Goal: Information Seeking & Learning: Learn about a topic

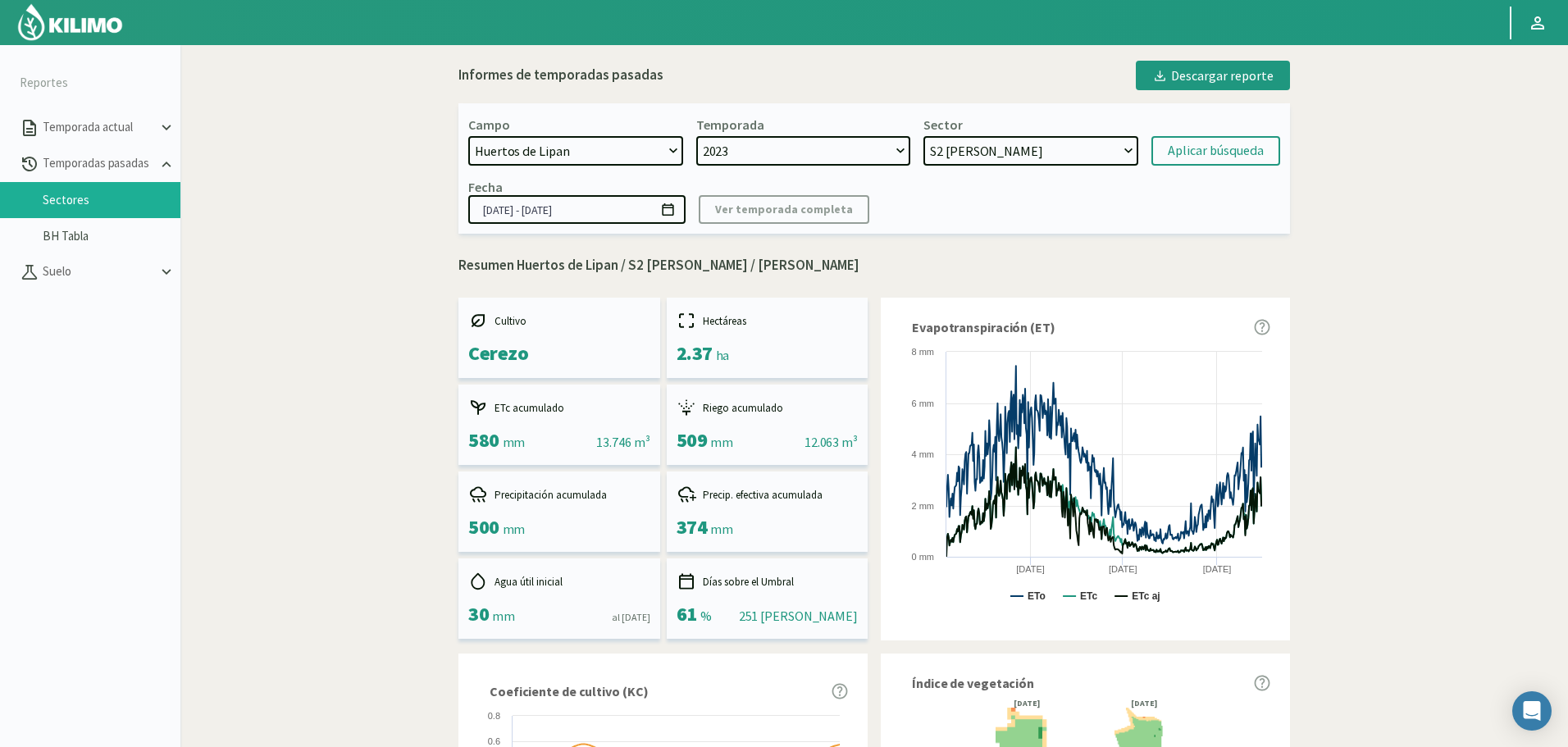
select select "908: Object"
select select "1: 2023"
click at [961, 148] on select "S12 Limon - Limonero S11 Limon - Citricos S10 Limon - Citricos S9 Limon - Limon…" at bounding box center [1030, 150] width 215 height 30
click at [923, 136] on select "S12 Limon - Limonero S11 Limon - Citricos S10 Limon - Citricos S9 Limon - Limon…" at bounding box center [1030, 150] width 215 height 30
click at [1206, 151] on div "Aplicar búsqueda" at bounding box center [1215, 151] width 96 height 20
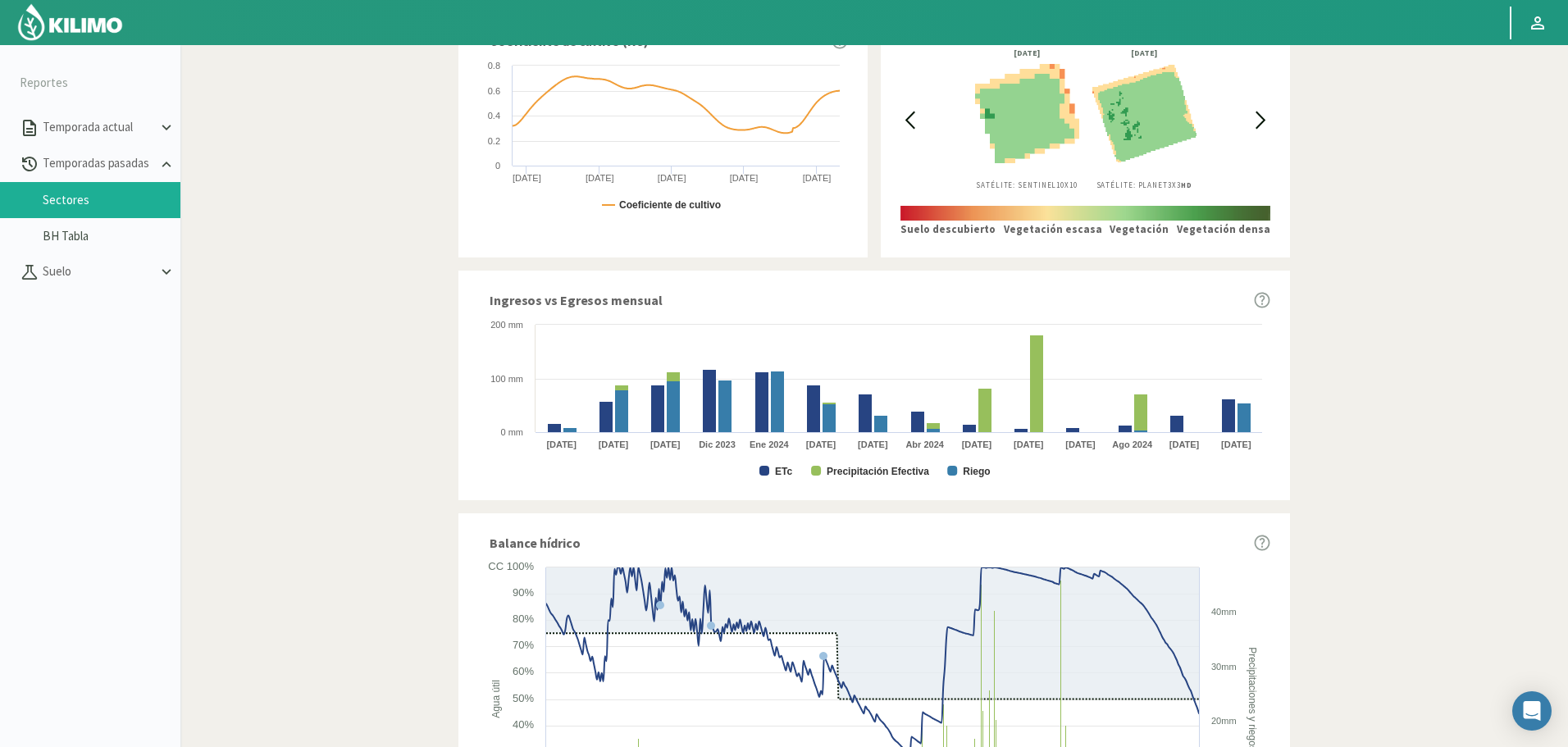
scroll to position [656, 0]
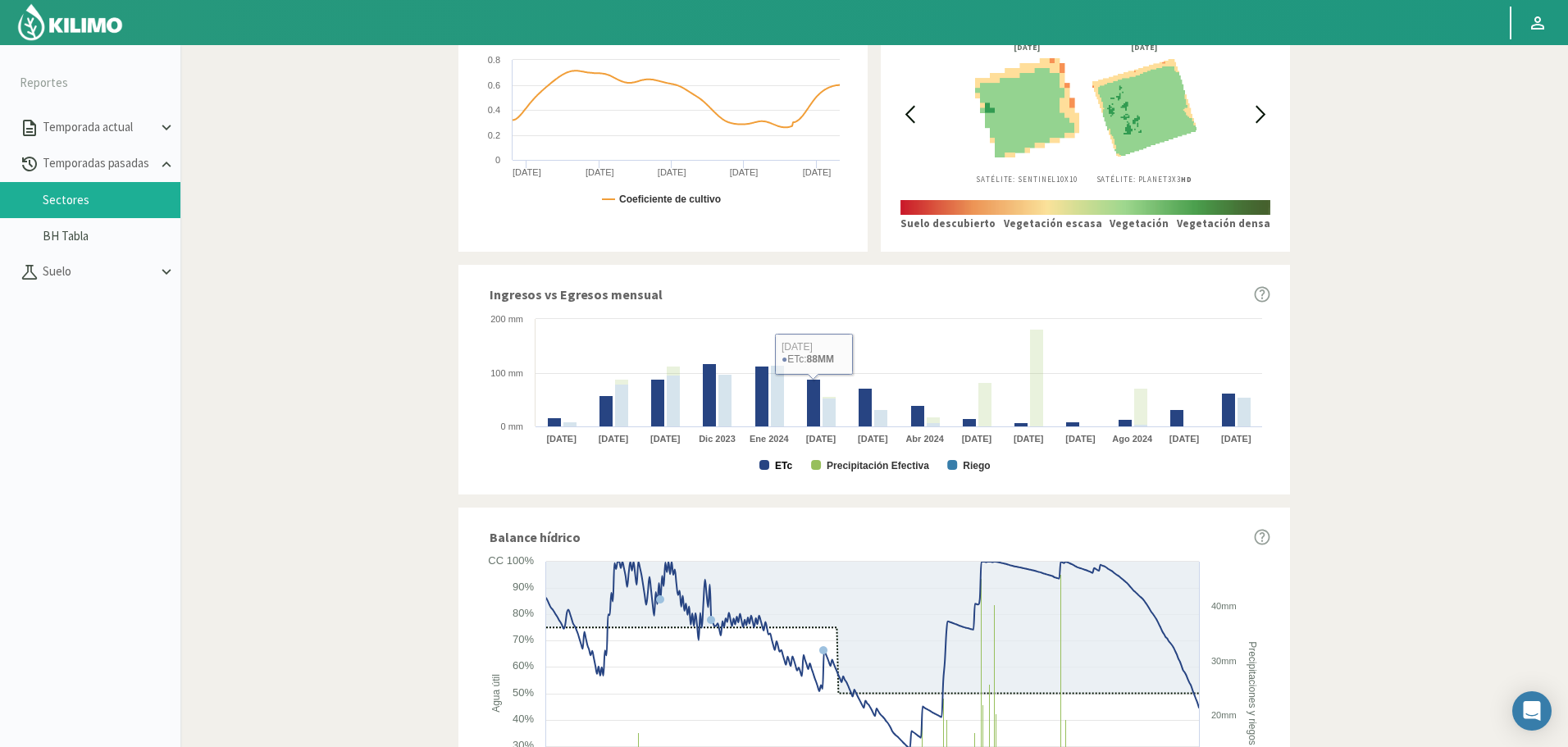
click at [773, 470] on rect at bounding box center [874, 392] width 792 height 164
click at [778, 461] on text "ETc" at bounding box center [783, 465] width 17 height 12
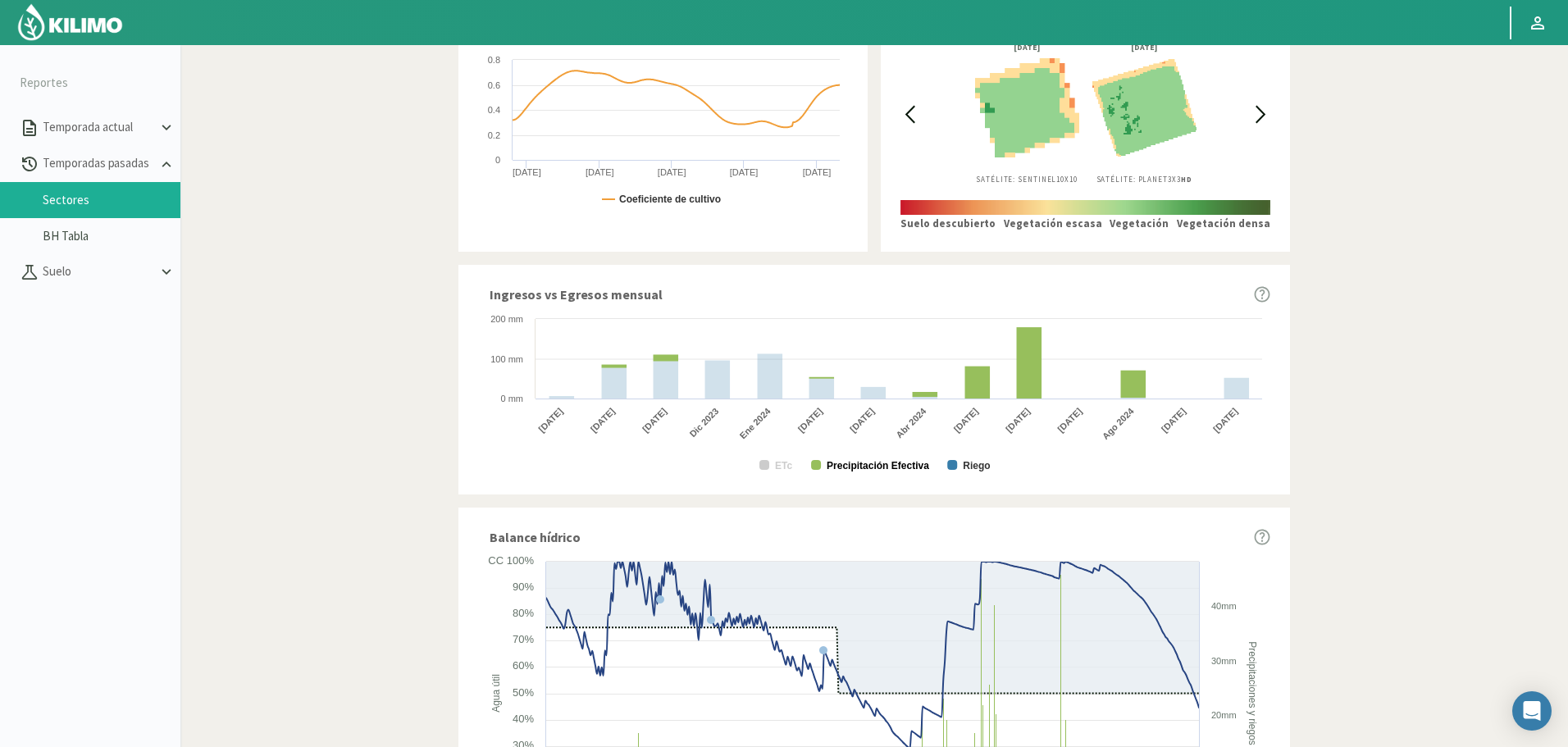
click at [850, 464] on text "Precipitación Efectiva" at bounding box center [877, 465] width 103 height 12
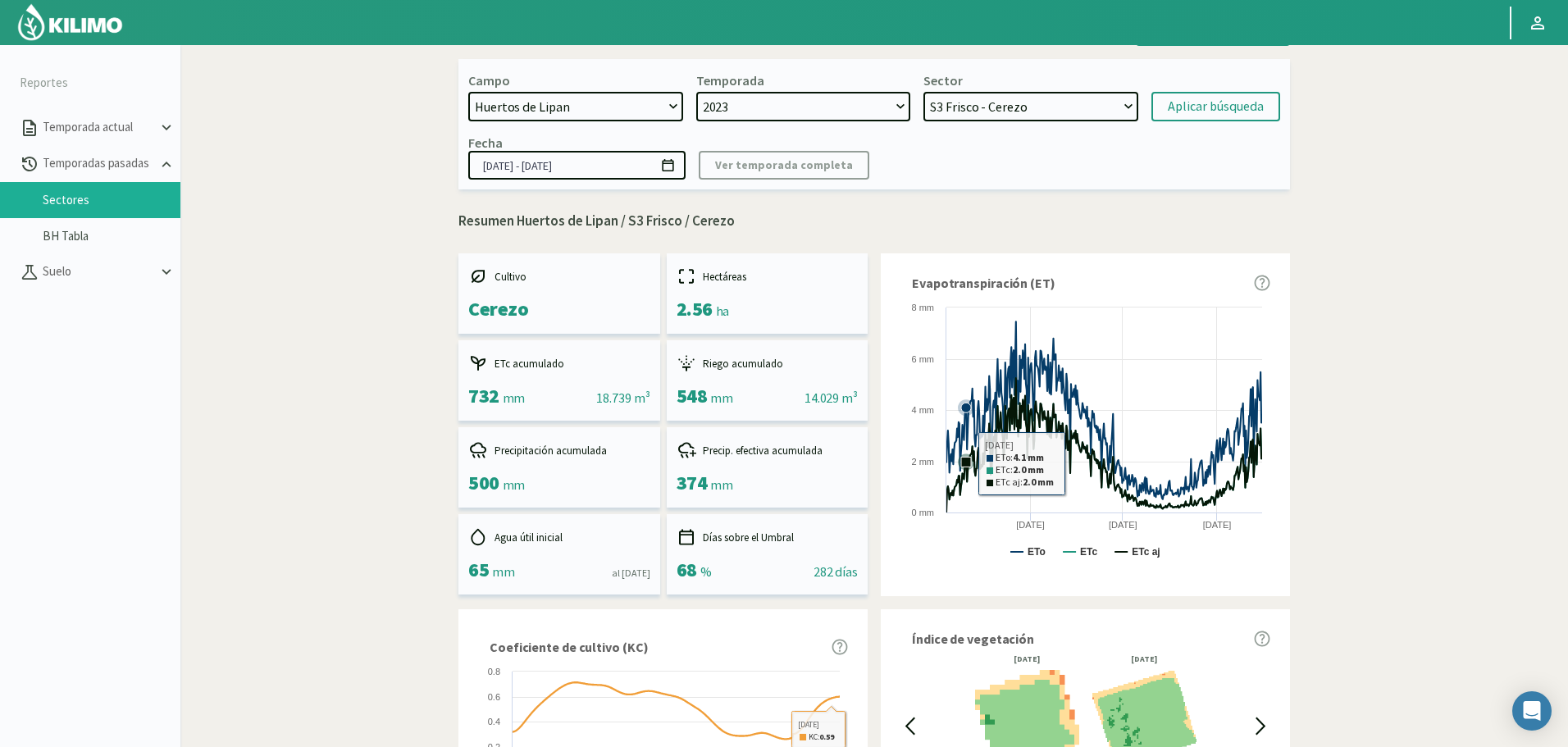
scroll to position [0, 0]
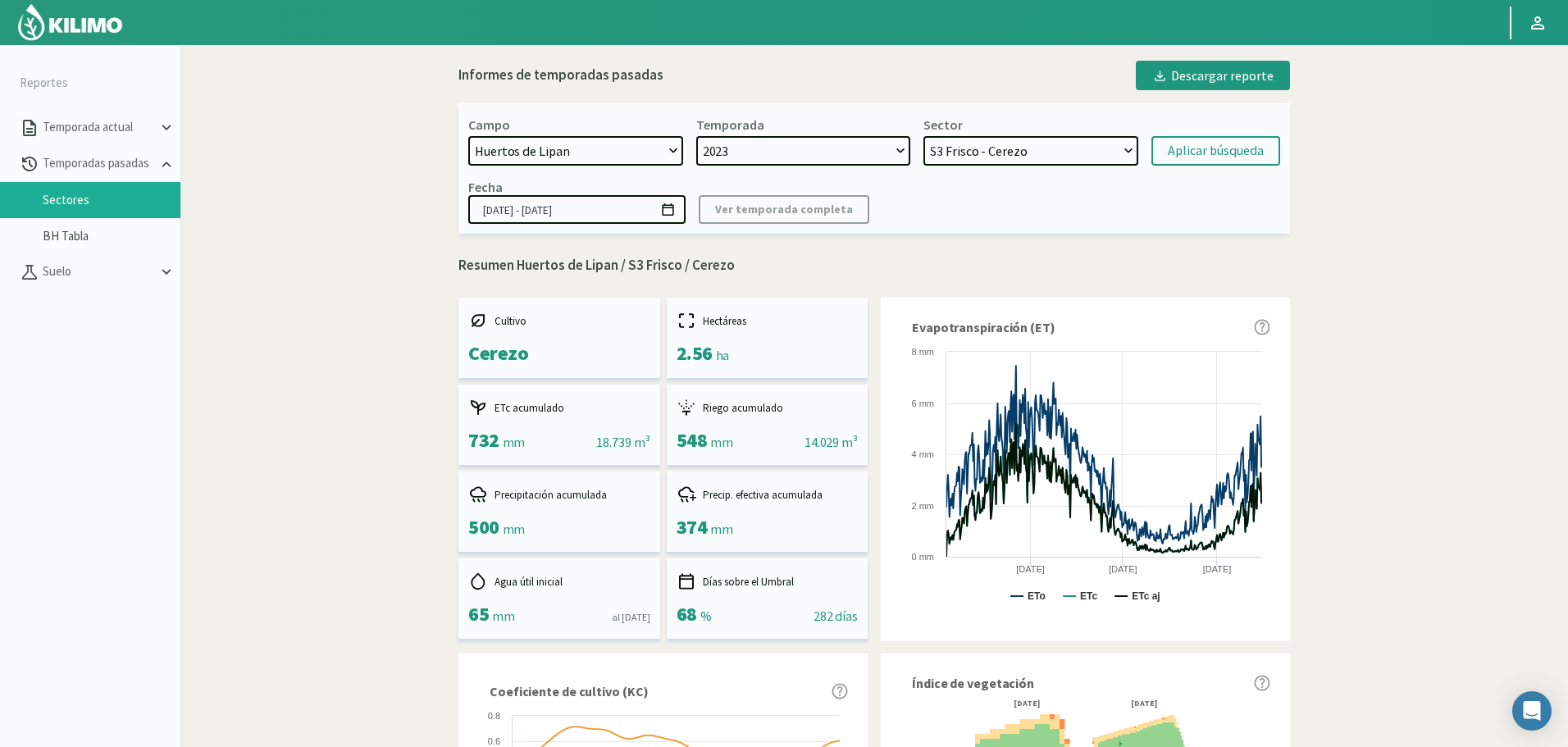
click at [986, 153] on select "S12 Limon - Limonero S11 Limon - Citricos S10 Limon - Citricos S9 Limon - Limon…" at bounding box center [1030, 150] width 215 height 30
click at [923, 136] on select "S12 Limon - Limonero S11 Limon - Citricos S10 Limon - Citricos S9 Limon - Limon…" at bounding box center [1030, 150] width 215 height 30
click at [1211, 143] on div "Aplicar búsqueda" at bounding box center [1215, 151] width 96 height 20
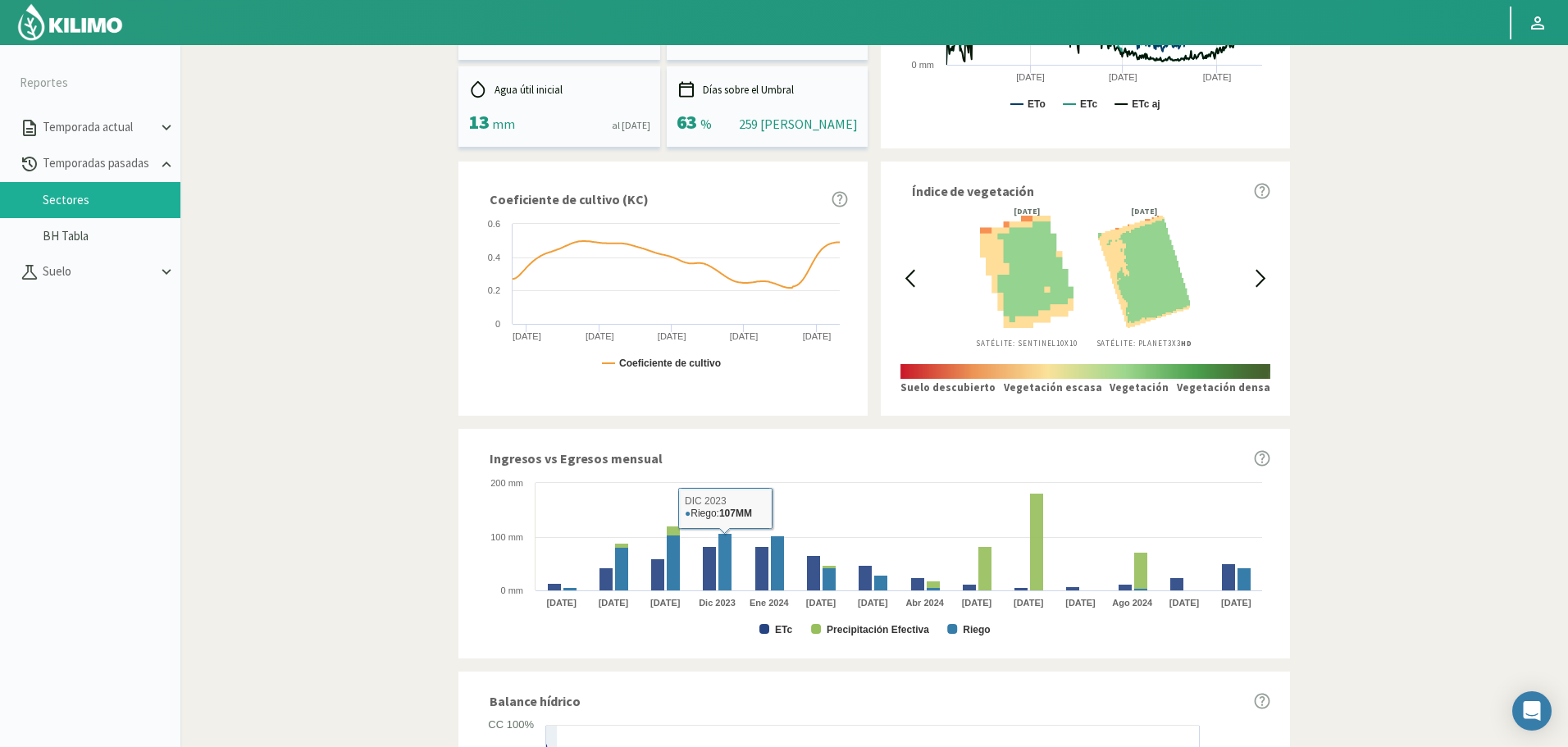
scroll to position [667, 0]
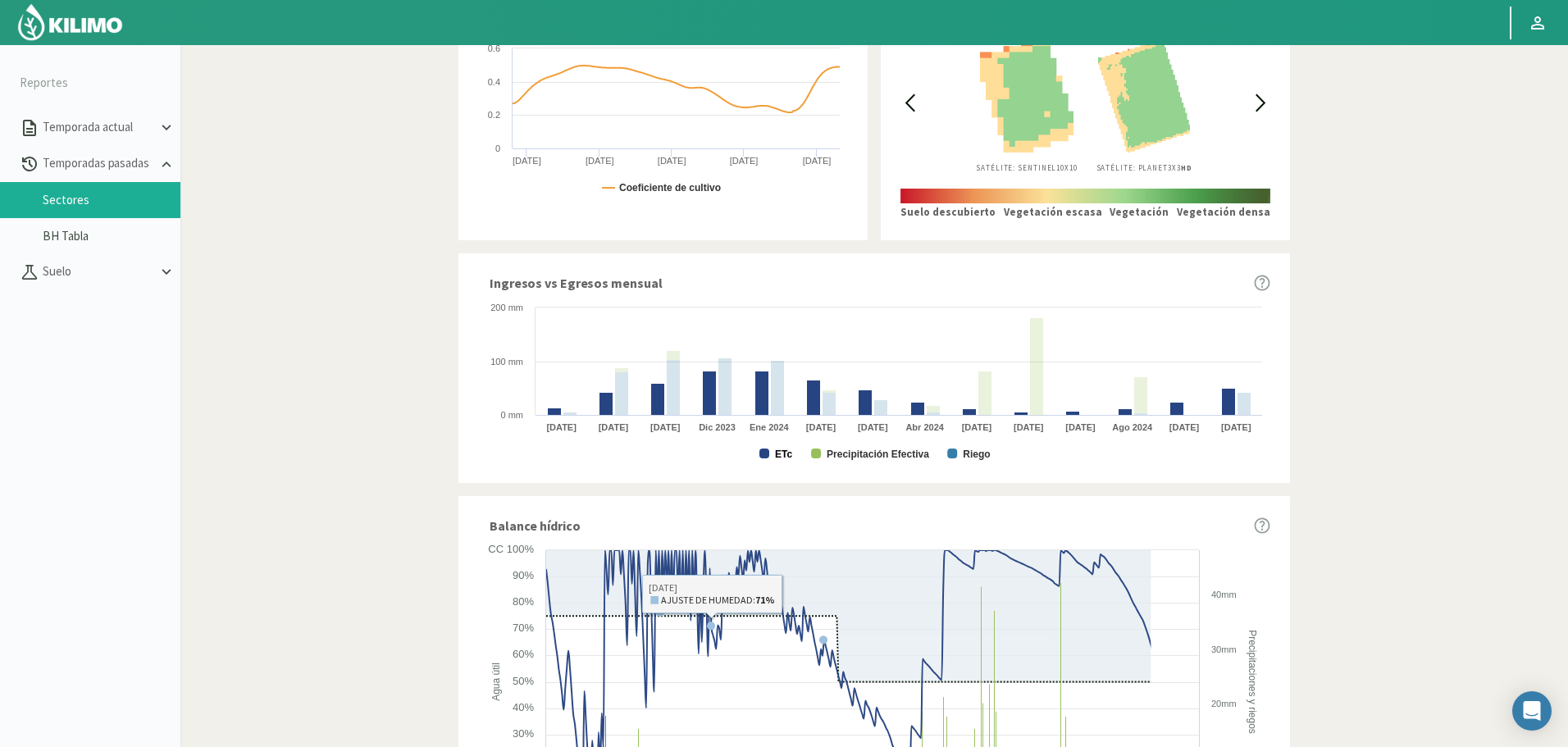
click at [792, 455] on text "ETc" at bounding box center [783, 454] width 17 height 12
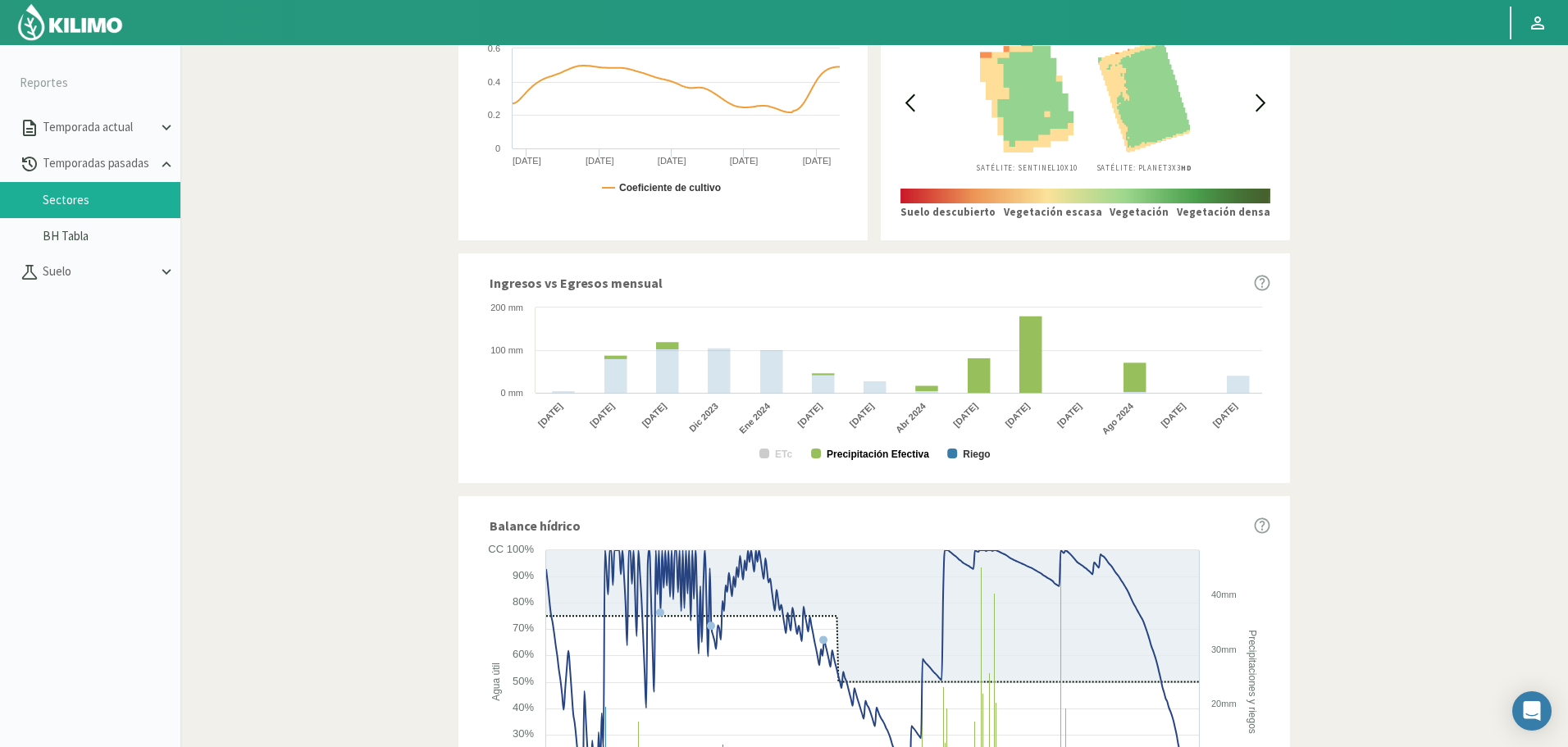
click at [861, 454] on text "Precipitación Efectiva" at bounding box center [877, 454] width 103 height 12
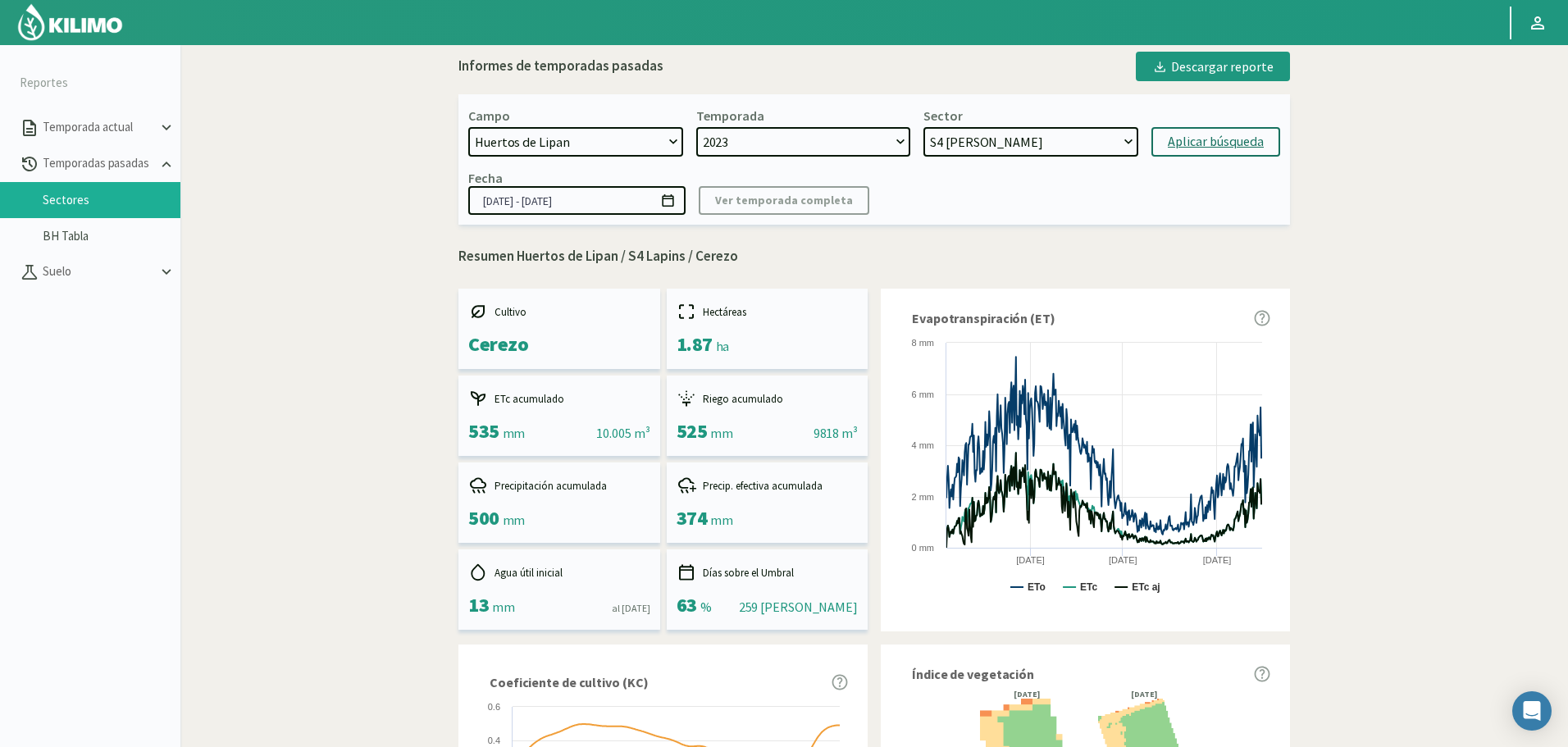
scroll to position [0, 0]
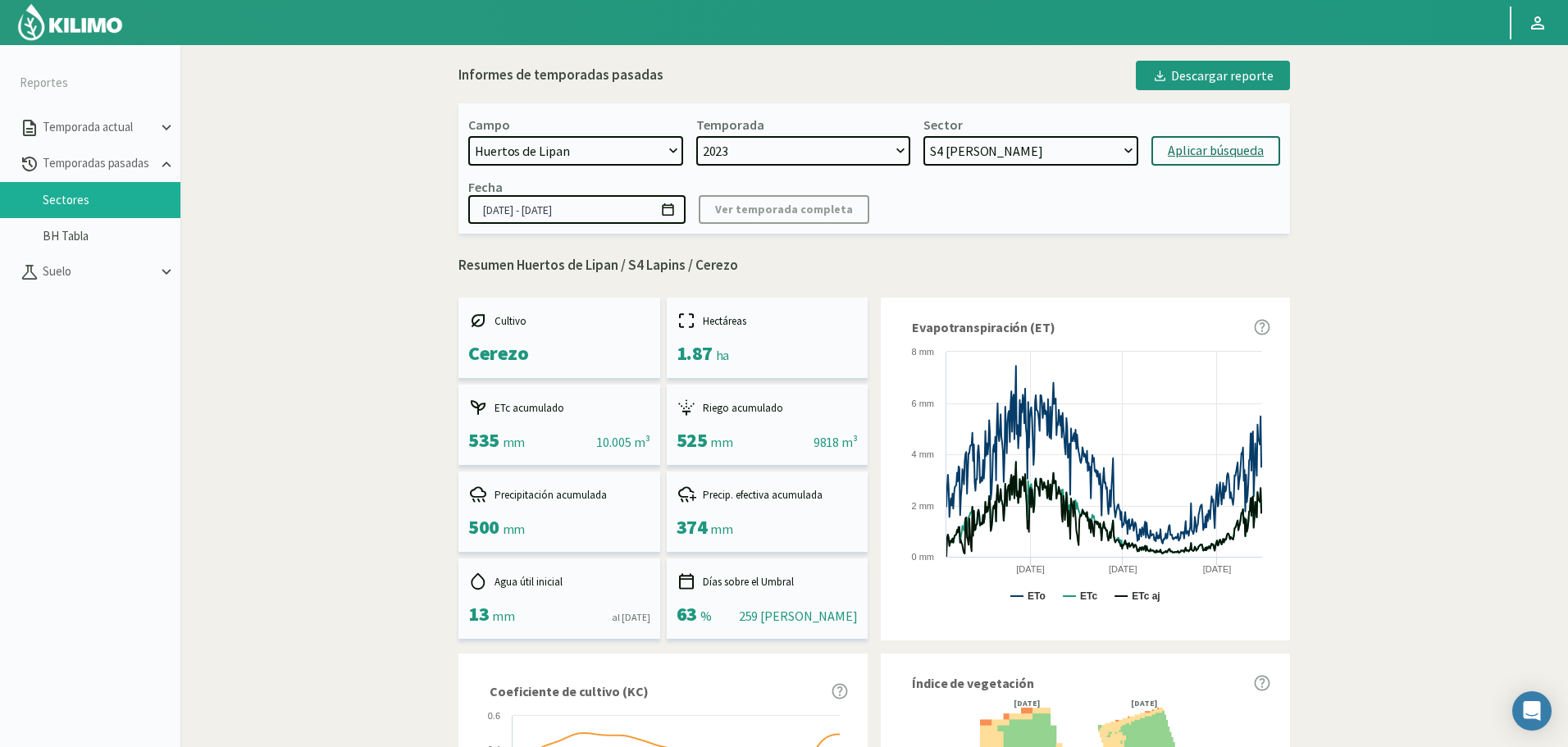
click at [988, 158] on select "S12 Limon - Limonero S11 Limon - Citricos S10 Limon - Citricos S9 Limon - Limon…" at bounding box center [1030, 150] width 215 height 30
click at [923, 136] on select "S12 Limon - Limonero S11 Limon - Citricos S10 Limon - Citricos S9 Limon - Limon…" at bounding box center [1030, 150] width 215 height 30
click at [1177, 147] on div "Aplicar búsqueda" at bounding box center [1215, 151] width 96 height 20
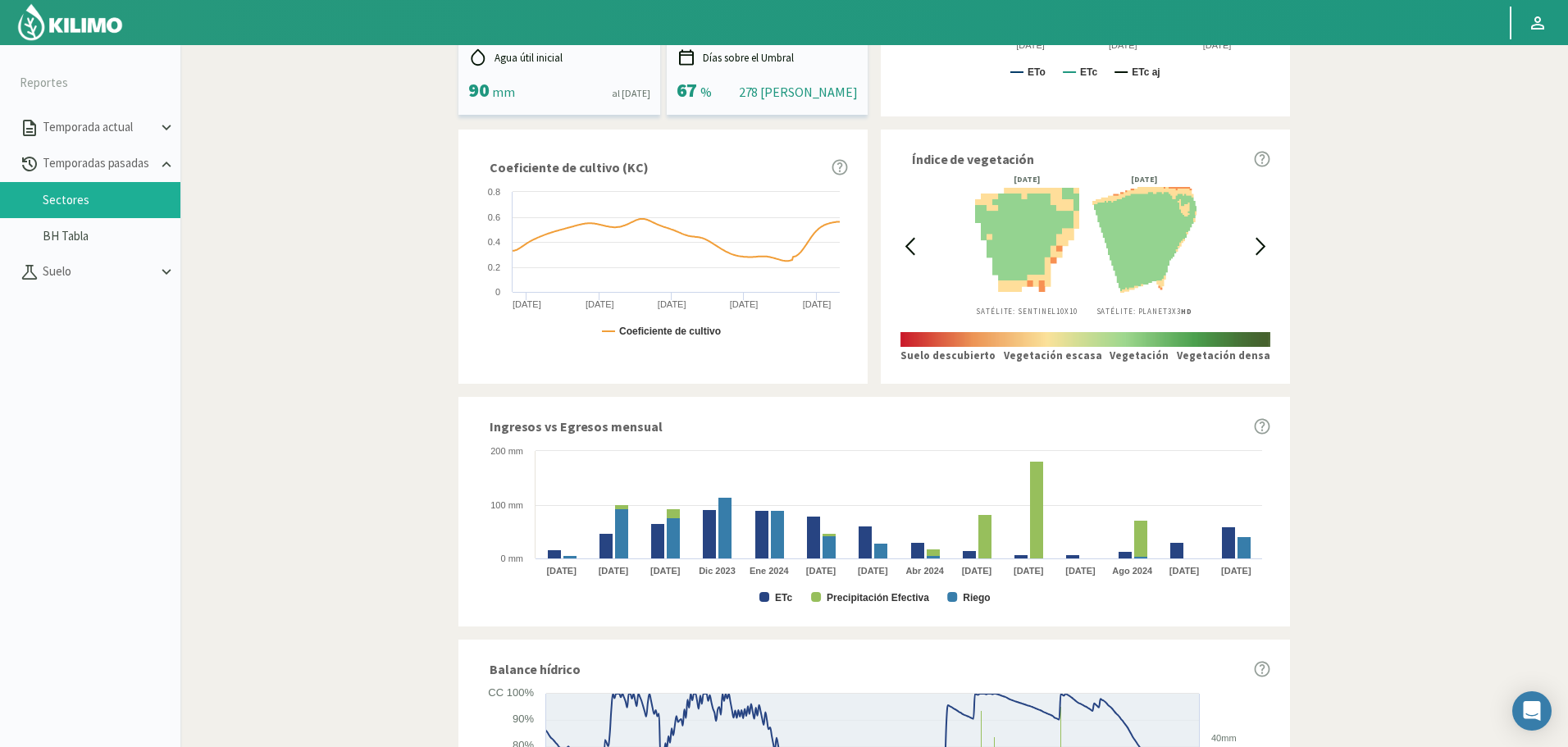
scroll to position [574, 0]
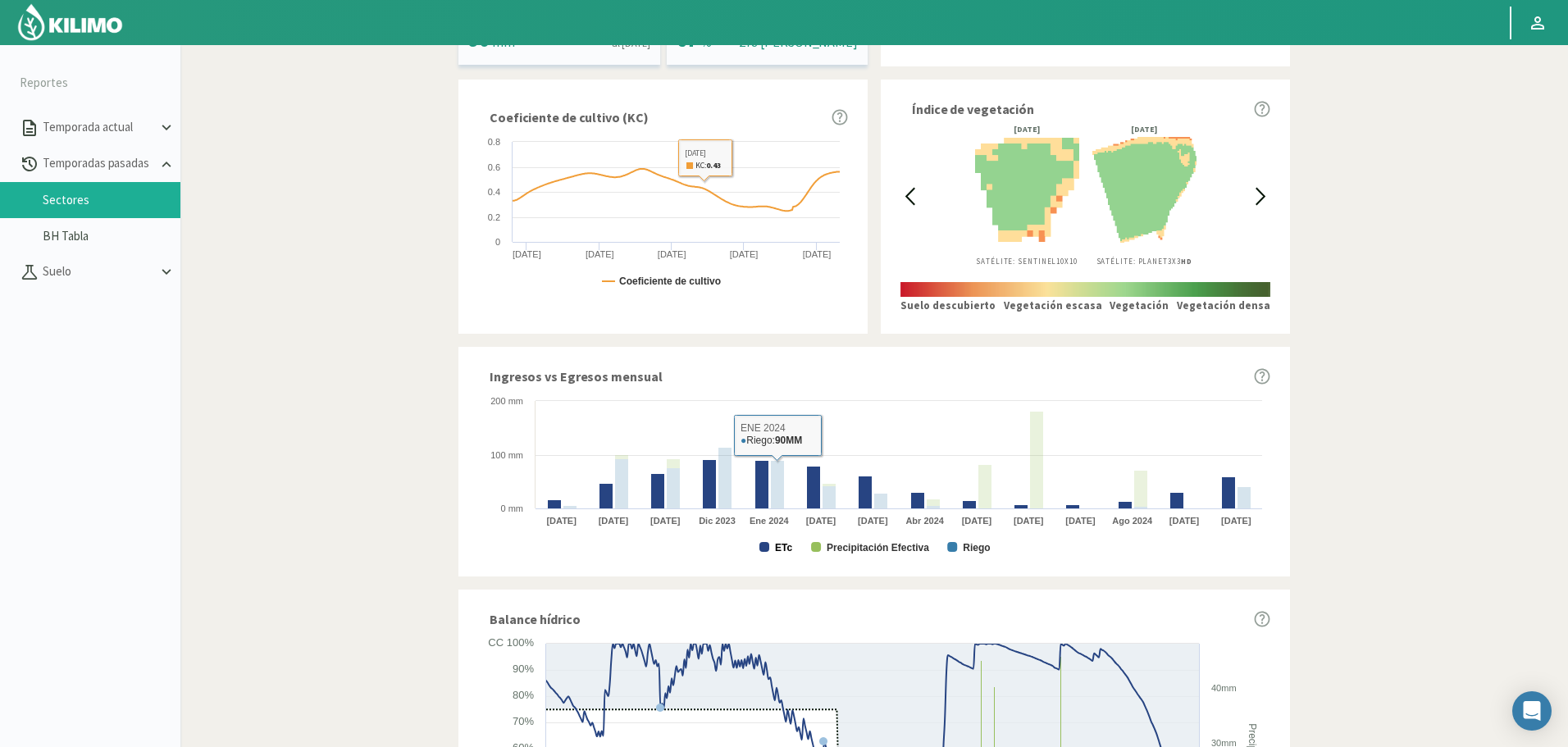
click at [775, 543] on text "ETc" at bounding box center [783, 548] width 17 height 12
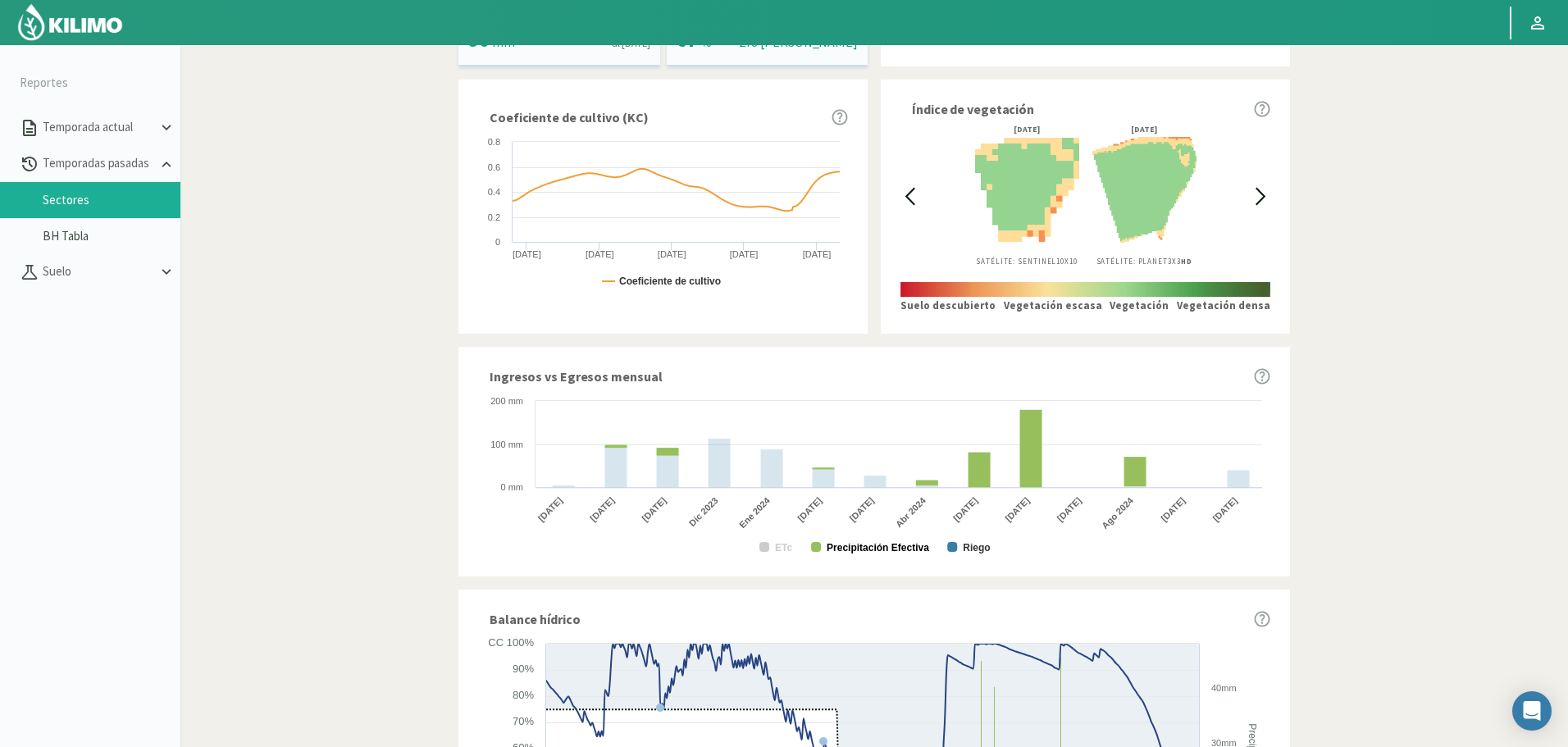
click at [891, 545] on text "Precipitación Efectiva" at bounding box center [877, 548] width 103 height 12
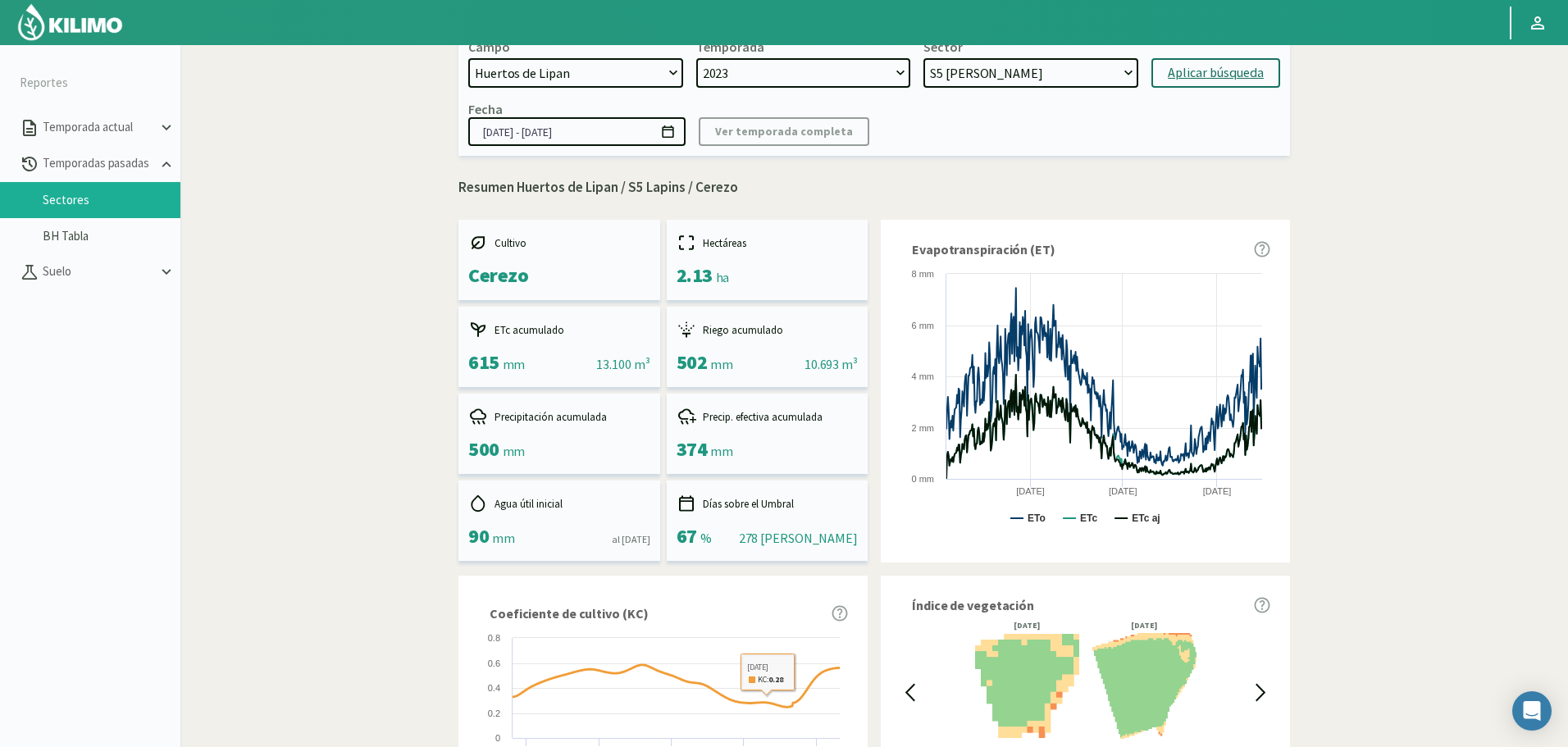
scroll to position [0, 0]
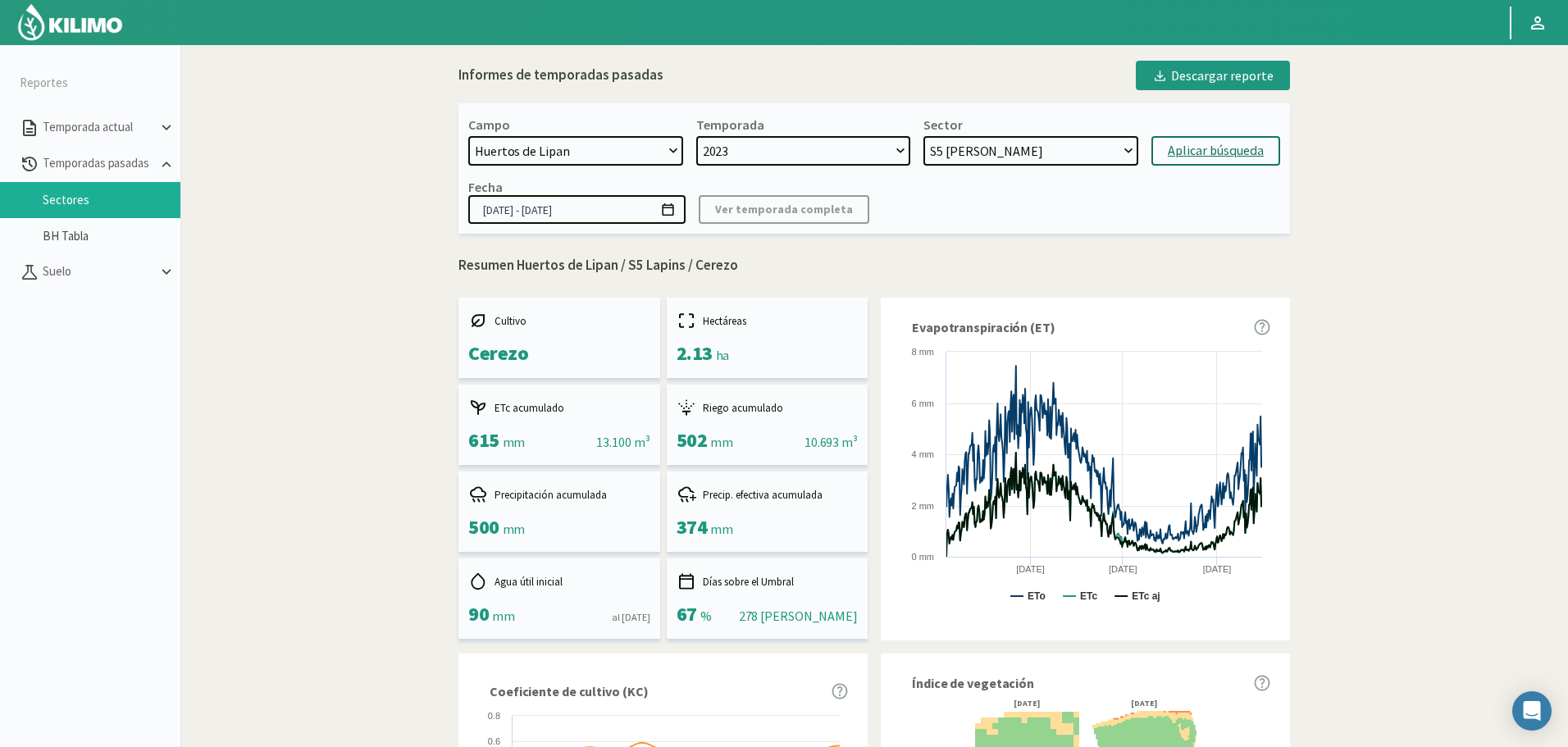
click at [1054, 144] on select "S12 Limon - Limonero S11 Limon - Citricos S10 Limon - Citricos S9 Limon - Limon…" at bounding box center [1030, 150] width 215 height 30
select select "224: Object"
click at [923, 136] on select "S12 Limon - Limonero S11 Limon - Citricos S10 Limon - Citricos S9 Limon - Limon…" at bounding box center [1030, 150] width 215 height 30
click at [1225, 149] on div "Aplicar búsqueda" at bounding box center [1215, 151] width 96 height 20
type input "22/09/2023 - 30/10/2024"
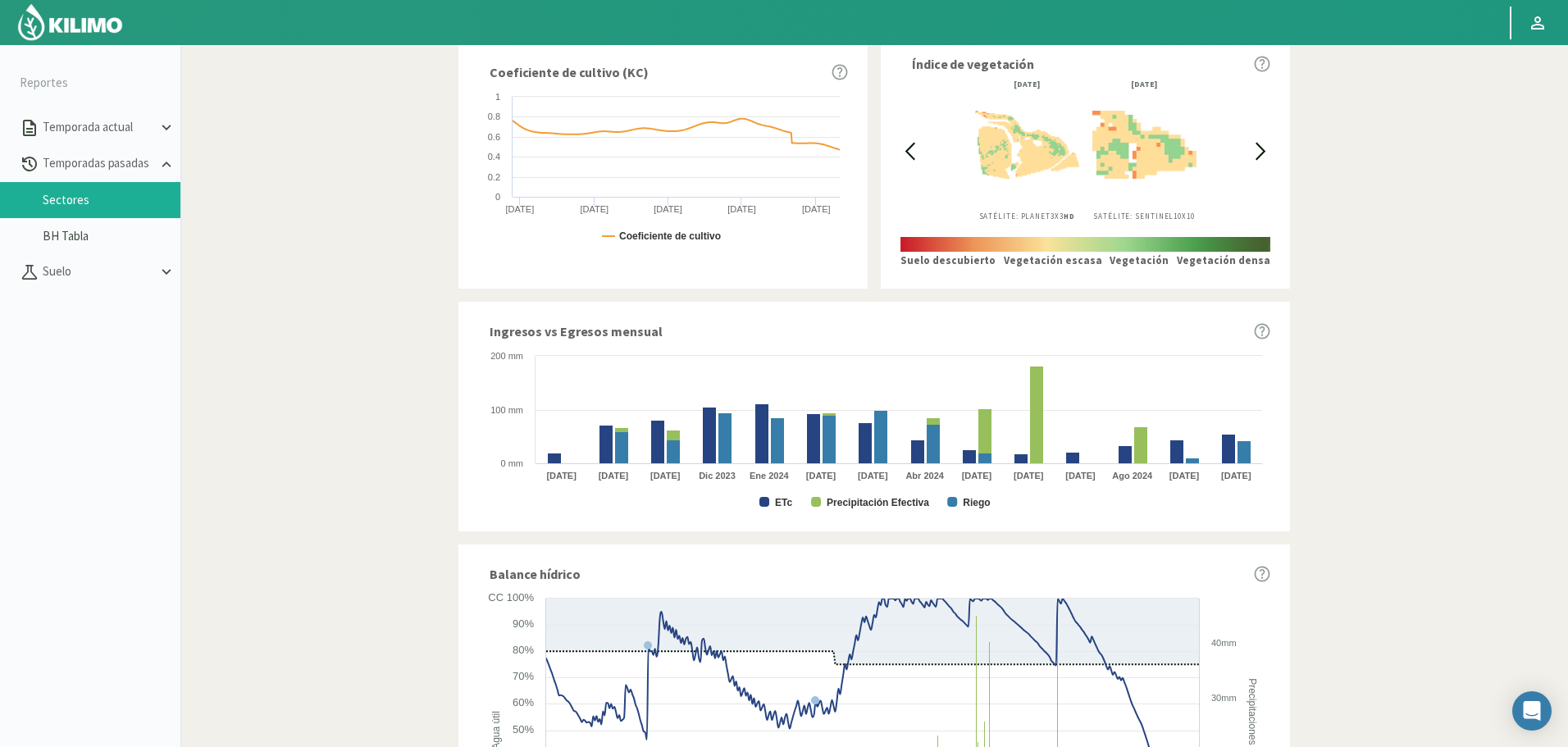
scroll to position [738, 0]
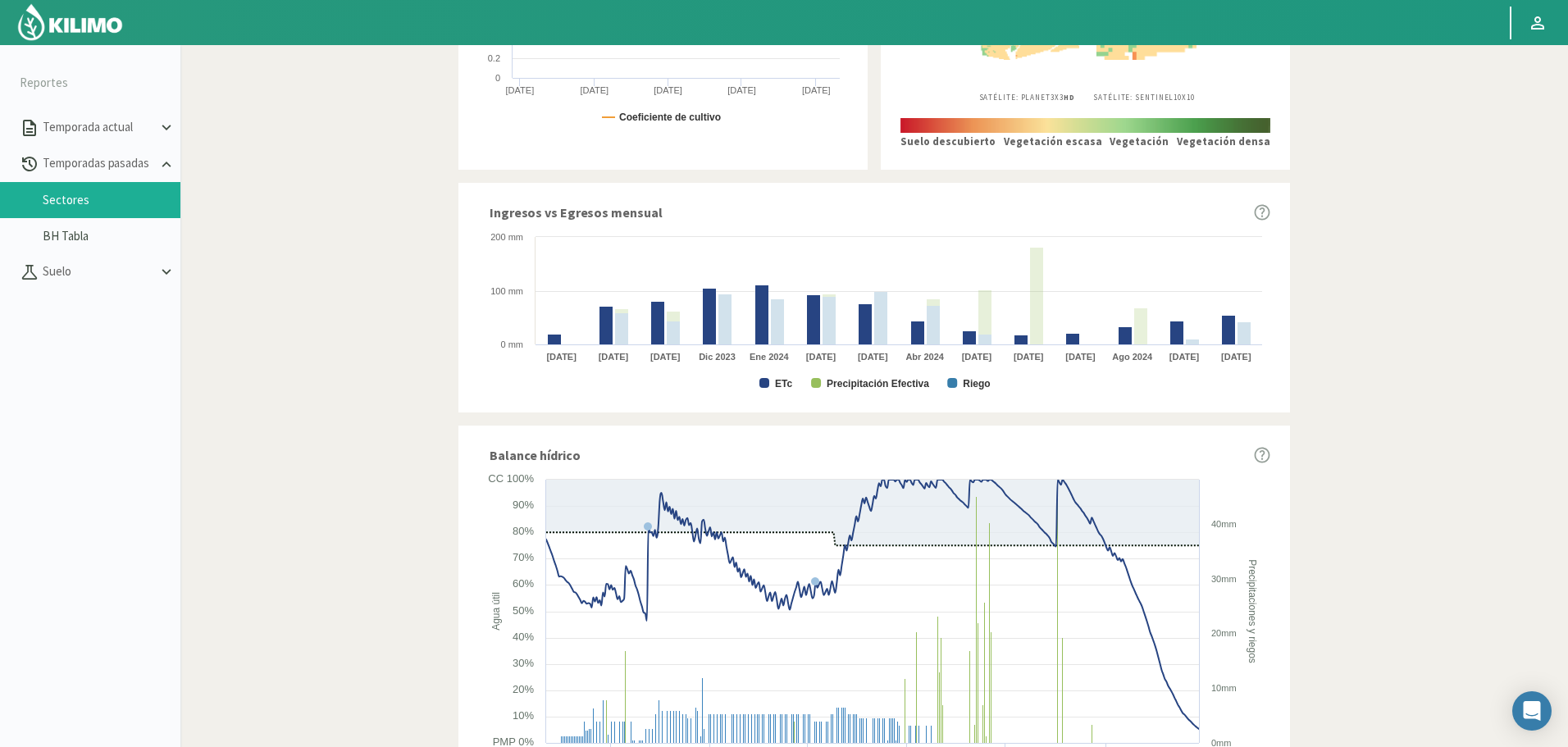
click at [774, 381] on rect at bounding box center [874, 310] width 792 height 164
drag, startPoint x: 783, startPoint y: 384, endPoint x: 828, endPoint y: 384, distance: 45.0
click at [783, 383] on text "ETc" at bounding box center [783, 384] width 17 height 12
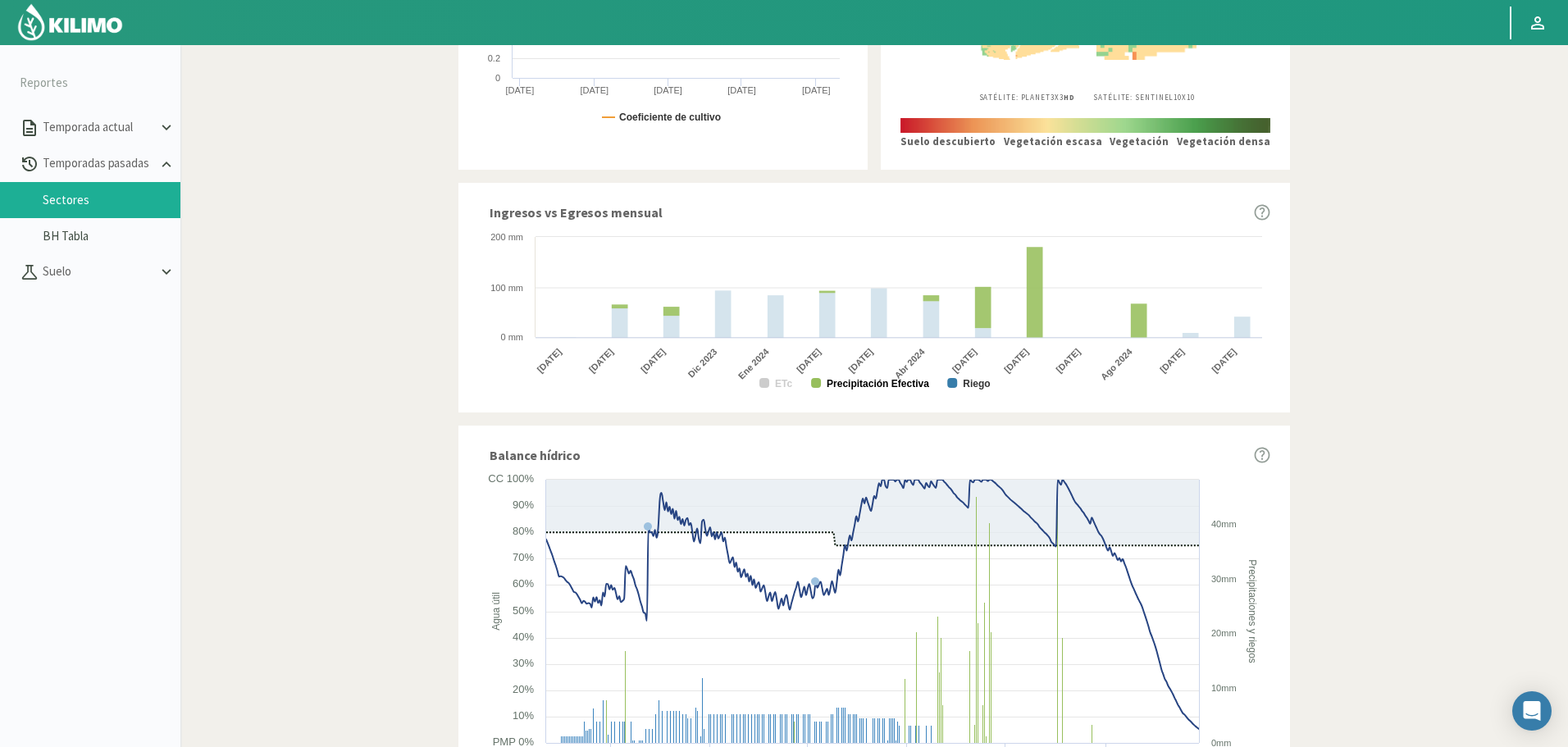
click at [866, 384] on text "Precipitación Efectiva" at bounding box center [877, 384] width 103 height 12
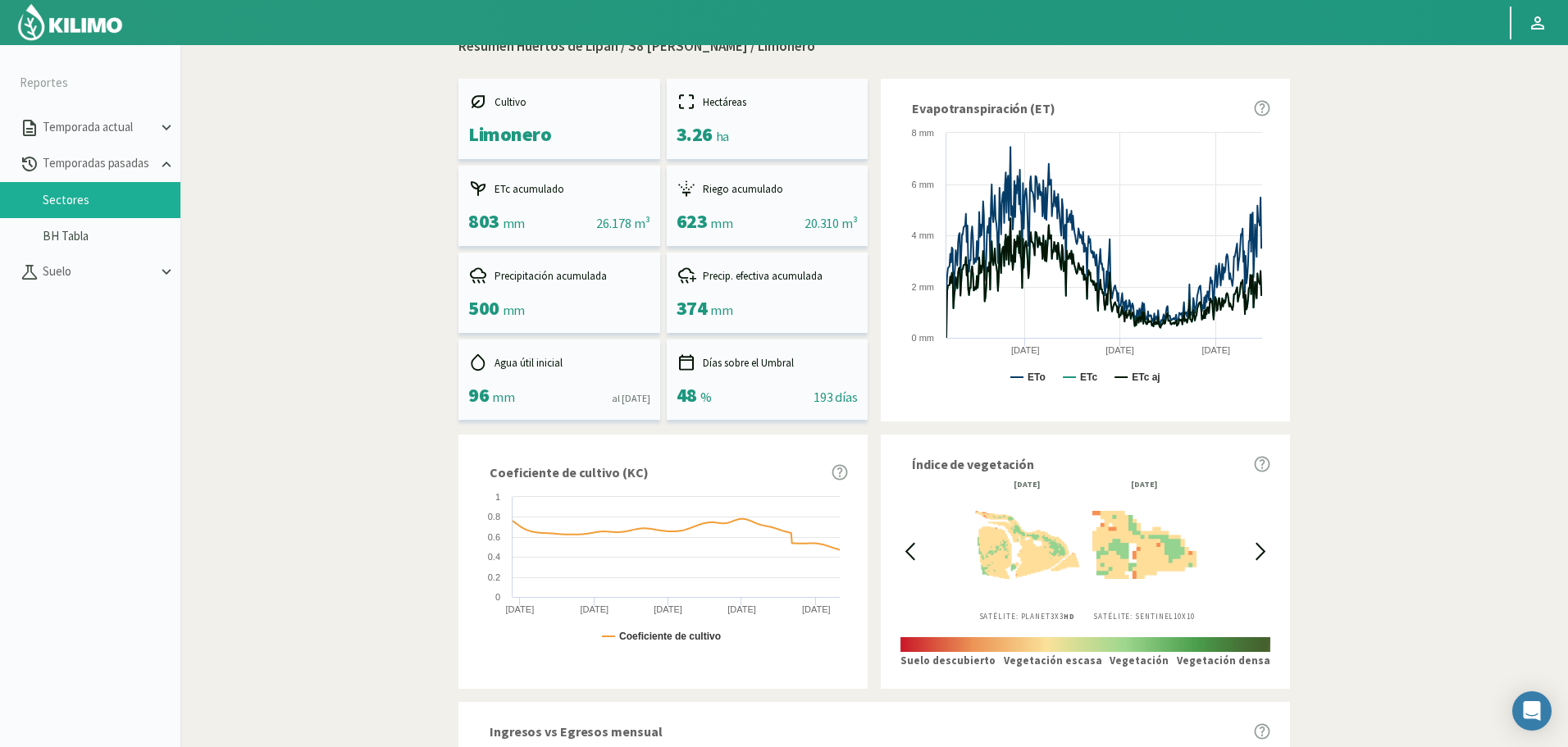
scroll to position [0, 0]
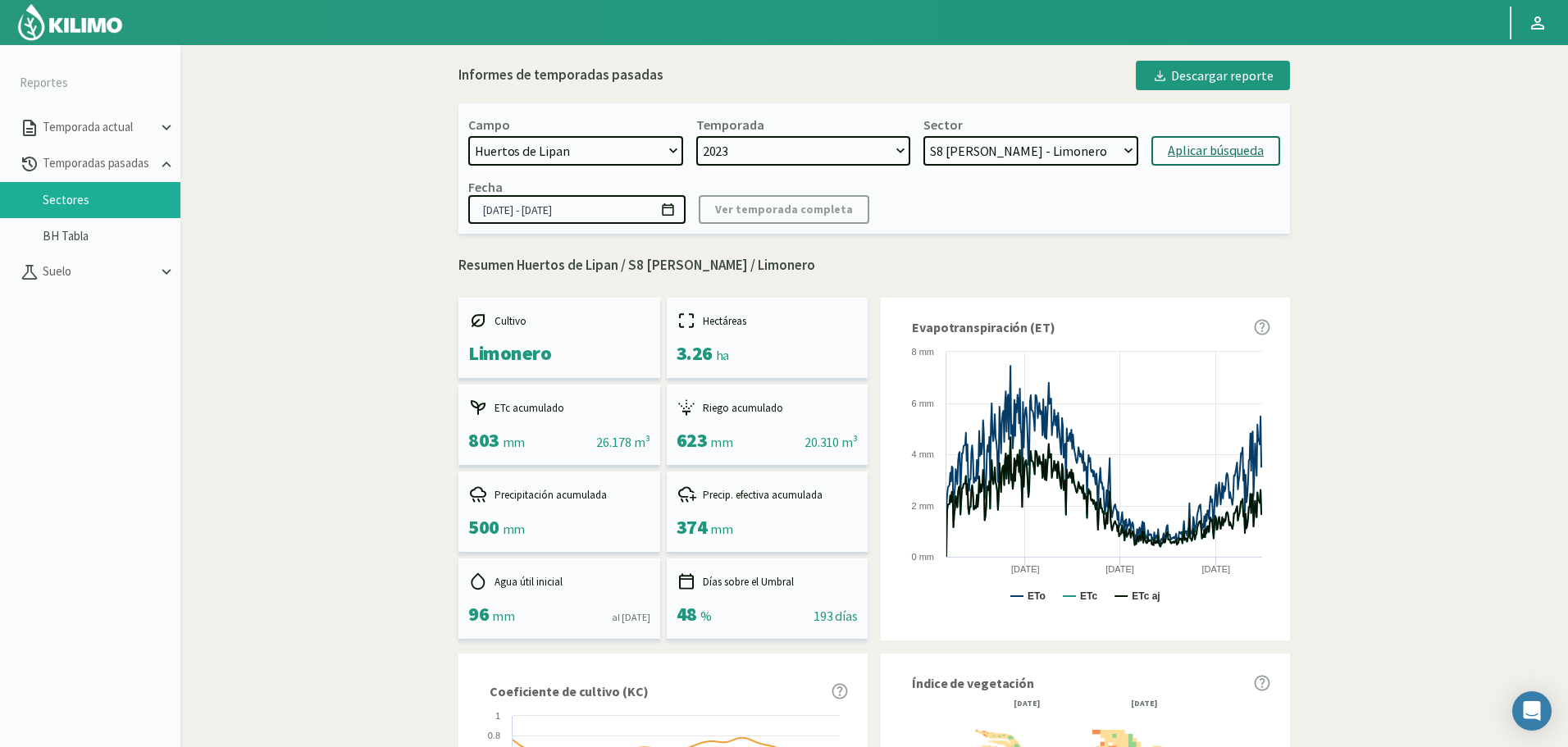
click at [1044, 149] on select "S12 Limon - Limonero S11 Limon - Citricos S10 Limon - Citricos S9 Limon - Limon…" at bounding box center [1030, 150] width 215 height 30
select select "233: Object"
click at [923, 136] on select "S12 Limon - Limonero S11 Limon - Citricos S10 Limon - Citricos S9 Limon - Limon…" at bounding box center [1030, 150] width 215 height 30
click at [1201, 154] on div "Aplicar búsqueda" at bounding box center [1215, 151] width 96 height 20
type input "22/09/2023 - 31/10/2024"
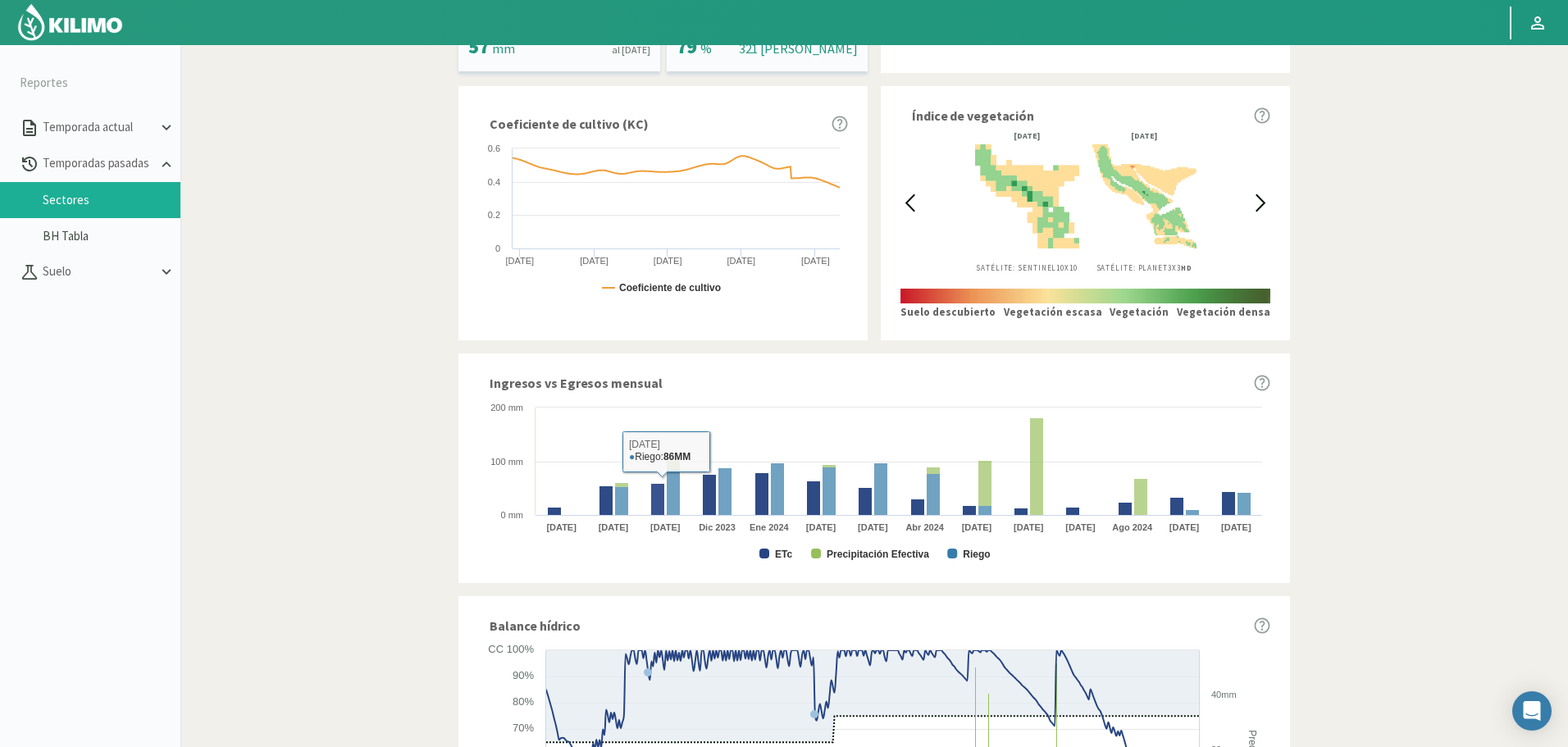
scroll to position [574, 0]
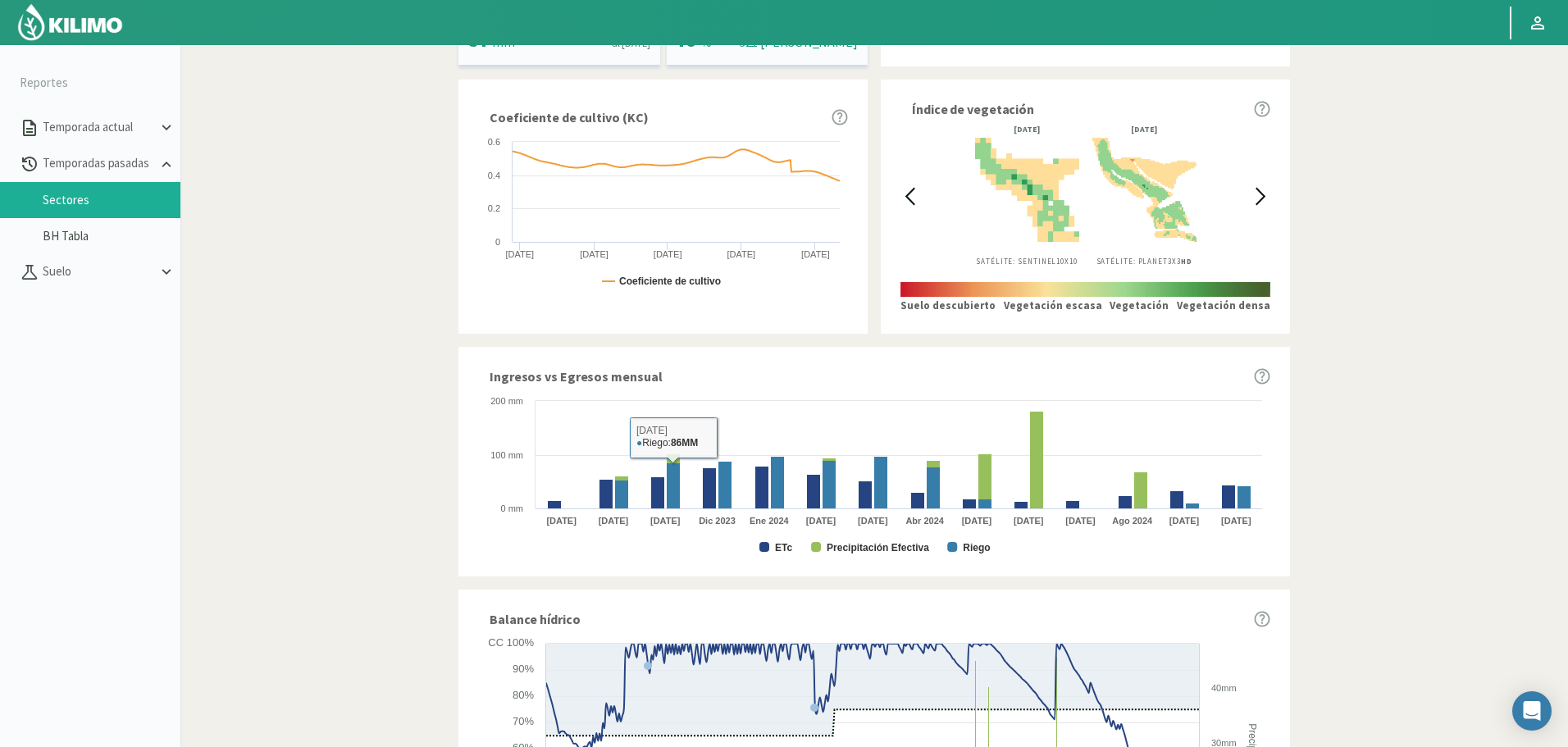
click at [774, 548] on rect at bounding box center [874, 474] width 792 height 164
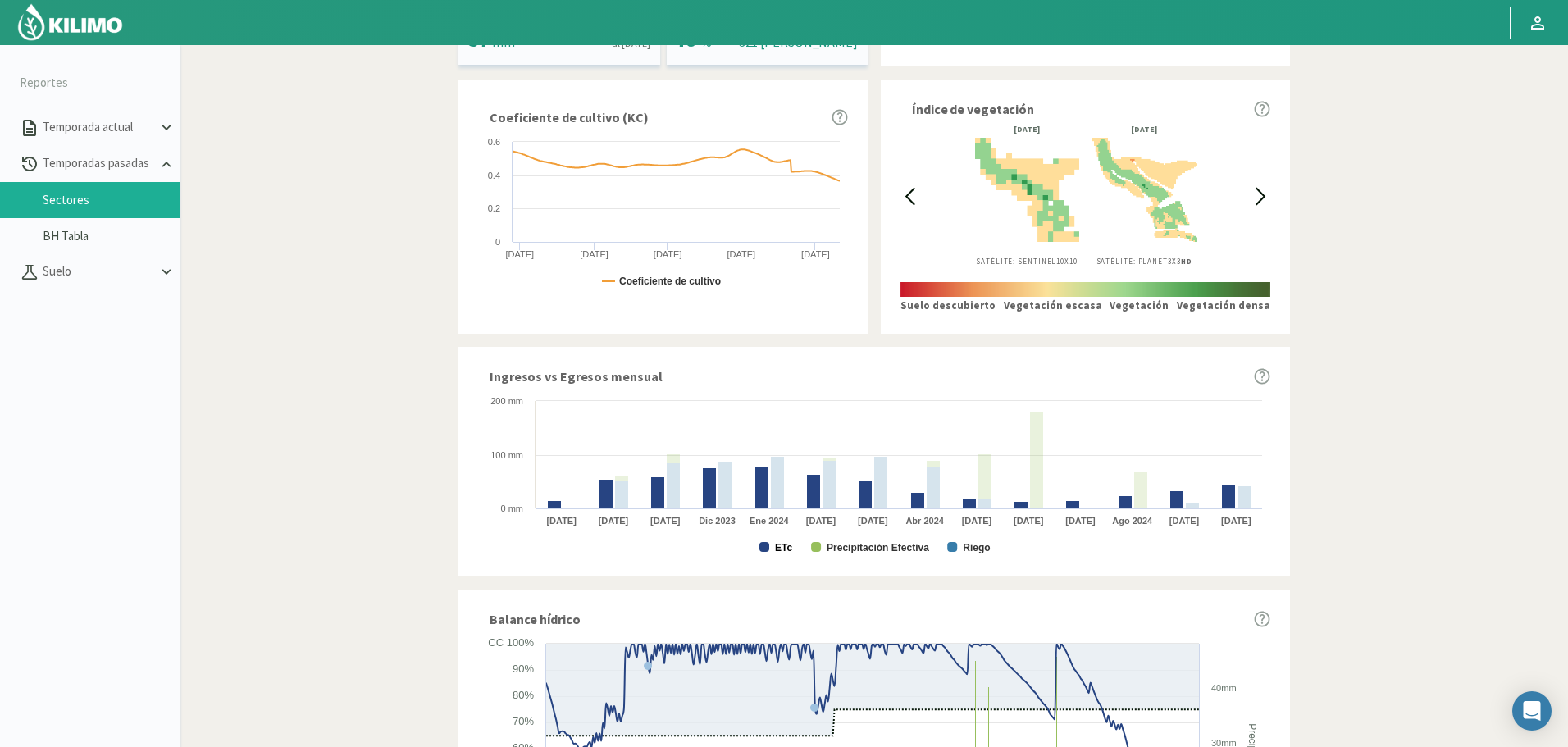
click at [785, 548] on text "ETc" at bounding box center [783, 548] width 17 height 12
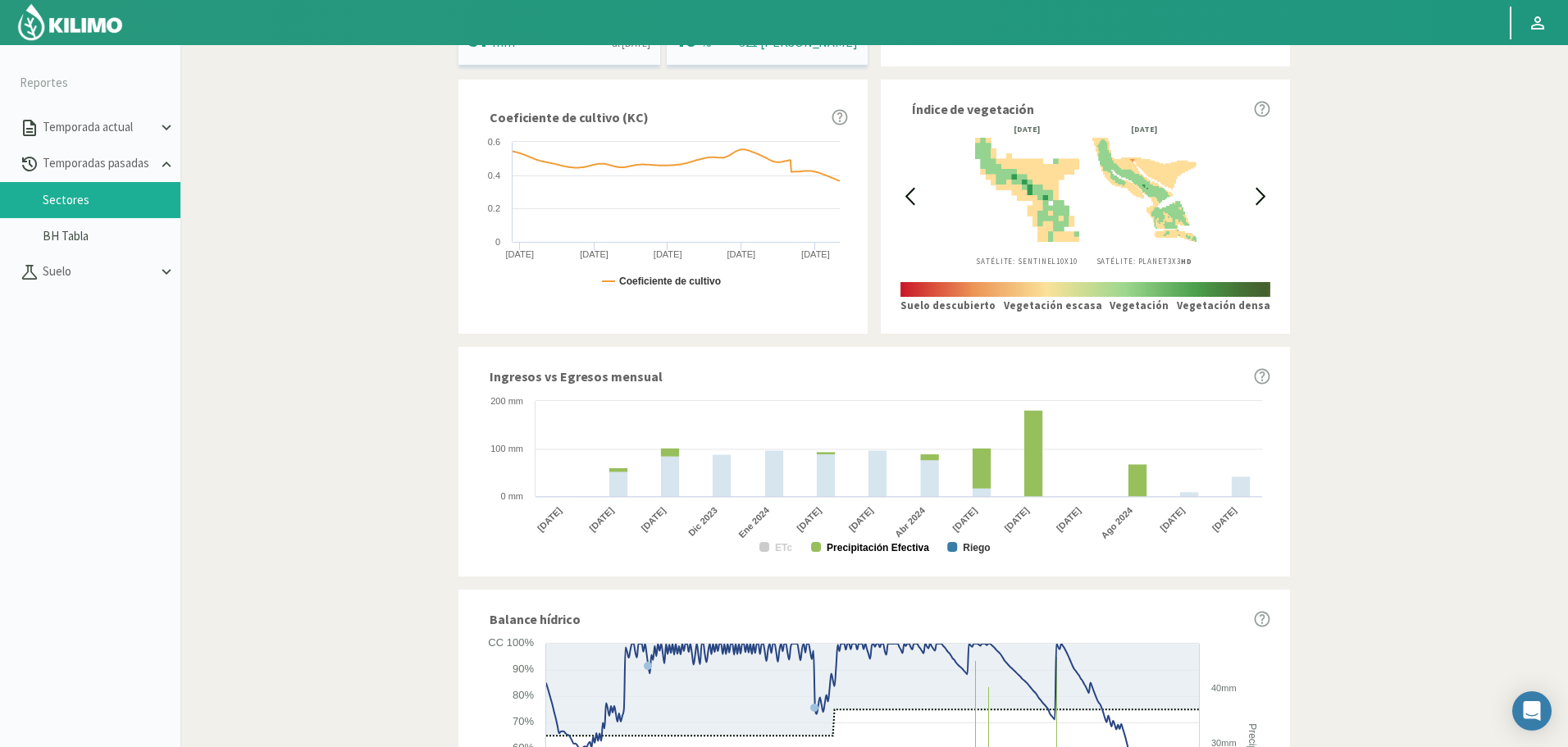
click at [854, 548] on text "Precipitación Efectiva" at bounding box center [877, 548] width 103 height 12
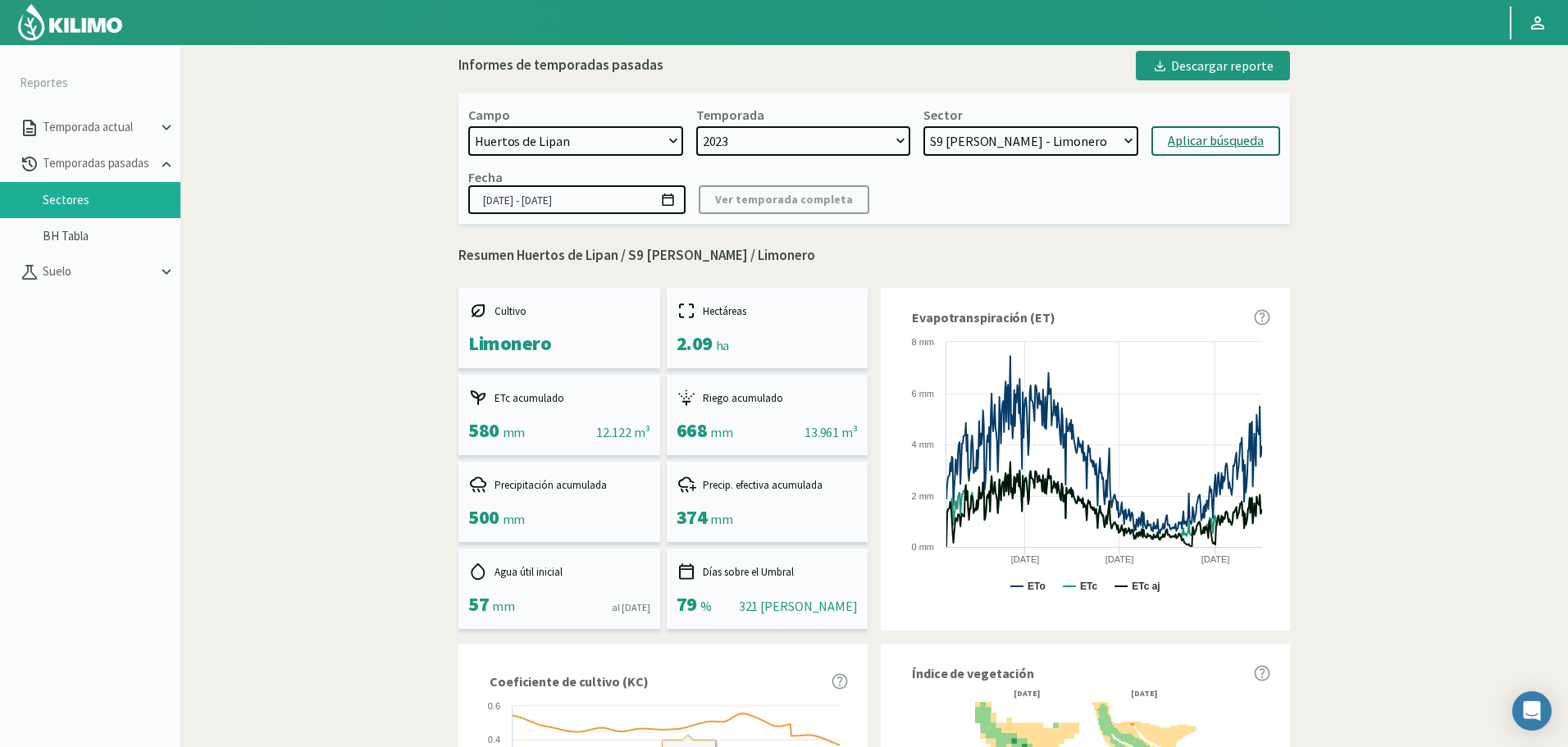
scroll to position [0, 0]
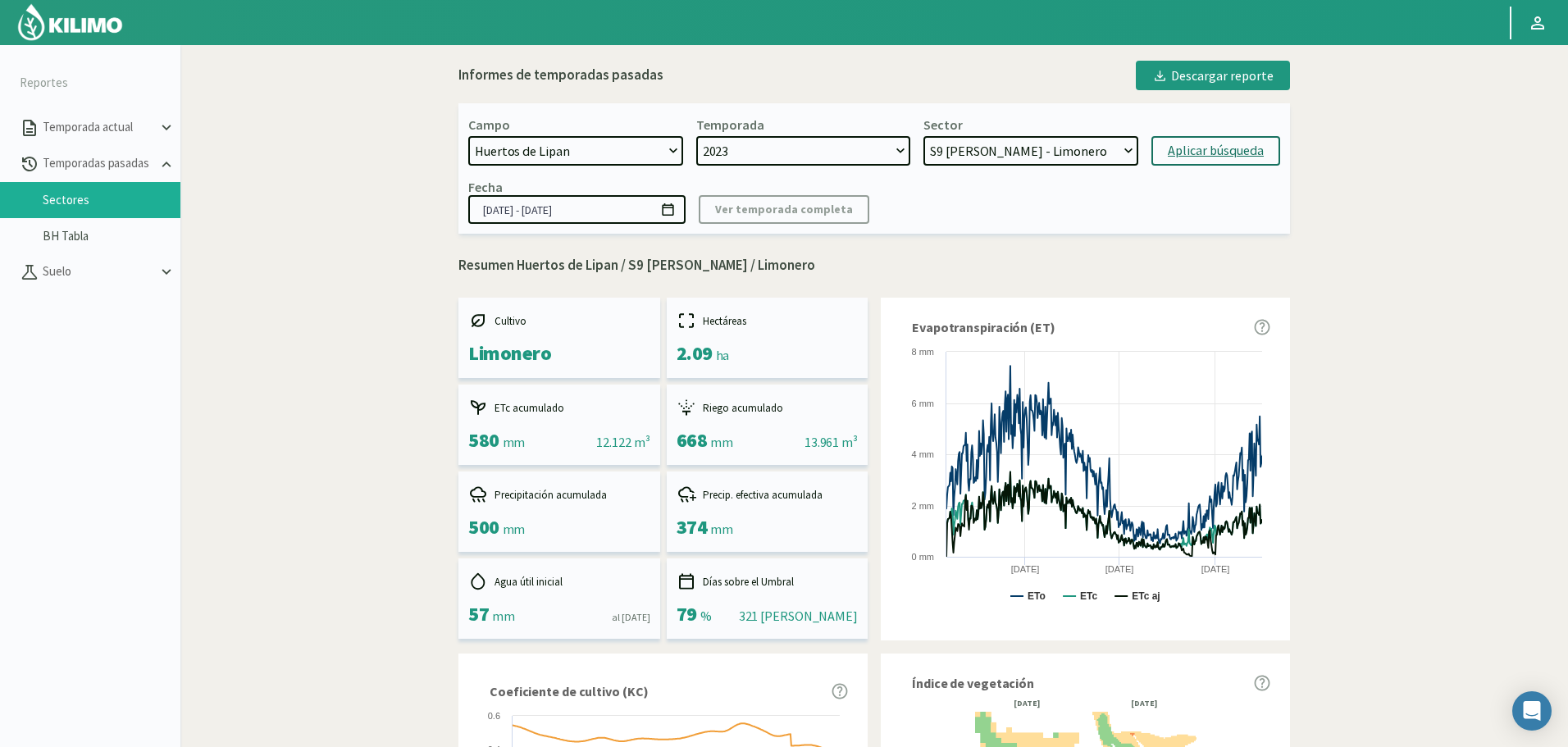
click at [960, 150] on select "S12 Limon - Limonero S11 Limon - Citricos S10 Limon - Citricos S9 Limon - Limon…" at bounding box center [1030, 150] width 215 height 30
click at [957, 151] on select "S12 Limon - Limonero S11 Limon - Citricos S10 Limon - Citricos S9 Limon - Limon…" at bounding box center [1030, 150] width 215 height 30
select select "242: Object"
click at [923, 136] on select "S12 Limon - Limonero S11 Limon - Citricos S10 Limon - Citricos S9 Limon - Limon…" at bounding box center [1030, 150] width 215 height 30
click at [1200, 157] on div "Aplicar búsqueda" at bounding box center [1215, 151] width 96 height 20
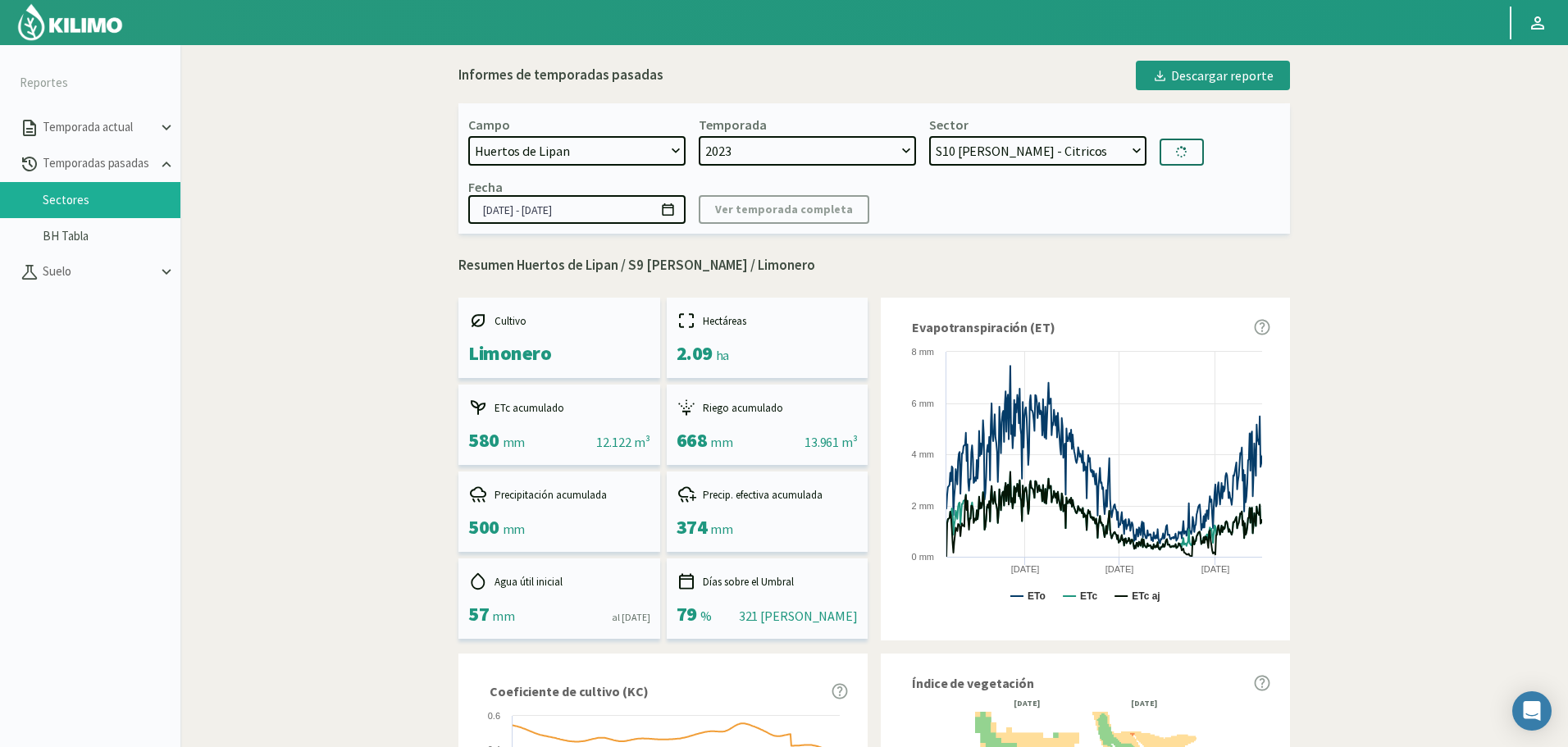
type input "22/09/2023 - 30/10/2024"
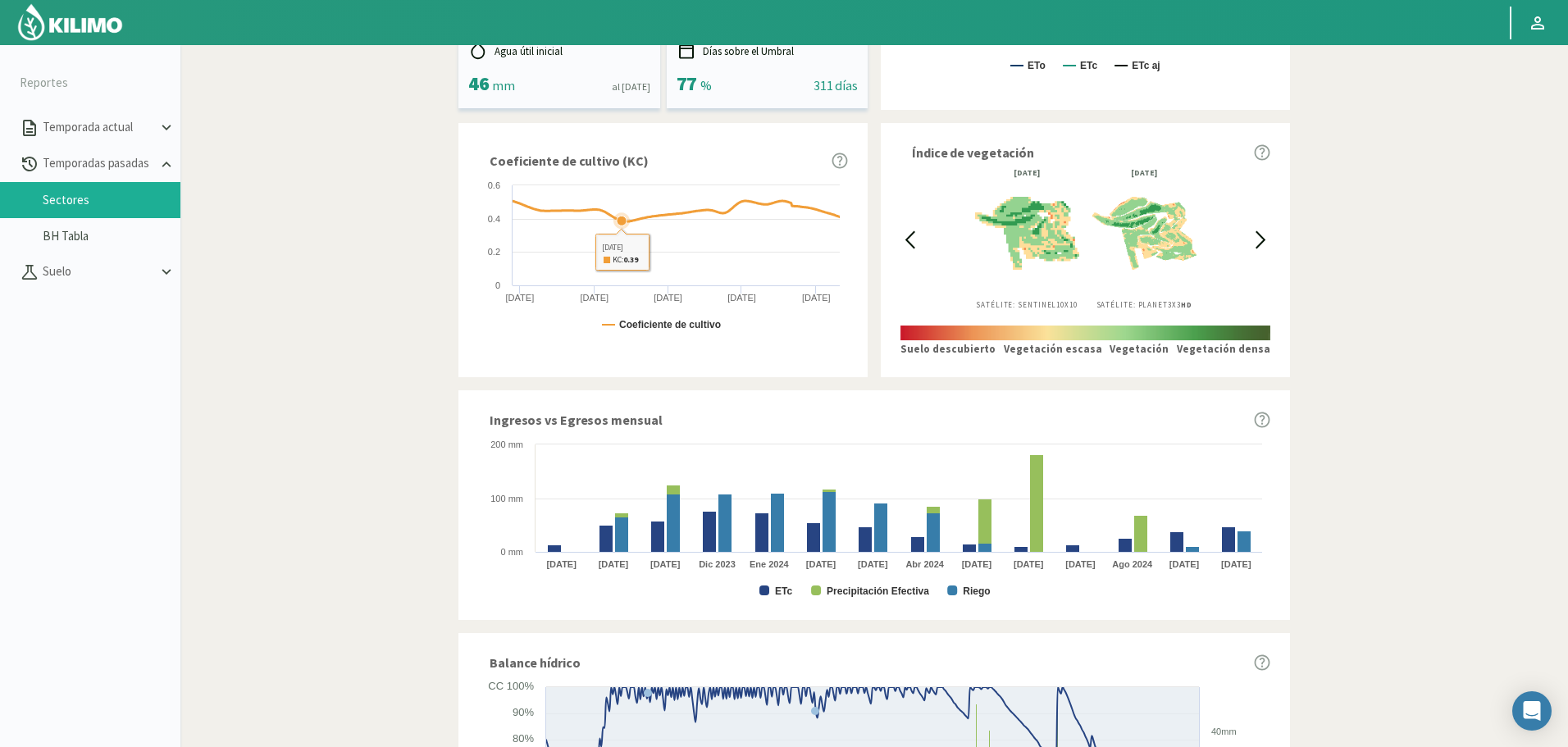
scroll to position [574, 0]
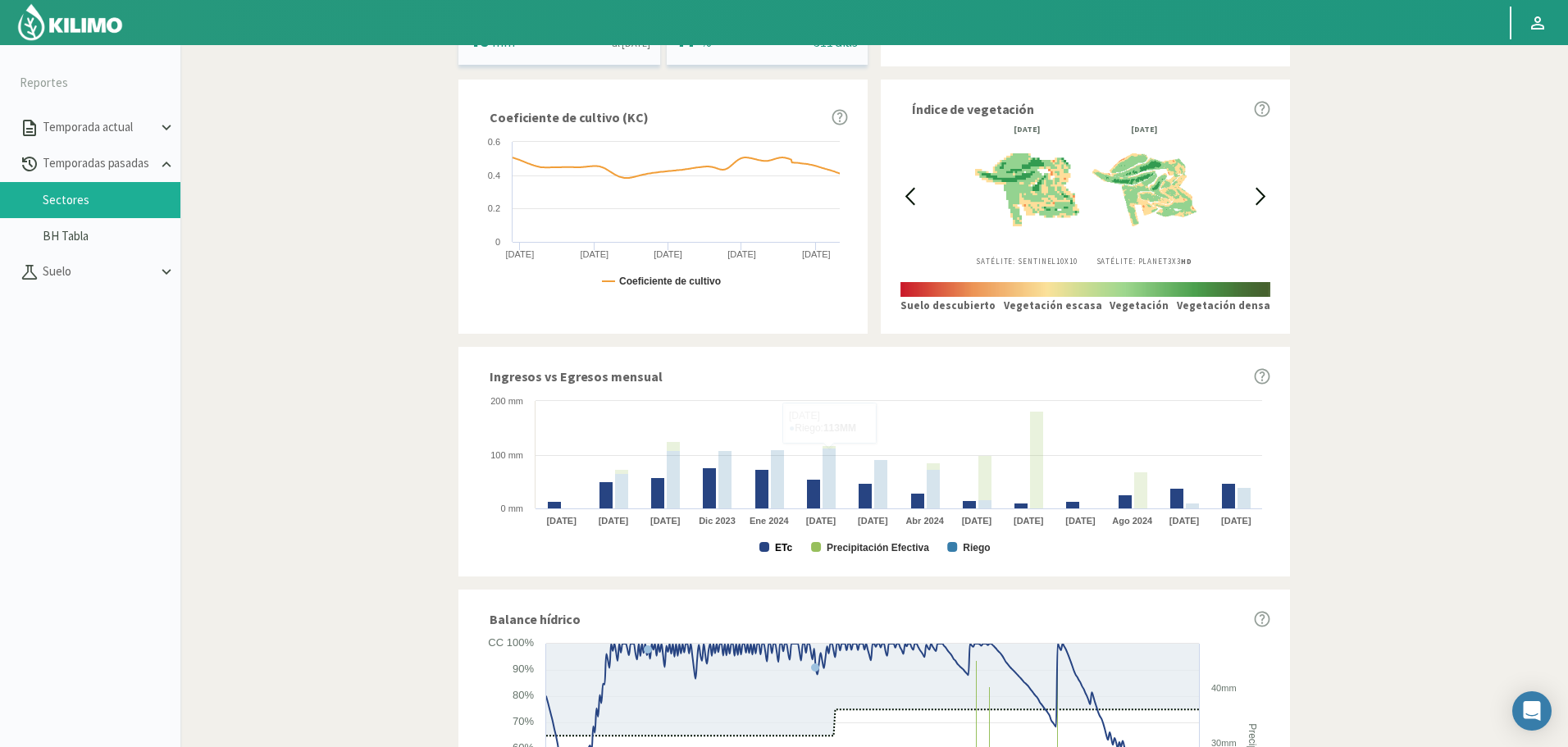
drag, startPoint x: 785, startPoint y: 545, endPoint x: 805, endPoint y: 553, distance: 21.5
click at [785, 545] on text "ETc" at bounding box center [783, 548] width 17 height 12
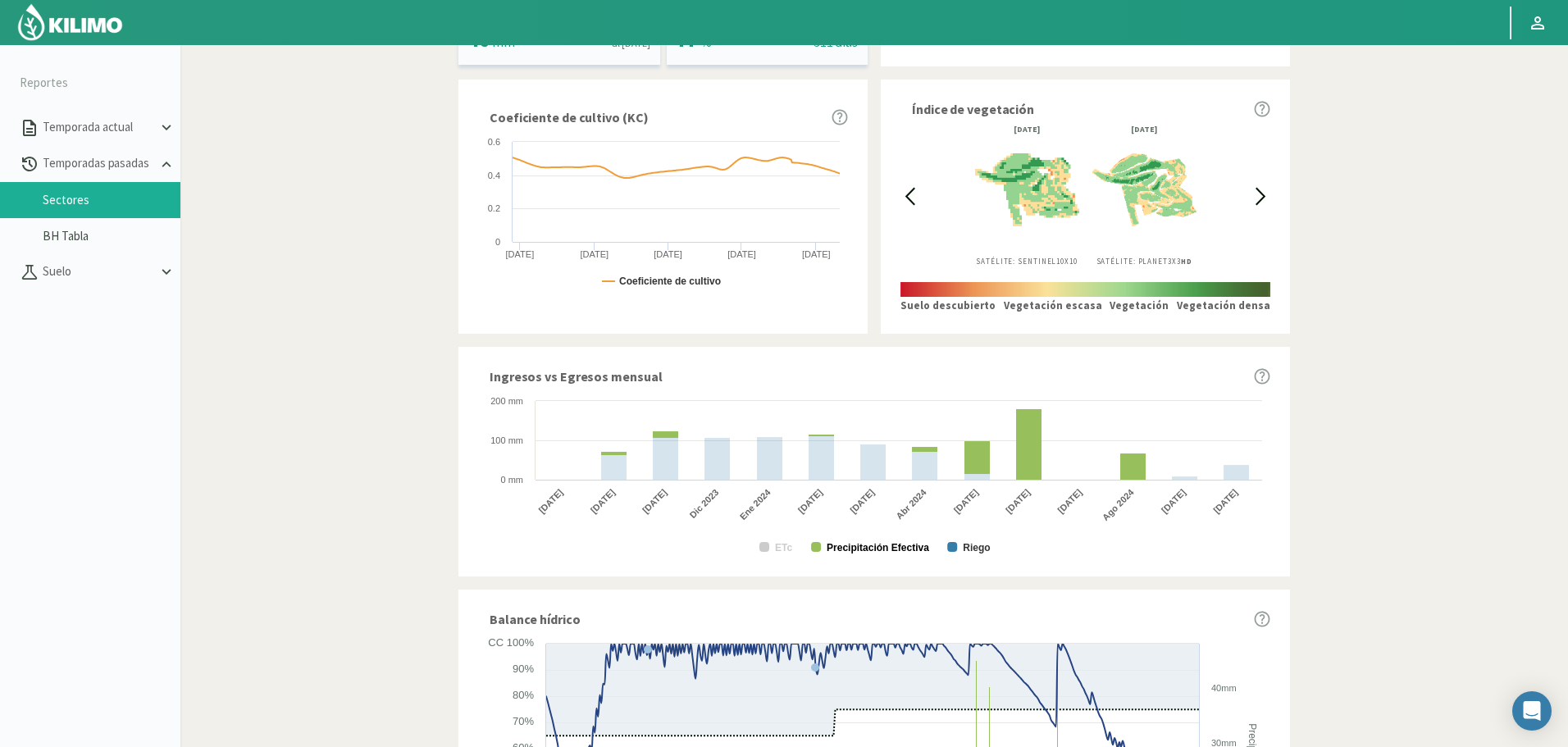
click at [871, 549] on text "Precipitación Efectiva" at bounding box center [877, 548] width 103 height 12
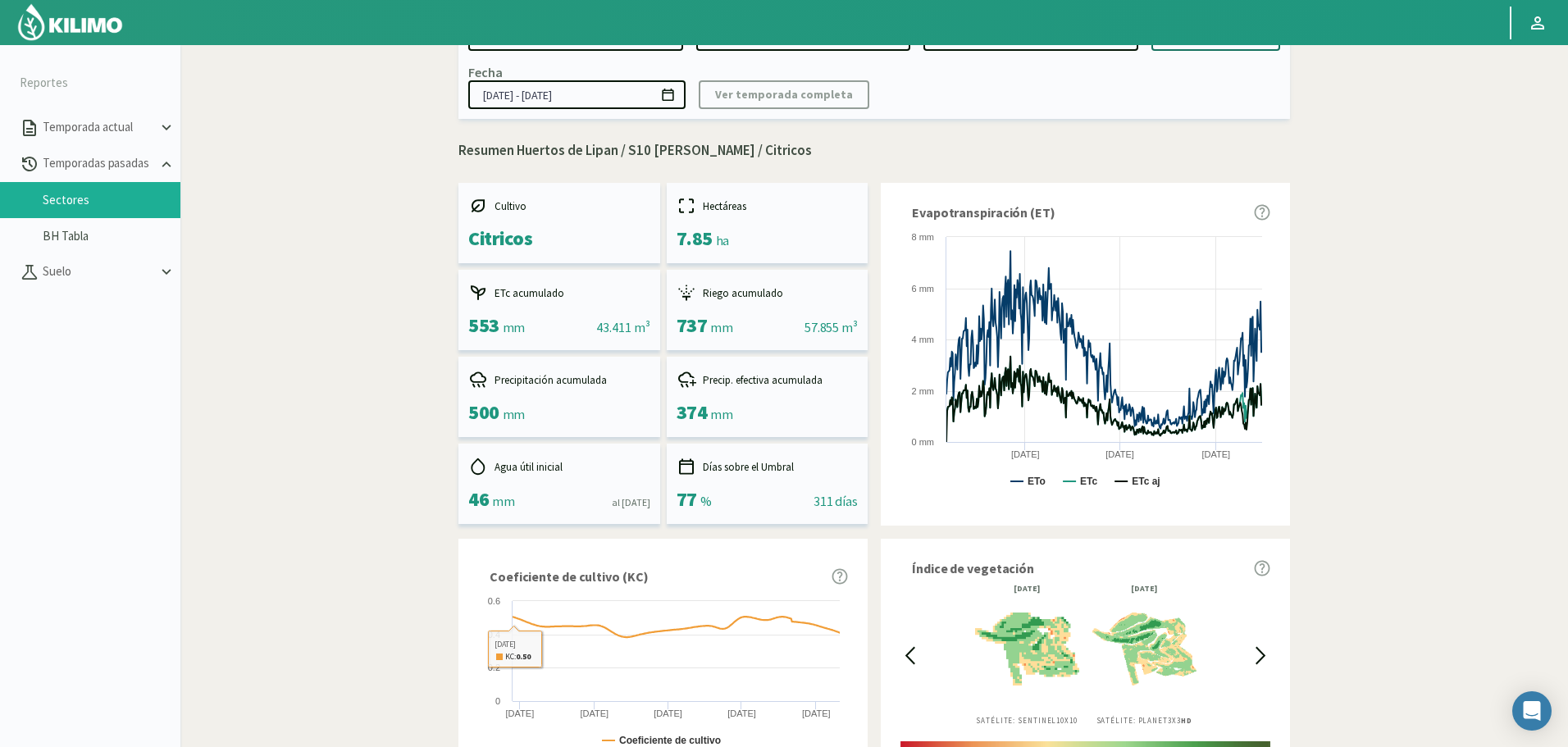
scroll to position [0, 0]
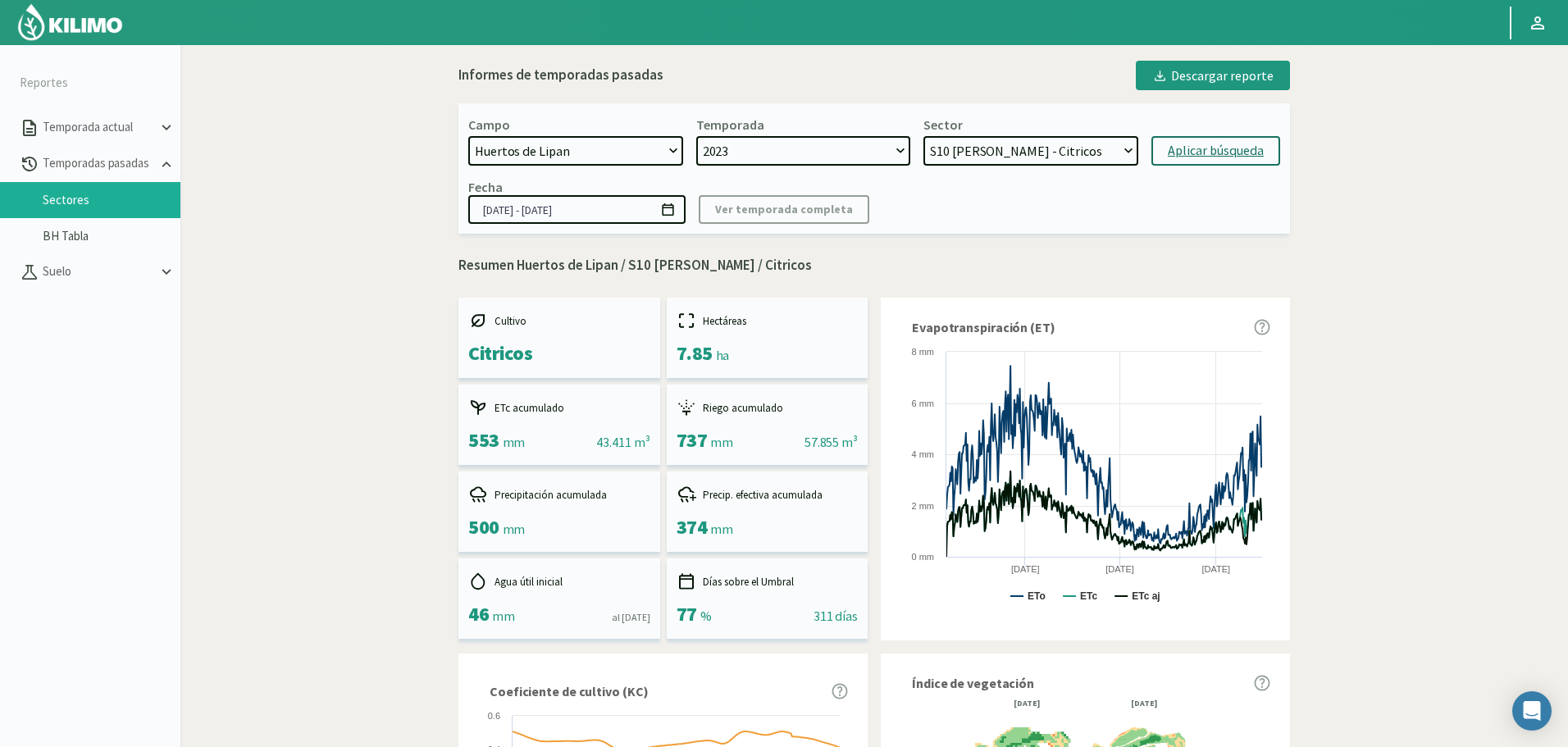
click at [993, 154] on select "S12 Limon - Limonero S11 Limon - Citricos S10 Limon - Citricos S9 Limon - Limon…" at bounding box center [1030, 150] width 215 height 30
click at [923, 136] on select "S12 Limon - Limonero S11 Limon - Citricos S10 Limon - Citricos S9 Limon - Limon…" at bounding box center [1030, 150] width 215 height 30
click at [1190, 153] on div "Aplicar búsqueda" at bounding box center [1215, 151] width 96 height 20
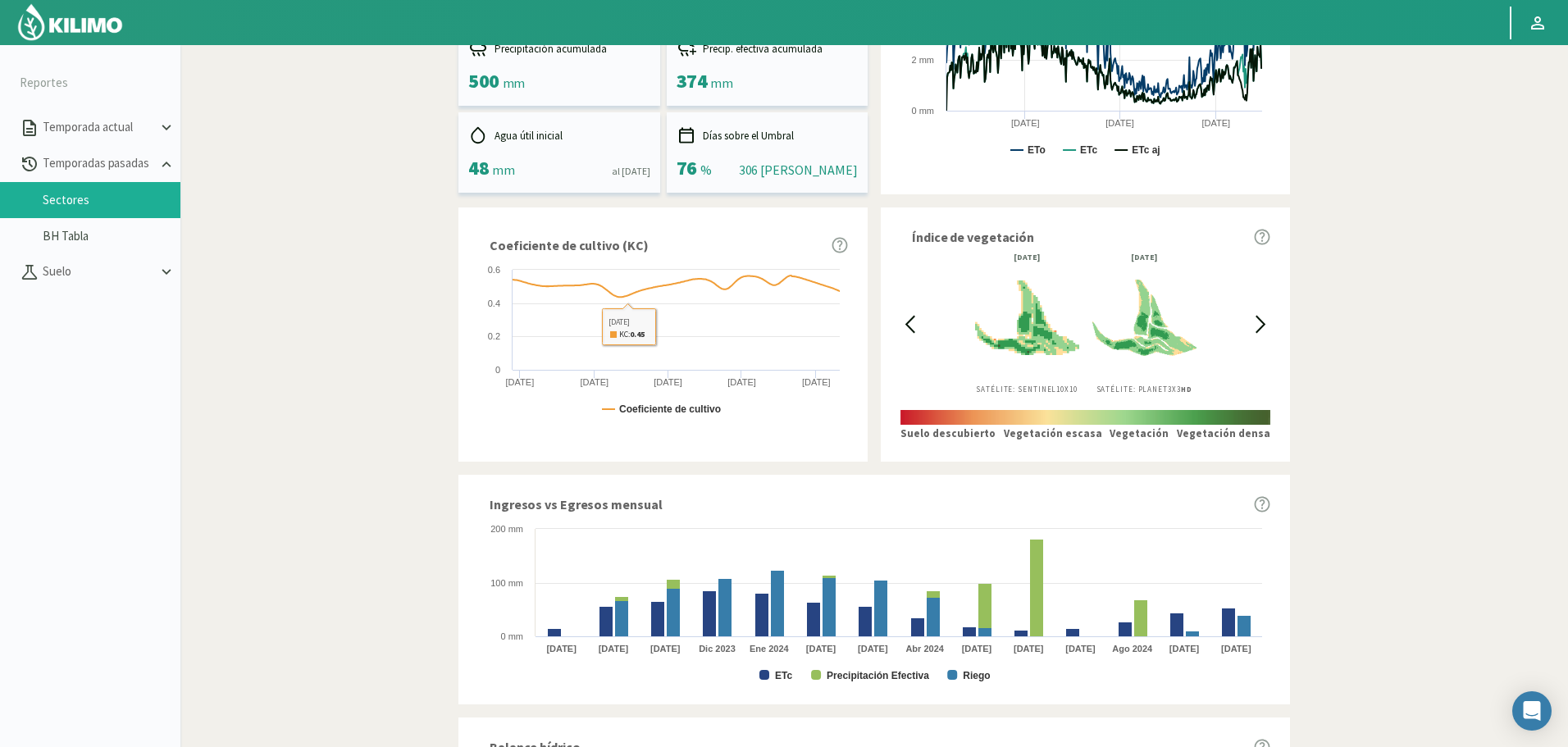
scroll to position [574, 0]
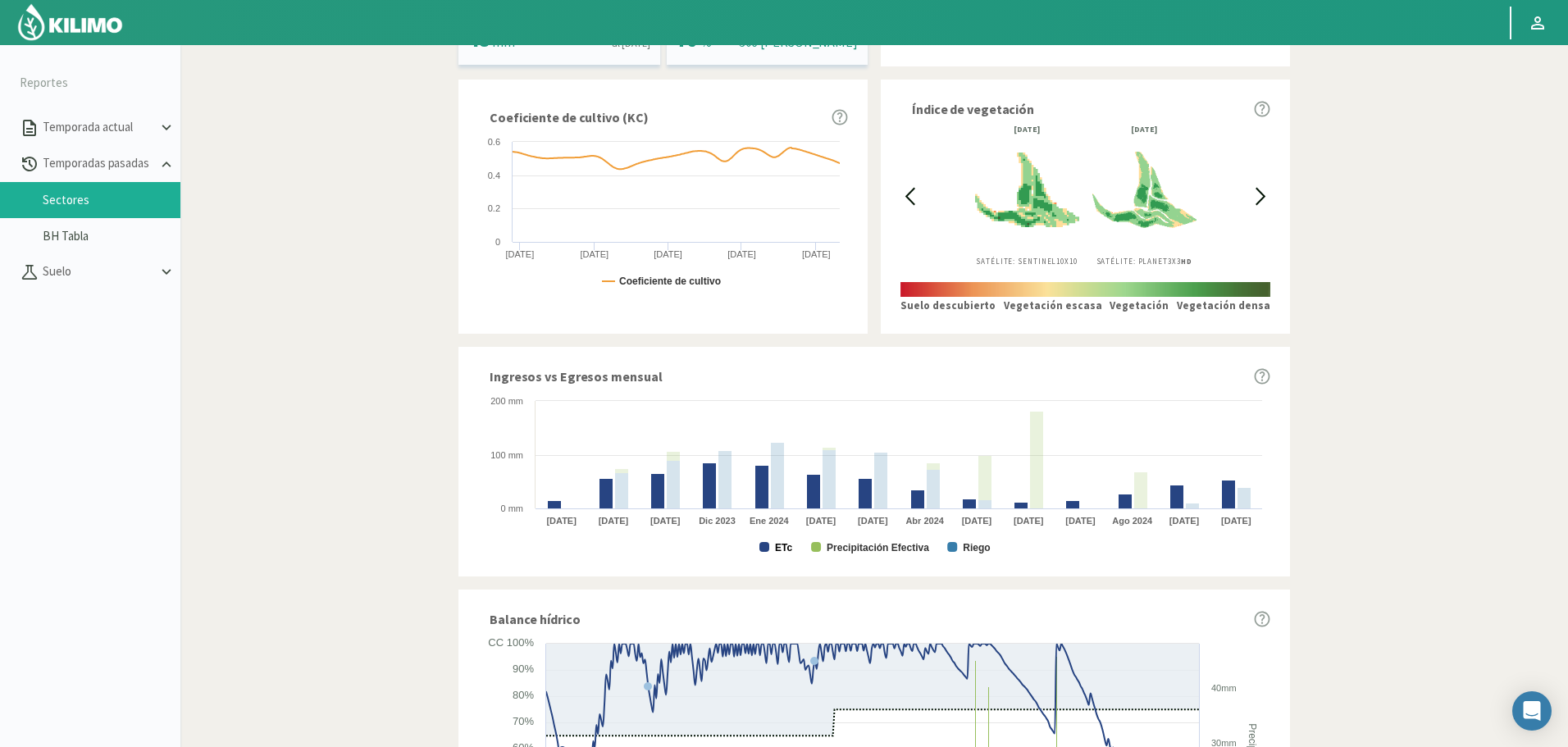
click at [783, 542] on text "ETc" at bounding box center [783, 548] width 17 height 12
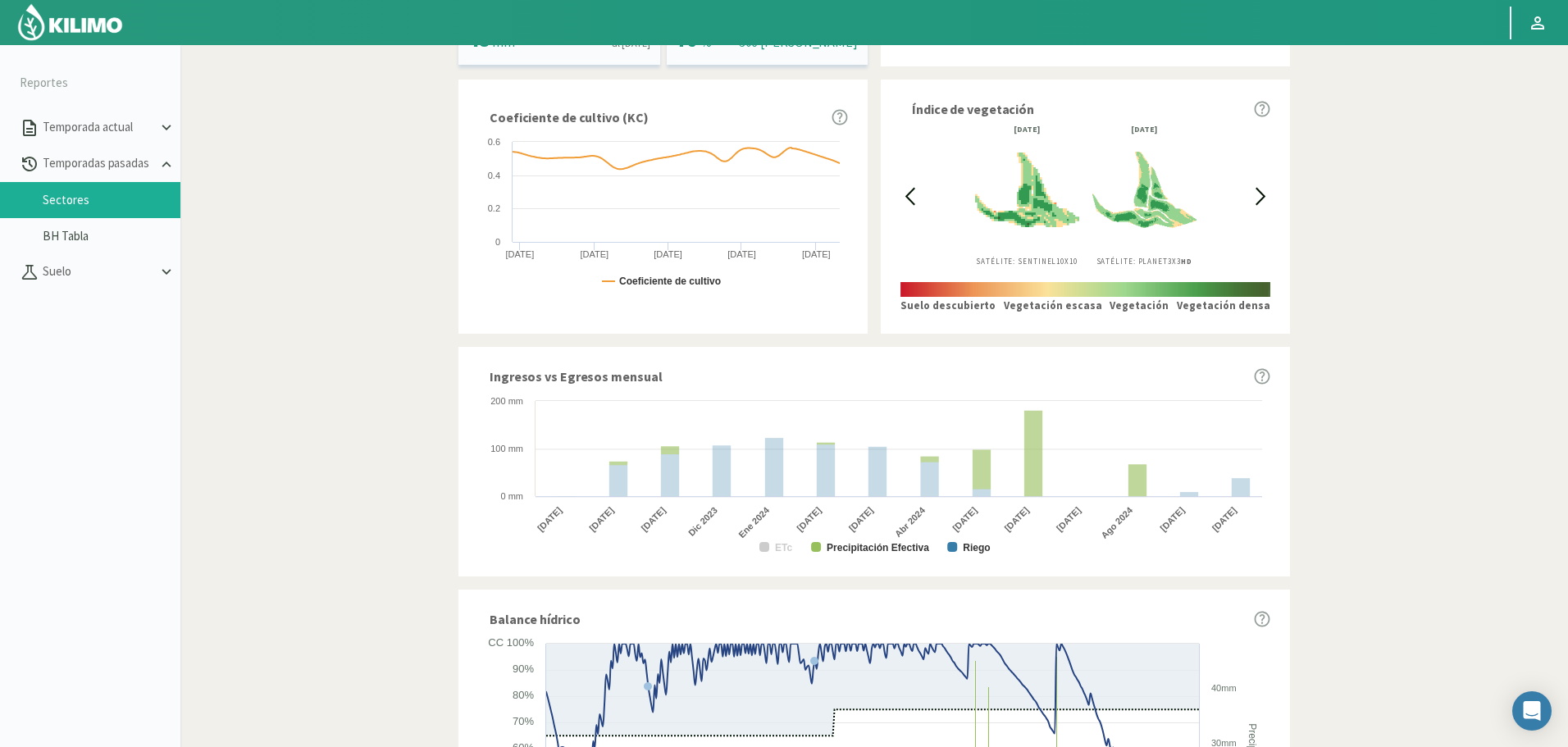
click at [876, 551] on text "Precipitación Efectiva" at bounding box center [877, 548] width 103 height 12
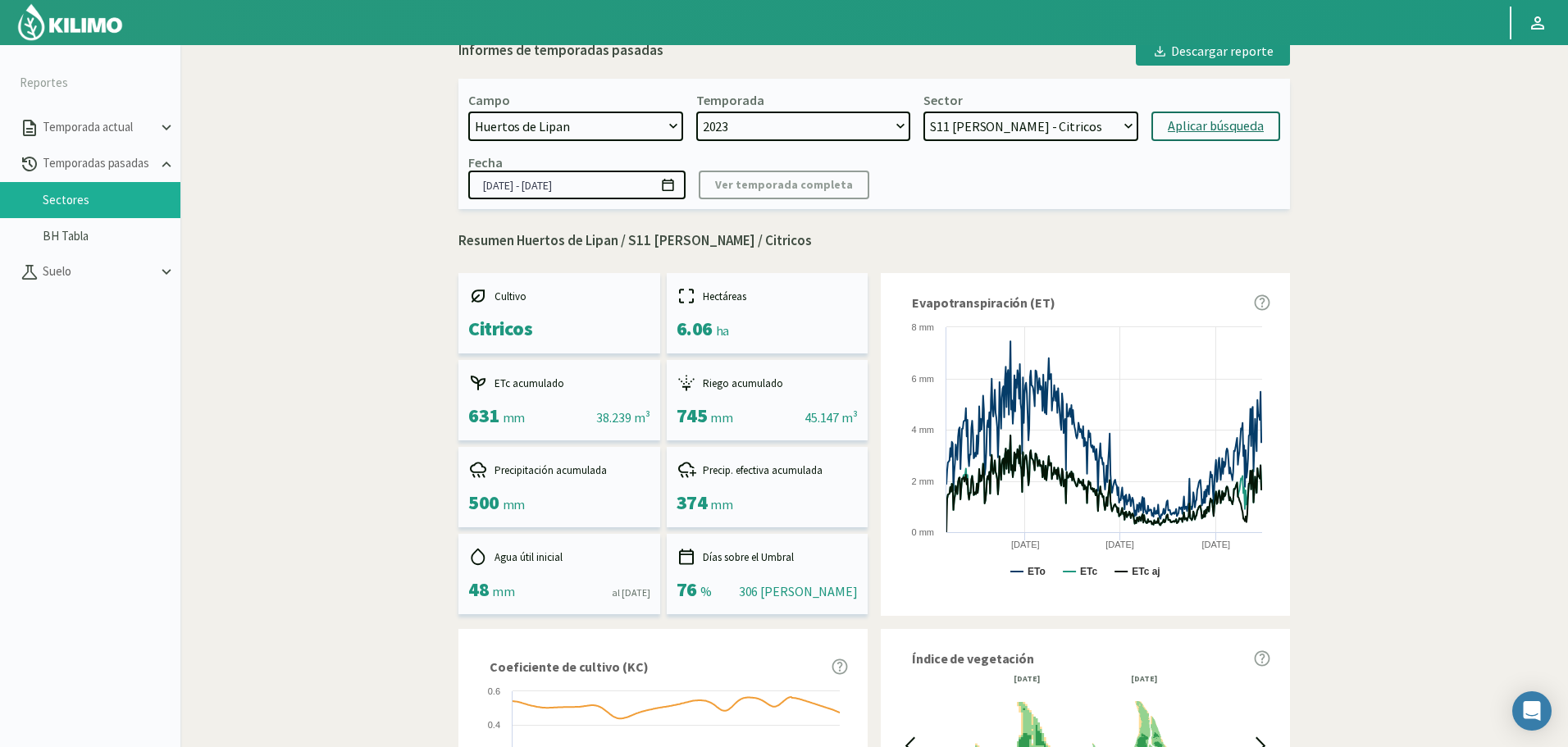
scroll to position [0, 0]
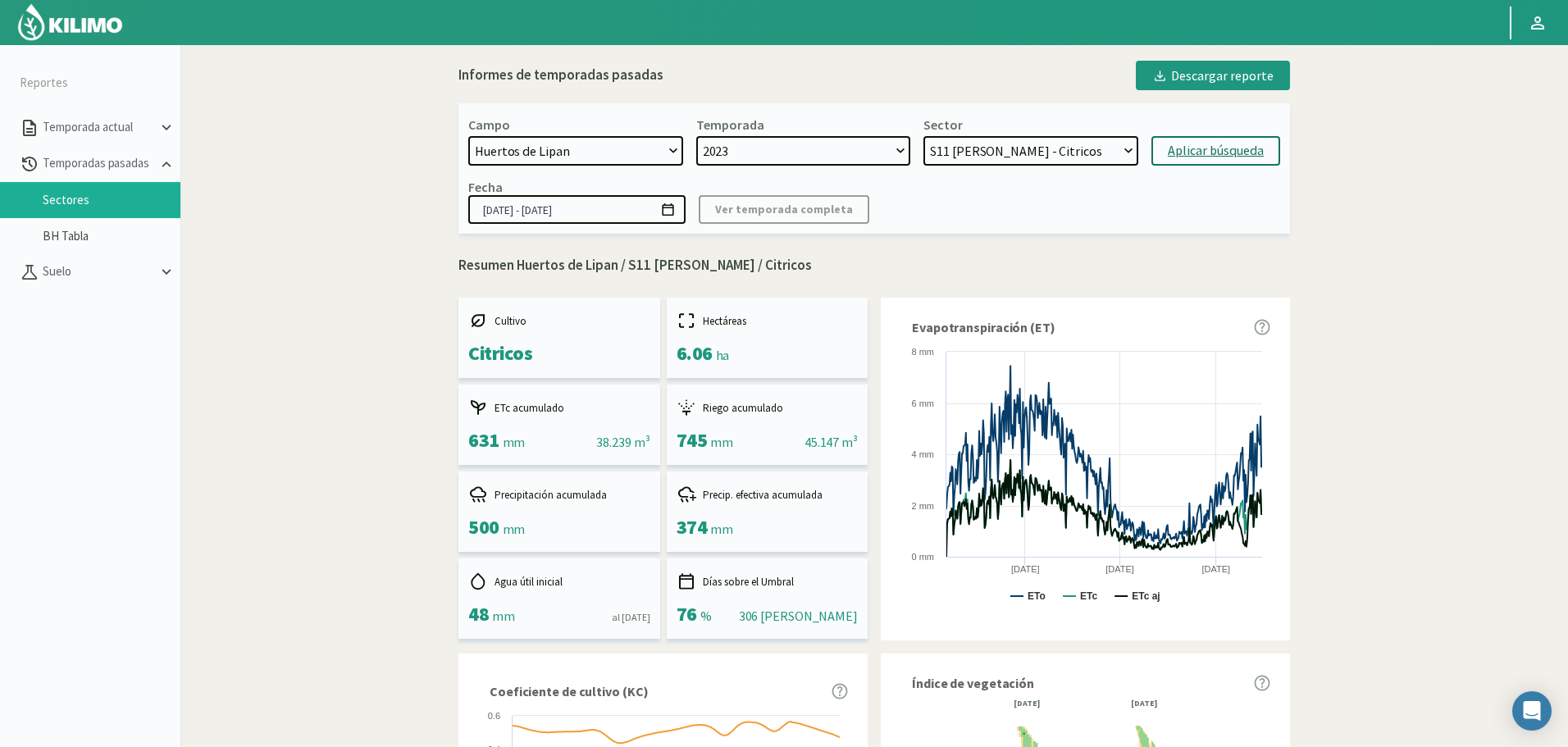
click at [1002, 149] on select "S12 Limon - Limonero S11 Limon - Citricos S10 Limon - Citricos S9 Limon - Limon…" at bounding box center [1030, 150] width 215 height 30
click at [923, 136] on select "S12 Limon - Limonero S11 Limon - Citricos S10 Limon - Citricos S9 Limon - Limon…" at bounding box center [1030, 150] width 215 height 30
click at [1203, 153] on div "Aplicar búsqueda" at bounding box center [1215, 151] width 96 height 20
select select "270: Object"
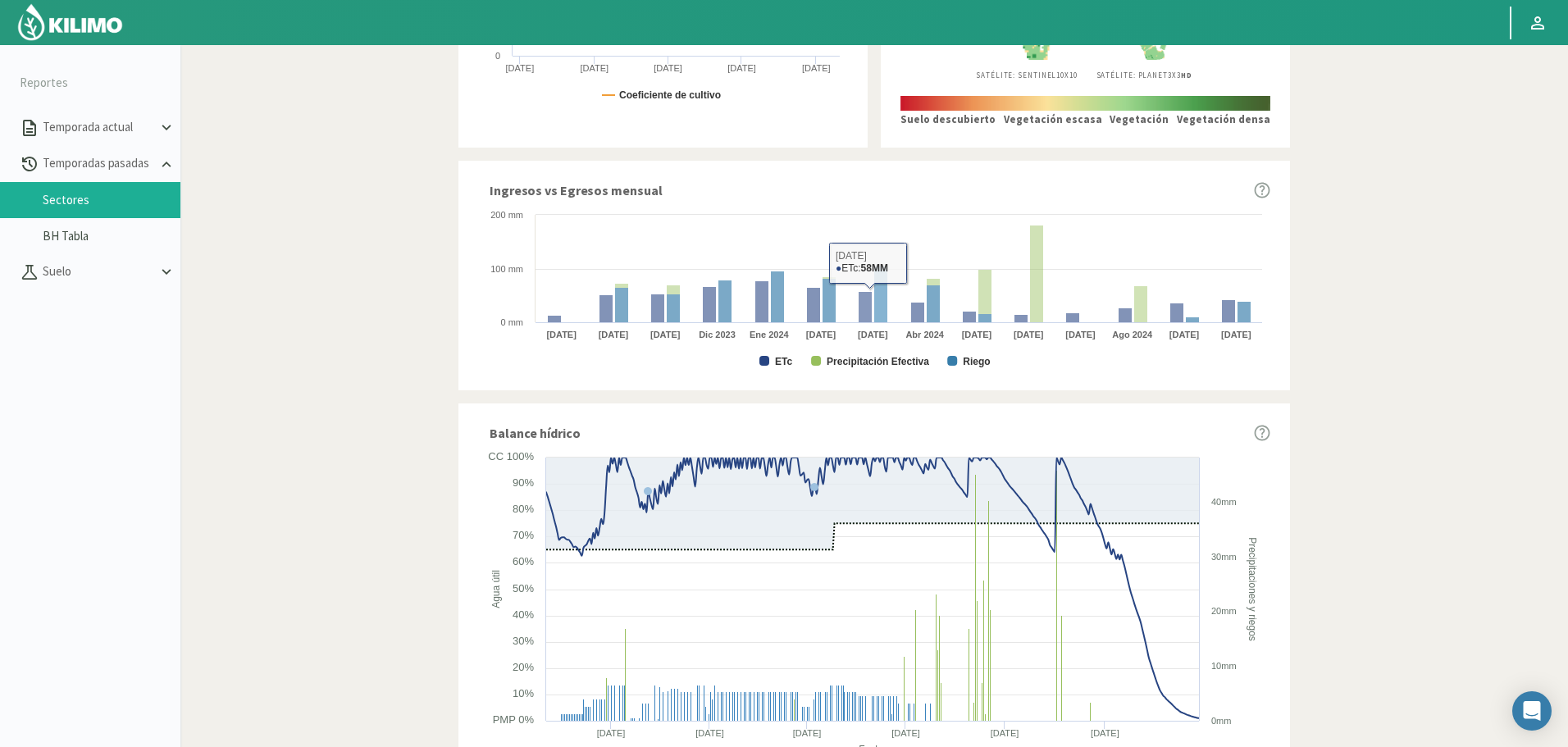
scroll to position [801, 0]
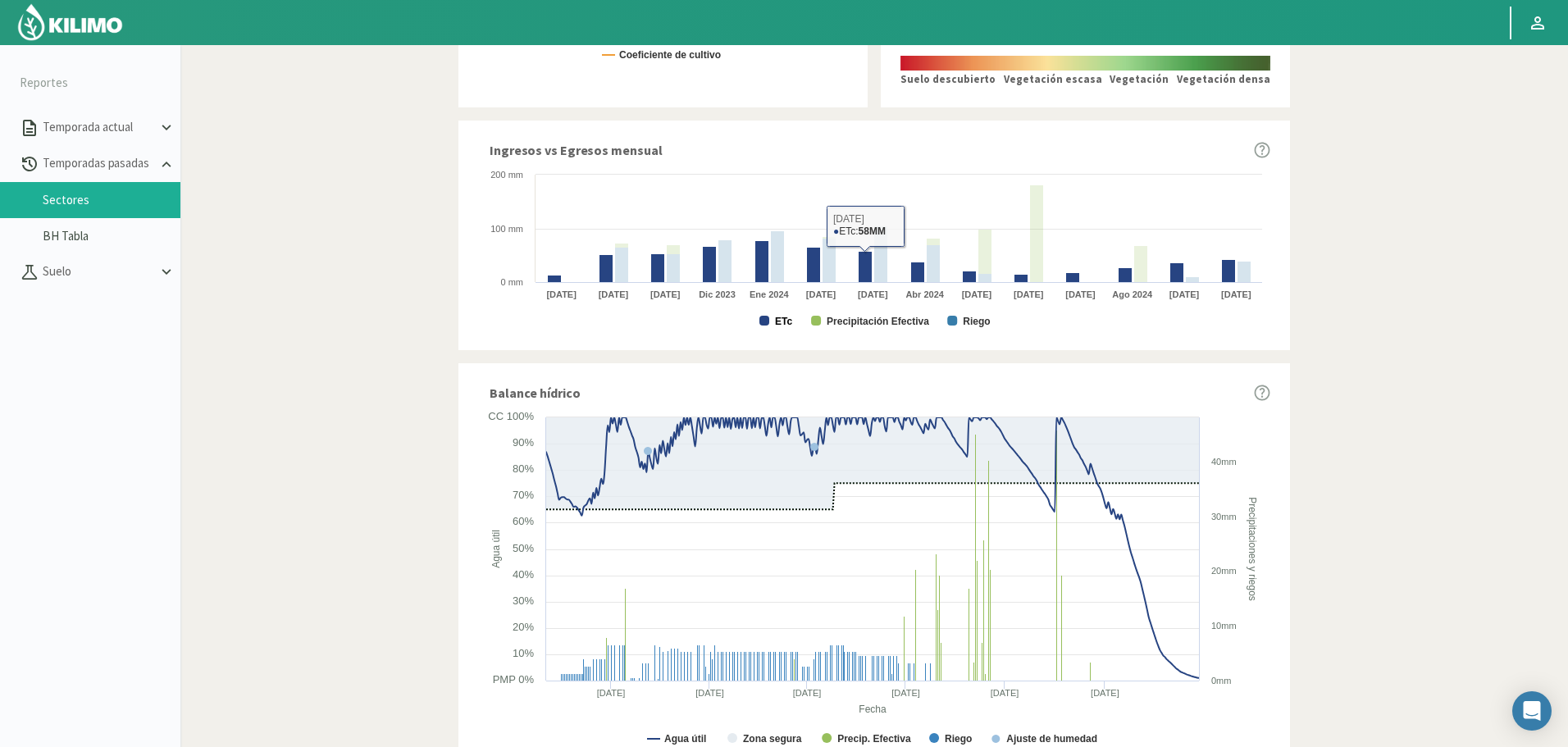
click at [772, 319] on rect at bounding box center [874, 248] width 792 height 164
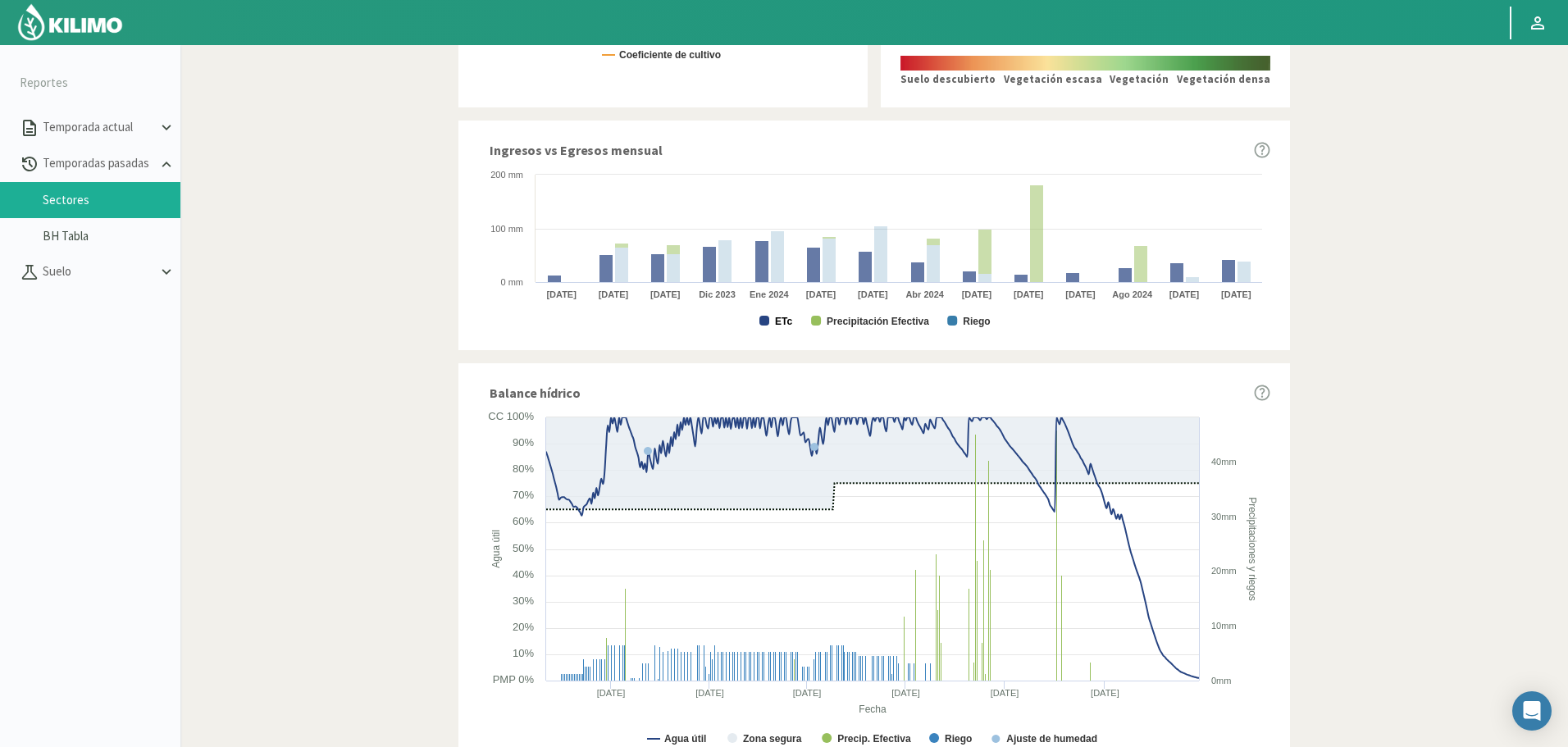
click at [776, 321] on text "ETc" at bounding box center [783, 321] width 17 height 12
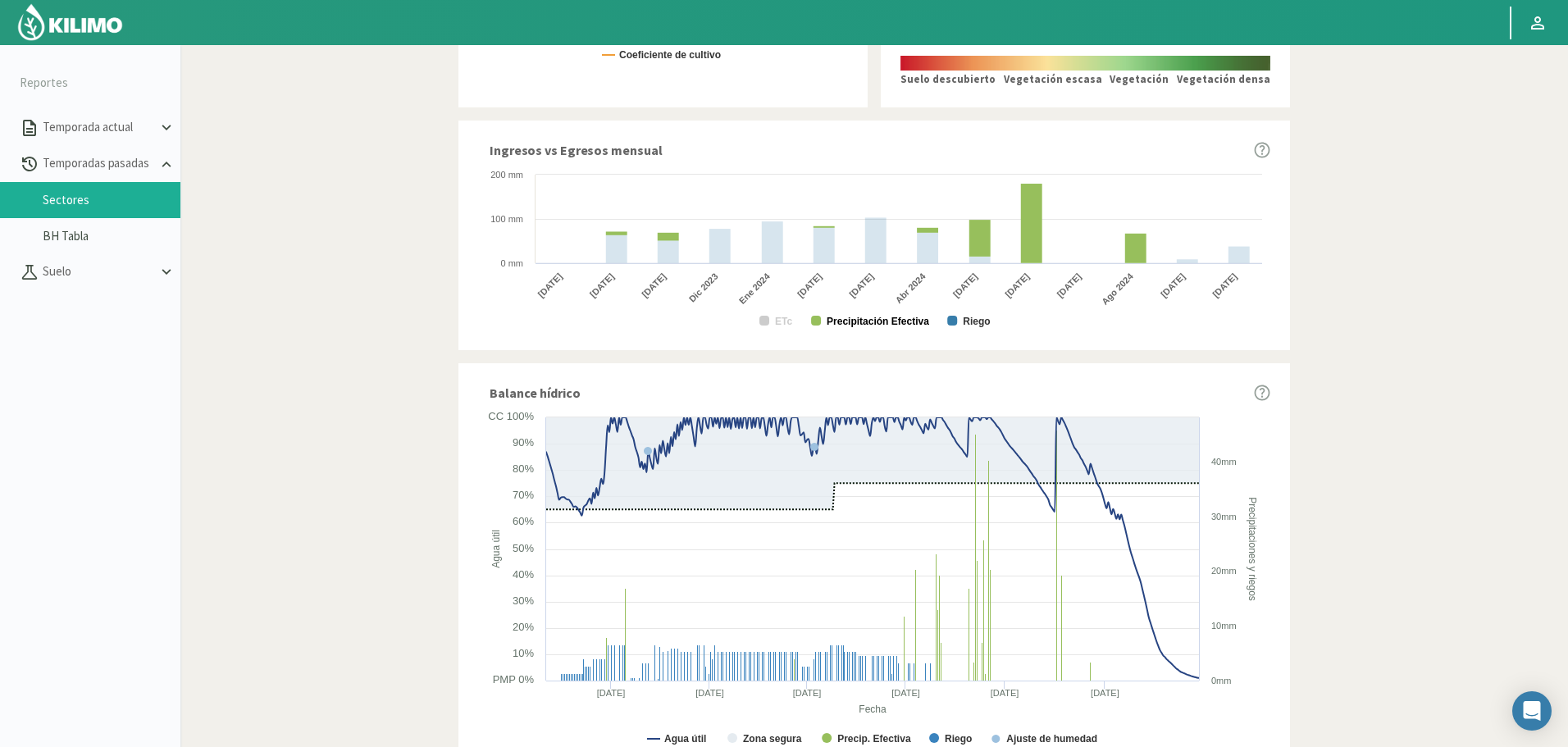
click at [865, 325] on text "Precipitación Efectiva" at bounding box center [877, 321] width 103 height 12
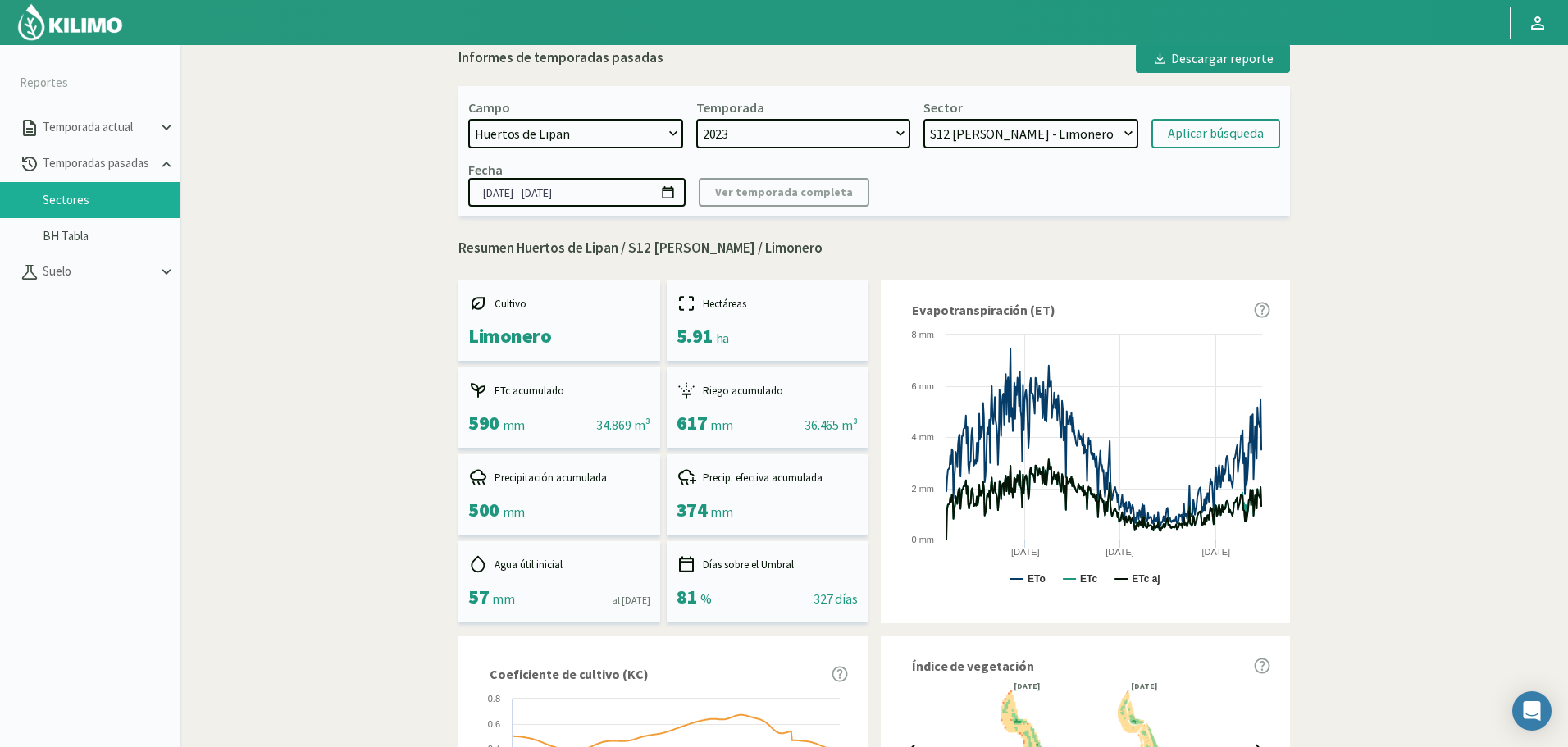
scroll to position [0, 0]
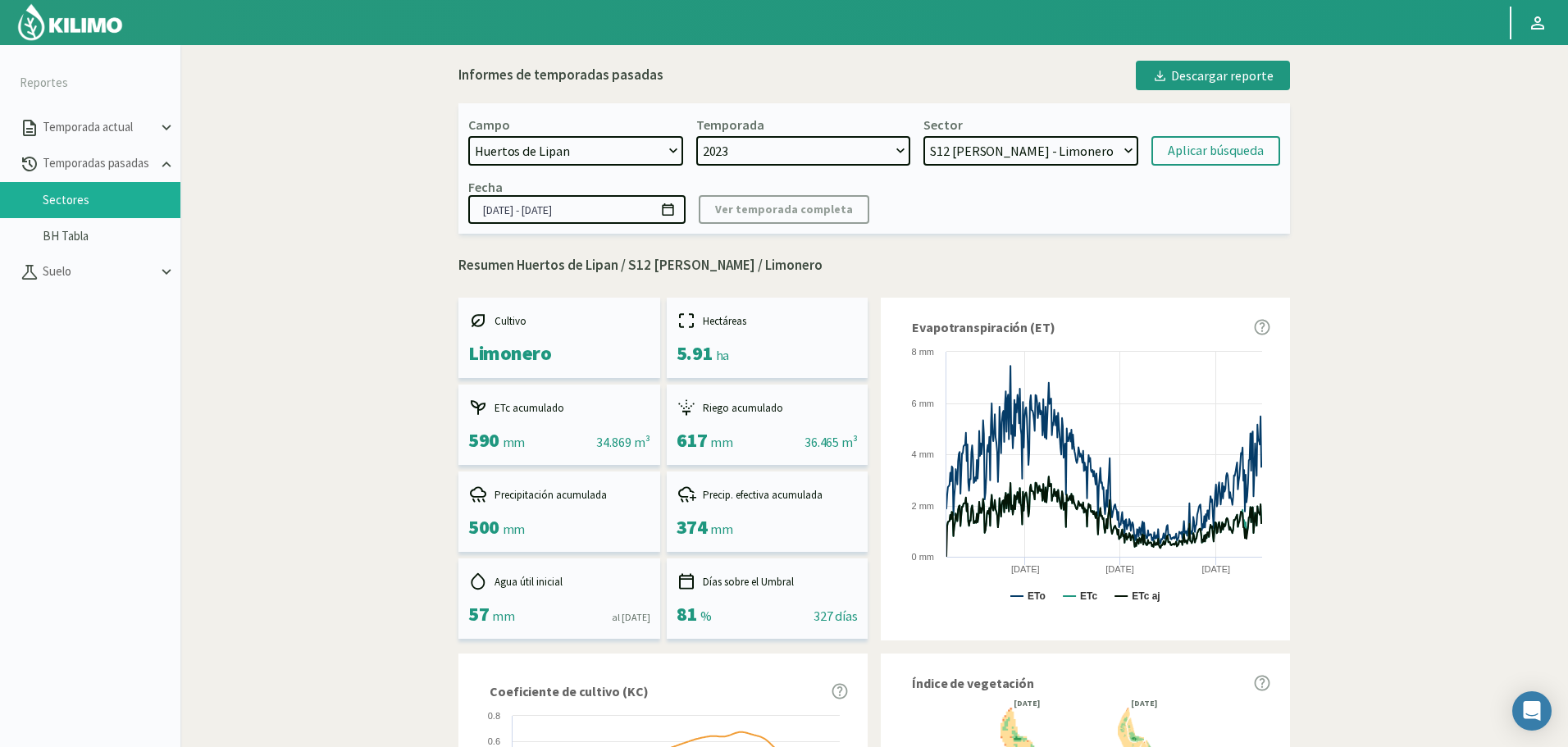
click at [603, 151] on select "[DATE] 8 Fuegos Acograpes - Ag. [PERSON_NAME] - Ag. [GEOGRAPHIC_DATA] Acograpes…" at bounding box center [575, 150] width 215 height 30
select select "809: Object"
click at [468, 136] on select "[DATE] 8 Fuegos Acograpes - Ag. [PERSON_NAME] - Ag. [GEOGRAPHIC_DATA] Acograpes…" at bounding box center [575, 150] width 215 height 30
click at [754, 157] on select "2024 2023" at bounding box center [803, 150] width 215 height 30
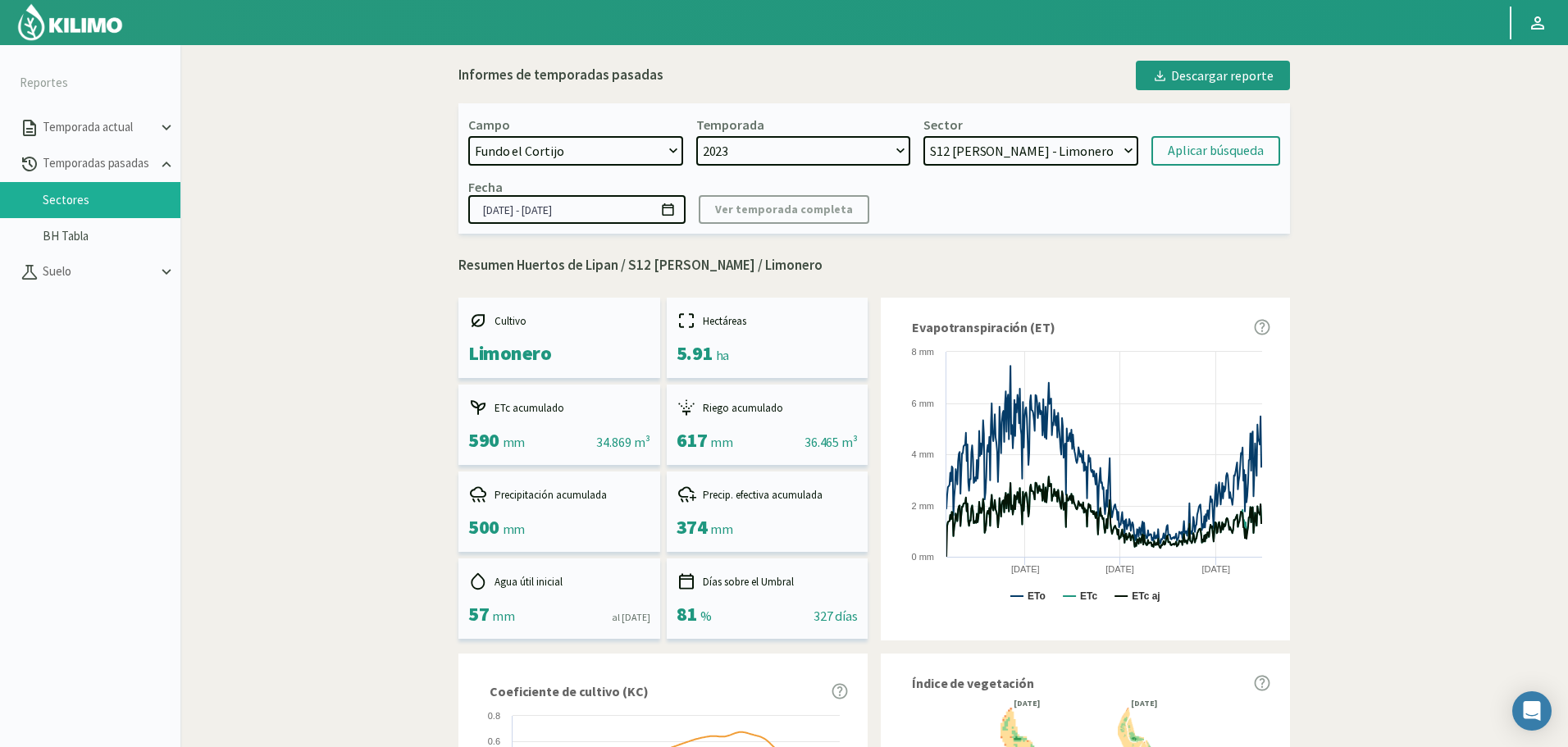
click at [754, 157] on select "2024 2023" at bounding box center [803, 150] width 215 height 30
select select "0: 2024"
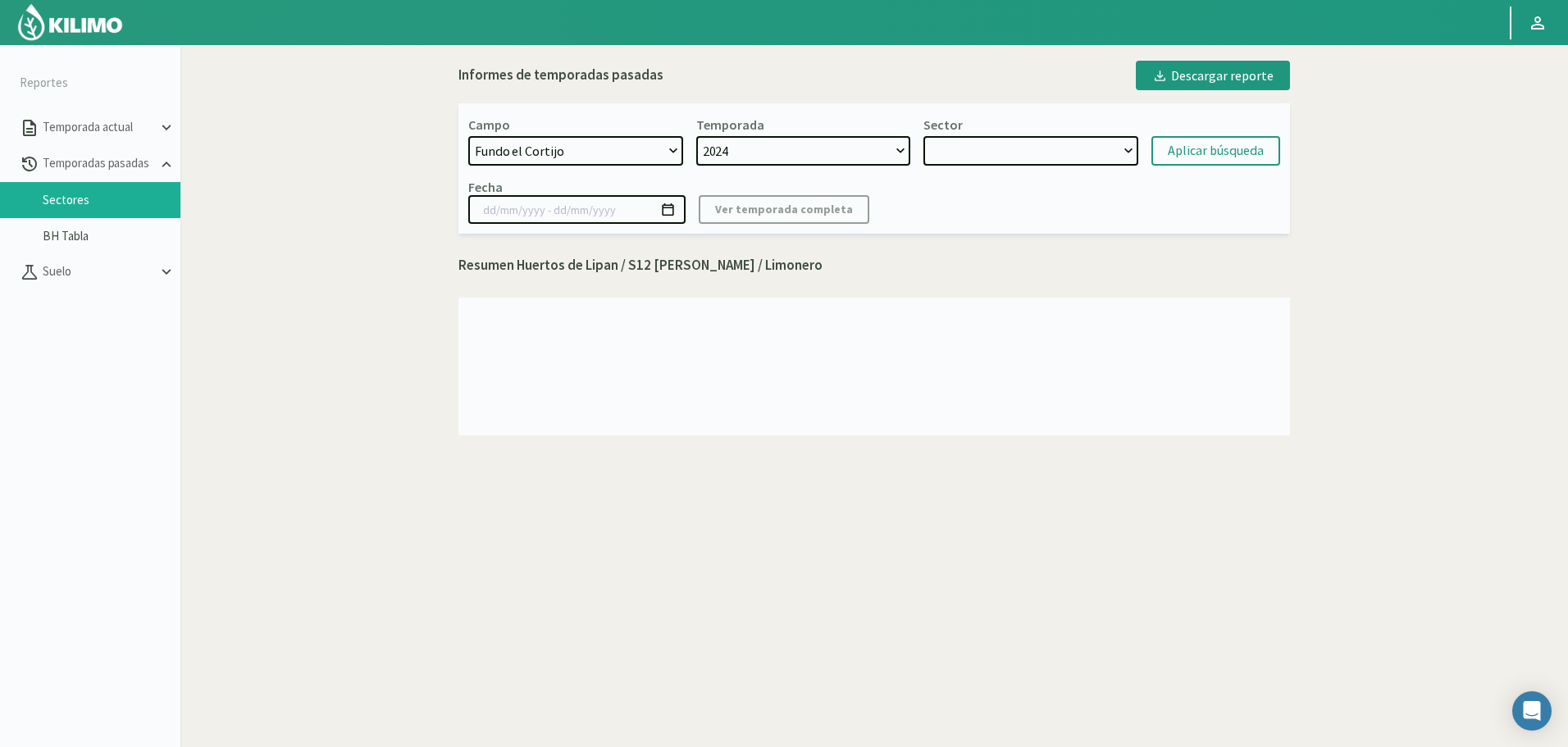
click at [754, 157] on select "2024 2023" at bounding box center [803, 150] width 215 height 30
select select "280: Object"
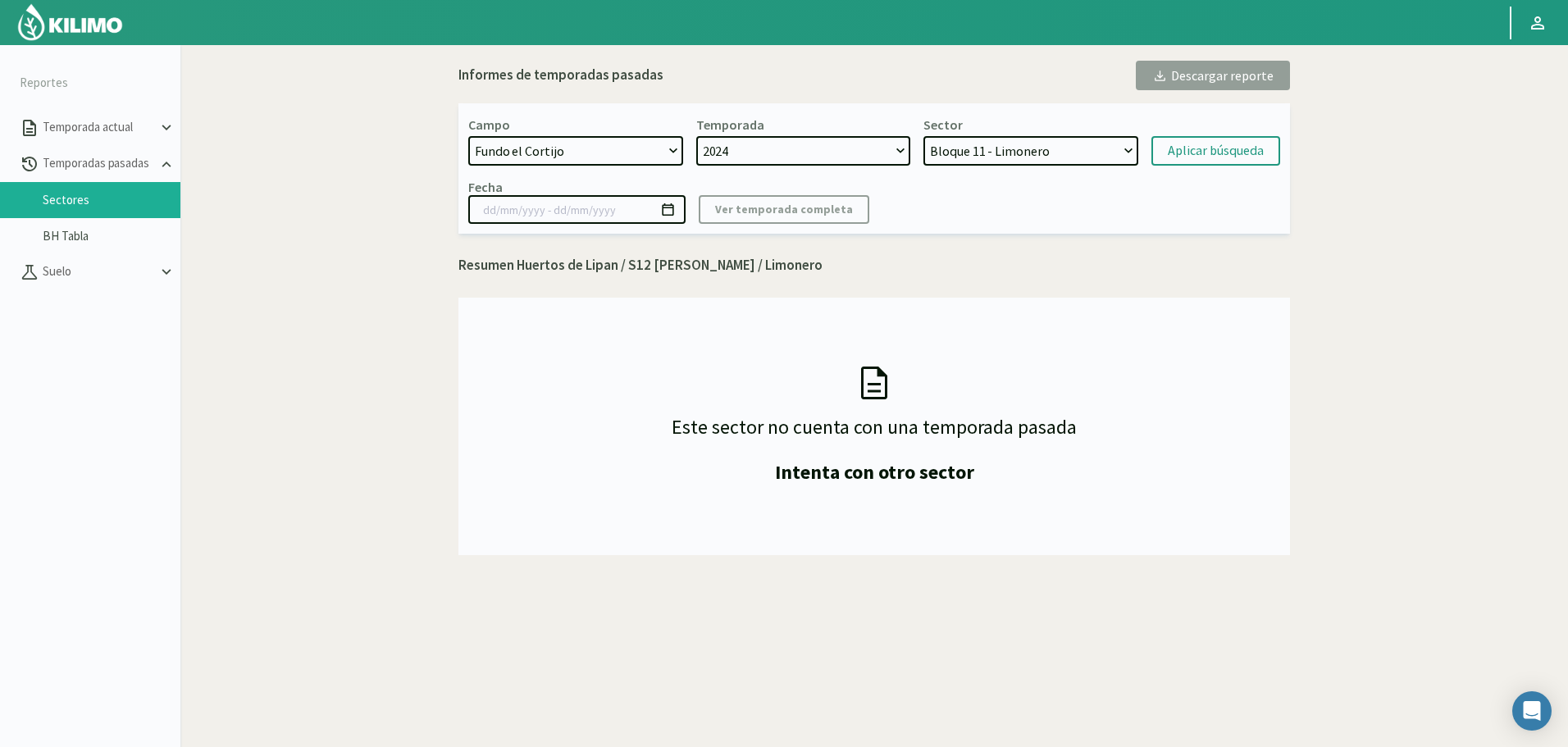
click at [754, 157] on select "2024 2023" at bounding box center [803, 150] width 215 height 30
select select "1: 2023"
click at [696, 136] on select "2024 2023" at bounding box center [803, 150] width 215 height 30
click at [1031, 158] on select "Bloque 8 - Limonero Bloque 7 - Citricos Bloque 6 - Citricos Bloque 5 - Citricos…" at bounding box center [1030, 150] width 215 height 30
select select "291: Object"
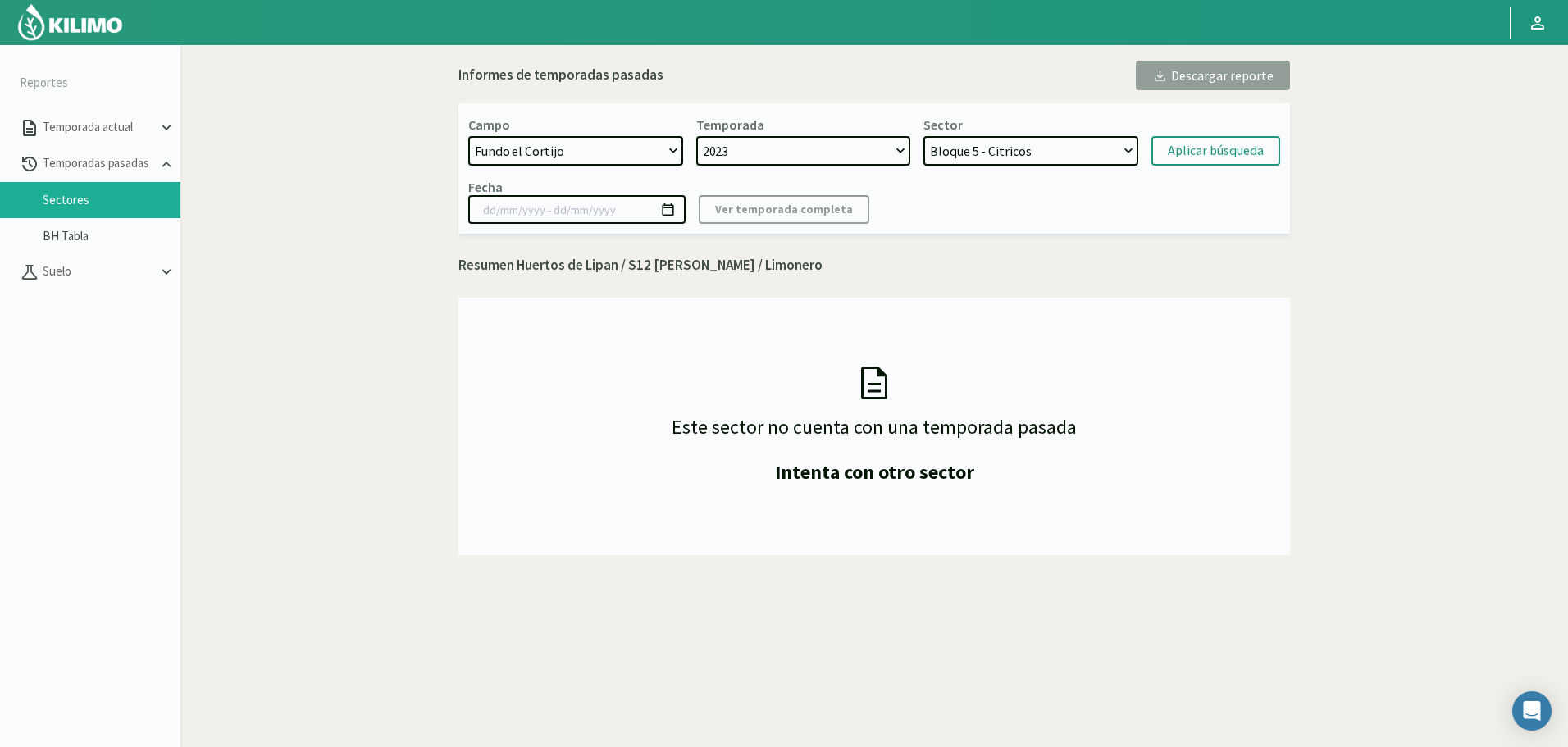
click at [923, 136] on select "Bloque 8 - Limonero Bloque 7 - Citricos Bloque 6 - Citricos Bloque 5 - Citricos…" at bounding box center [1030, 150] width 215 height 30
click at [1195, 152] on div "Aplicar búsqueda" at bounding box center [1215, 151] width 96 height 20
type input "22/09/2023 - 05/11/2024"
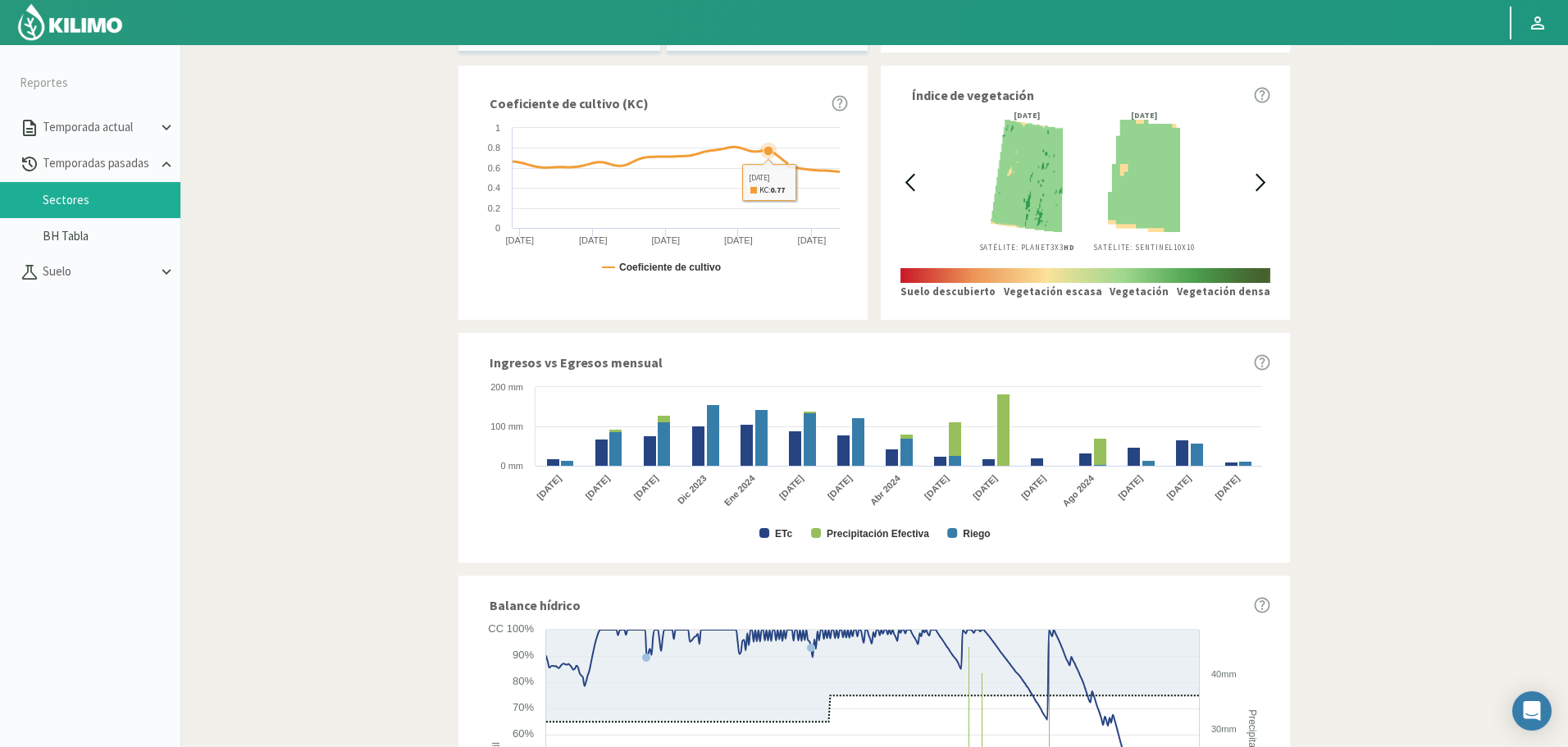
scroll to position [656, 0]
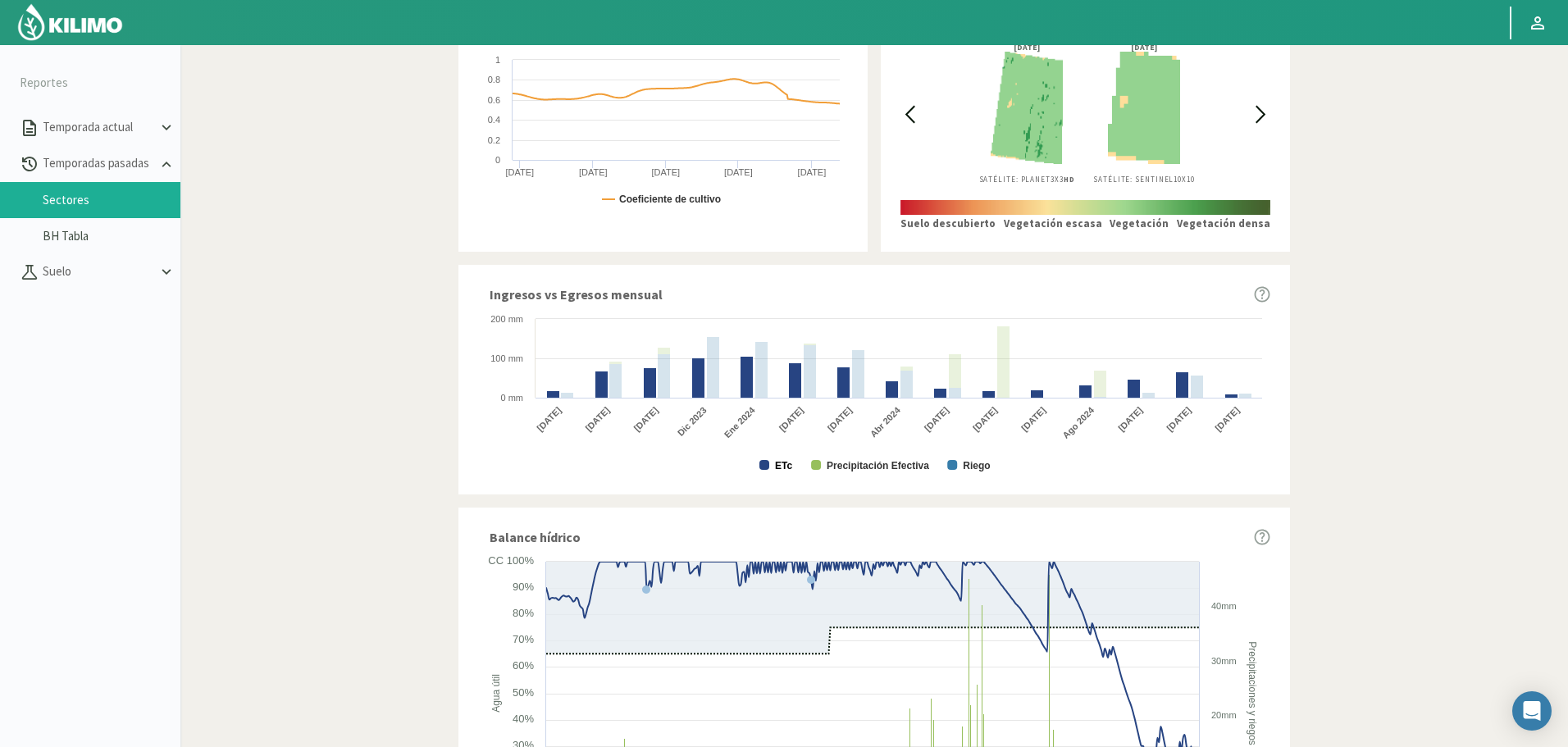
click at [785, 463] on text "ETc" at bounding box center [783, 465] width 17 height 12
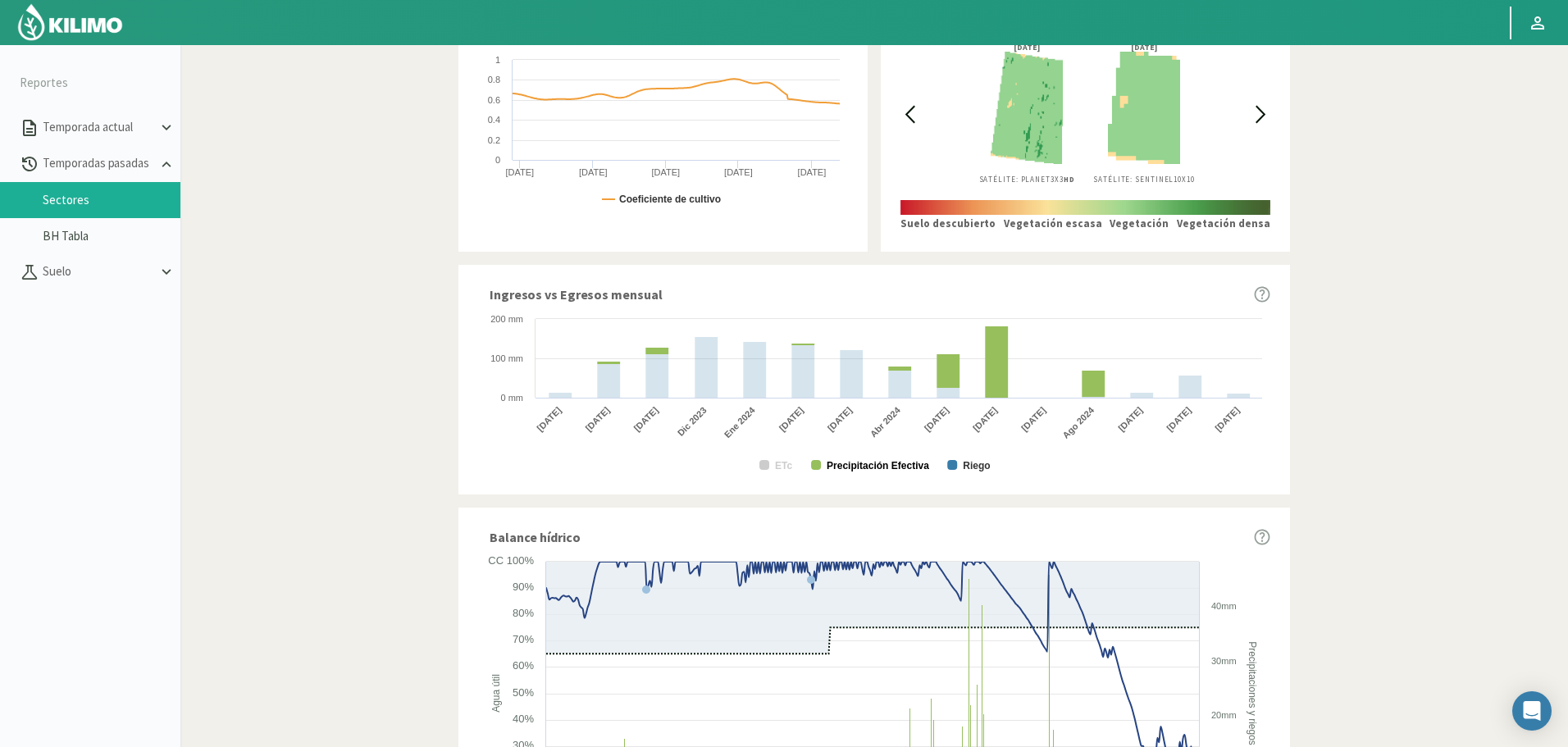
click at [862, 463] on text "Precipitación Efectiva" at bounding box center [877, 465] width 103 height 12
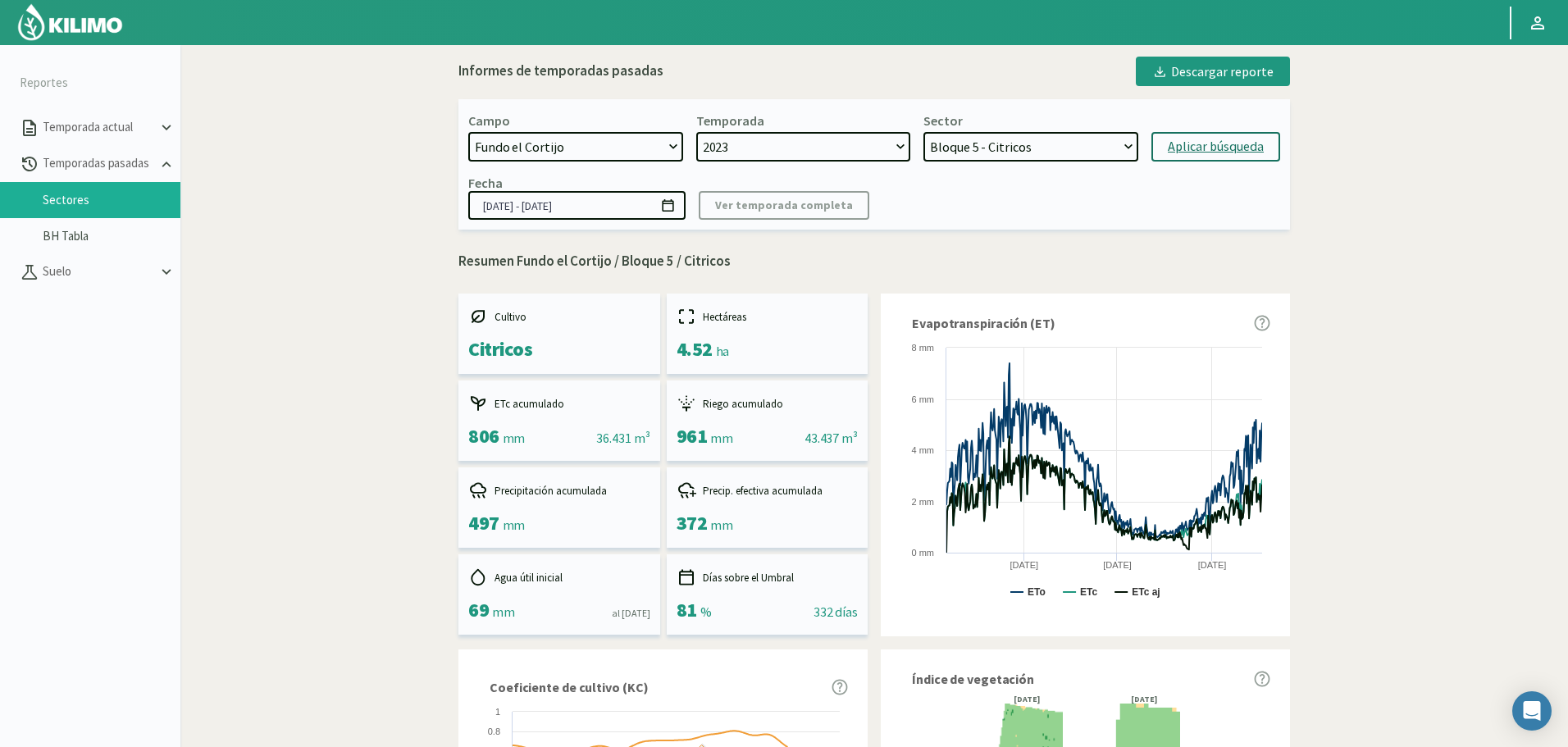
scroll to position [0, 0]
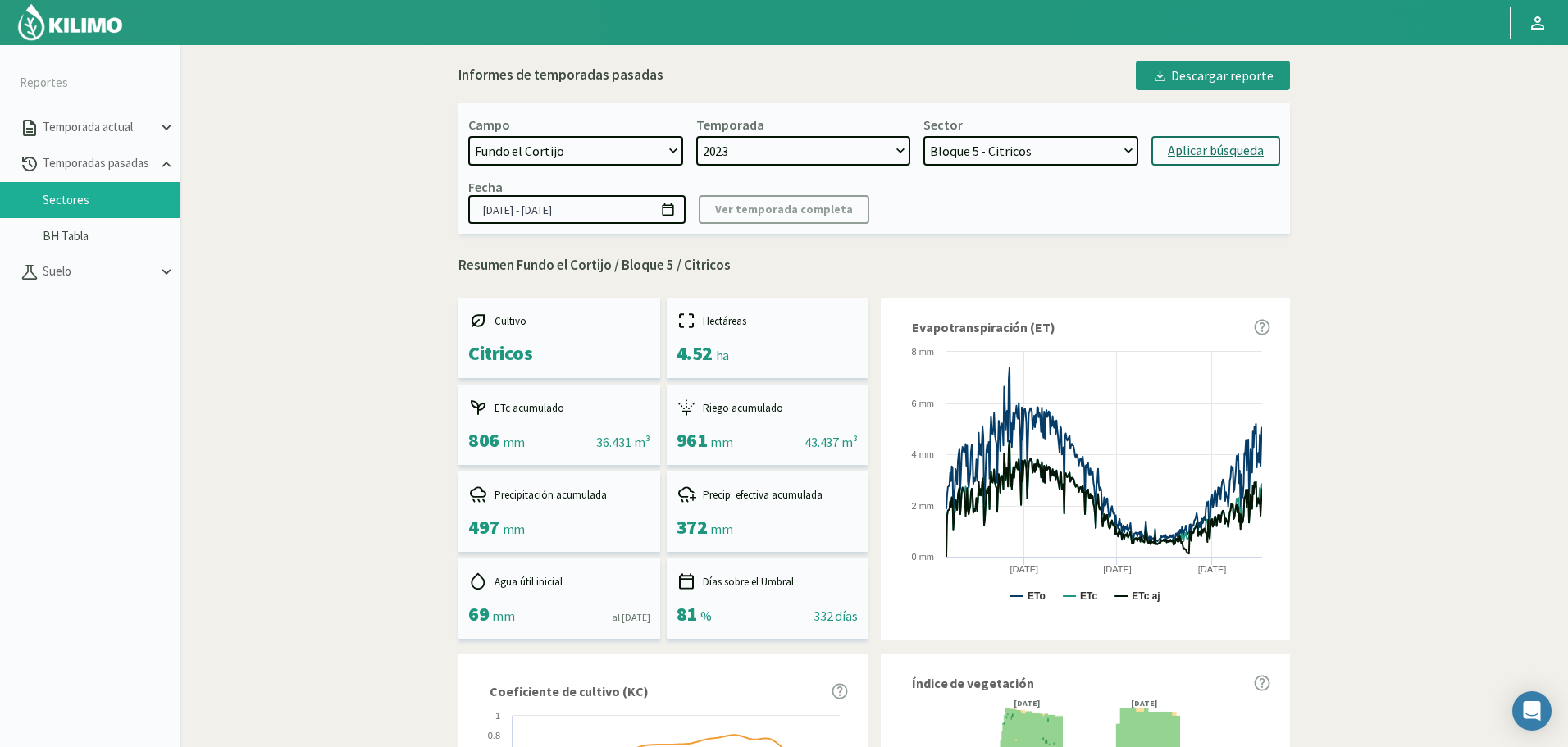
click at [1001, 157] on select "Bloque 8 - Limonero Bloque 7 - Citricos Bloque 6 - Citricos Bloque 5 - Citricos…" at bounding box center [1030, 150] width 215 height 30
click at [923, 136] on select "Bloque 8 - Limonero Bloque 7 - Citricos Bloque 6 - Citricos Bloque 5 - Citricos…" at bounding box center [1030, 150] width 215 height 30
click at [1207, 143] on div "Aplicar búsqueda" at bounding box center [1215, 151] width 96 height 20
select select "306: Object"
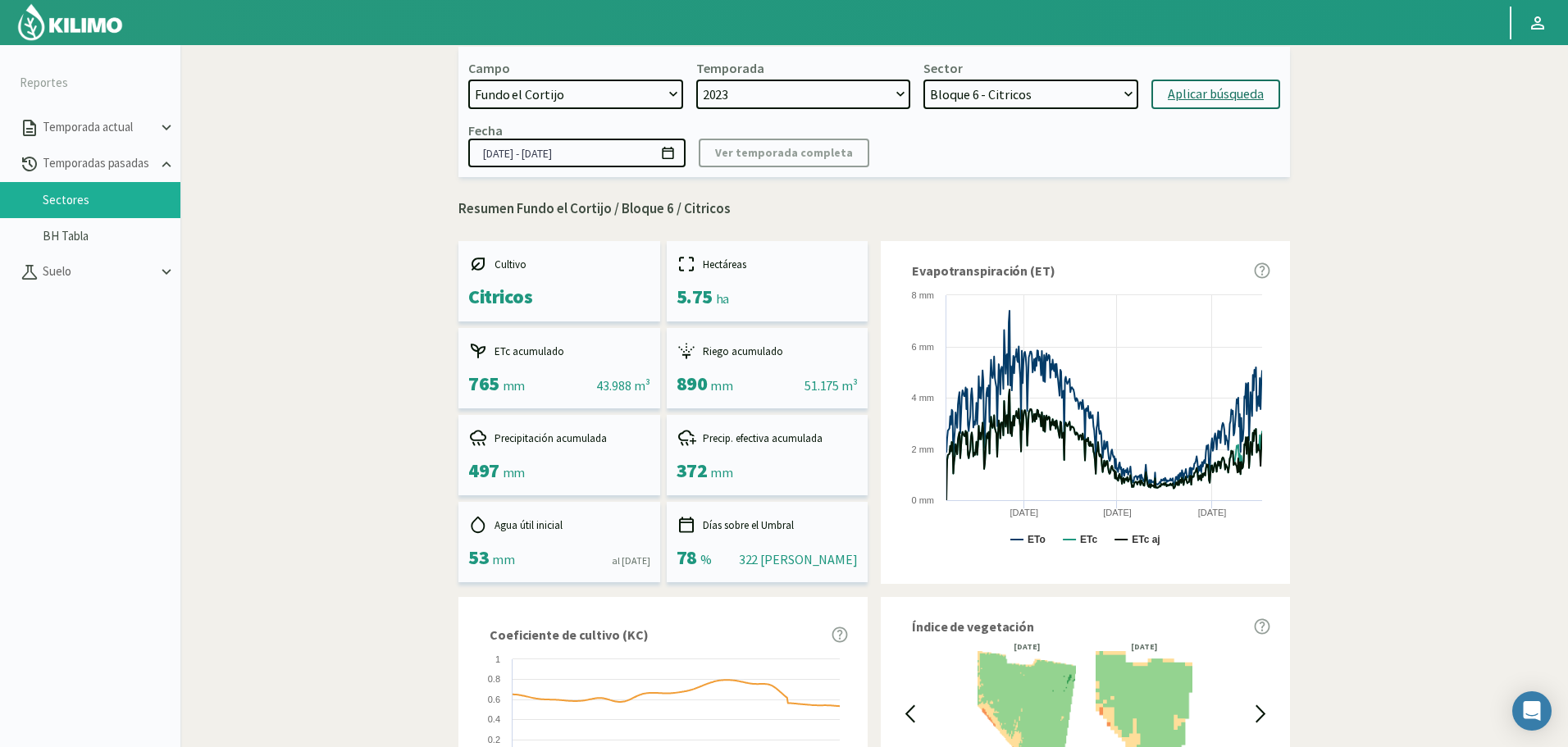
scroll to position [574, 0]
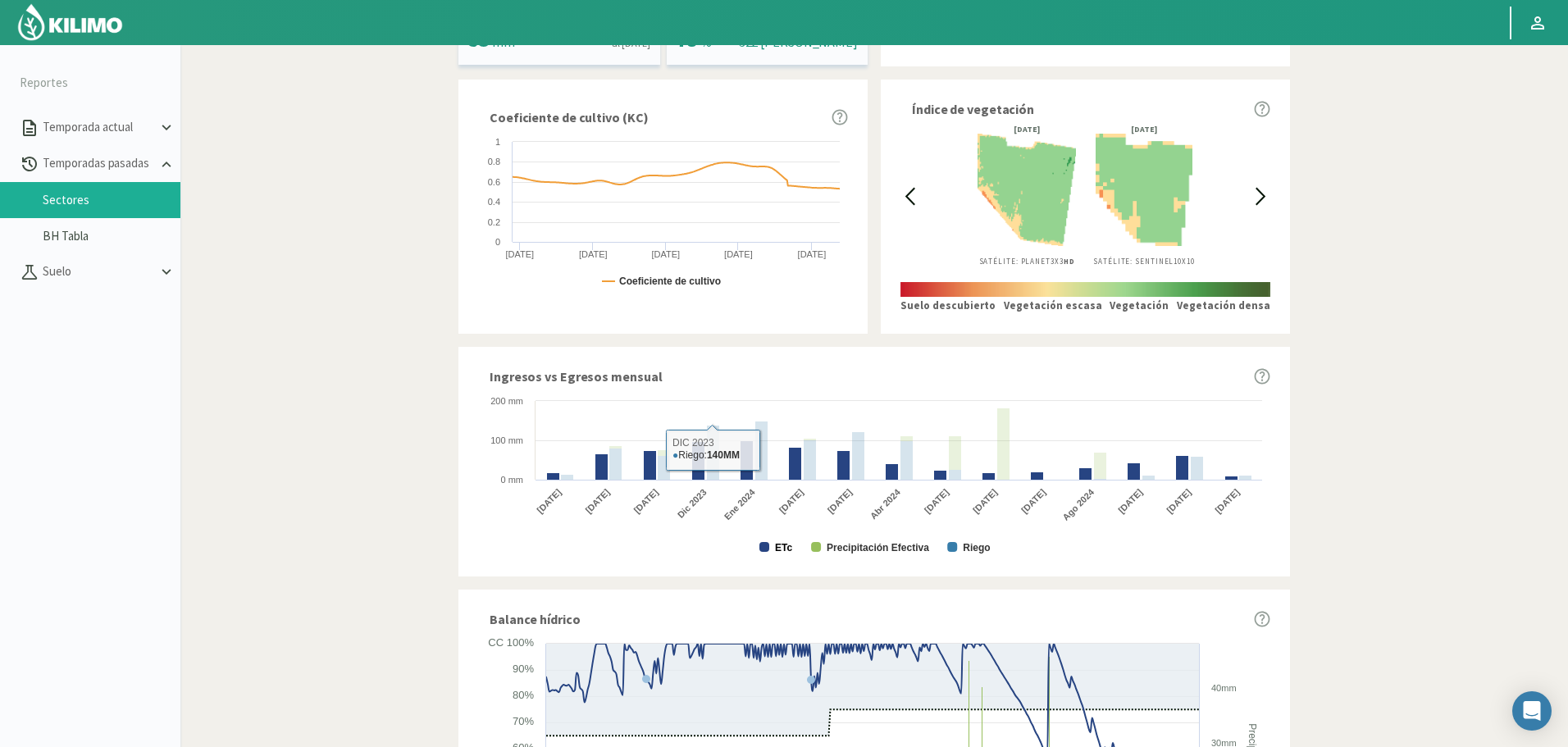
click at [788, 546] on text "ETc" at bounding box center [783, 548] width 17 height 12
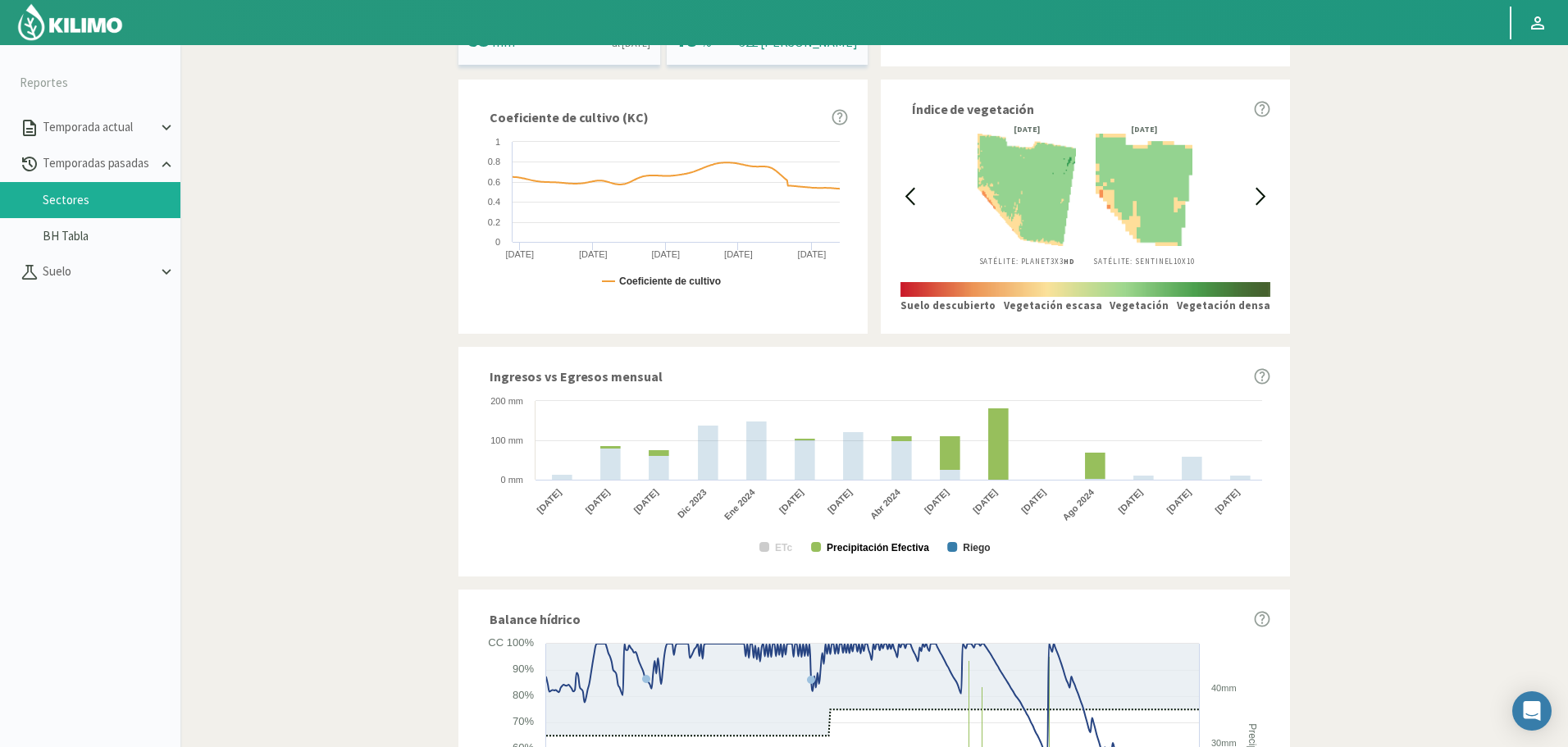
click at [891, 548] on text "Precipitación Efectiva" at bounding box center [877, 548] width 103 height 12
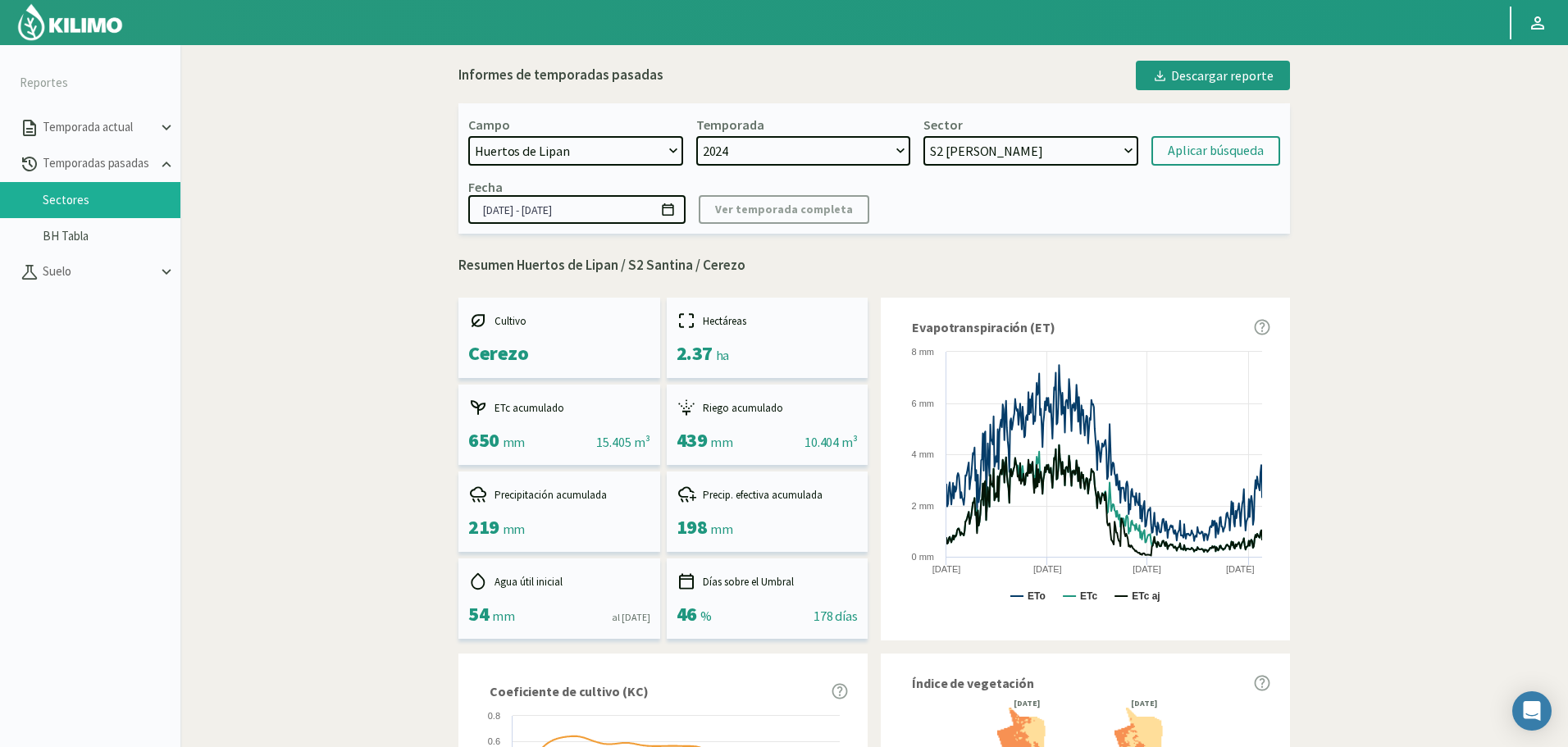
select select "907: Object"
click at [1046, 164] on select "S9 Limon - Limonero S11 Limon - Limonero S5 Lapins - Cerezo S3 Frisco - Cerezo …" at bounding box center [1030, 150] width 215 height 30
click at [1036, 167] on div "Campo [DATE] 8 Fuegos Acograpes - Ag. [PERSON_NAME] - Ag. [GEOGRAPHIC_DATA] Aco…" at bounding box center [874, 169] width 832 height 131
click at [923, 136] on select "S9 Limon - Limonero S11 Limon - Limonero S5 Lapins - Cerezo S3 Frisco - Cerezo …" at bounding box center [1030, 150] width 215 height 30
click at [1237, 157] on div "Aplicar búsqueda" at bounding box center [1215, 151] width 96 height 20
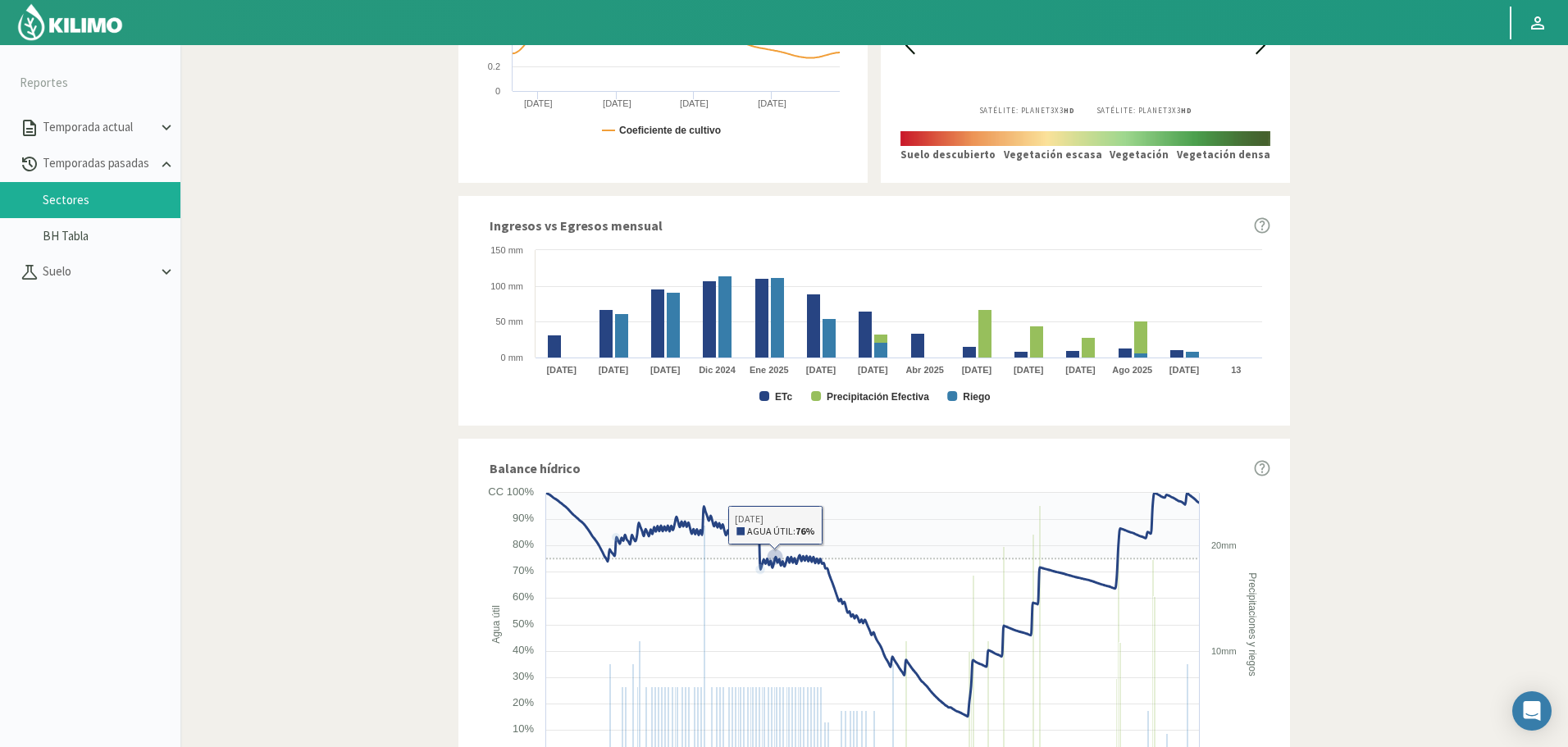
scroll to position [718, 0]
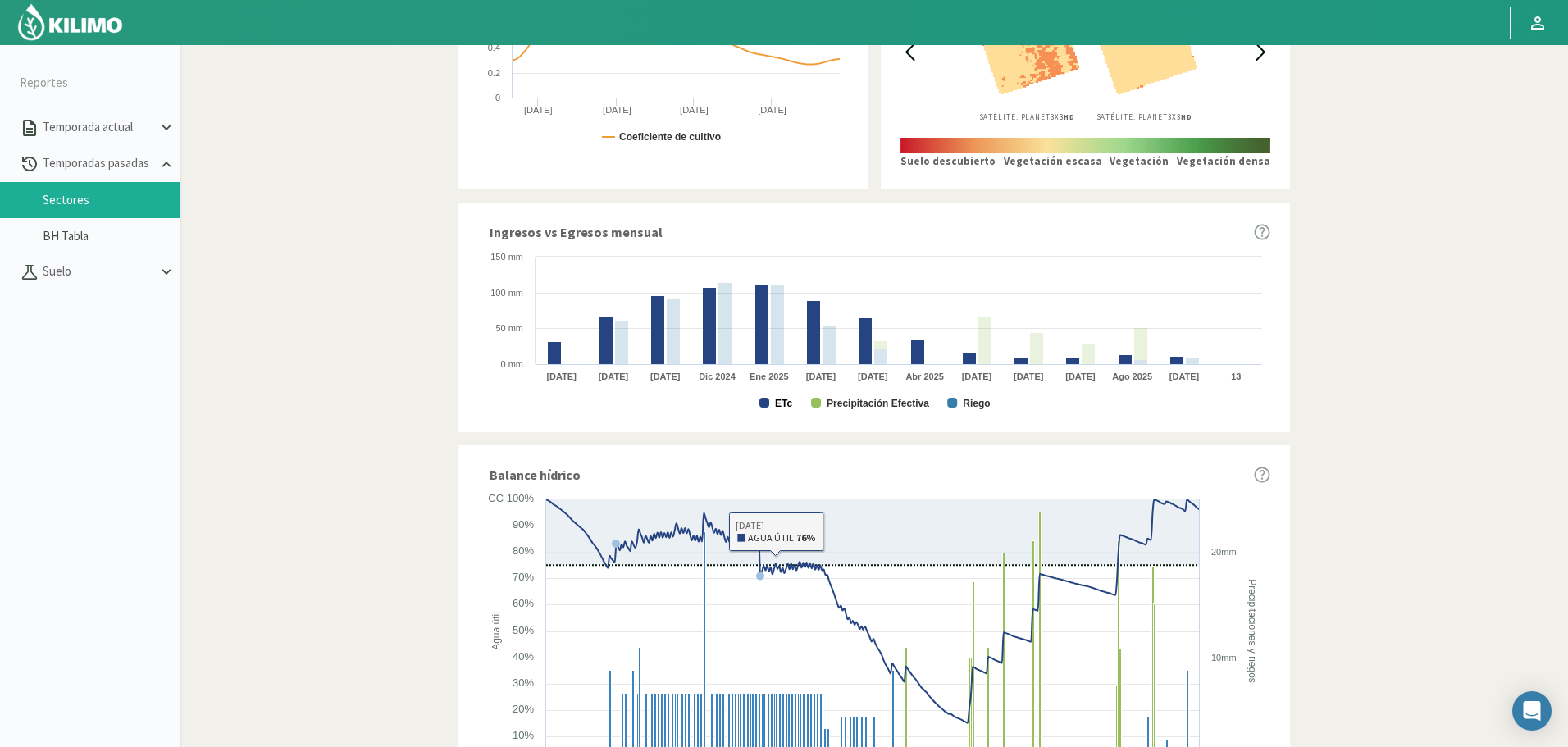
click at [789, 403] on text "ETc" at bounding box center [783, 403] width 17 height 12
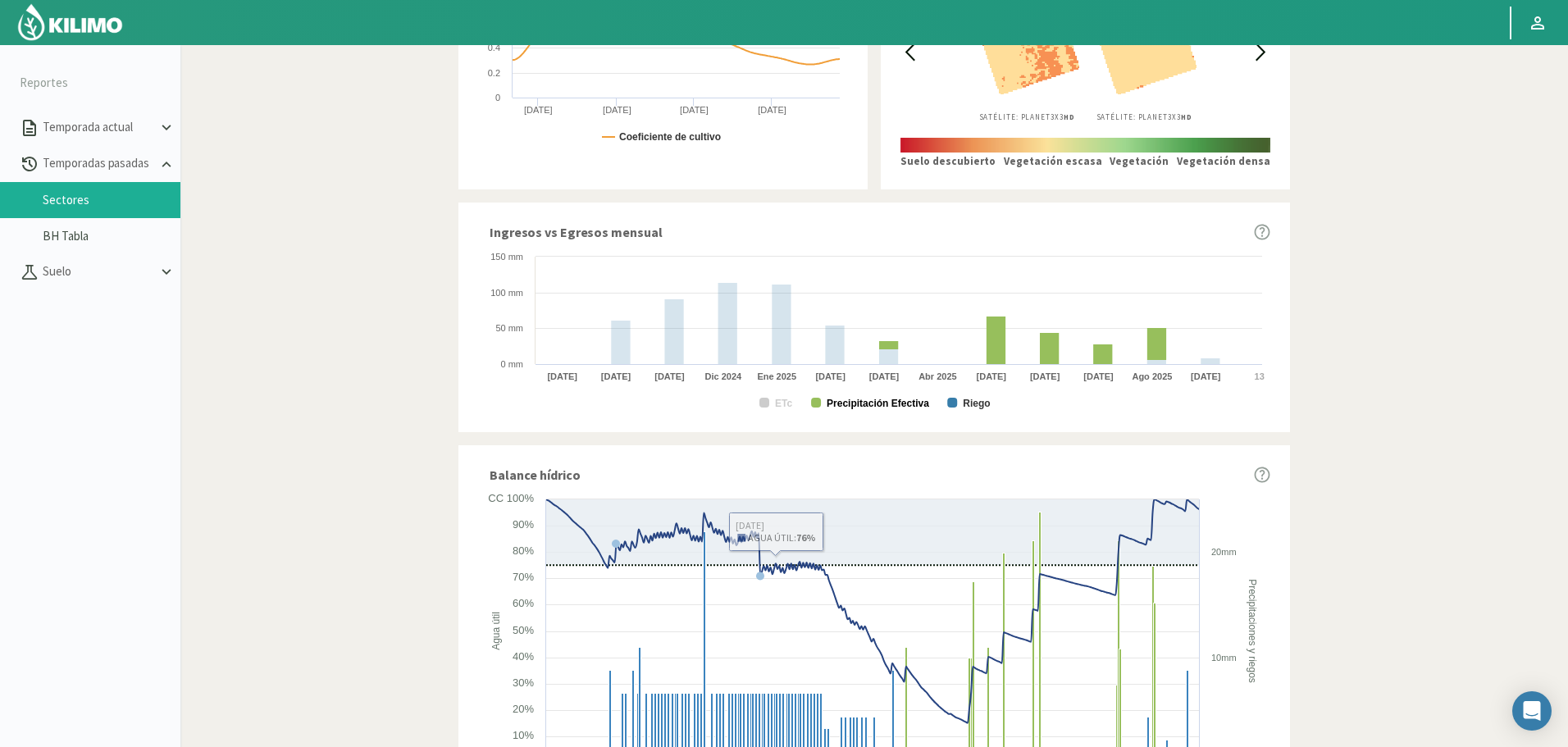
click at [873, 409] on text "Precipitación Efectiva" at bounding box center [877, 403] width 103 height 12
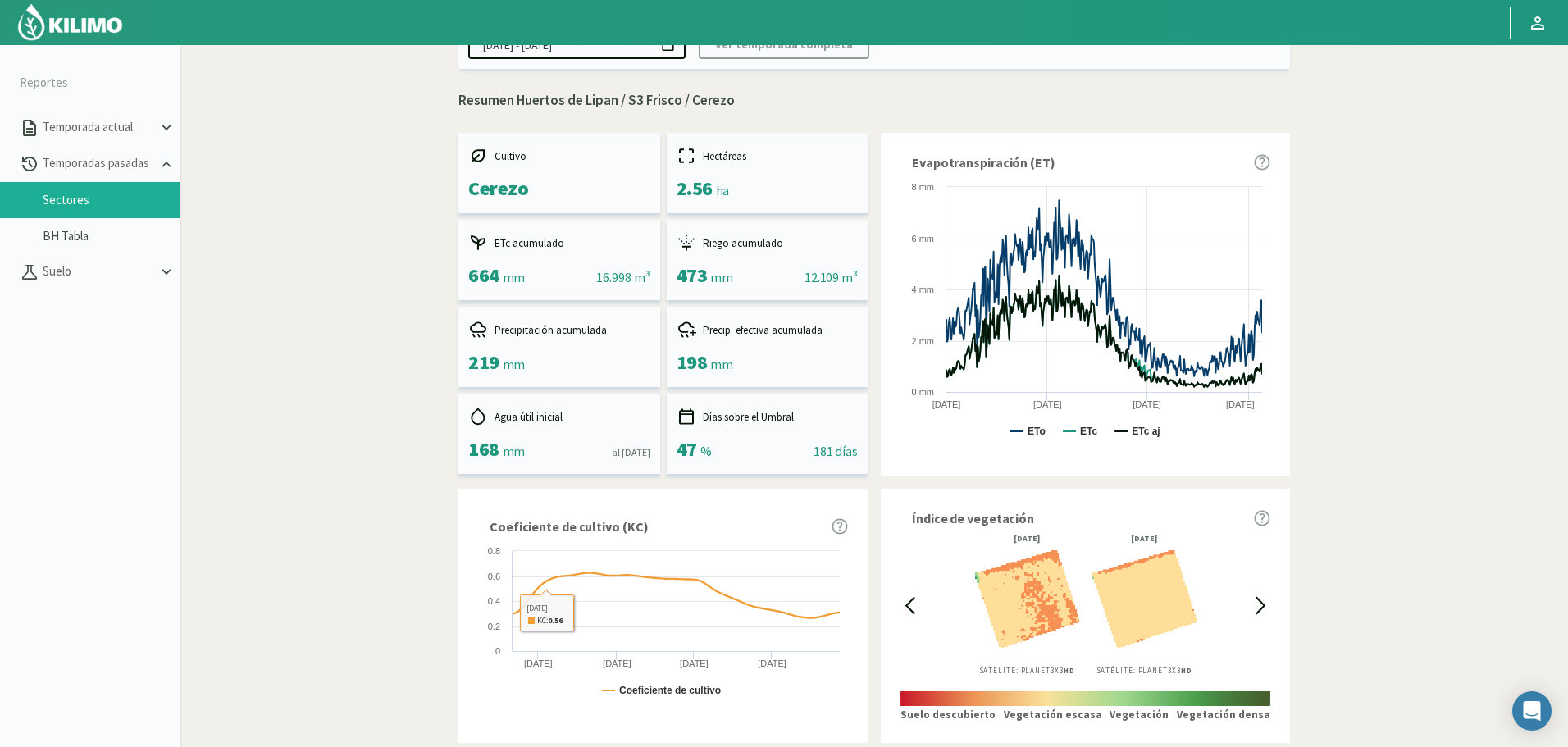
scroll to position [0, 0]
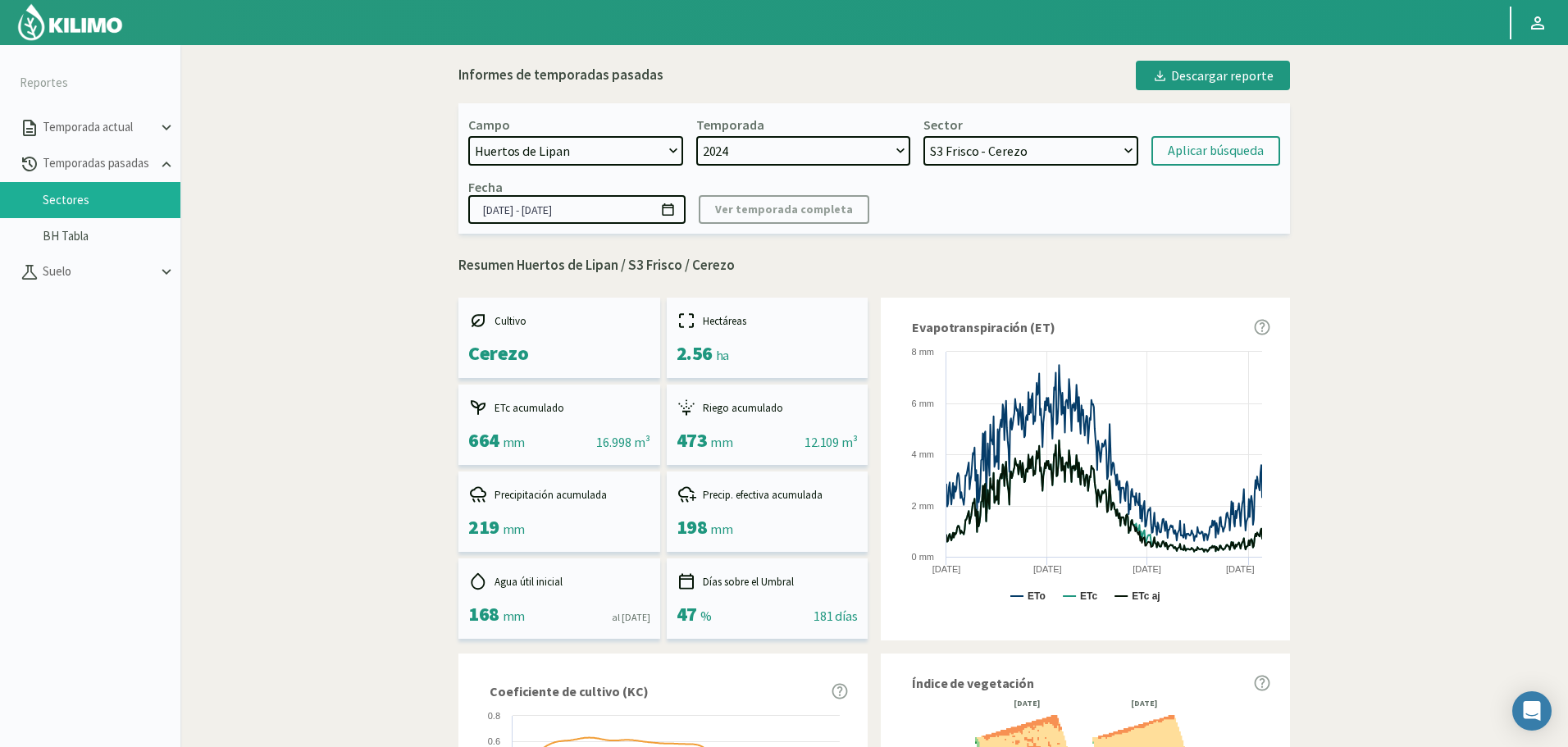
click at [971, 151] on select "S9 Limon - Limonero S11 Limon - Limonero S5 Lapins - Cerezo S3 Frisco - Cerezo …" at bounding box center [1030, 150] width 215 height 30
click at [923, 136] on select "S9 Limon - Limonero S11 Limon - Limonero S5 Lapins - Cerezo S3 Frisco - Cerezo …" at bounding box center [1030, 150] width 215 height 30
click at [1223, 152] on div "Aplicar búsqueda" at bounding box center [1215, 151] width 96 height 20
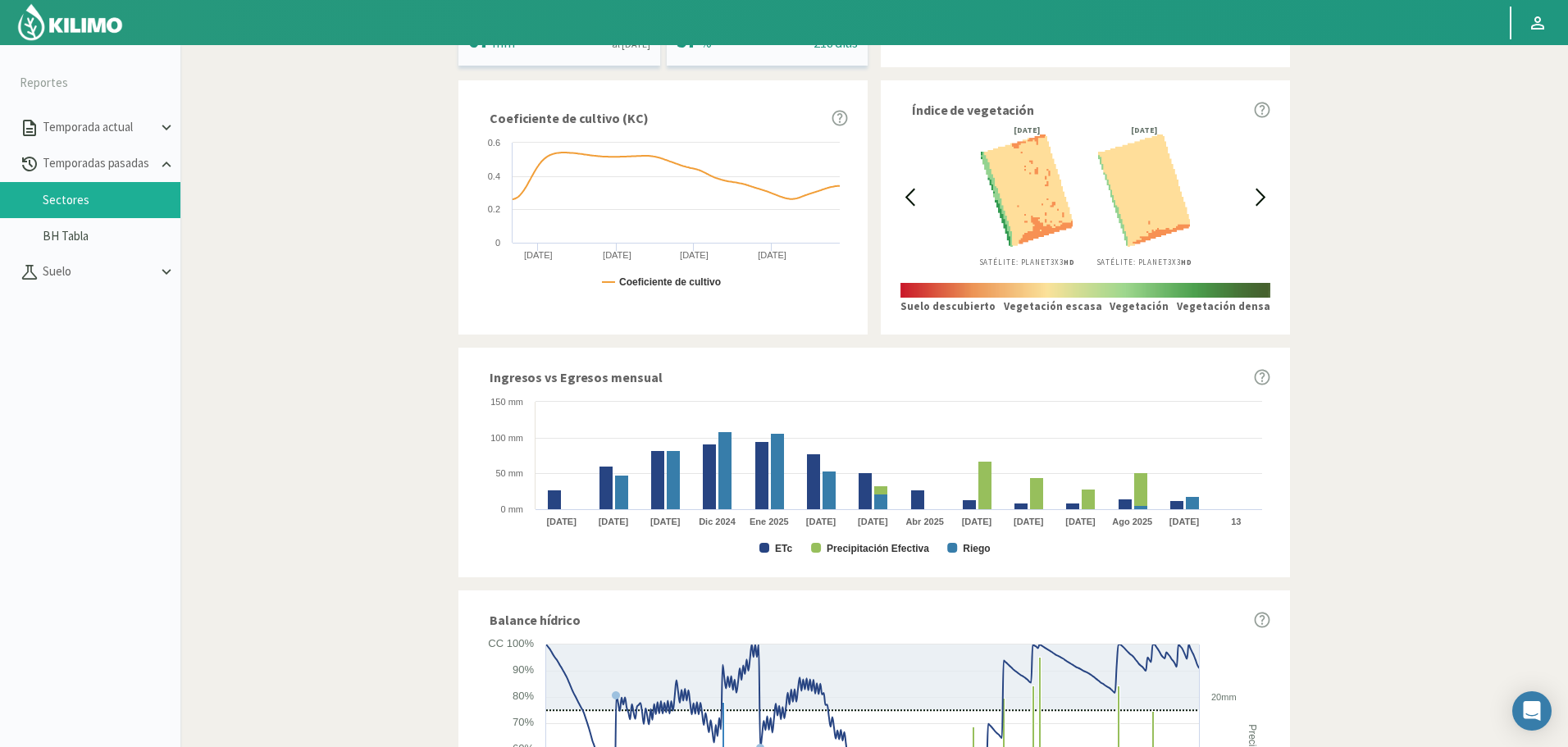
scroll to position [656, 0]
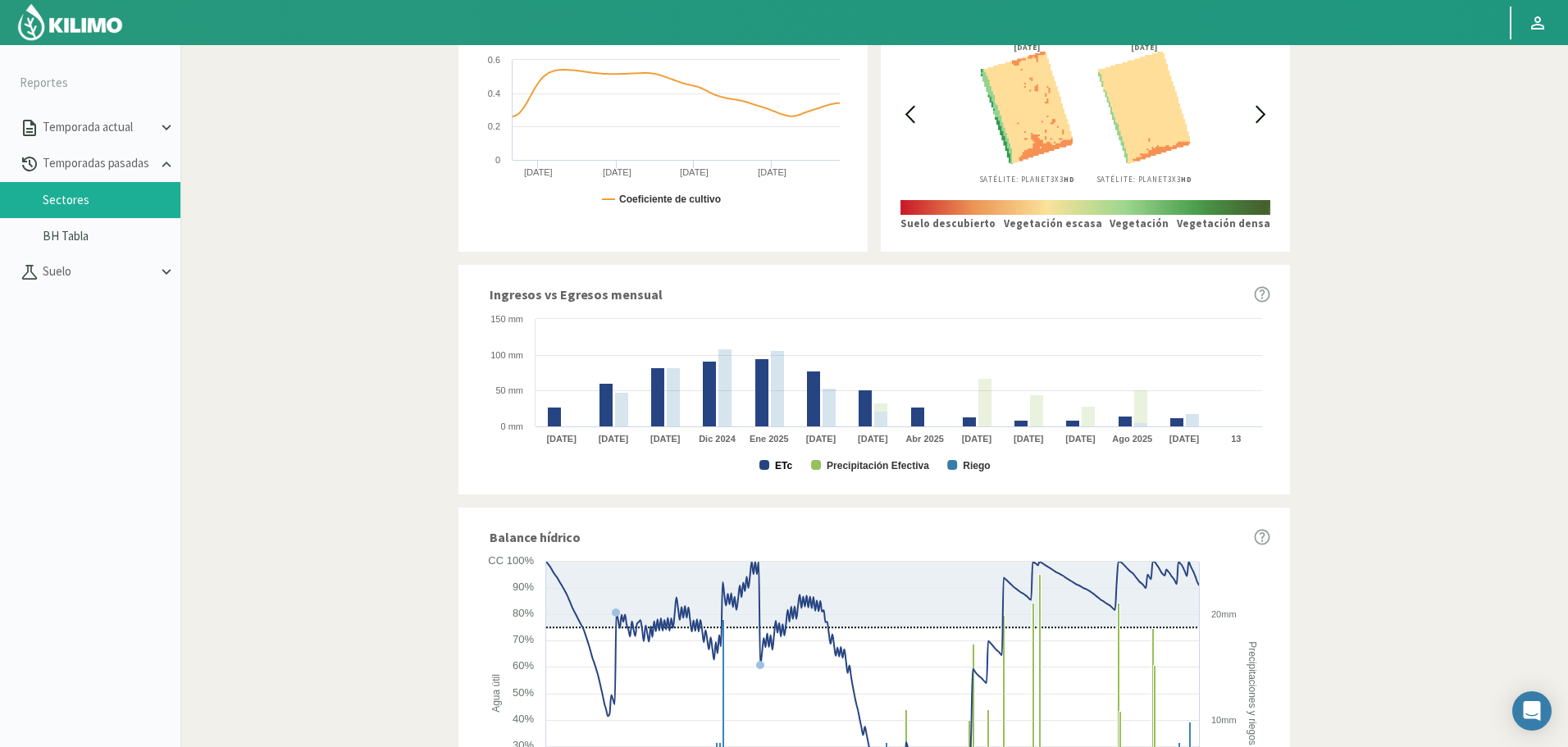
click at [785, 463] on text "ETc" at bounding box center [783, 465] width 17 height 12
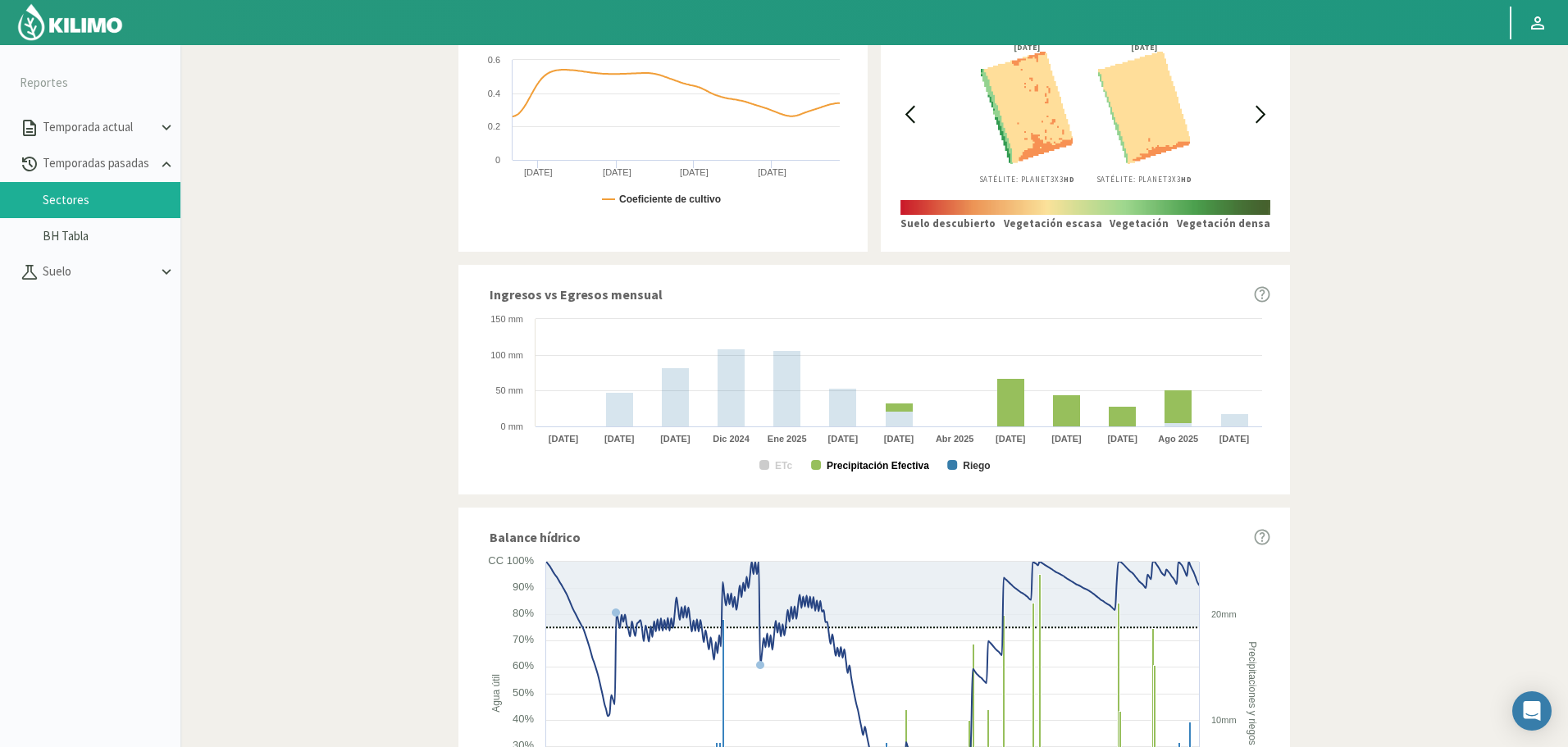
click at [835, 460] on text "Precipitación Efectiva" at bounding box center [877, 465] width 103 height 12
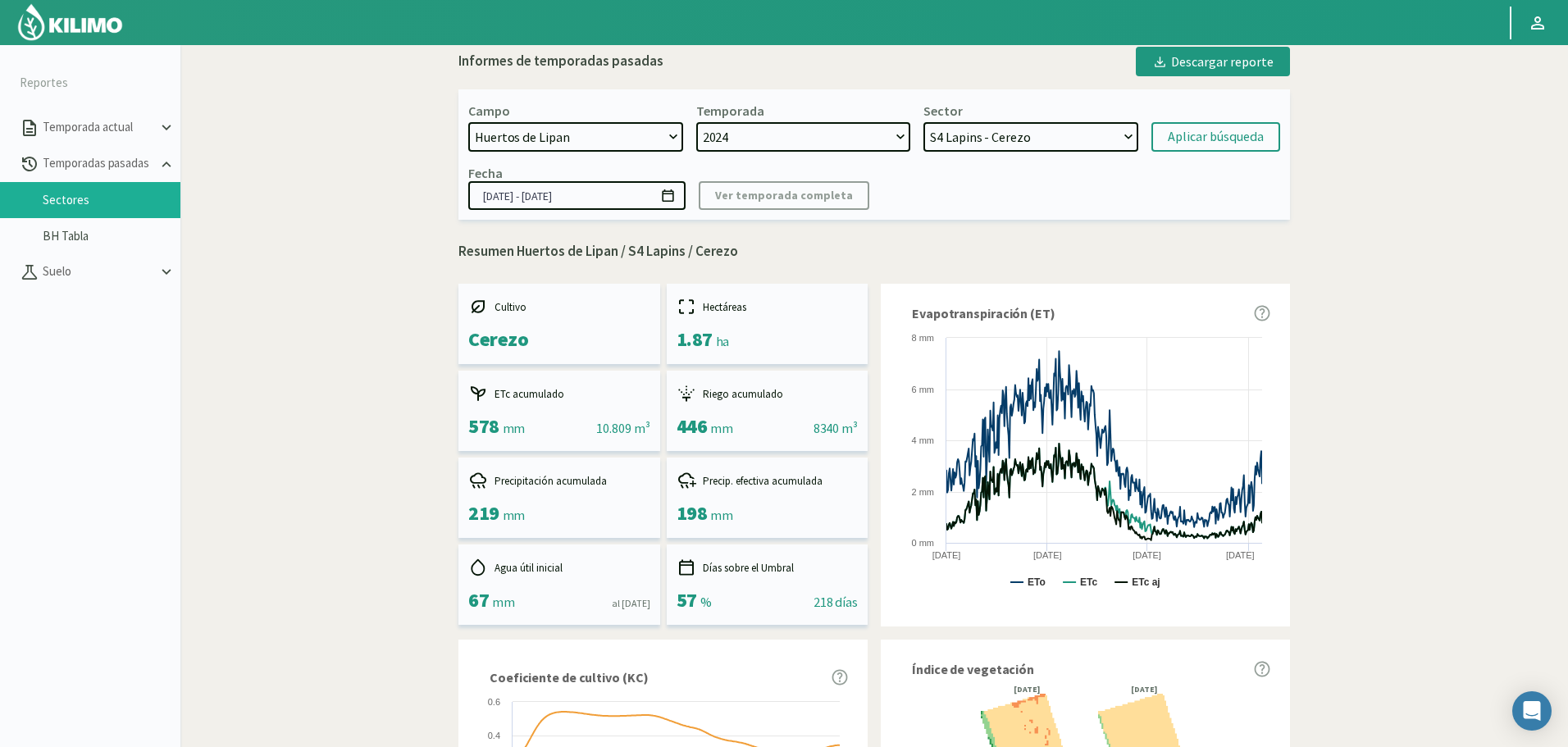
scroll to position [0, 0]
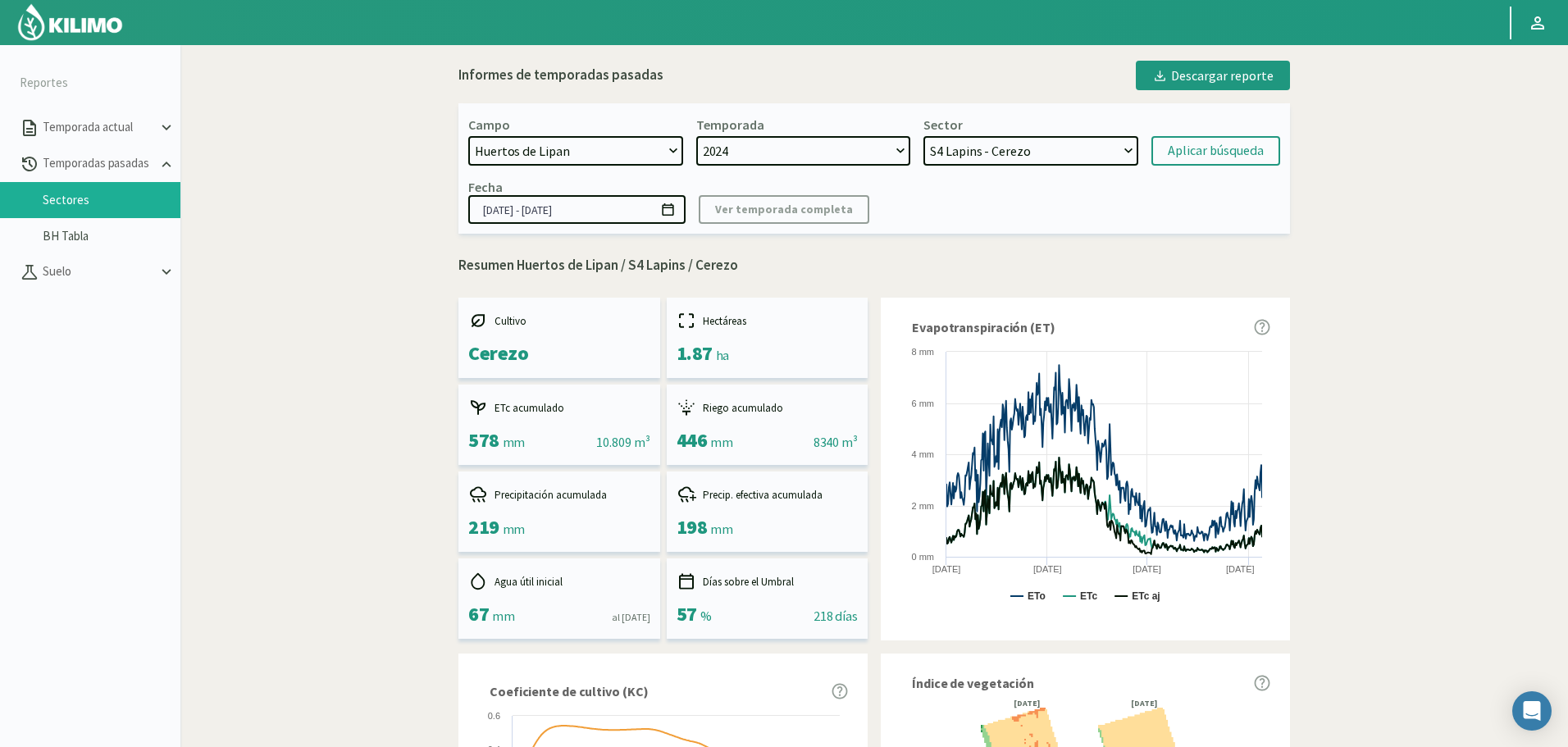
click at [1031, 151] on select "S9 Limon - Limonero S11 Limon - Limonero S5 Lapins - Cerezo S3 Frisco - Cerezo …" at bounding box center [1030, 150] width 215 height 30
click at [923, 136] on select "S9 Limon - Limonero S11 Limon - Limonero S5 Lapins - Cerezo S3 Frisco - Cerezo …" at bounding box center [1030, 150] width 215 height 30
click at [1218, 155] on div "Aplicar búsqueda" at bounding box center [1215, 151] width 96 height 20
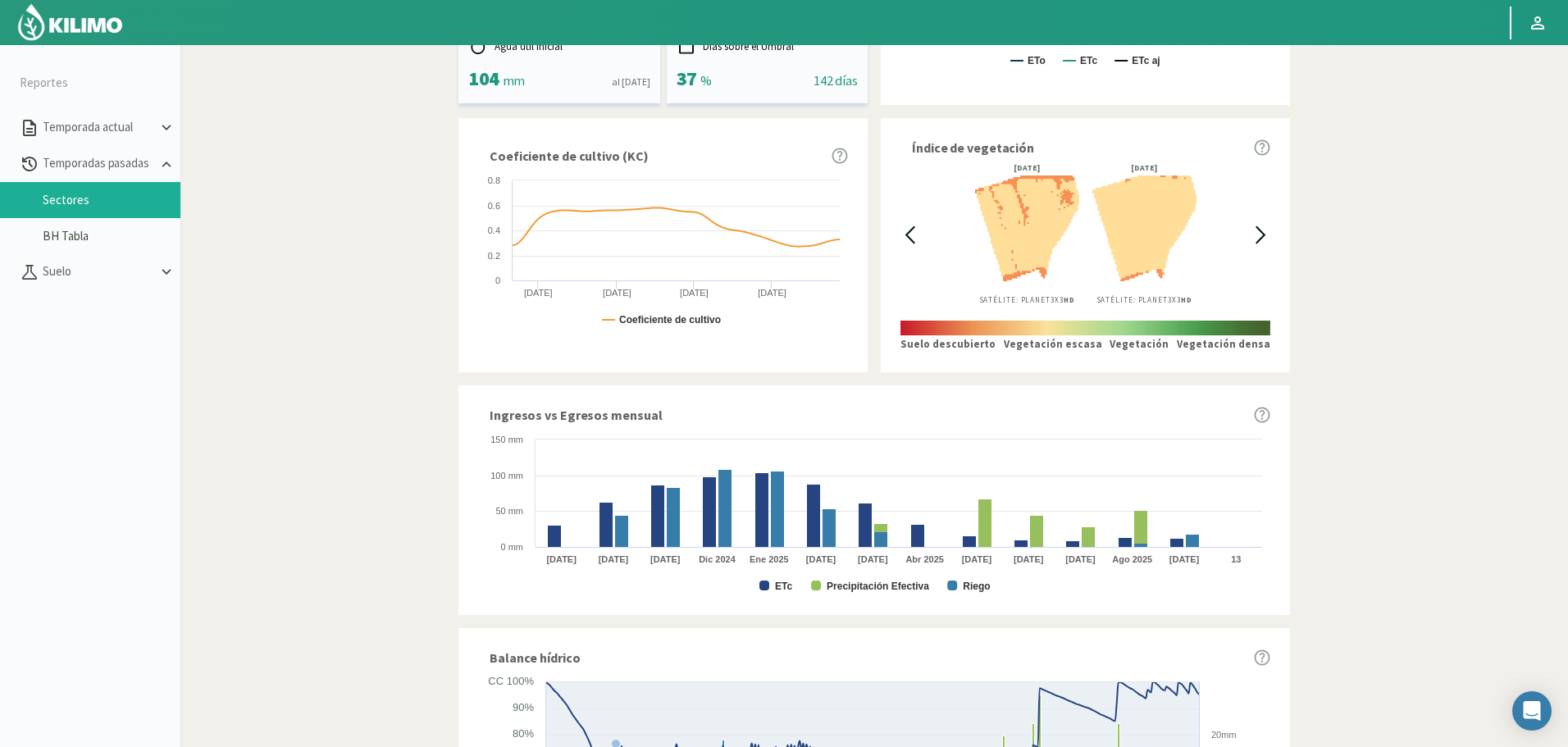
scroll to position [656, 0]
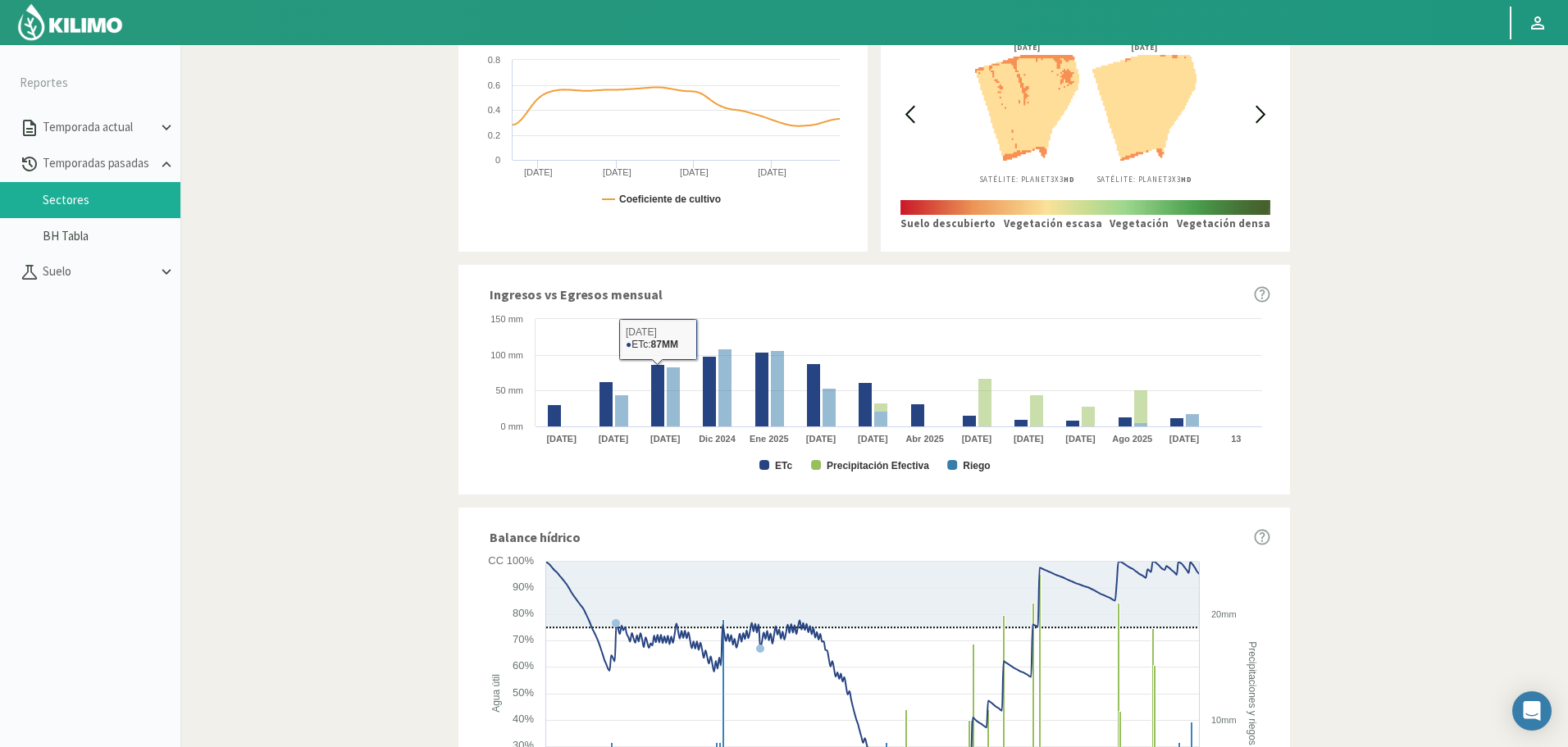
click at [774, 466] on rect at bounding box center [874, 392] width 792 height 164
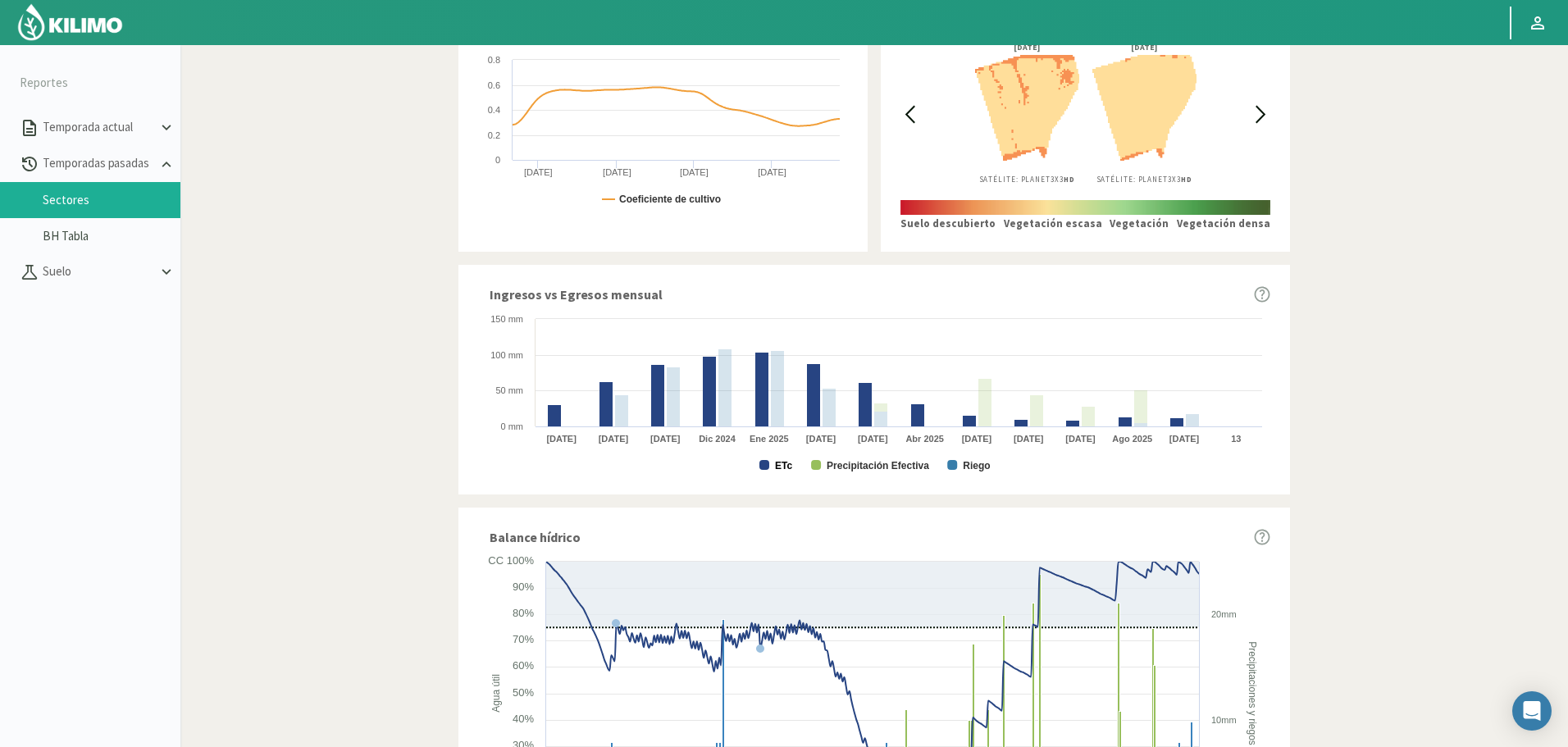
click at [776, 470] on text "ETc" at bounding box center [783, 465] width 17 height 12
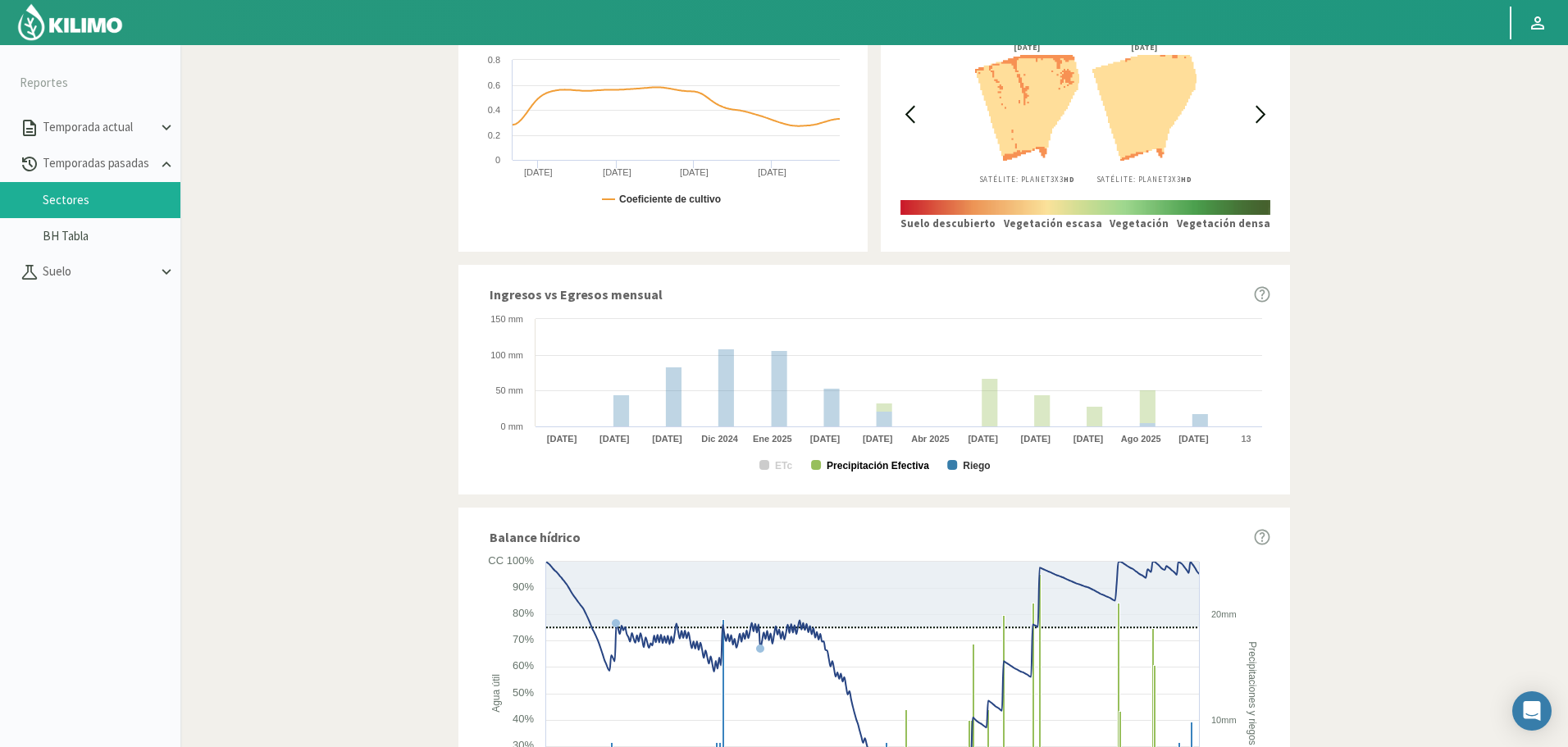
click at [892, 460] on text "Precipitación Efectiva" at bounding box center [877, 465] width 103 height 12
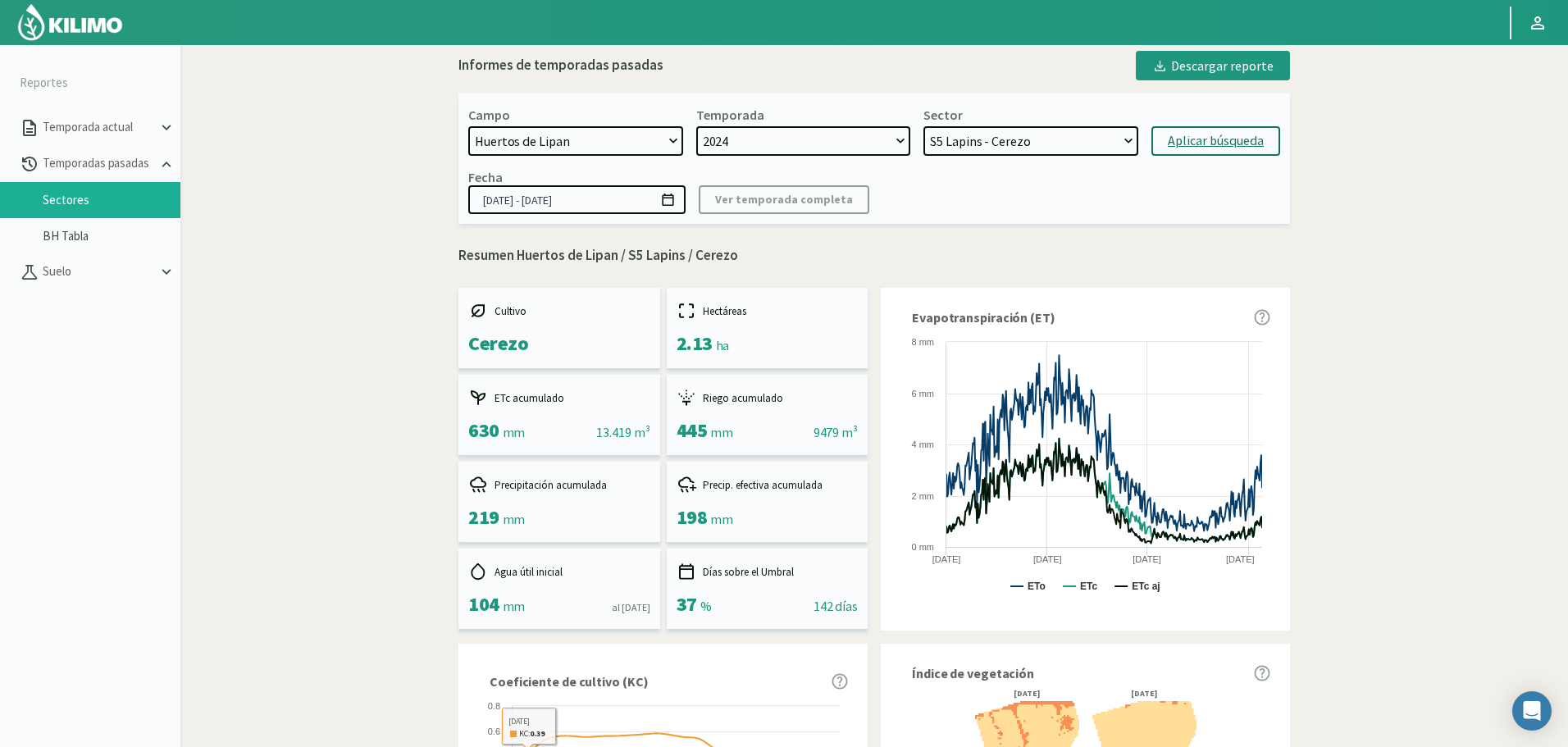
scroll to position [0, 0]
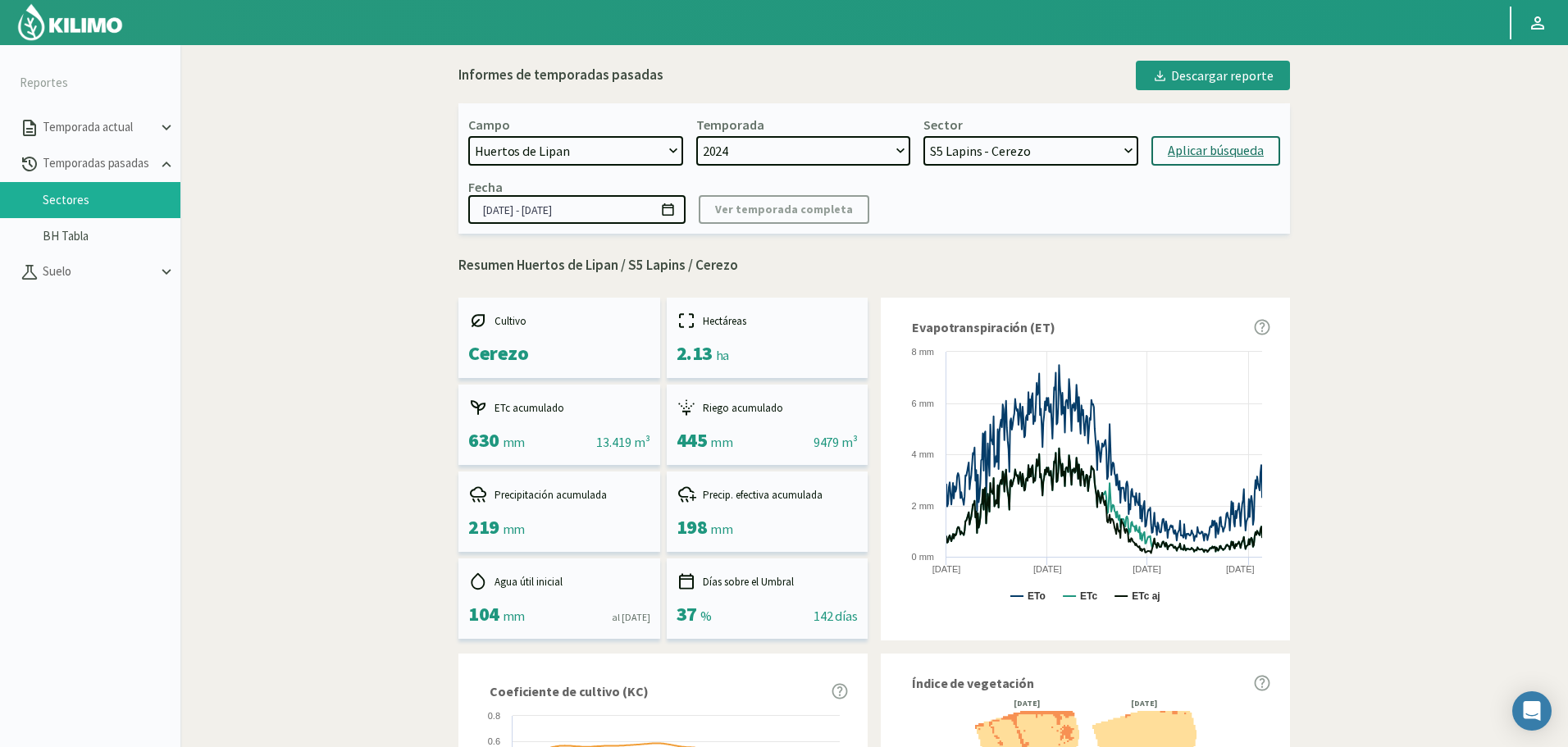
click at [970, 159] on select "S9 Limon - Limonero S11 Limon - Limonero S5 Lapins - Cerezo S3 Frisco - Cerezo …" at bounding box center [1030, 150] width 215 height 30
click at [971, 151] on select "S9 Limon - Limonero S11 Limon - Limonero S5 Lapins - Cerezo S3 Frisco - Cerezo …" at bounding box center [1030, 150] width 215 height 30
click at [923, 136] on select "S9 Limon - Limonero S11 Limon - Limonero S5 Lapins - Cerezo S3 Frisco - Cerezo …" at bounding box center [1030, 150] width 215 height 30
click at [1191, 162] on button "Aplicar búsqueda" at bounding box center [1216, 150] width 129 height 30
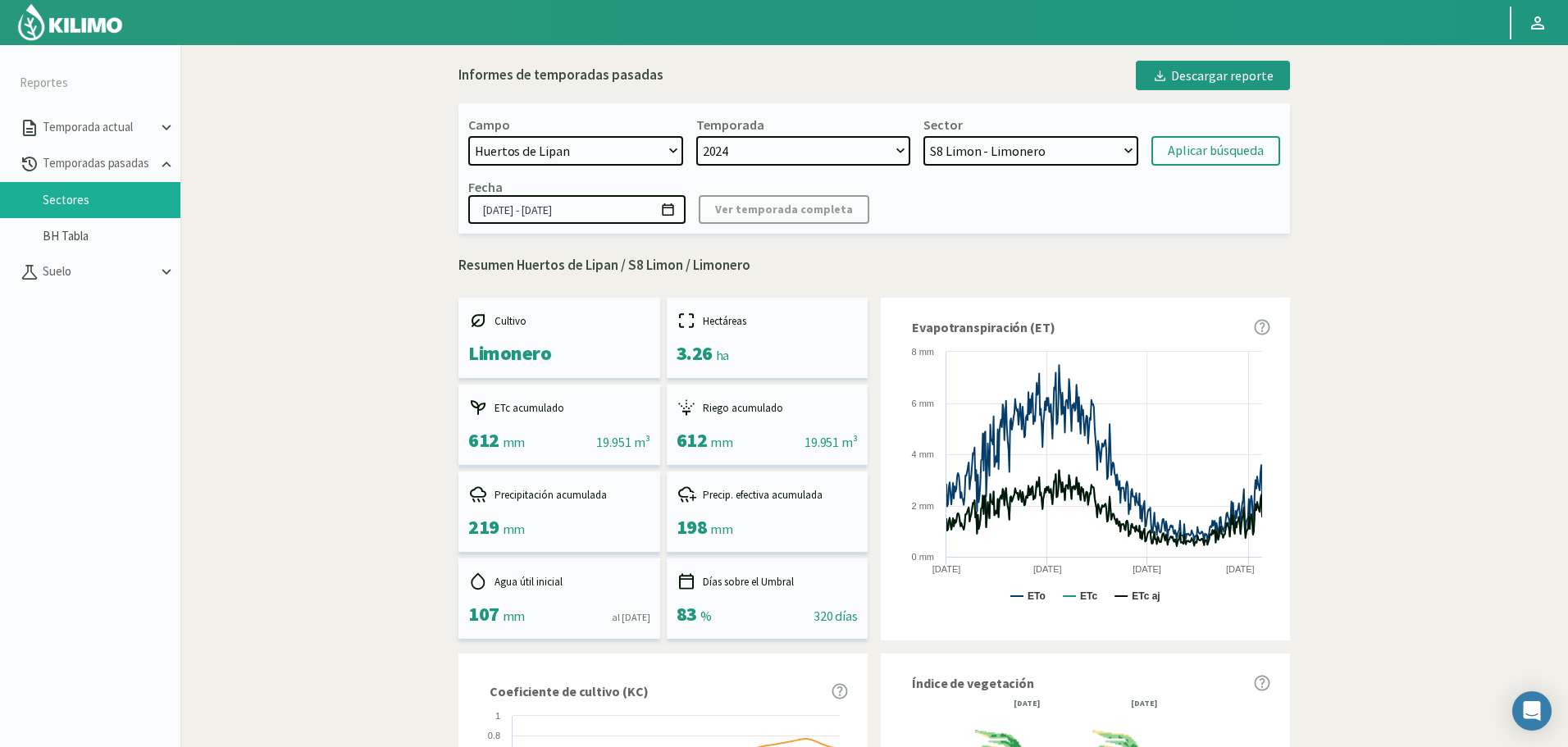
click at [997, 153] on select "S9 Limon - Limonero S11 Limon - Limonero S5 Lapins - Cerezo S3 Frisco - Cerezo …" at bounding box center [1030, 150] width 215 height 30
click at [923, 136] on select "S9 Limon - Limonero S11 Limon - Limonero S5 Lapins - Cerezo S3 Frisco - Cerezo …" at bounding box center [1030, 150] width 215 height 30
click at [1223, 153] on div "Aplicar búsqueda" at bounding box center [1215, 151] width 96 height 20
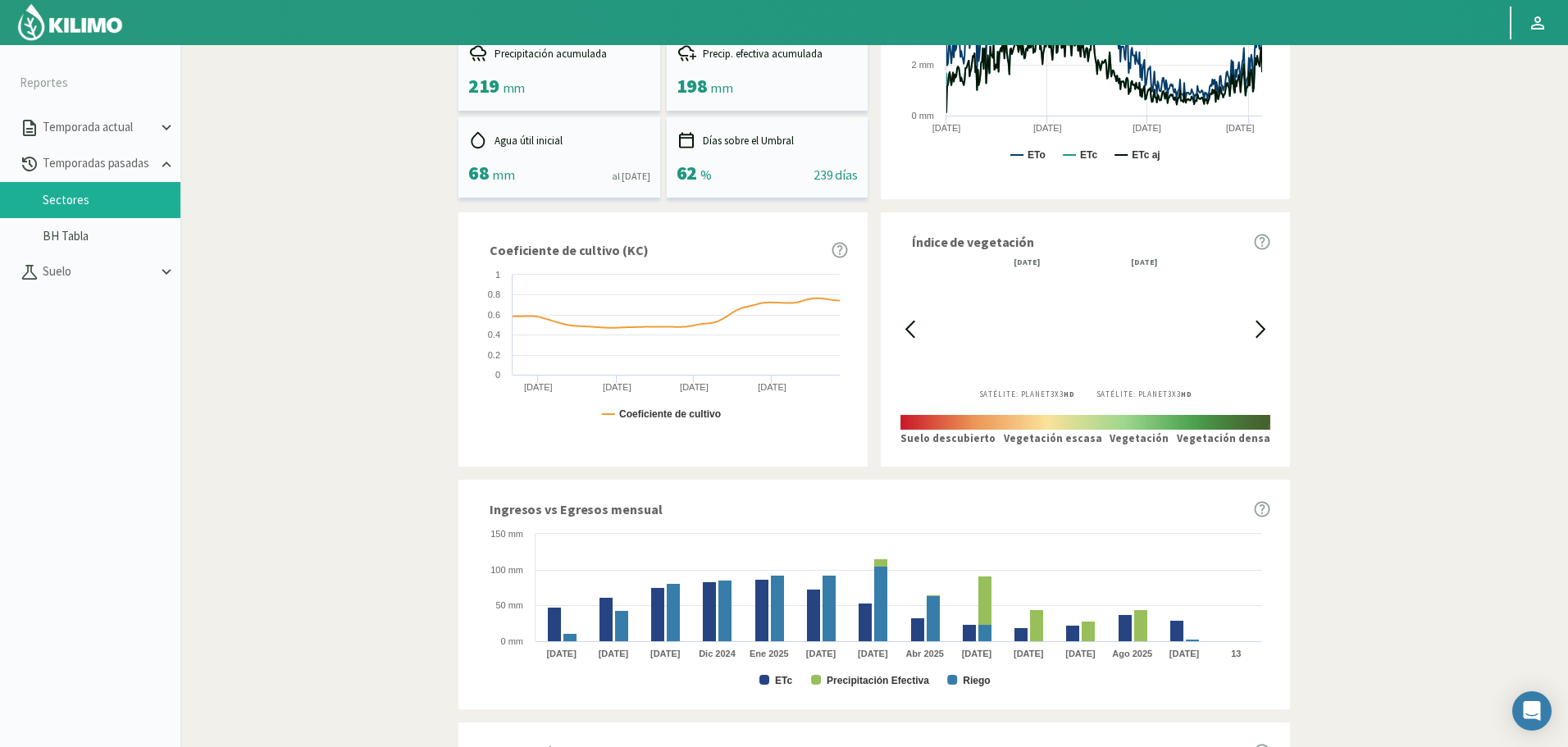
scroll to position [574, 0]
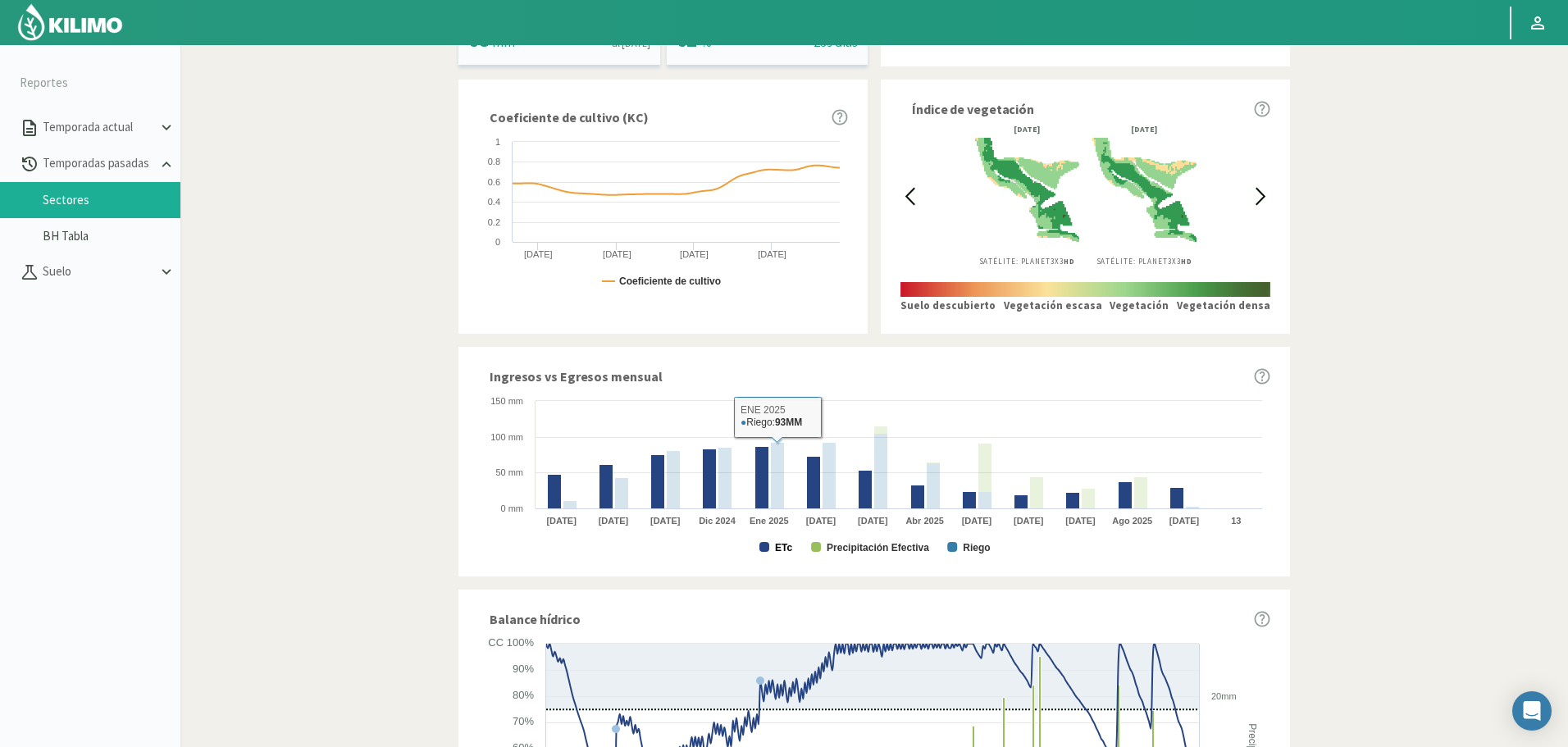
click at [776, 549] on text "ETc" at bounding box center [783, 548] width 17 height 12
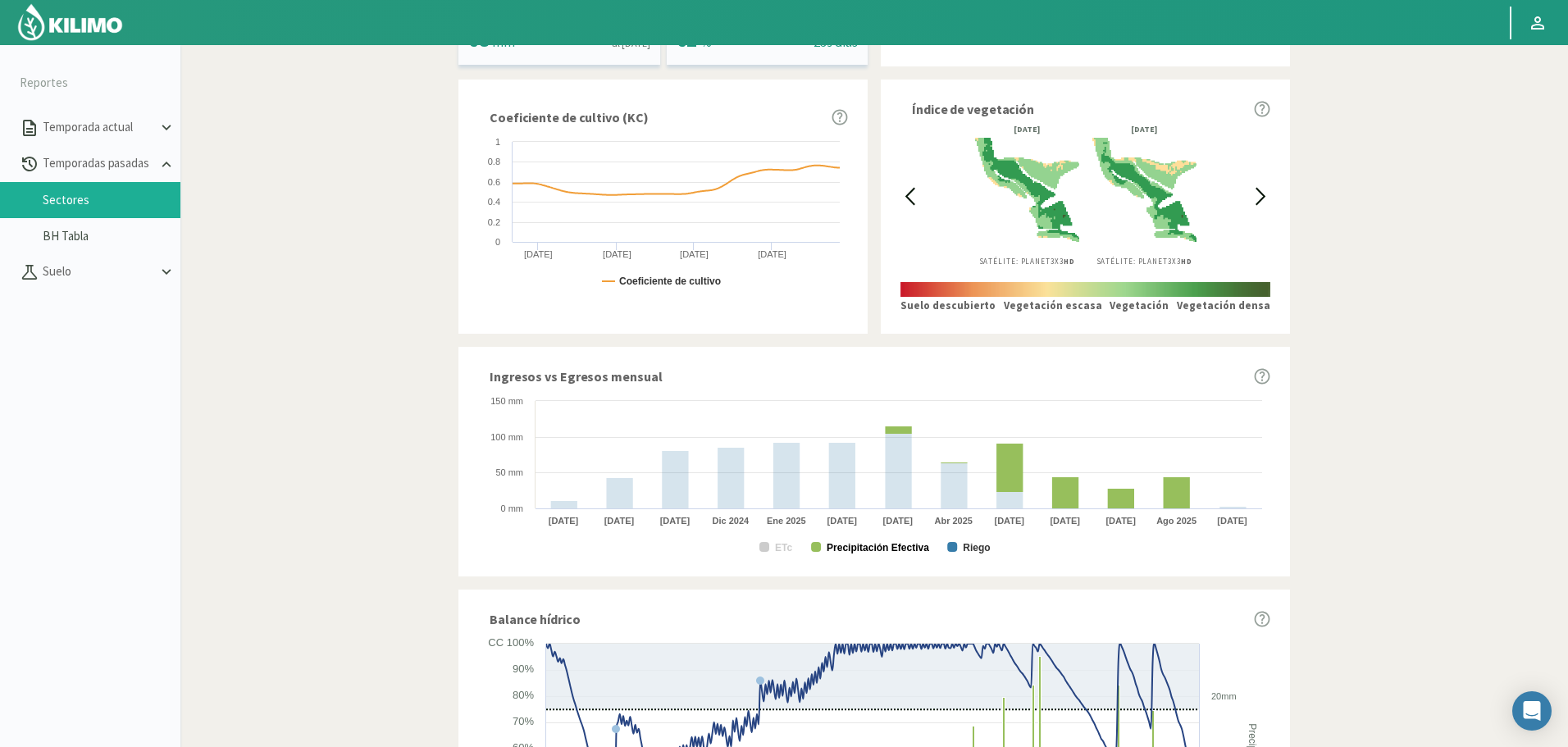
click at [877, 552] on text "Precipitación Efectiva" at bounding box center [877, 548] width 103 height 12
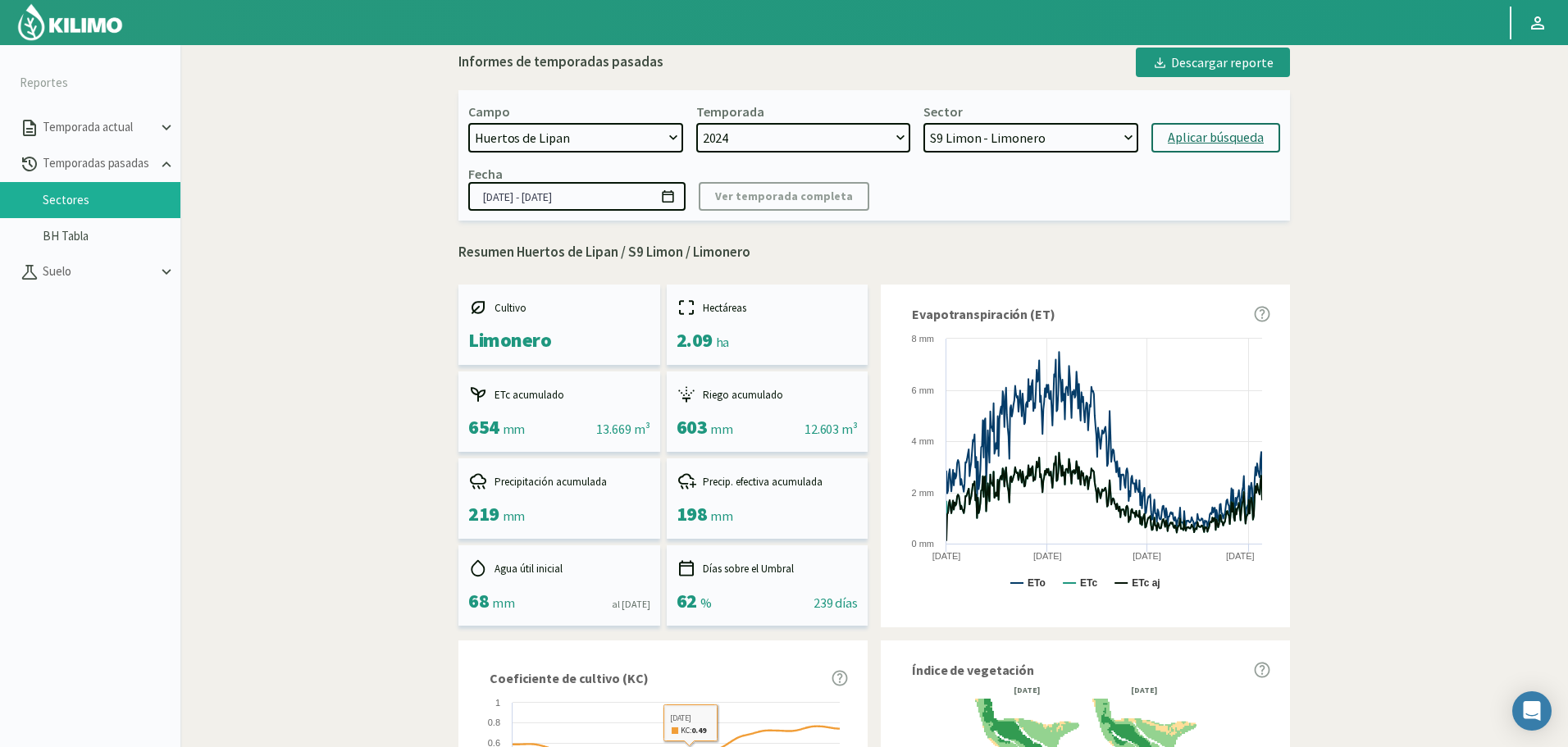
scroll to position [0, 0]
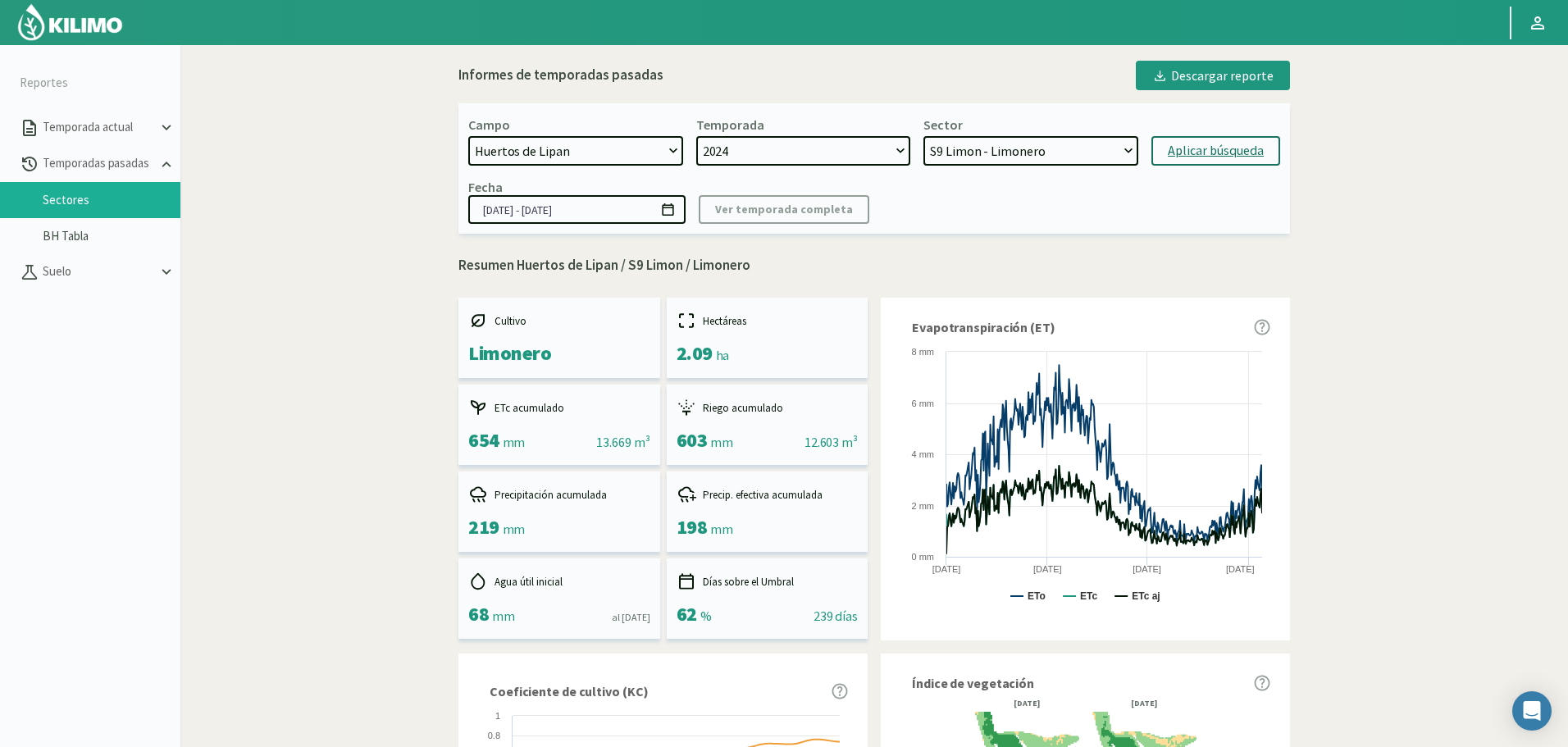
click at [1045, 158] on select "S9 Limon - Limonero S11 Limon - Limonero S5 Lapins - Cerezo S3 Frisco - Cerezo …" at bounding box center [1030, 150] width 215 height 30
click at [923, 136] on select "S9 Limon - Limonero S11 Limon - Limonero S5 Lapins - Cerezo S3 Frisco - Cerezo …" at bounding box center [1030, 150] width 215 height 30
click at [1225, 157] on div "Aplicar búsqueda" at bounding box center [1215, 151] width 96 height 20
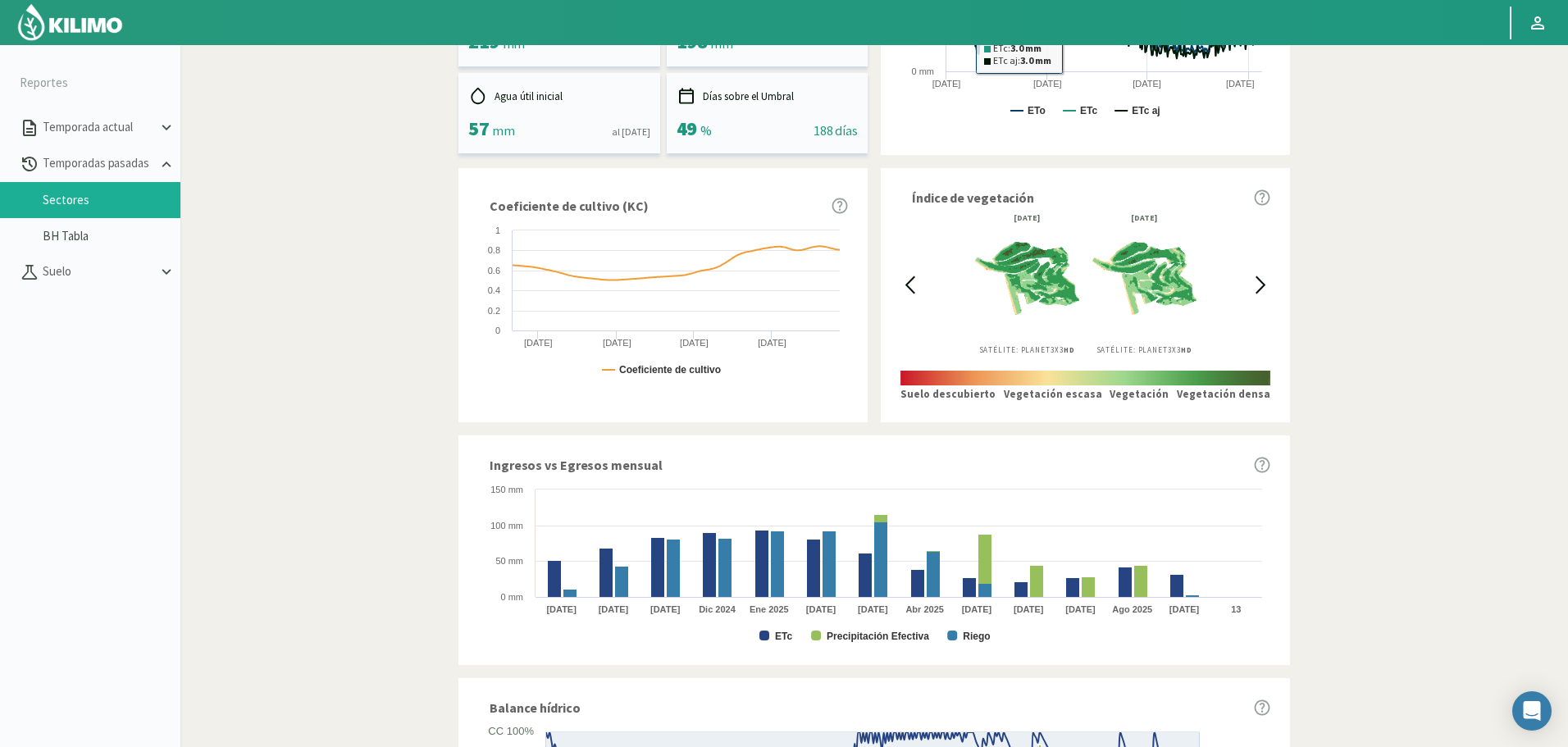
scroll to position [492, 0]
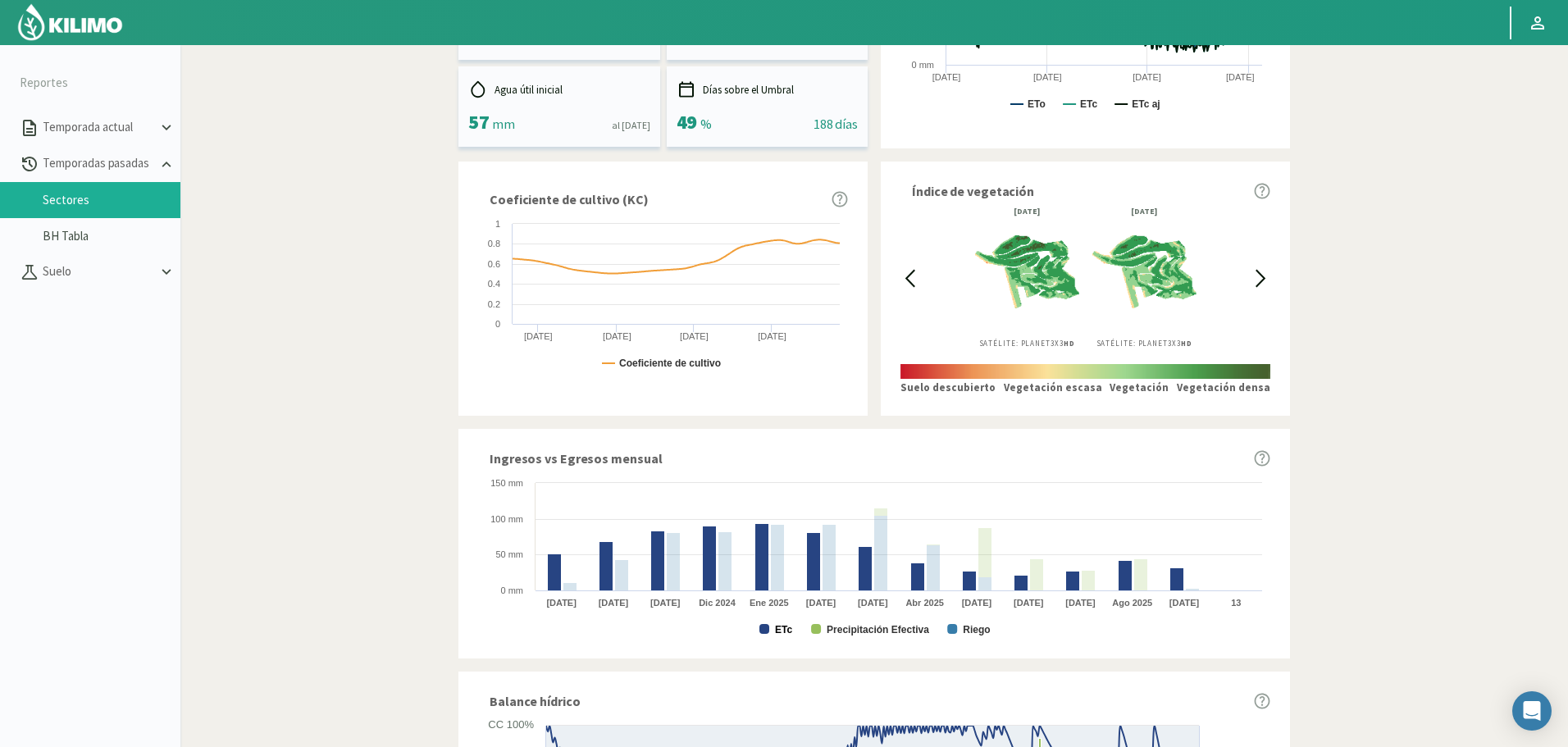
click at [783, 635] on text "ETc" at bounding box center [783, 630] width 17 height 12
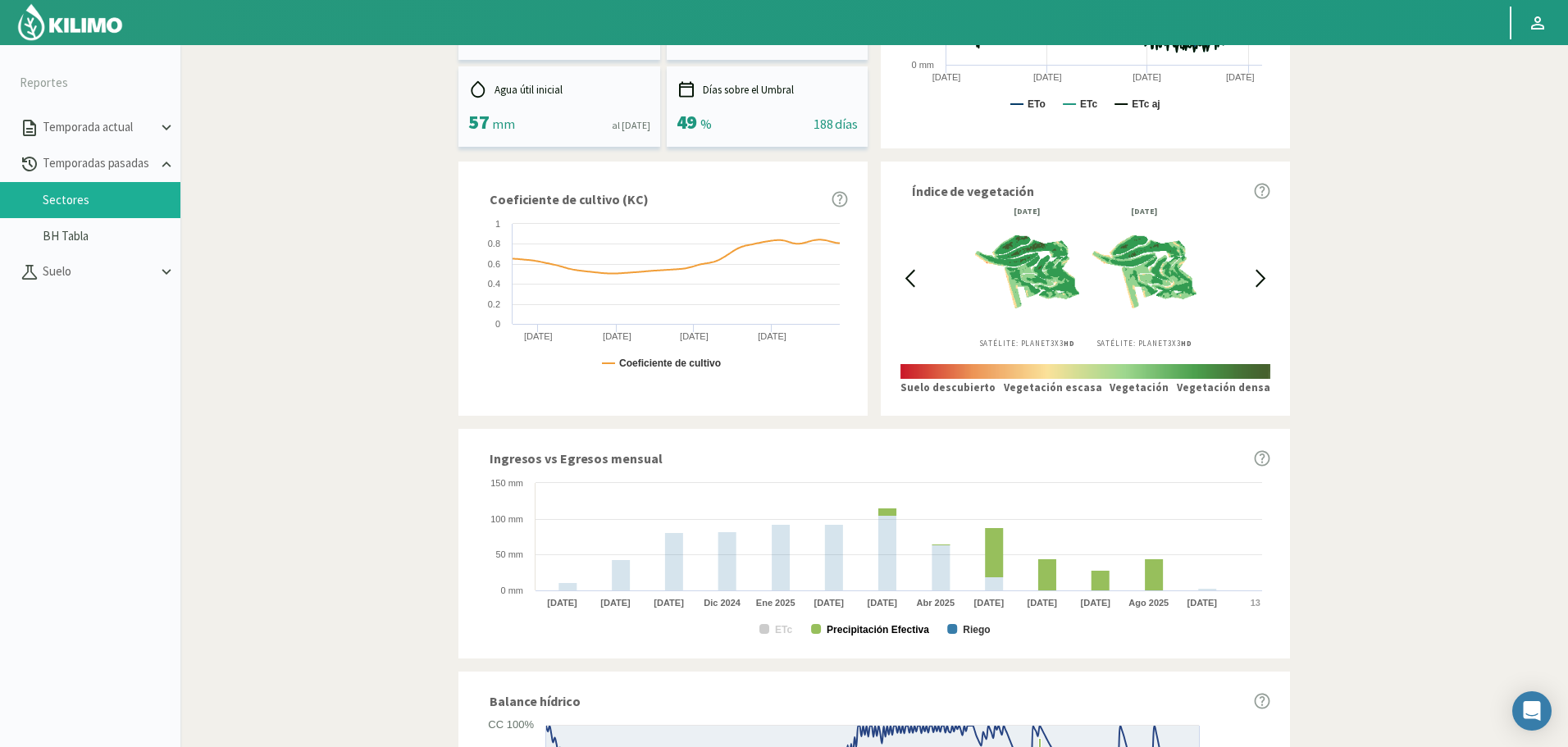
click at [868, 635] on text "Precipitación Efectiva" at bounding box center [877, 630] width 103 height 12
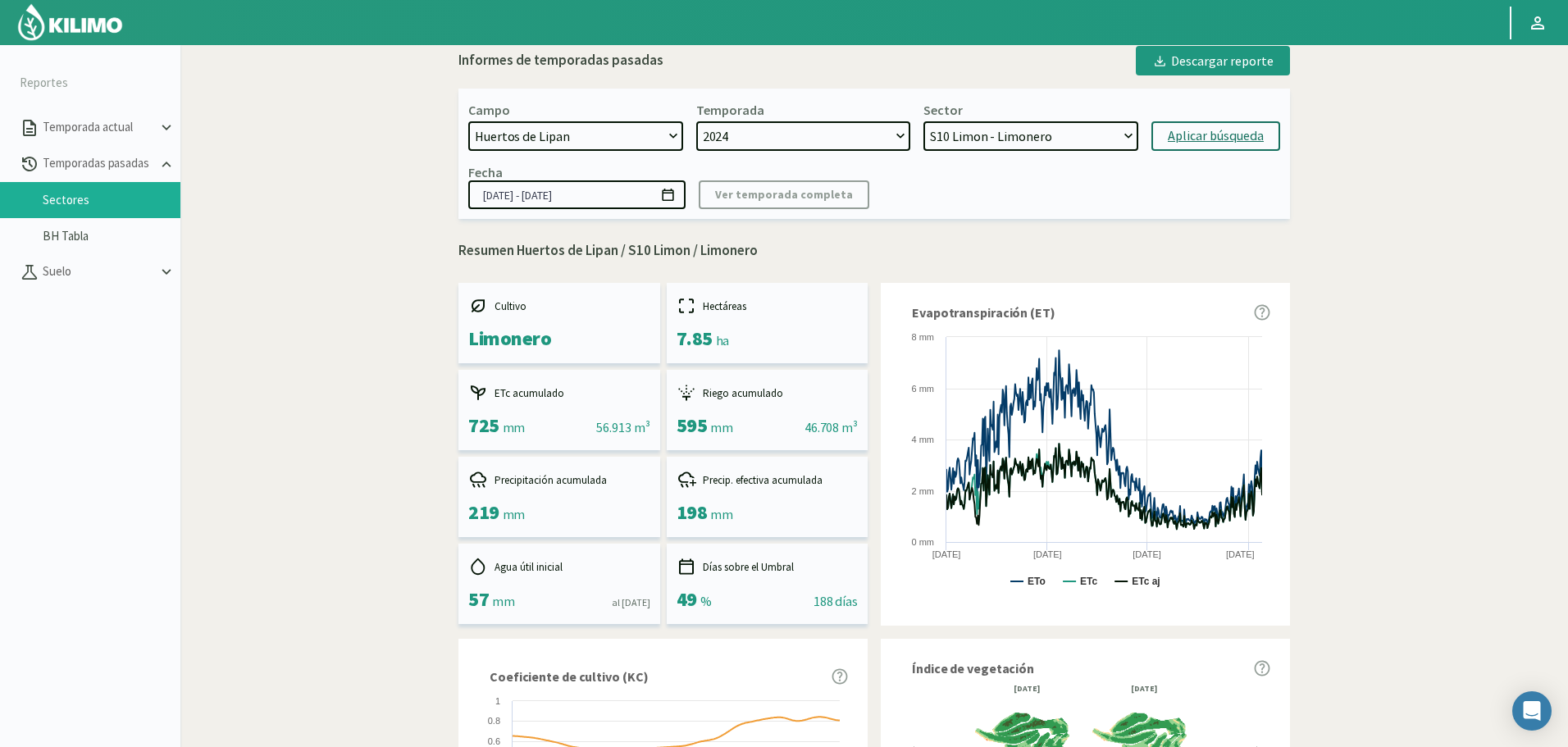
scroll to position [0, 0]
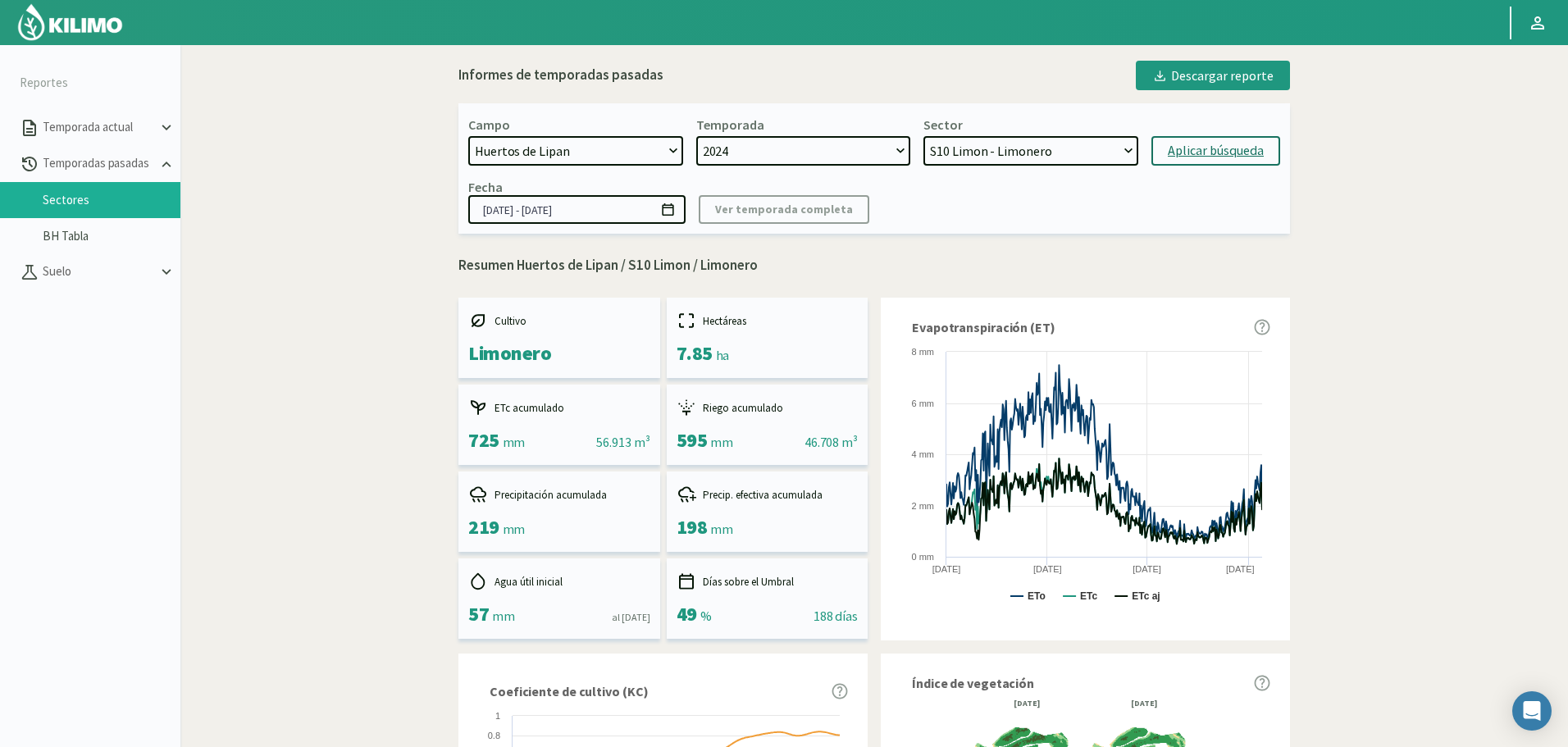
click at [1088, 150] on select "S9 Limon - Limonero S11 Limon - Limonero S5 Lapins - Cerezo S3 Frisco - Cerezo …" at bounding box center [1030, 150] width 215 height 30
click at [923, 136] on select "S9 Limon - Limonero S11 Limon - Limonero S5 Lapins - Cerezo S3 Frisco - Cerezo …" at bounding box center [1030, 150] width 215 height 30
click at [1239, 166] on button "Aplicar búsqueda" at bounding box center [1216, 150] width 129 height 30
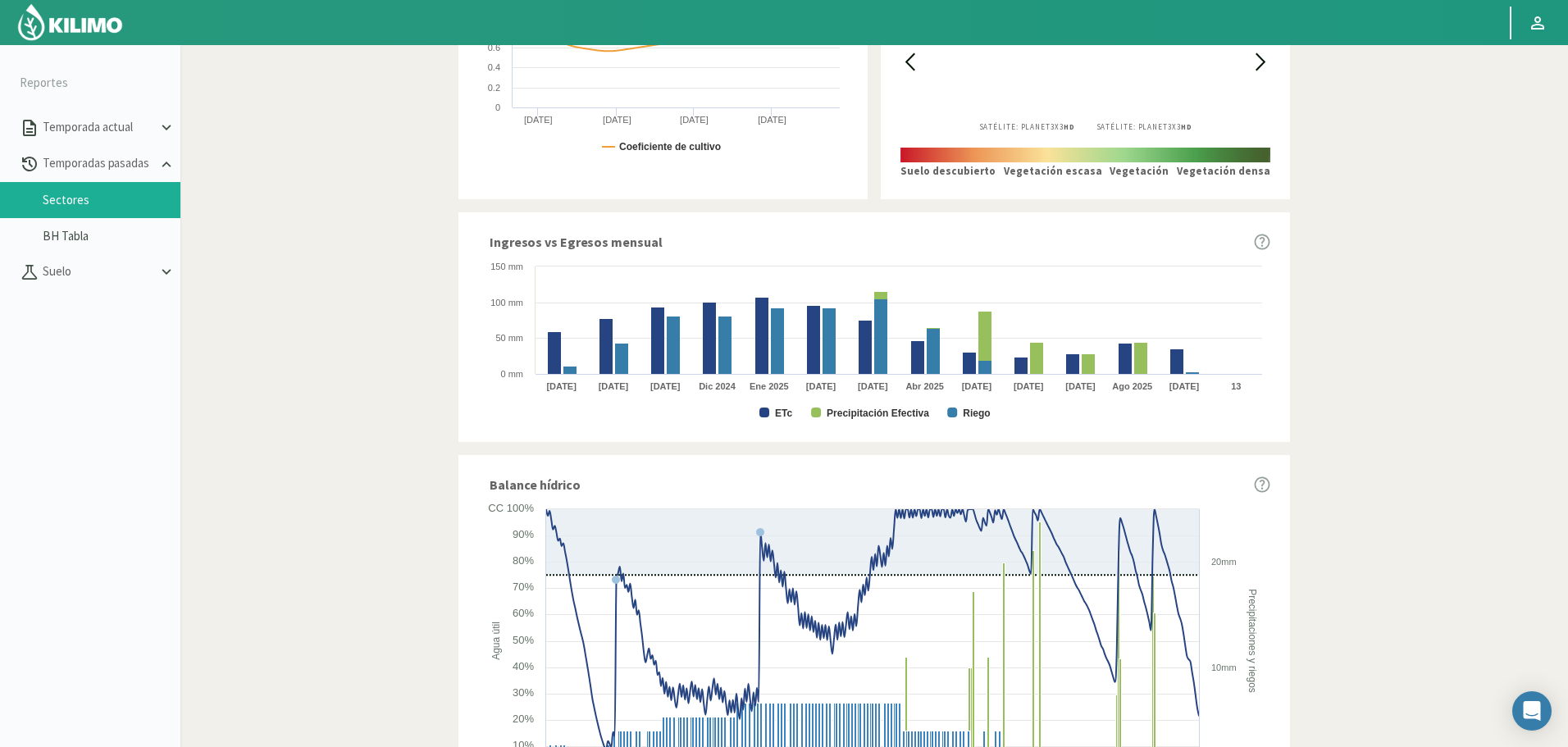
scroll to position [738, 0]
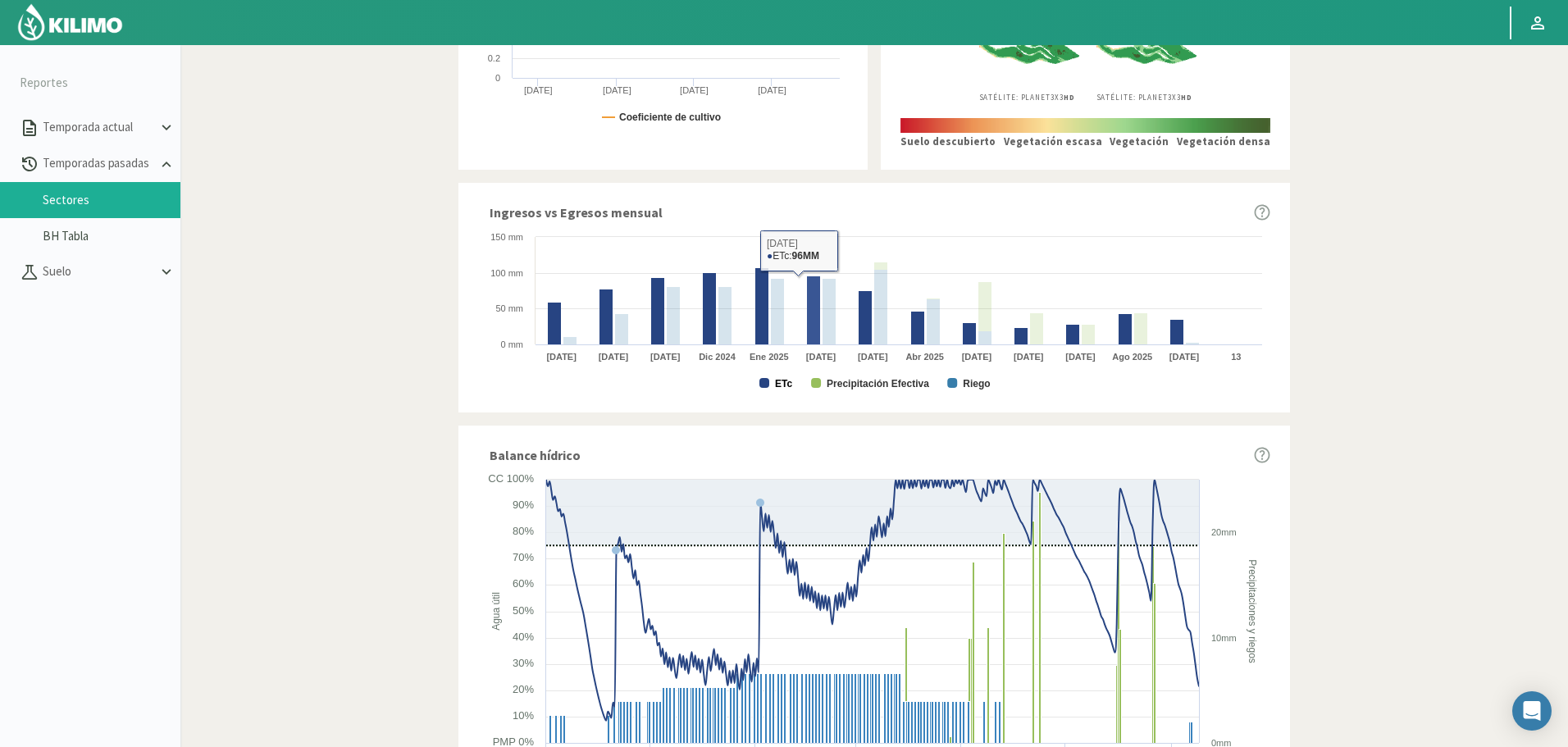
click at [783, 385] on text "ETc" at bounding box center [783, 384] width 17 height 12
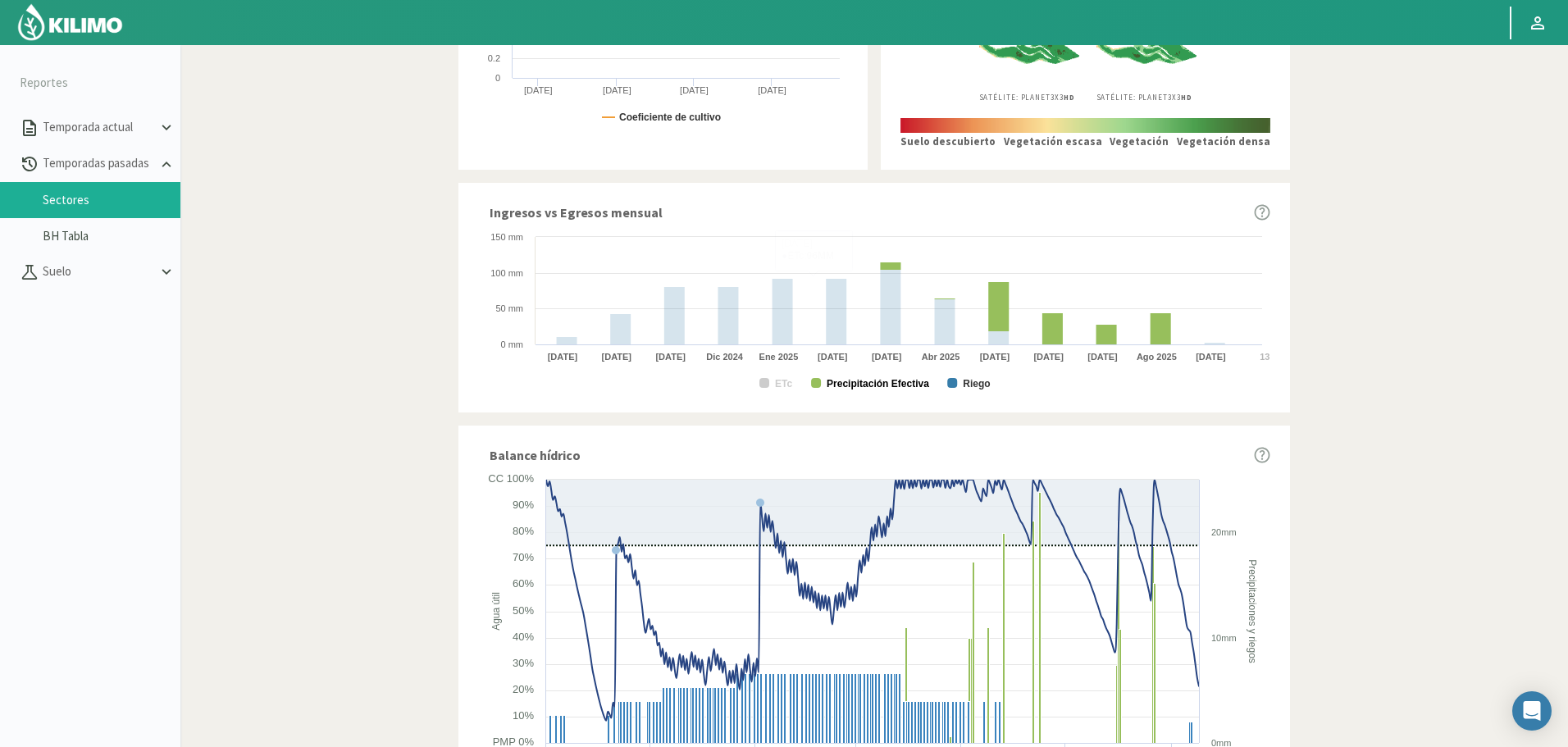
click at [868, 381] on text "Precipitación Efectiva" at bounding box center [877, 384] width 103 height 12
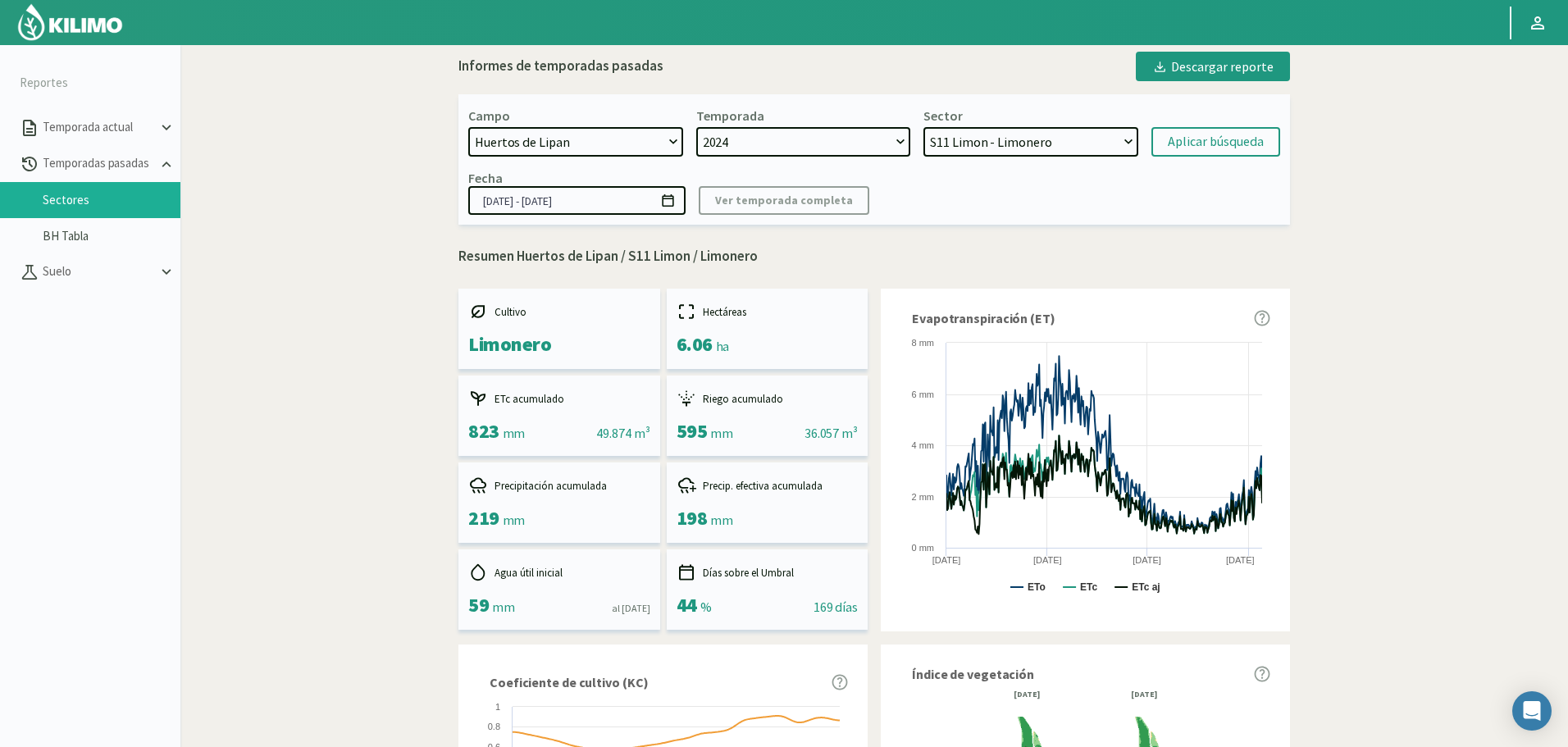
scroll to position [0, 0]
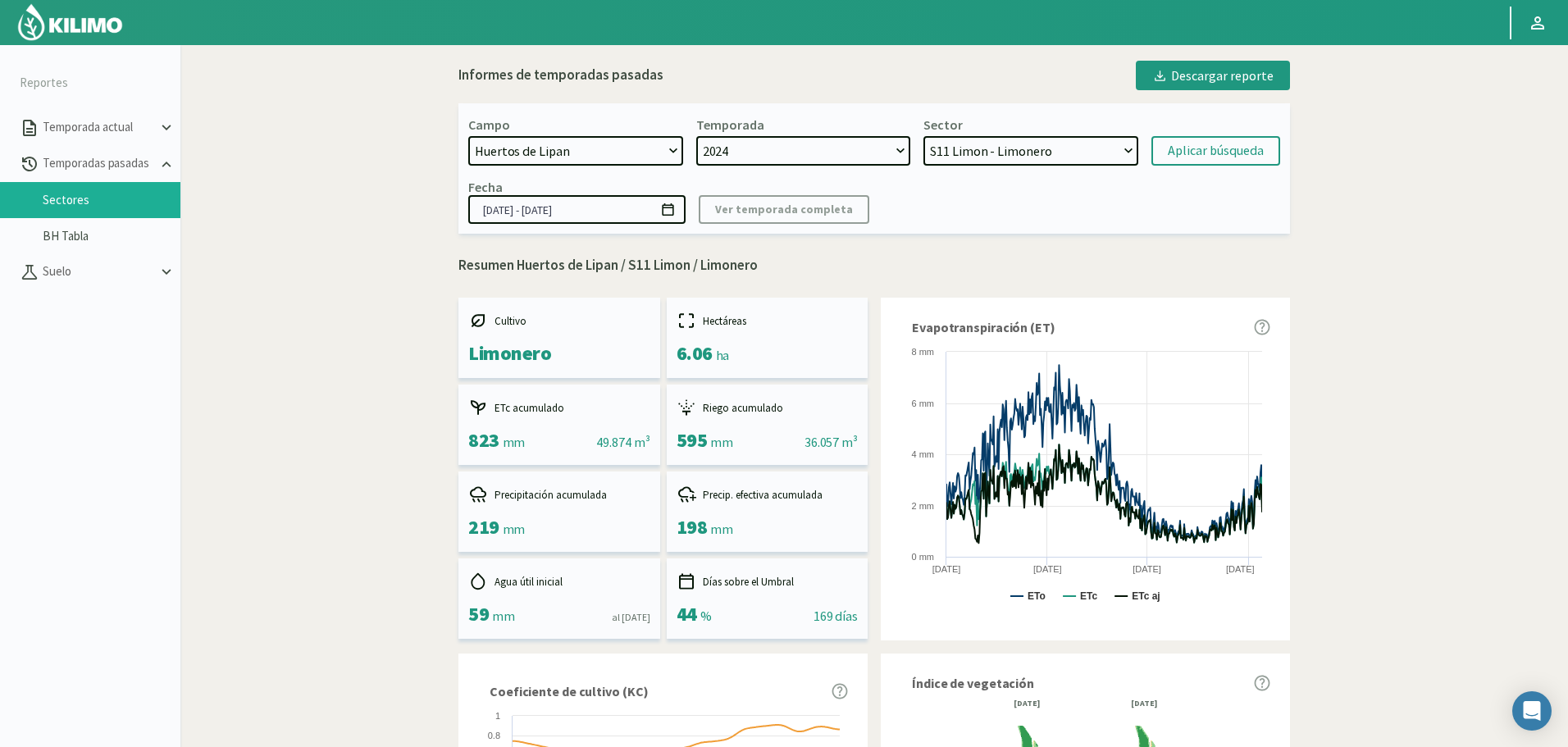
click at [1038, 149] on select "S9 Limon - Limonero S11 Limon - Limonero S5 Lapins - Cerezo S3 Frisco - Cerezo …" at bounding box center [1030, 150] width 215 height 30
click at [923, 136] on select "S9 Limon - Limonero S11 Limon - Limonero S5 Lapins - Cerezo S3 Frisco - Cerezo …" at bounding box center [1030, 150] width 215 height 30
click at [1191, 153] on div "Aplicar búsqueda" at bounding box center [1215, 151] width 96 height 20
select select "235: Object"
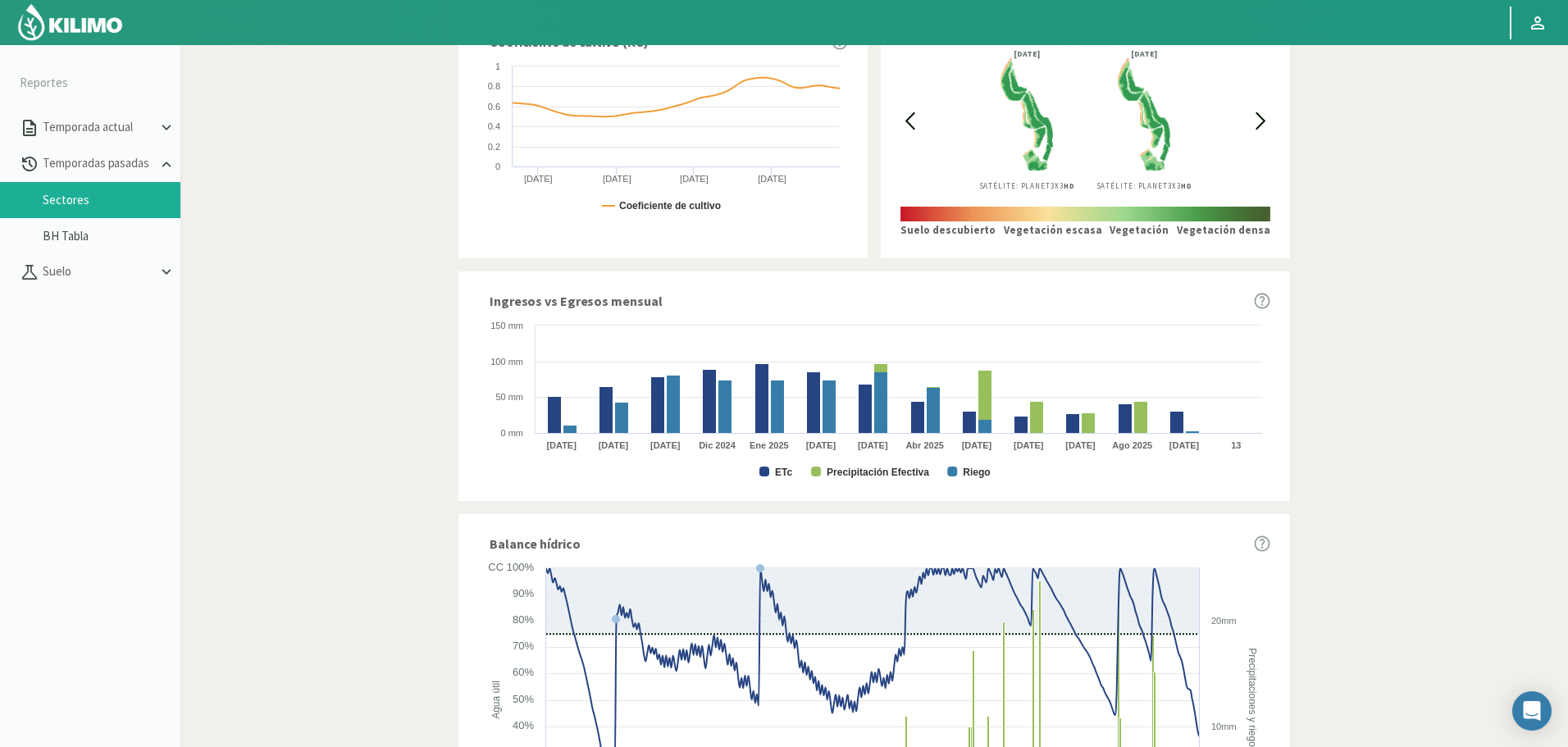
scroll to position [656, 0]
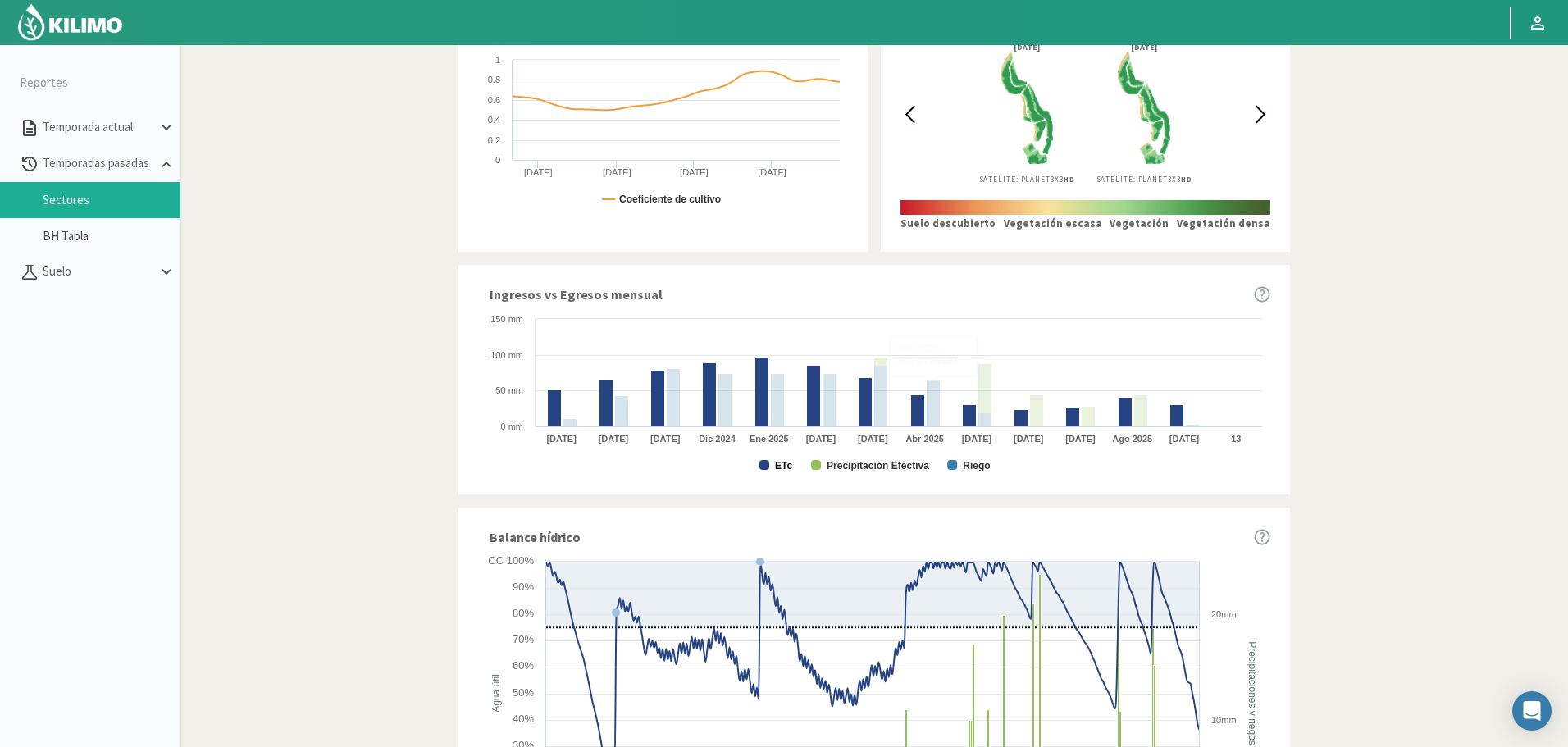
click at [775, 468] on text "ETc" at bounding box center [783, 465] width 17 height 12
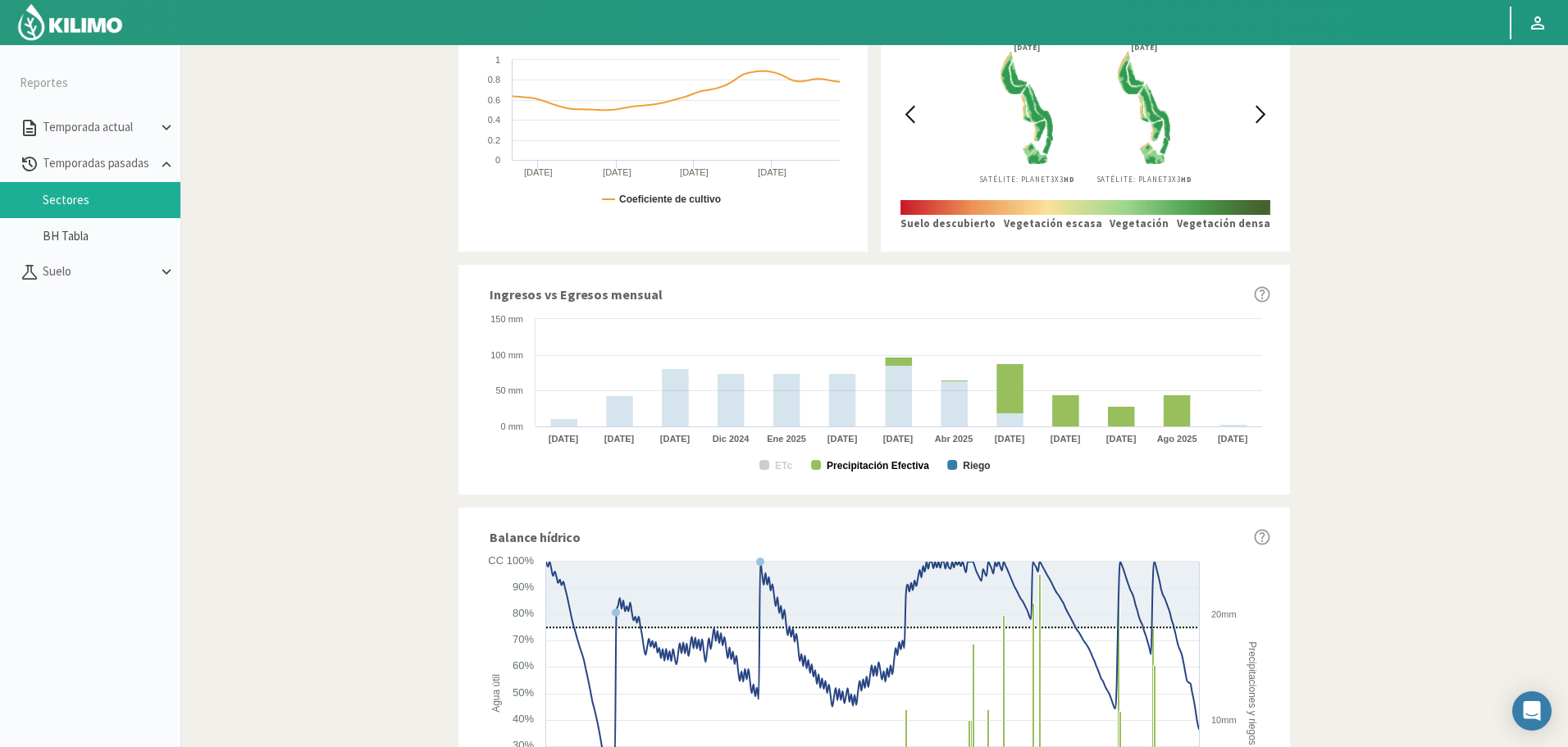
click at [839, 465] on text "Precipitación Efectiva" at bounding box center [877, 465] width 103 height 12
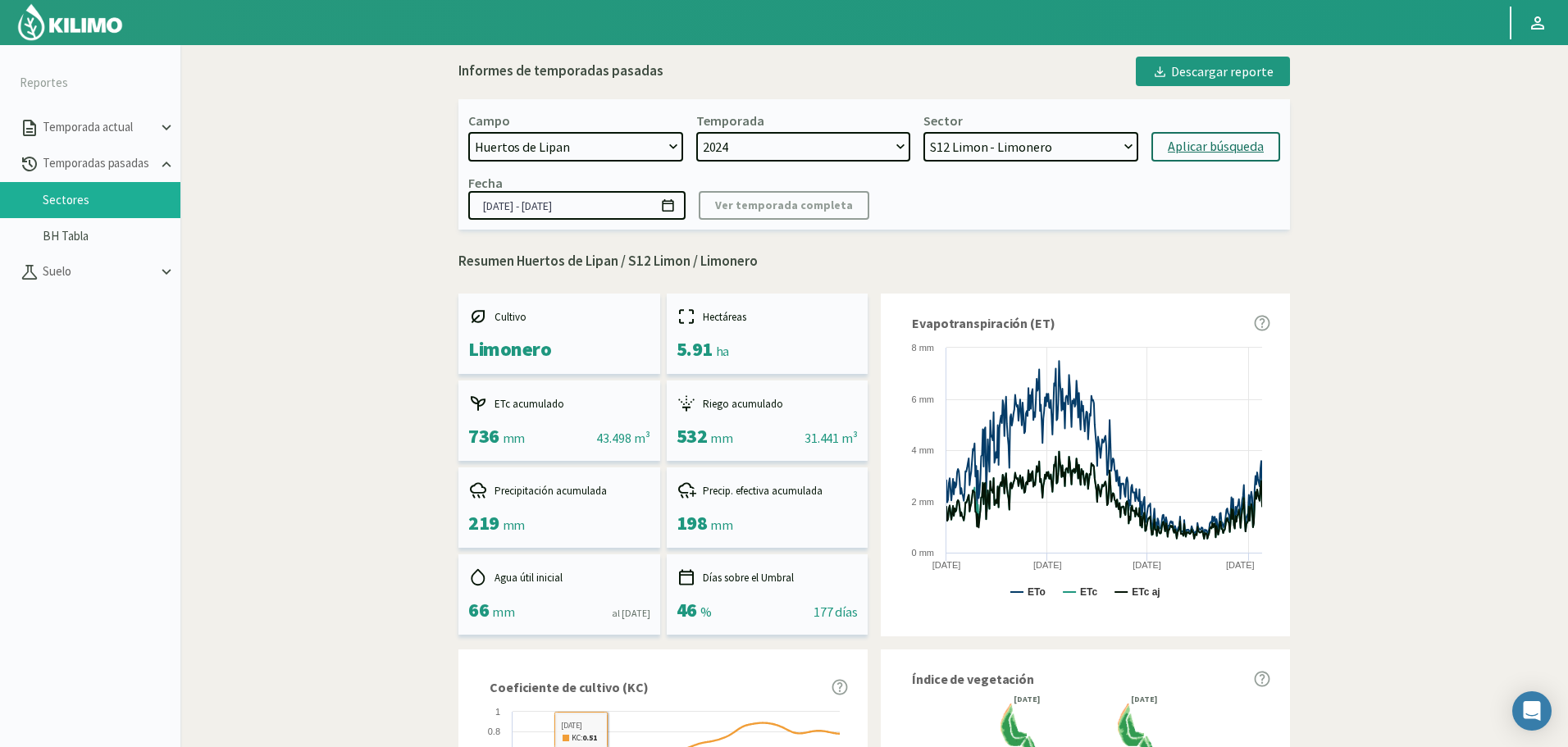
scroll to position [0, 0]
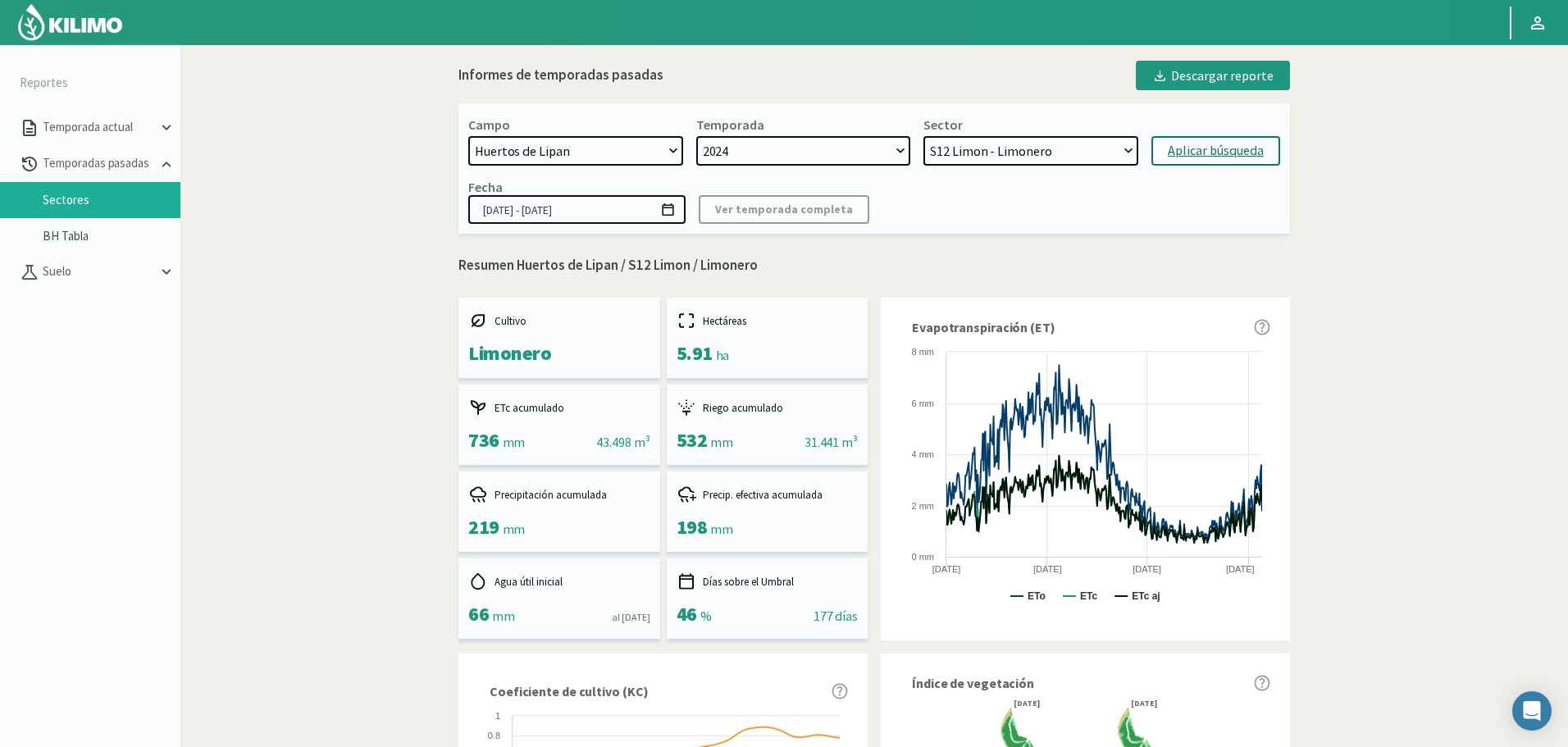
click at [547, 143] on select "[DATE] 8 Fuegos Acograpes - Ag. [PERSON_NAME] - Ag. [GEOGRAPHIC_DATA] Acograpes…" at bounding box center [575, 150] width 215 height 30
select select "808: Object"
click at [468, 136] on select "[DATE] 8 Fuegos Acograpes - Ag. [PERSON_NAME] - Ag. [GEOGRAPHIC_DATA] Acograpes…" at bounding box center [575, 150] width 215 height 30
click at [819, 151] on select "2024 2023" at bounding box center [803, 150] width 215 height 30
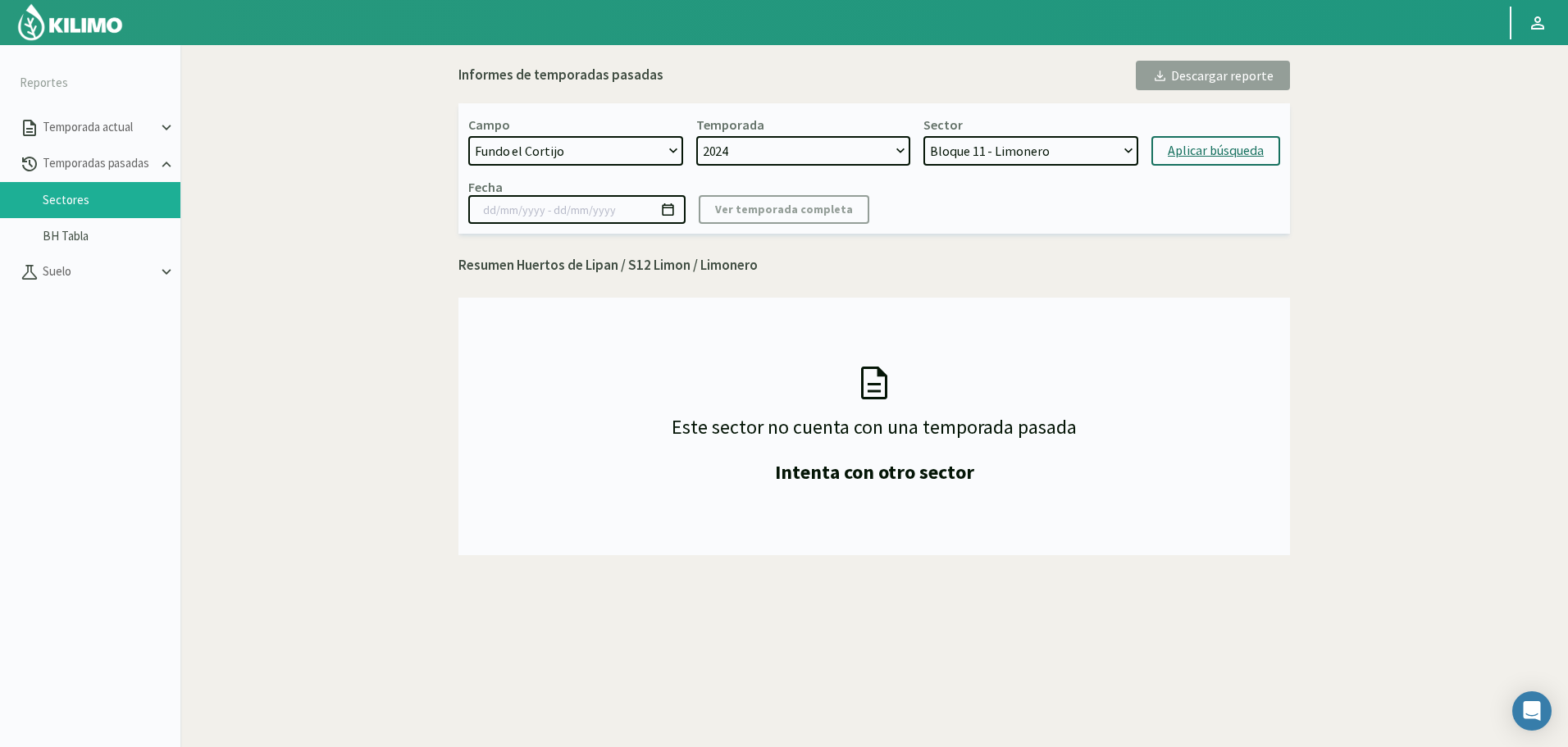
click at [819, 151] on select "2024 2023" at bounding box center [803, 150] width 215 height 30
click at [696, 136] on select "2024 2023" at bounding box center [803, 150] width 215 height 30
click at [1001, 166] on div "Campo [DATE] 8 Fuegos Acograpes - Ag. [PERSON_NAME] - Ag. [GEOGRAPHIC_DATA] Aco…" at bounding box center [874, 169] width 832 height 131
click at [1009, 161] on select "Bloque 11 - Limonero Bloque 10 - Limonero Bloque 12 - Limonero Bloque 6 - Limon…" at bounding box center [1030, 150] width 215 height 30
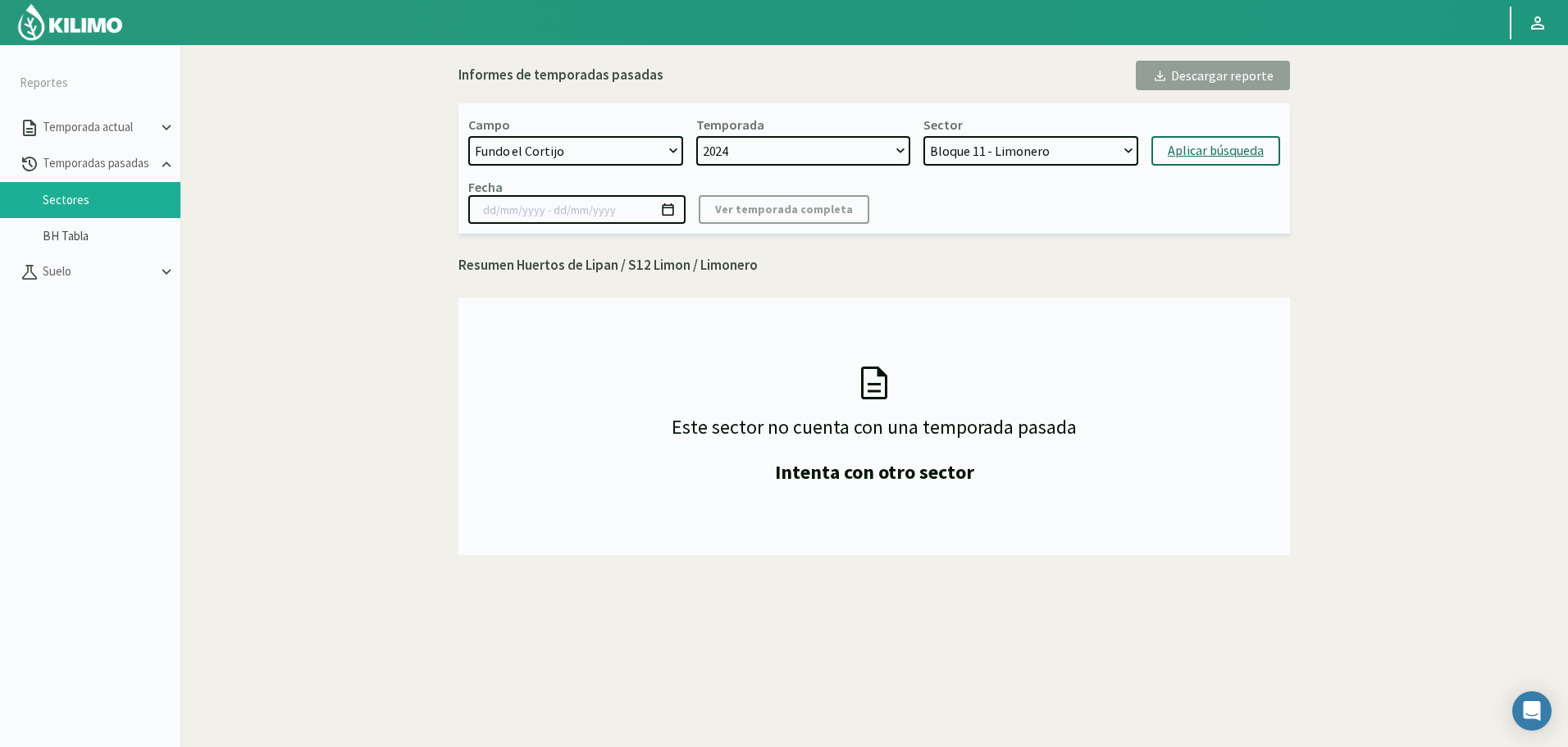
select select "243: Object"
click at [923, 136] on select "Bloque 11 - Limonero Bloque 10 - Limonero Bloque 12 - Limonero Bloque 6 - Limon…" at bounding box center [1030, 150] width 215 height 30
click at [1176, 144] on div "Aplicar búsqueda" at bounding box center [1215, 151] width 96 height 20
type input "[DATE] - [DATE]"
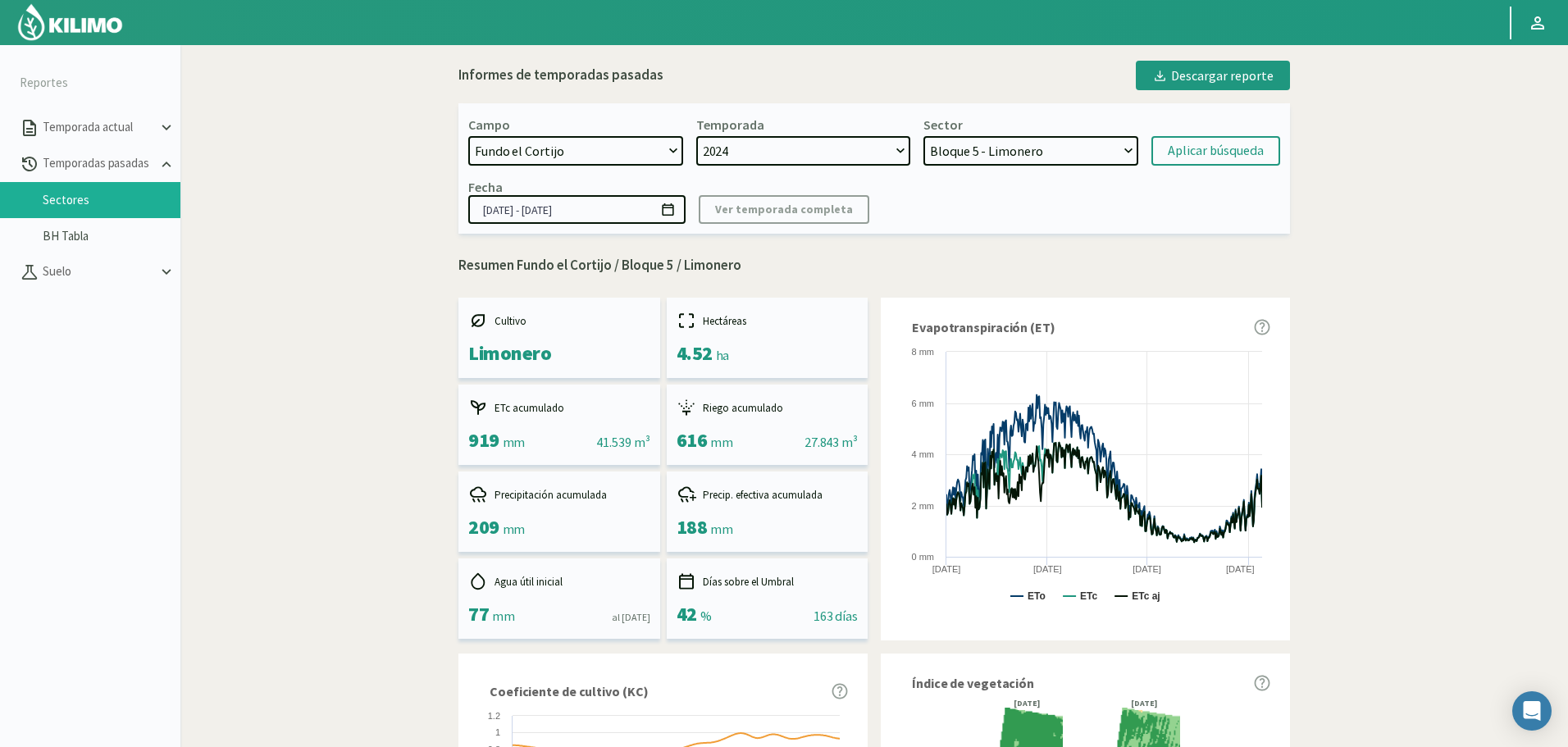
click at [1016, 158] on select "Bloque 11 - Limonero Bloque 10 - Limonero Bloque 12 - Limonero Bloque 6 - Limon…" at bounding box center [1030, 150] width 215 height 30
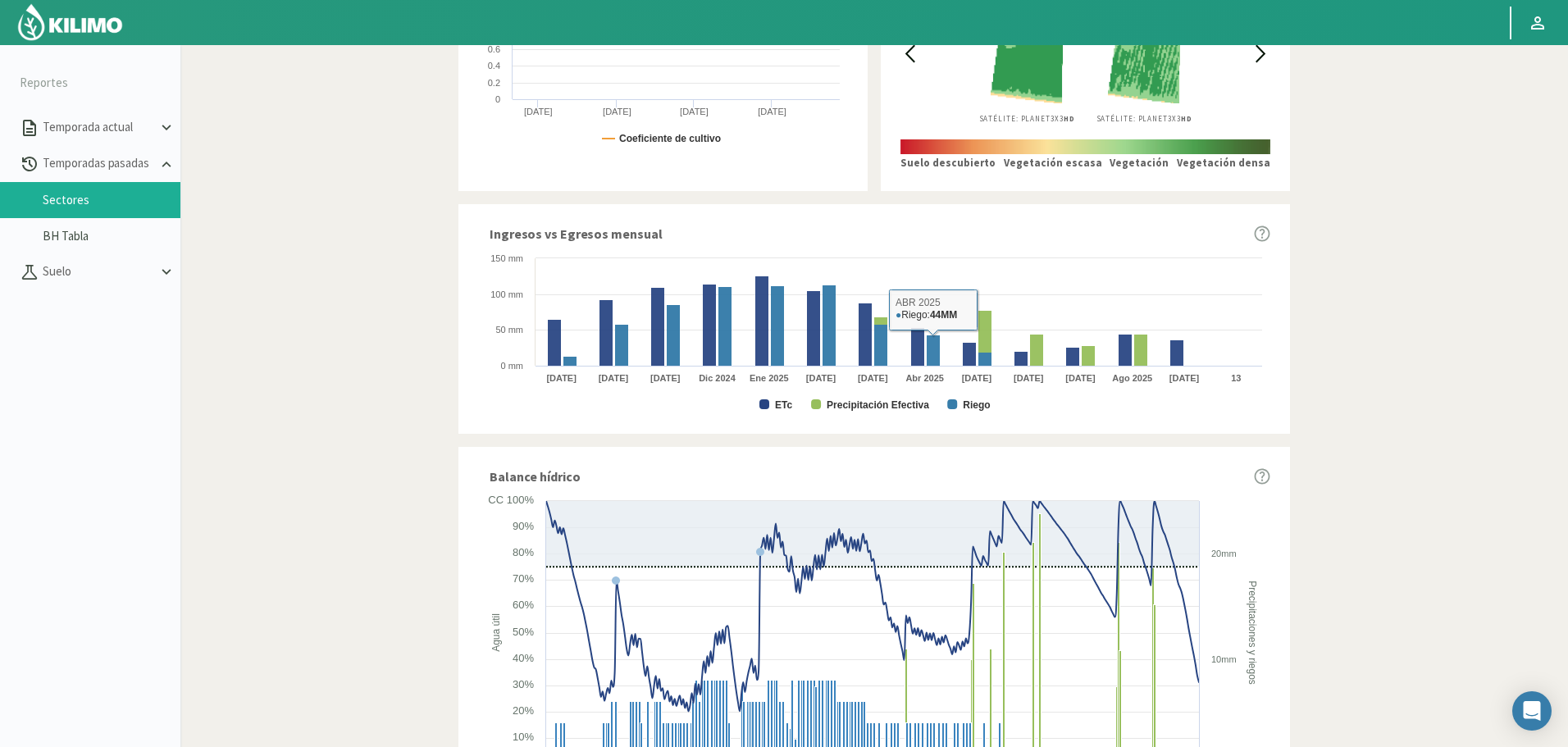
scroll to position [738, 0]
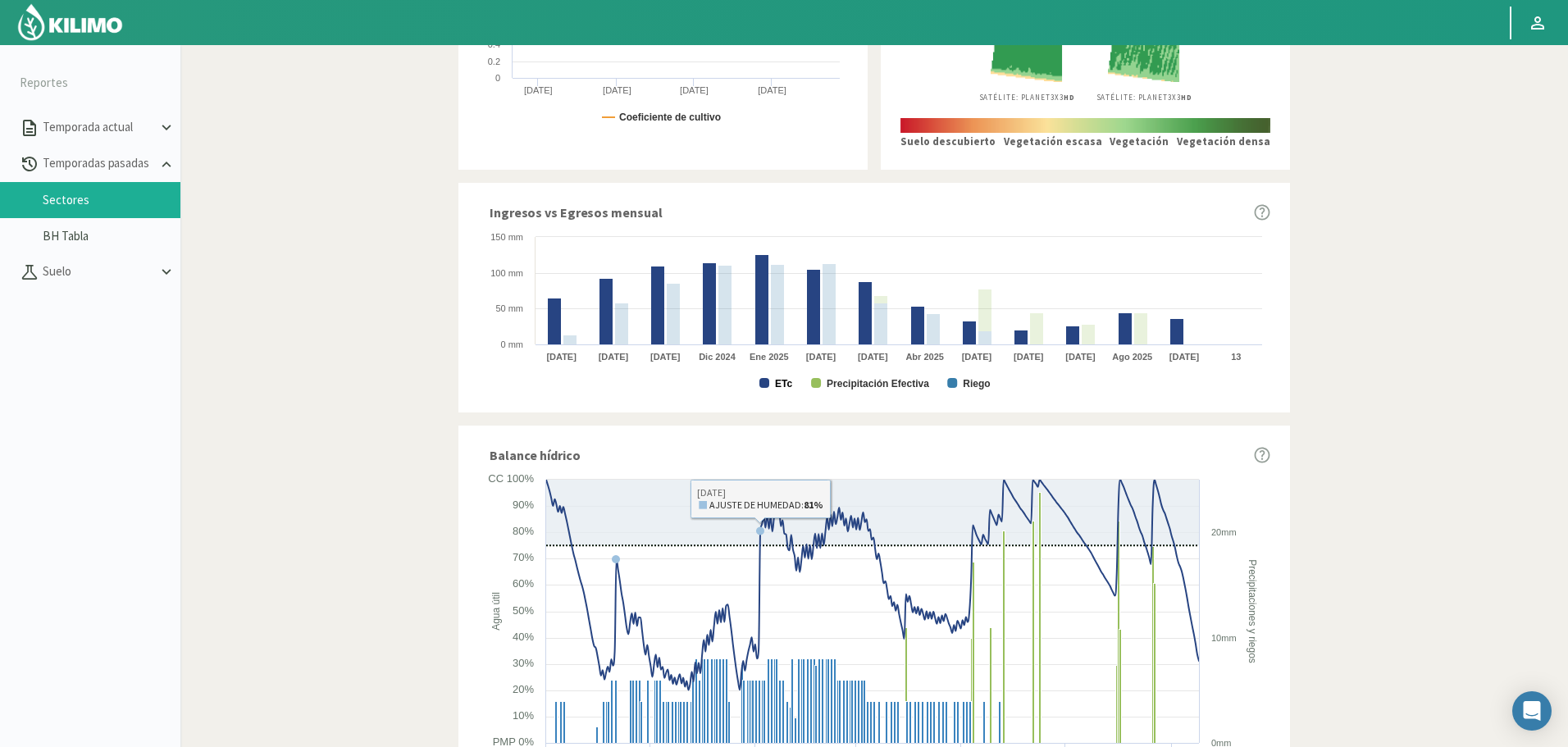
click at [785, 384] on text "ETc" at bounding box center [783, 384] width 17 height 12
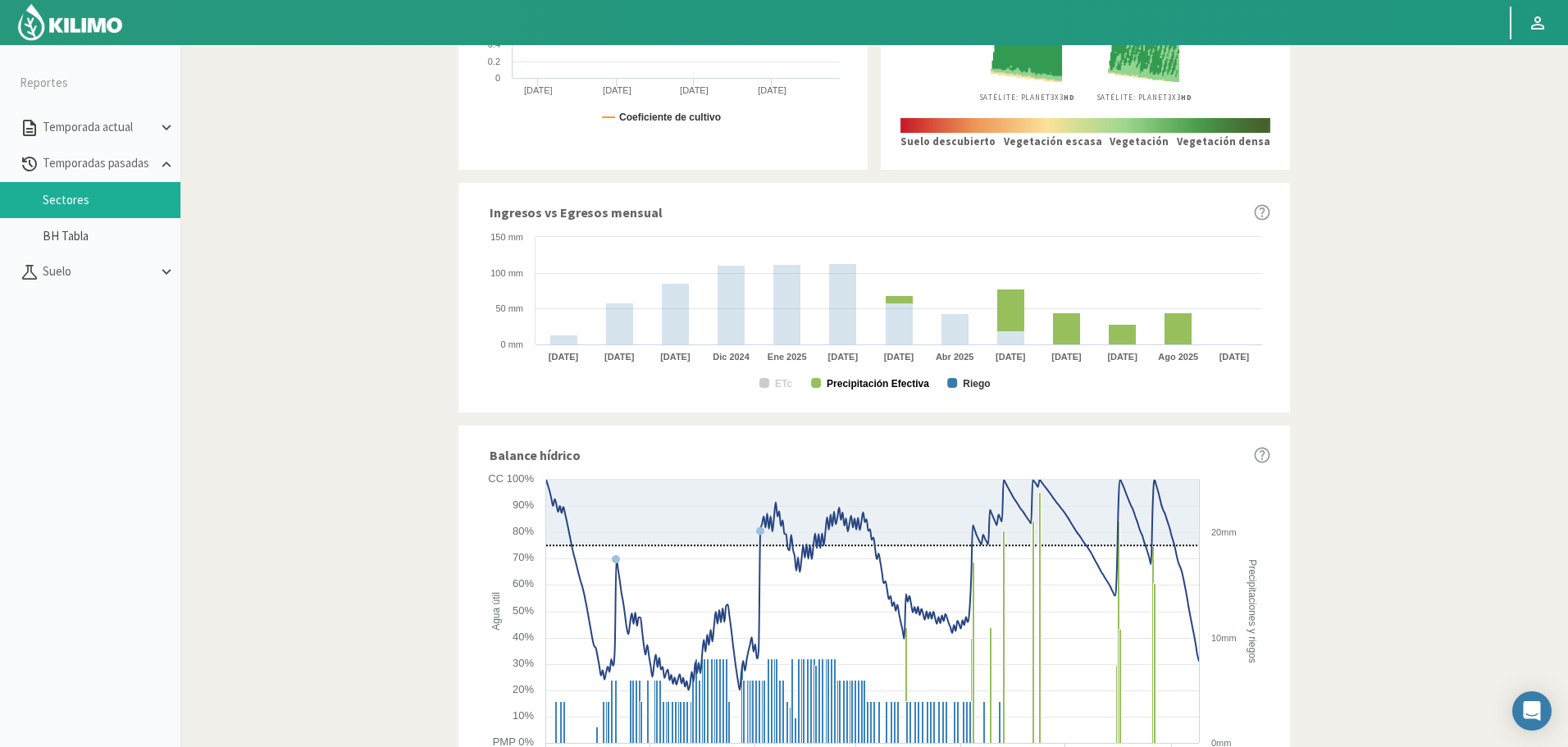
click at [889, 384] on text "Precipitación Efectiva" at bounding box center [877, 384] width 103 height 12
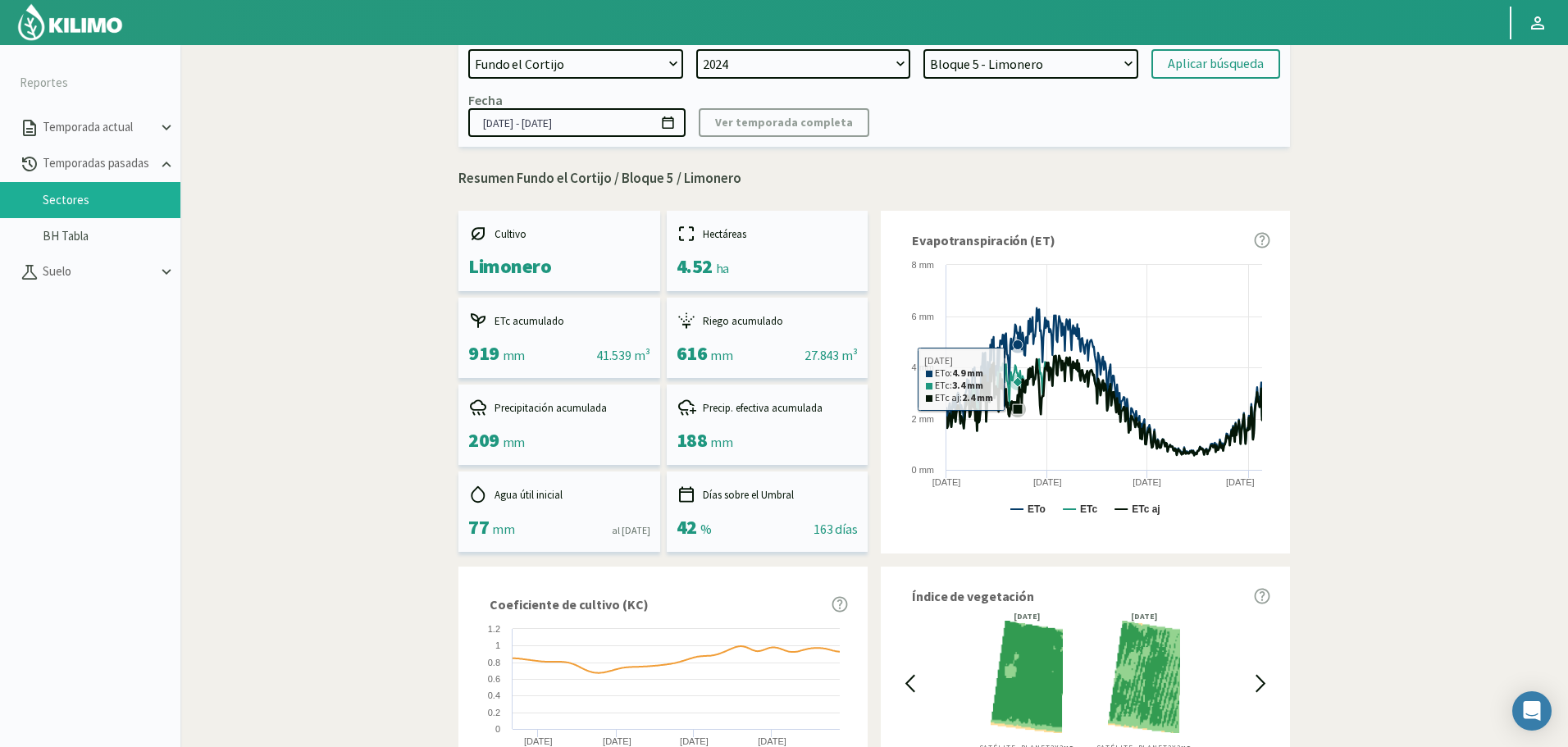
scroll to position [0, 0]
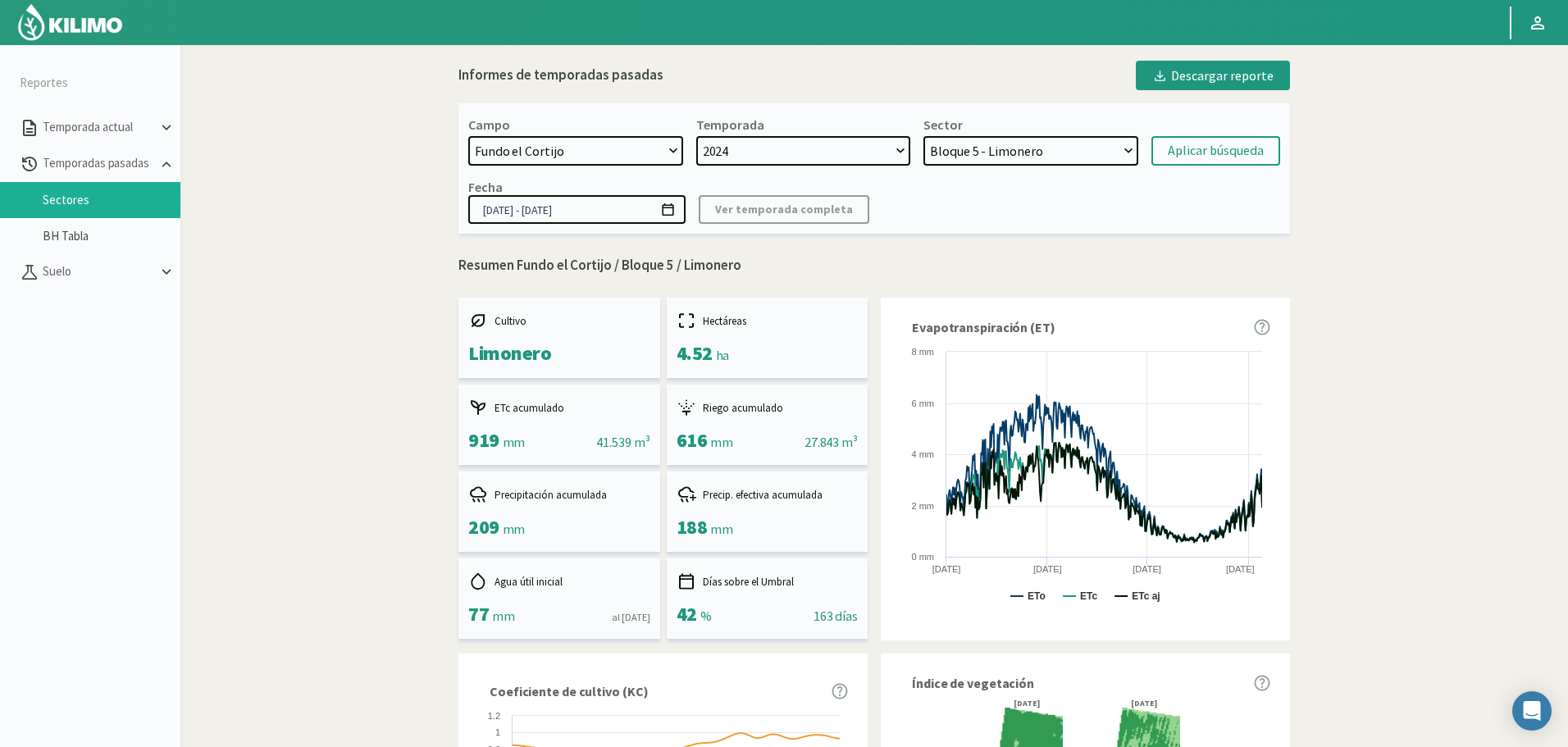
click at [1007, 149] on select "Bloque 11 - Limonero Bloque 10 - Limonero Bloque 12 - Limonero Bloque 6 - Limon…" at bounding box center [1030, 150] width 215 height 30
click at [923, 136] on select "Bloque 11 - Limonero Bloque 10 - Limonero Bloque 12 - Limonero Bloque 6 - Limon…" at bounding box center [1030, 150] width 215 height 30
click at [1216, 143] on div "Aplicar búsqueda" at bounding box center [1215, 151] width 96 height 20
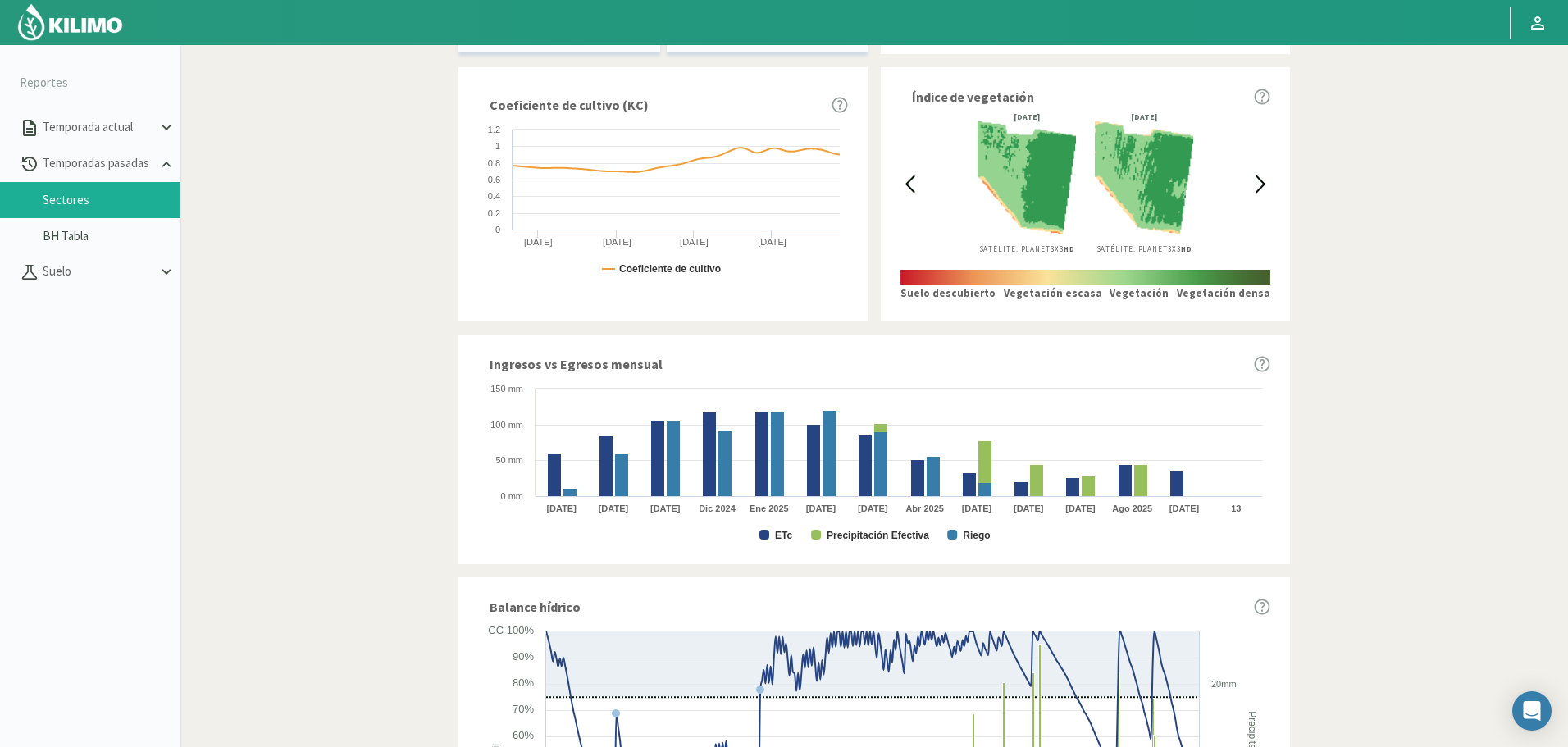
scroll to position [656, 0]
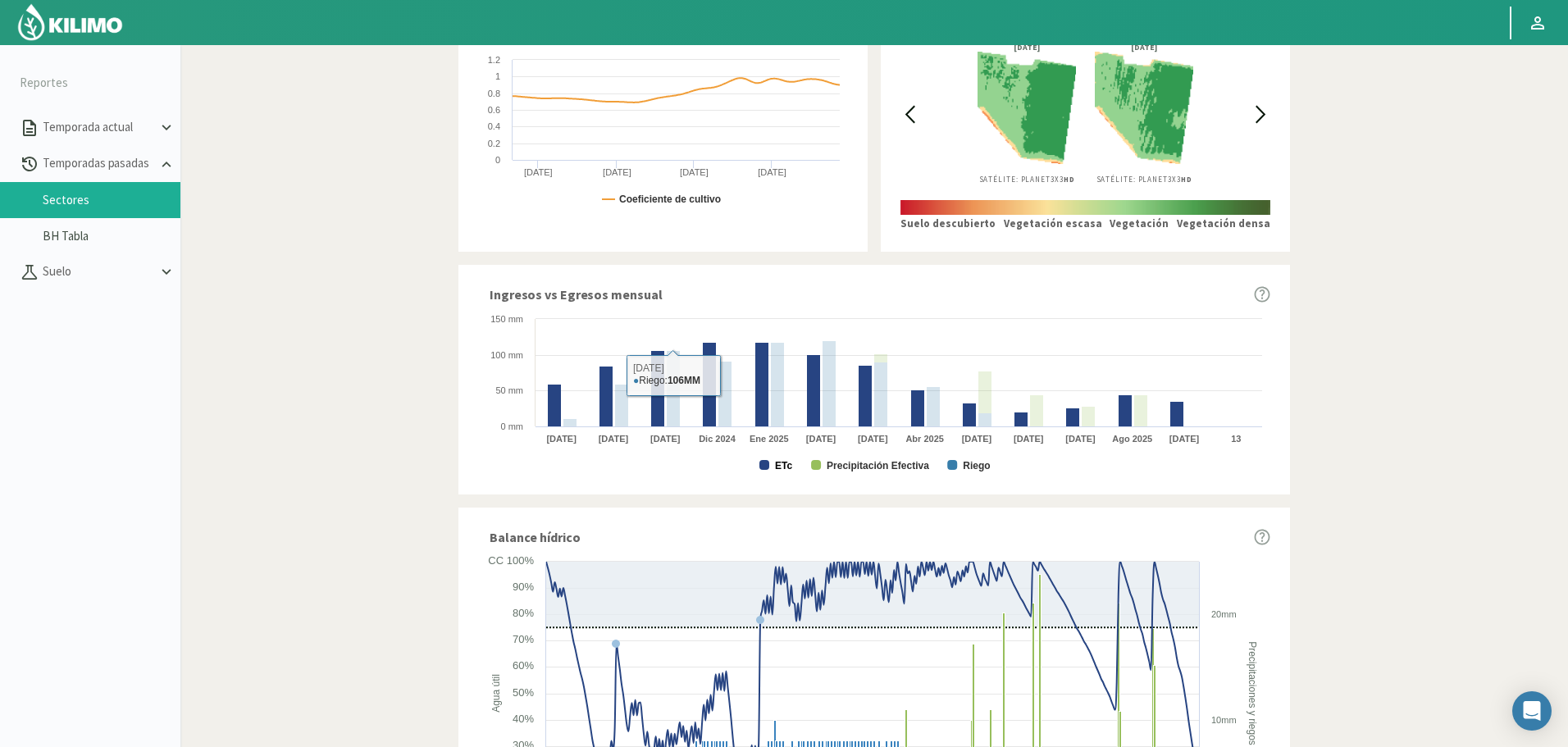
click at [785, 468] on text "ETc" at bounding box center [783, 465] width 17 height 12
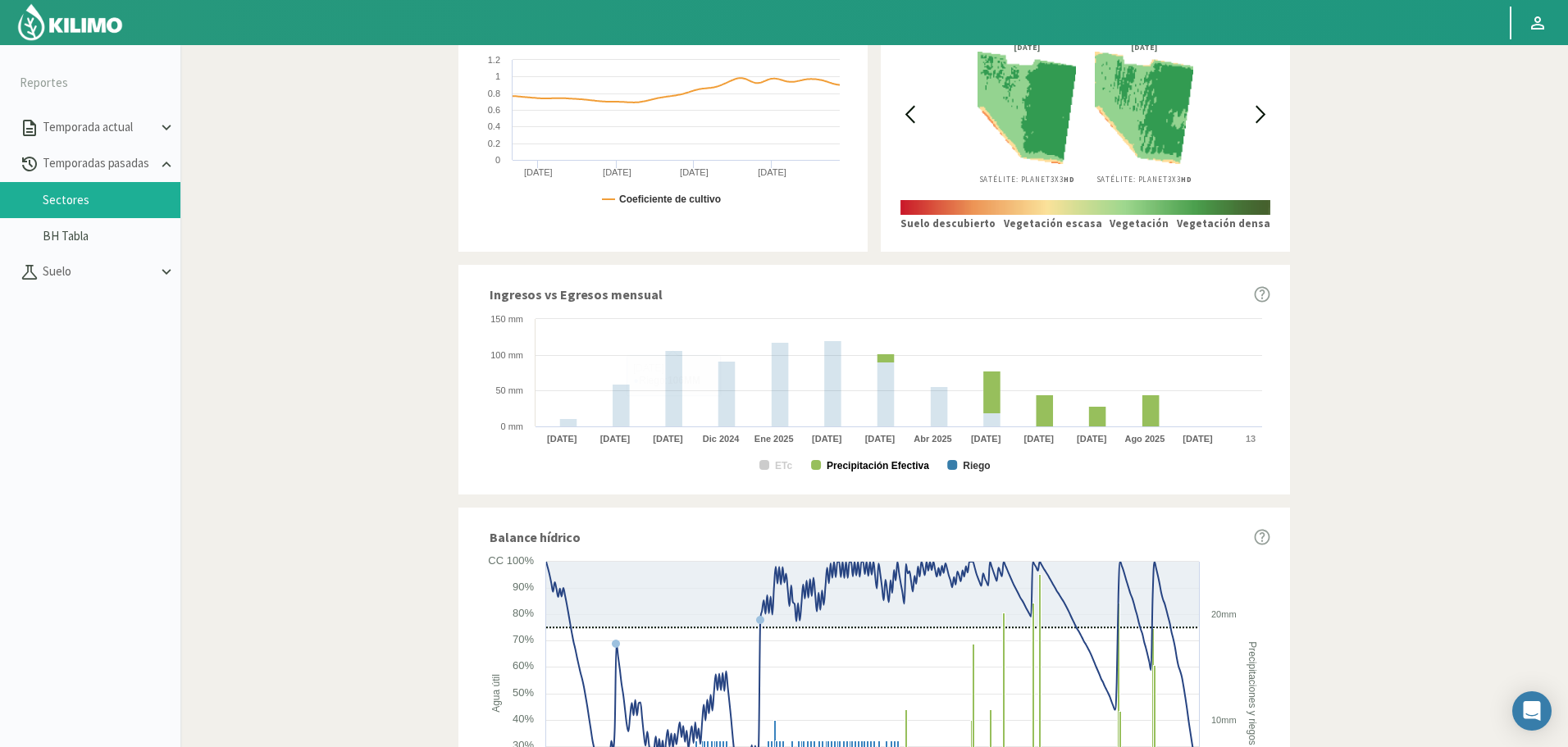
click at [879, 468] on text "Precipitación Efectiva" at bounding box center [877, 465] width 103 height 12
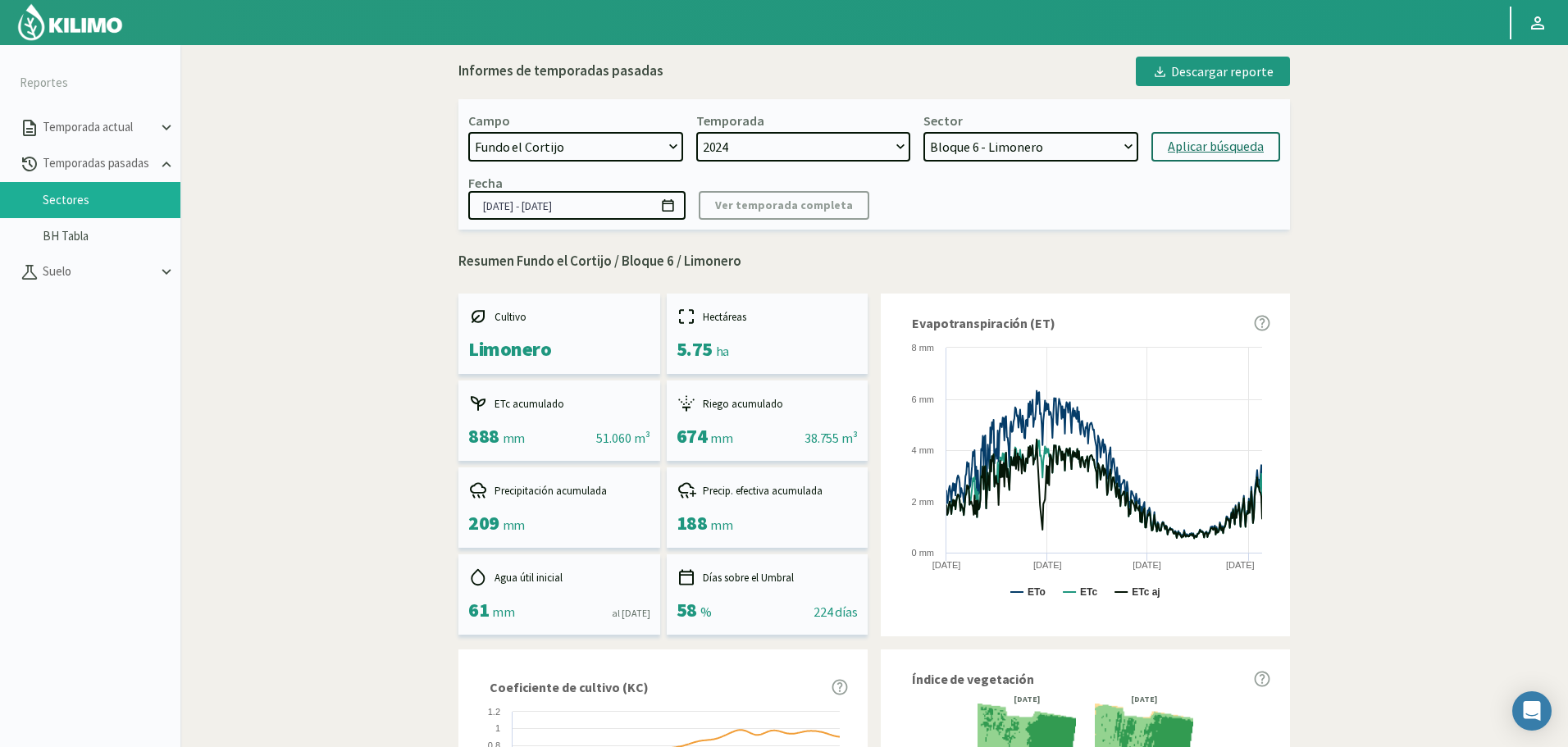
scroll to position [0, 0]
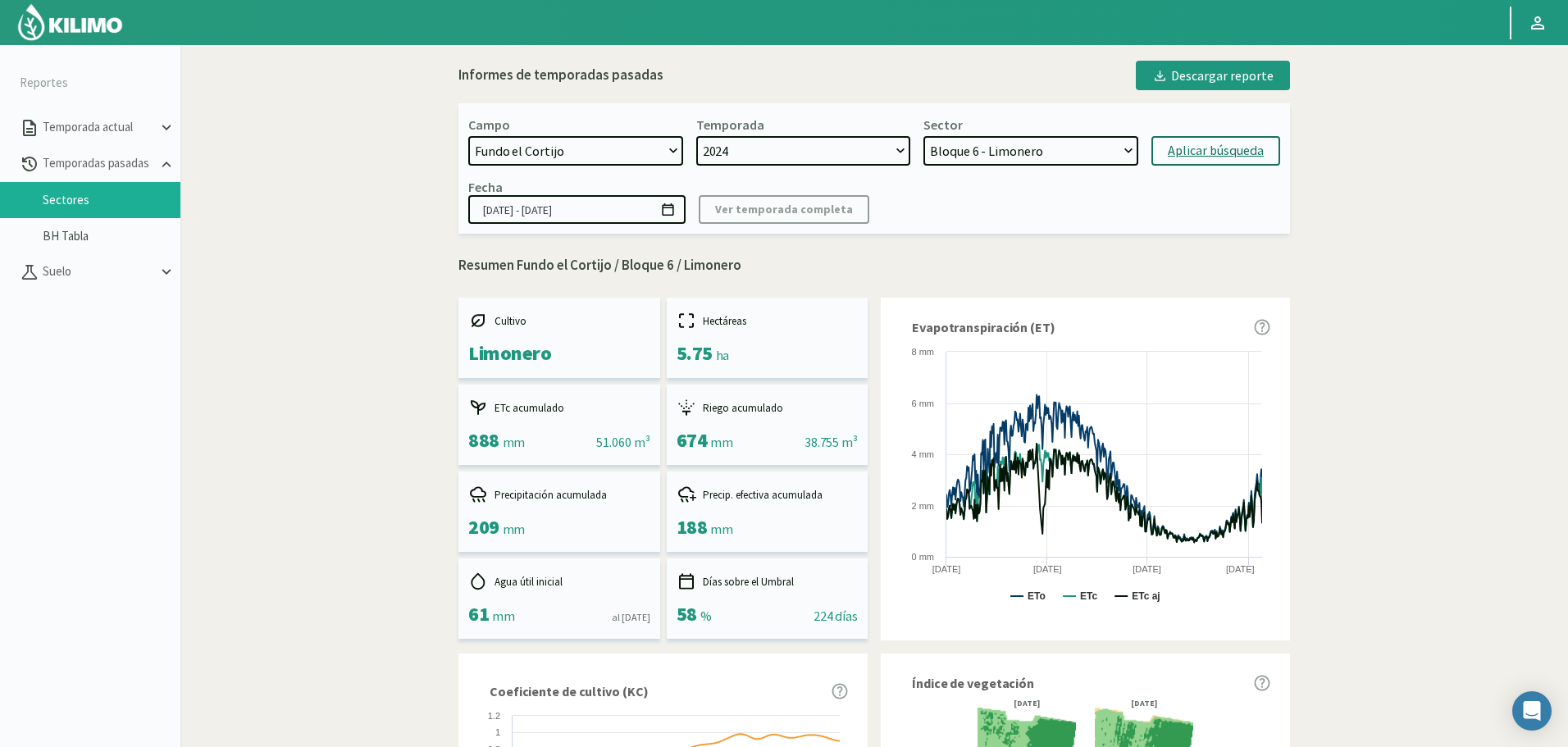
click at [1026, 138] on select "Bloque 11 - Limonero Bloque 10 - Limonero Bloque 12 - Limonero Bloque 6 - Limon…" at bounding box center [1030, 150] width 215 height 30
click at [923, 136] on select "Bloque 11 - Limonero Bloque 10 - Limonero Bloque 12 - Limonero Bloque 6 - Limon…" at bounding box center [1030, 150] width 215 height 30
click at [1202, 140] on button "Aplicar búsqueda" at bounding box center [1216, 150] width 129 height 30
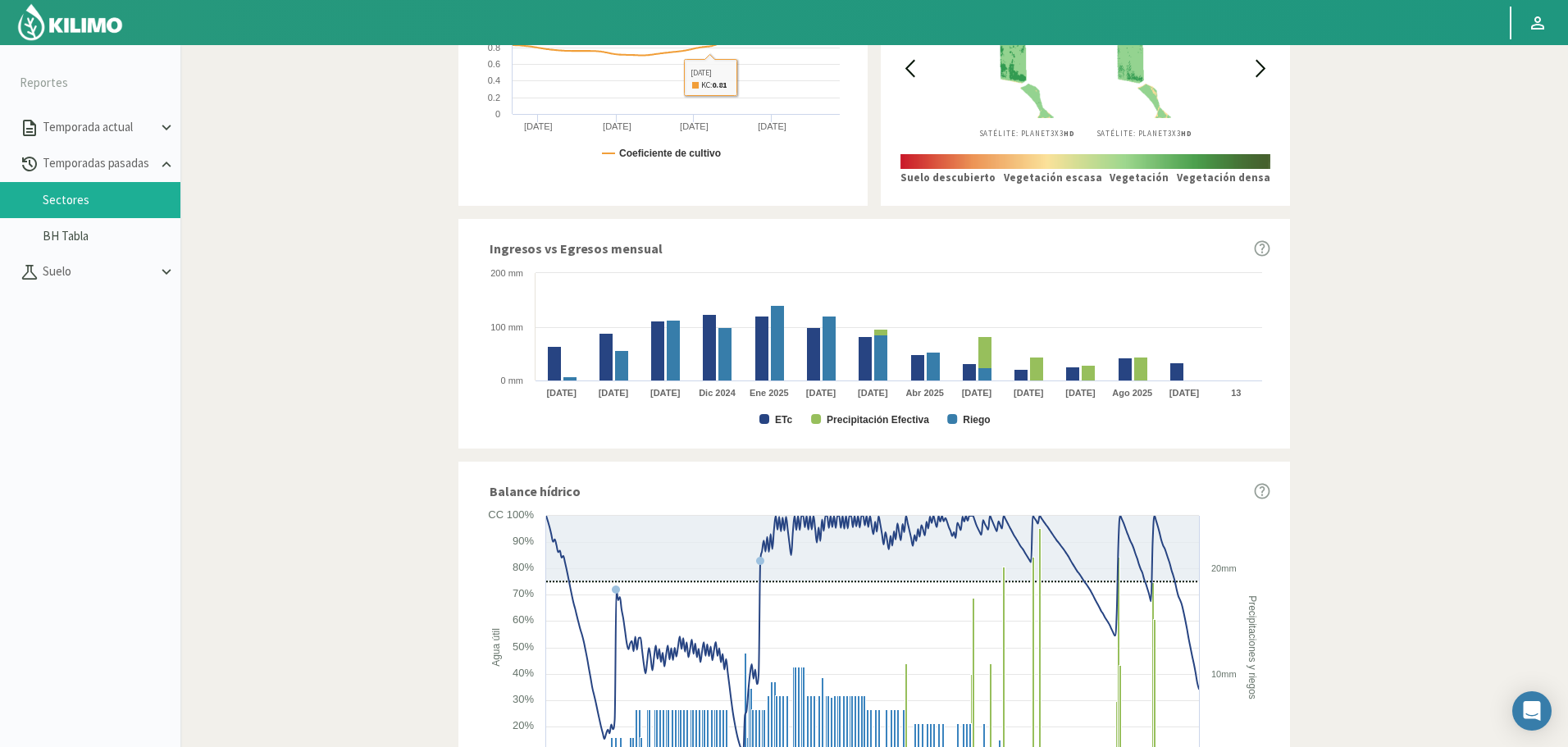
scroll to position [738, 0]
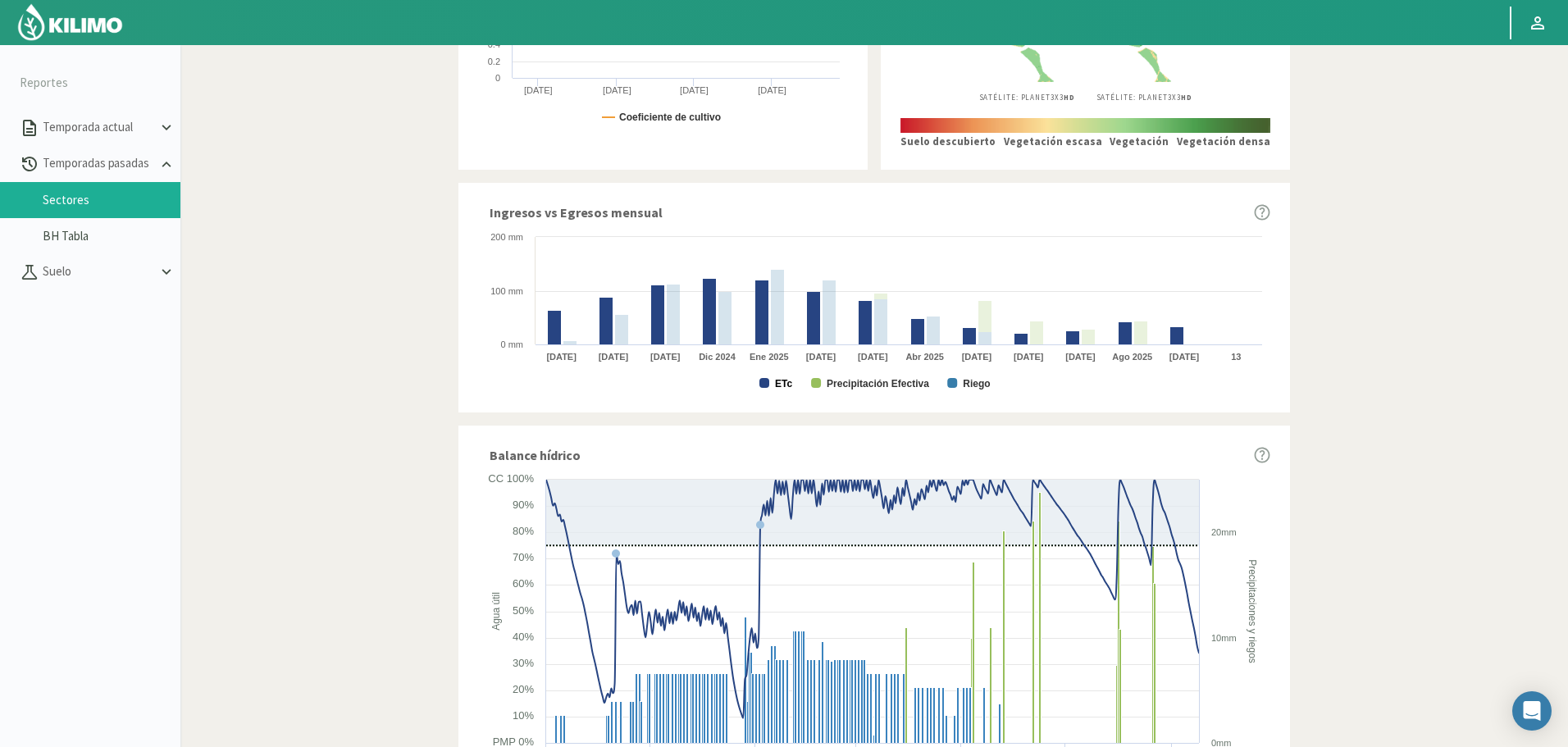
drag, startPoint x: 782, startPoint y: 383, endPoint x: 826, endPoint y: 383, distance: 44.0
click at [783, 382] on text "ETc" at bounding box center [783, 384] width 17 height 12
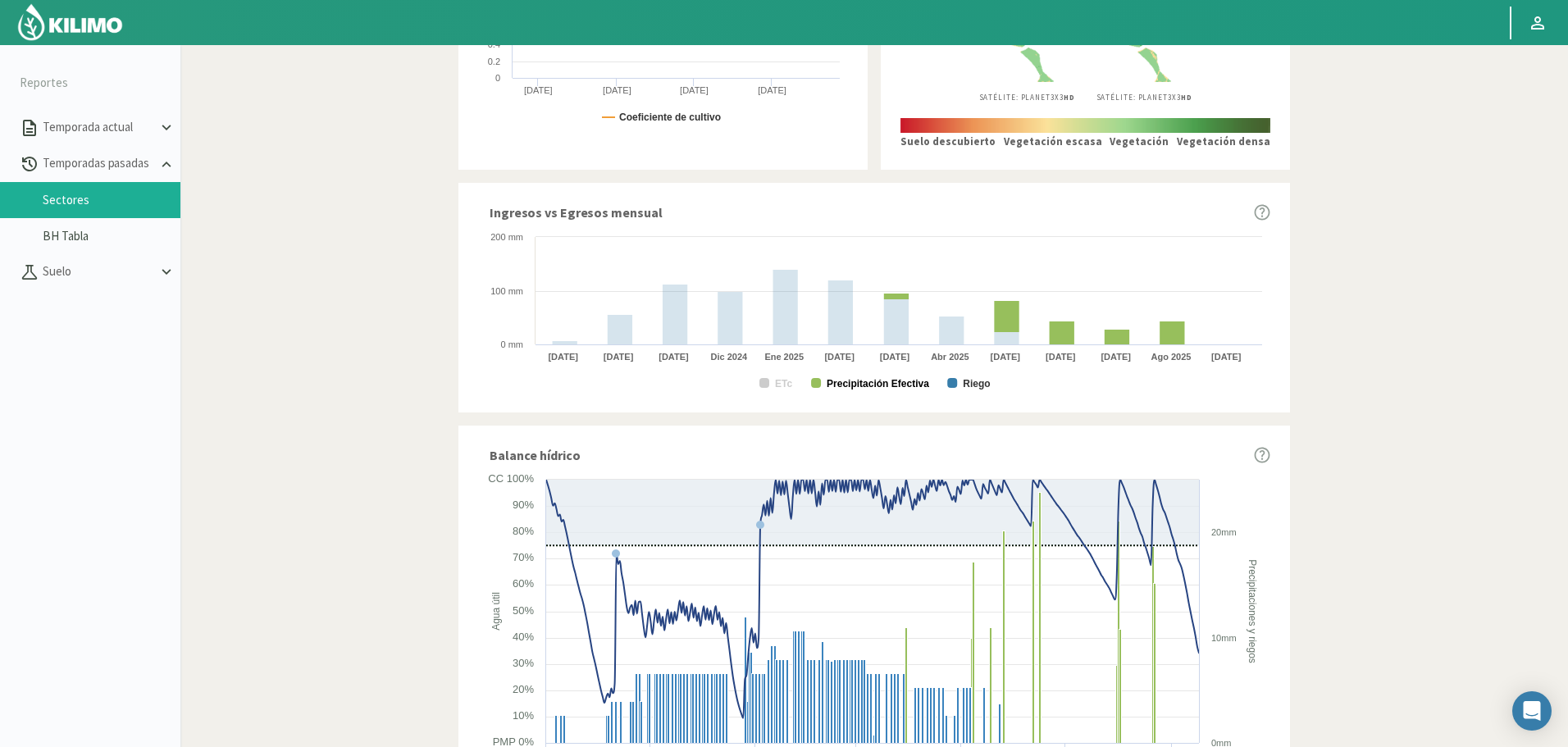
click at [860, 382] on text "Precipitación Efectiva" at bounding box center [877, 384] width 103 height 12
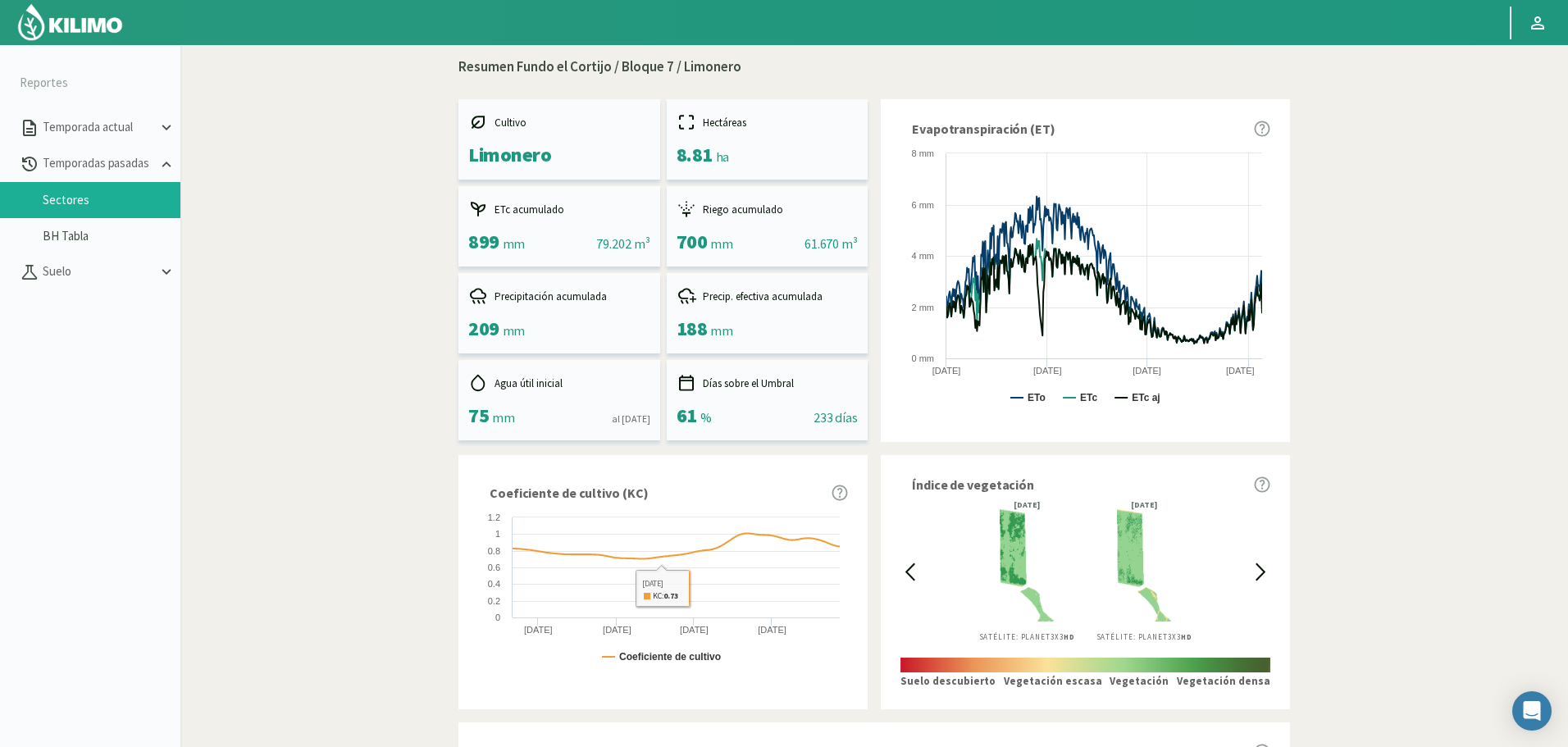
scroll to position [0, 0]
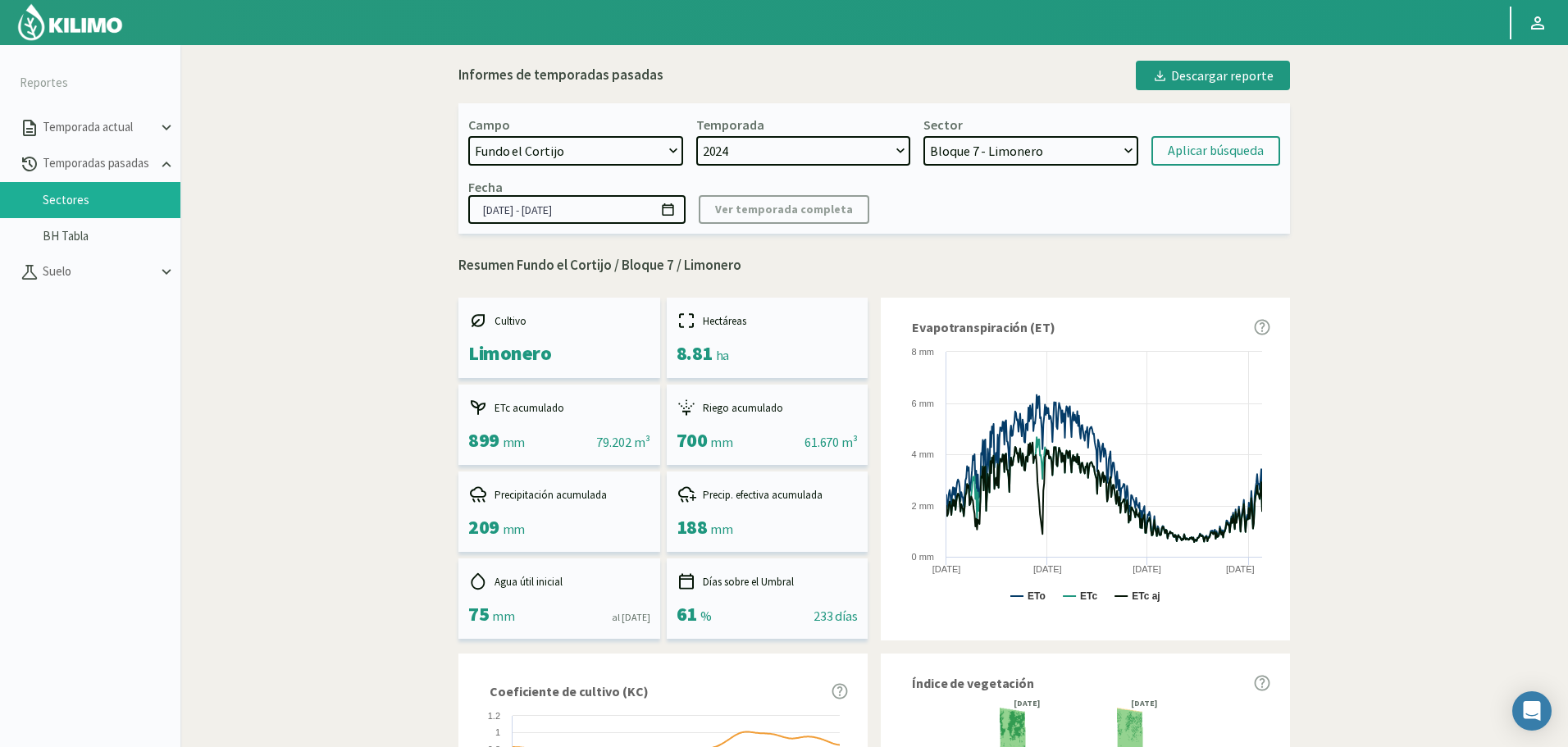
click at [1045, 149] on select "Bloque 11 - Limonero Bloque 10 - Limonero Bloque 12 - Limonero Bloque 6 - Limon…" at bounding box center [1030, 150] width 215 height 30
click at [923, 136] on select "Bloque 11 - Limonero Bloque 10 - Limonero Bloque 12 - Limonero Bloque 6 - Limon…" at bounding box center [1030, 150] width 215 height 30
click at [1185, 143] on div "Aplicar búsqueda" at bounding box center [1215, 151] width 96 height 20
select select "273: Object"
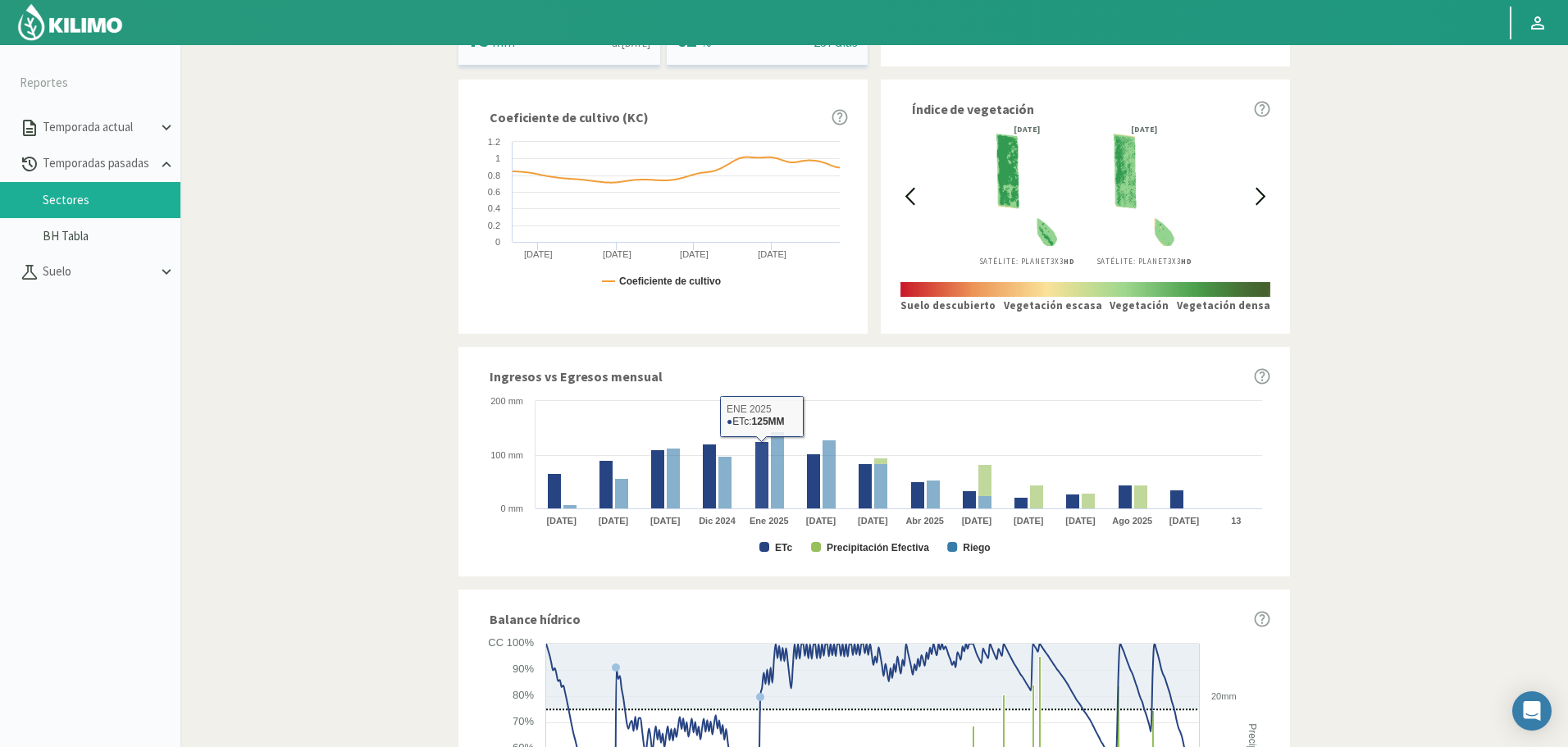
scroll to position [656, 0]
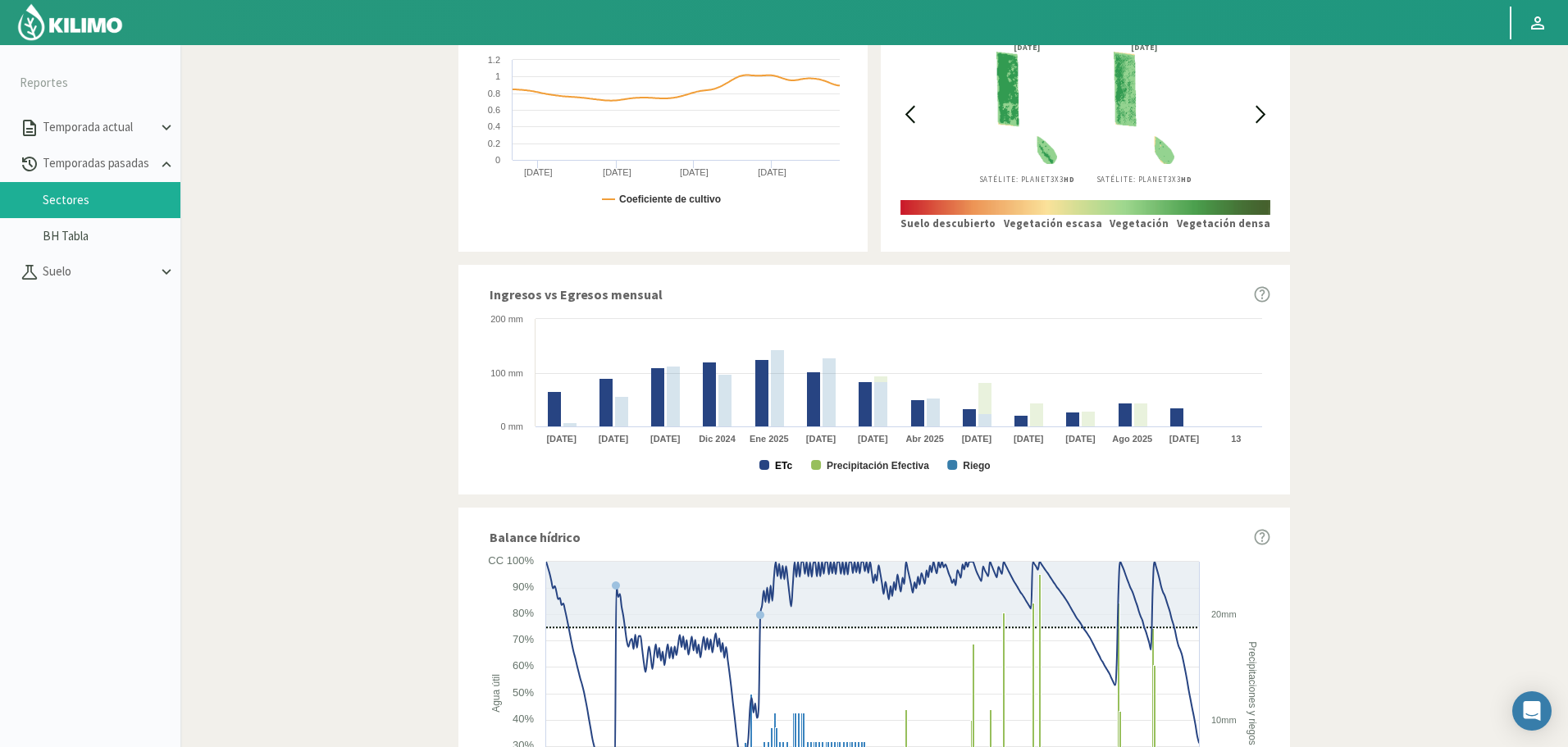
click at [785, 465] on text "ETc" at bounding box center [783, 465] width 17 height 12
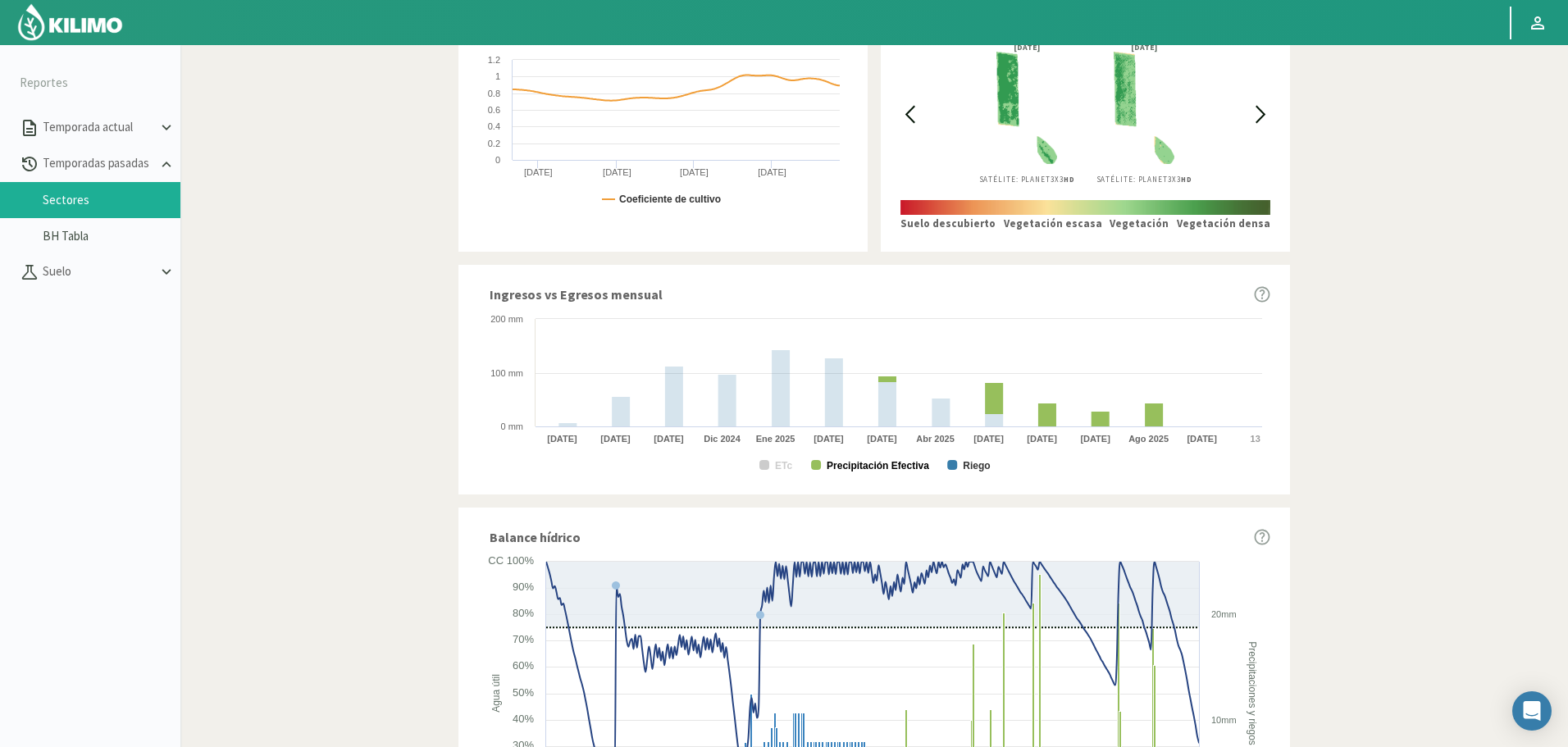
click at [871, 463] on text "Precipitación Efectiva" at bounding box center [877, 465] width 103 height 12
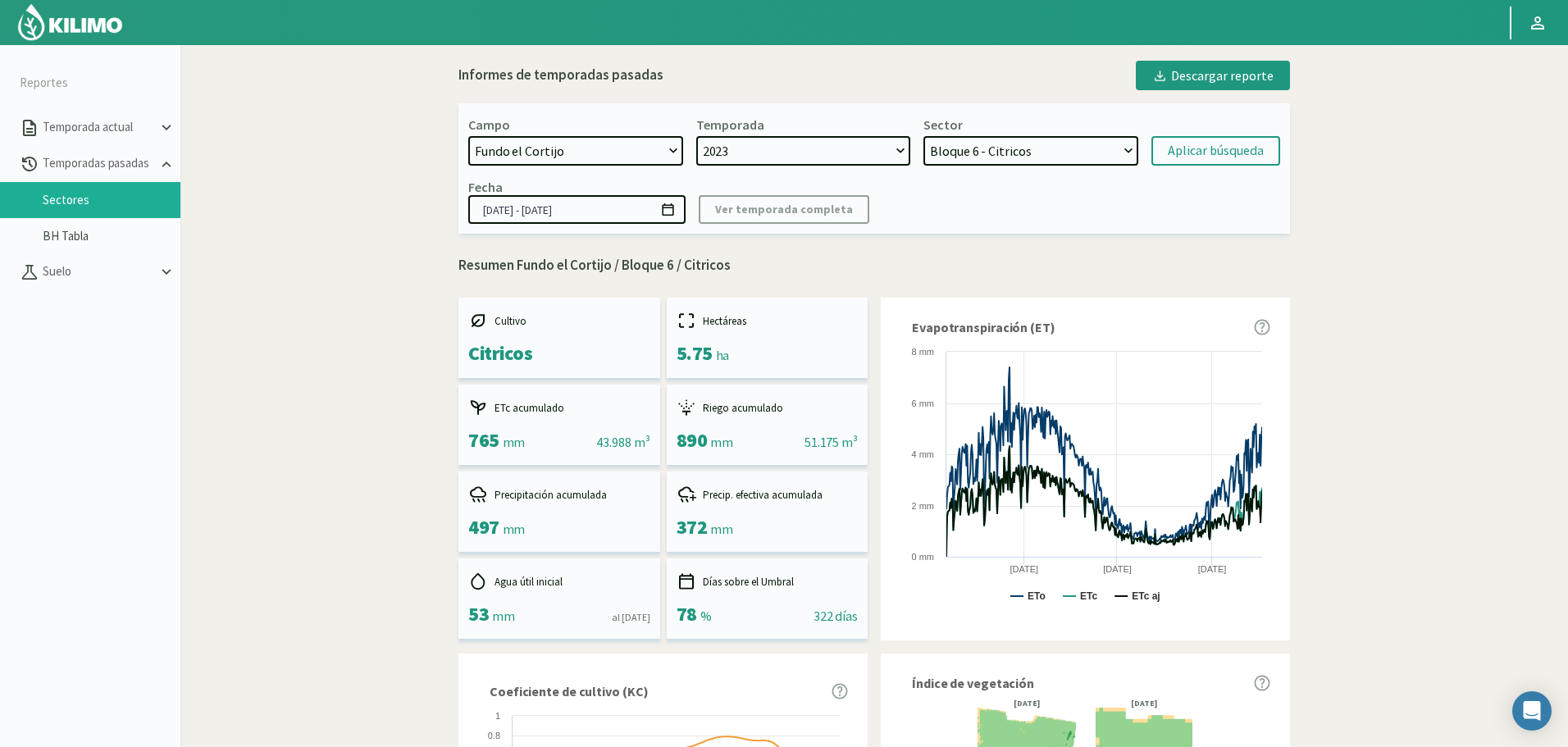
select select "809: Object"
select select "1: 2023"
click at [946, 144] on select "Bloque 8 - Limonero Bloque 7 - Citricos Bloque 6 - Citricos Bloque 5 - Citricos…" at bounding box center [1030, 150] width 215 height 30
click at [961, 166] on select "Bloque 8 - Limonero Bloque 7 - Citricos Bloque 6 - Citricos Bloque 5 - Citricos…" at bounding box center [1030, 150] width 215 height 30
click at [923, 136] on select "Bloque 8 - Limonero Bloque 7 - Citricos Bloque 6 - Citricos Bloque 5 - Citricos…" at bounding box center [1030, 150] width 215 height 30
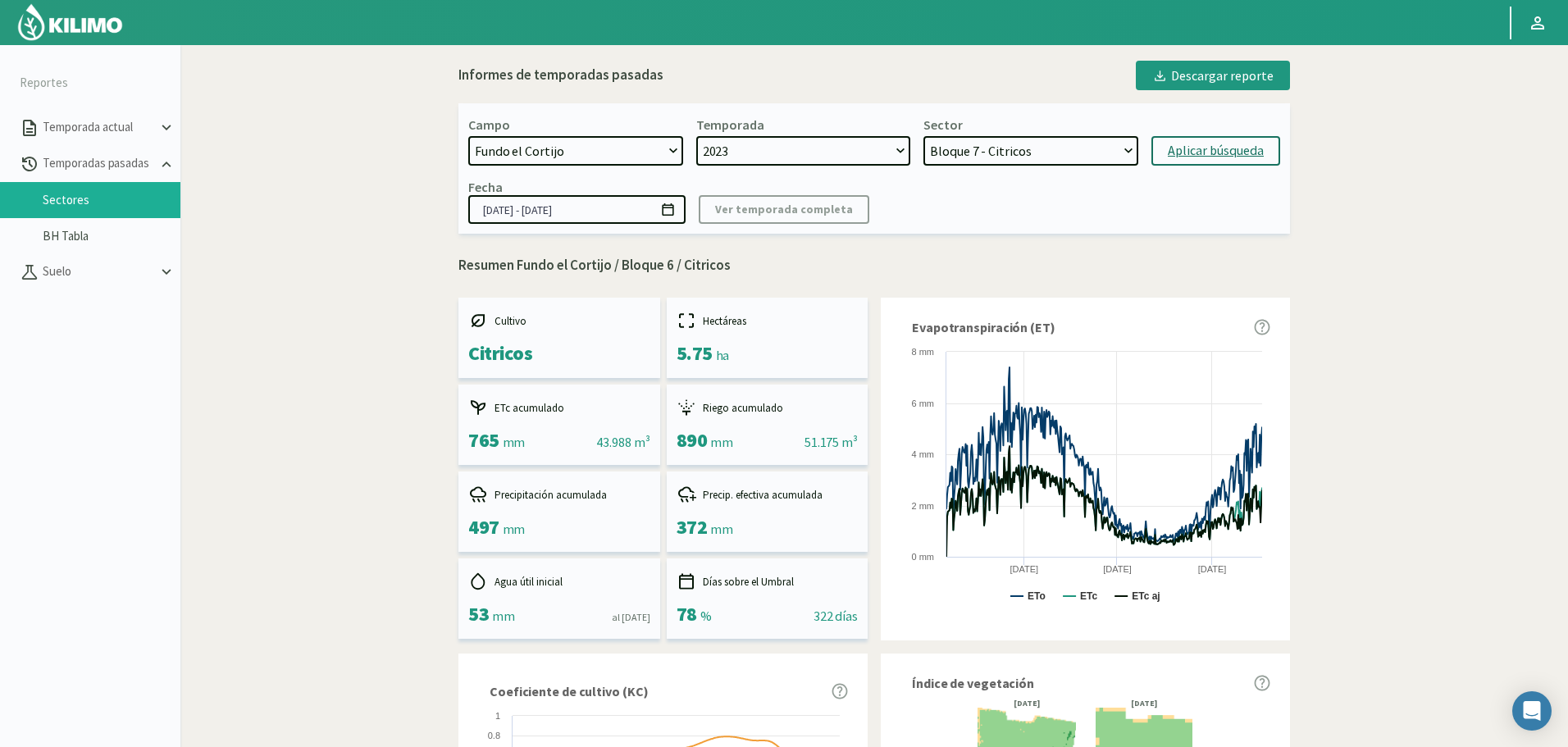
click at [1277, 153] on button "Aplicar búsqueda" at bounding box center [1216, 150] width 129 height 30
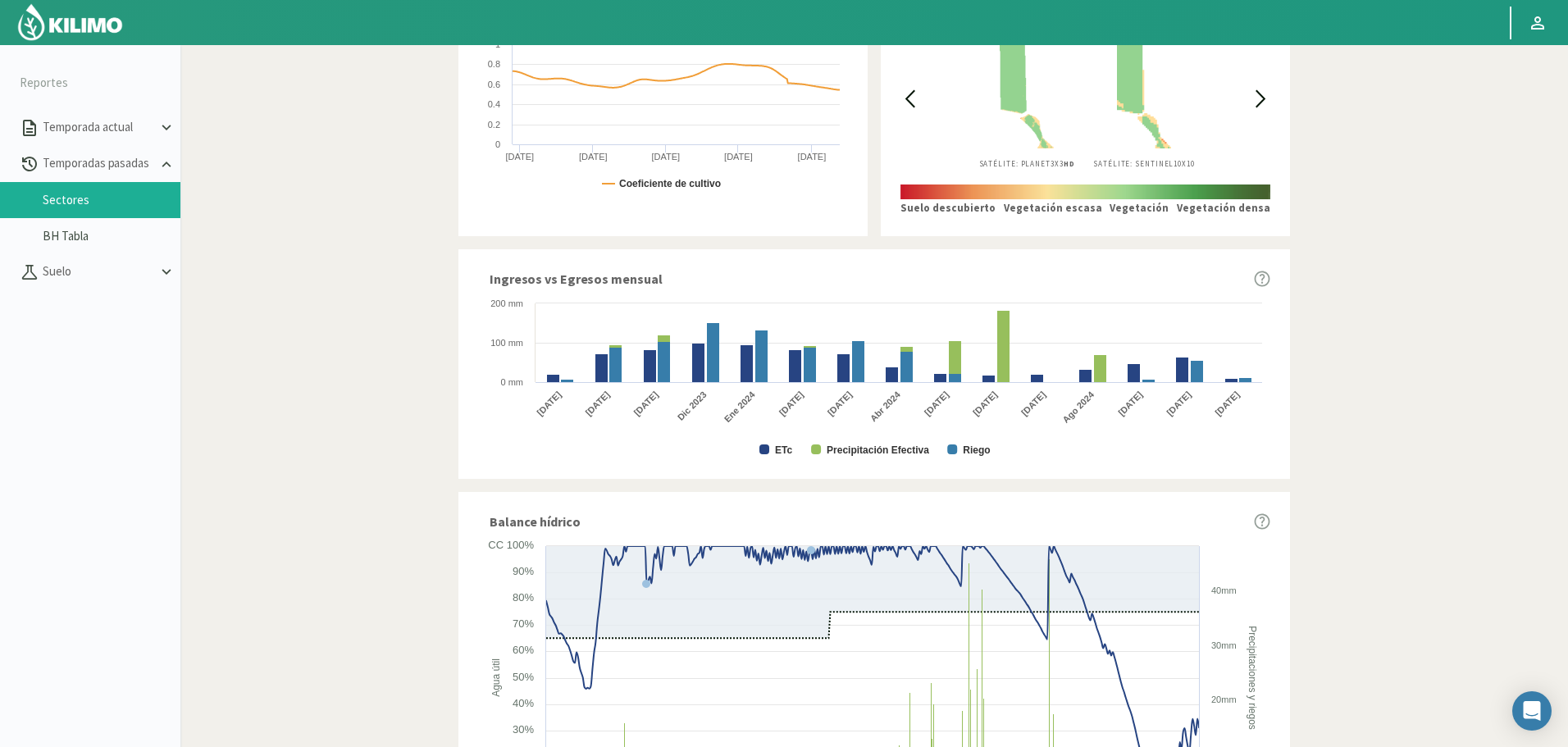
scroll to position [738, 0]
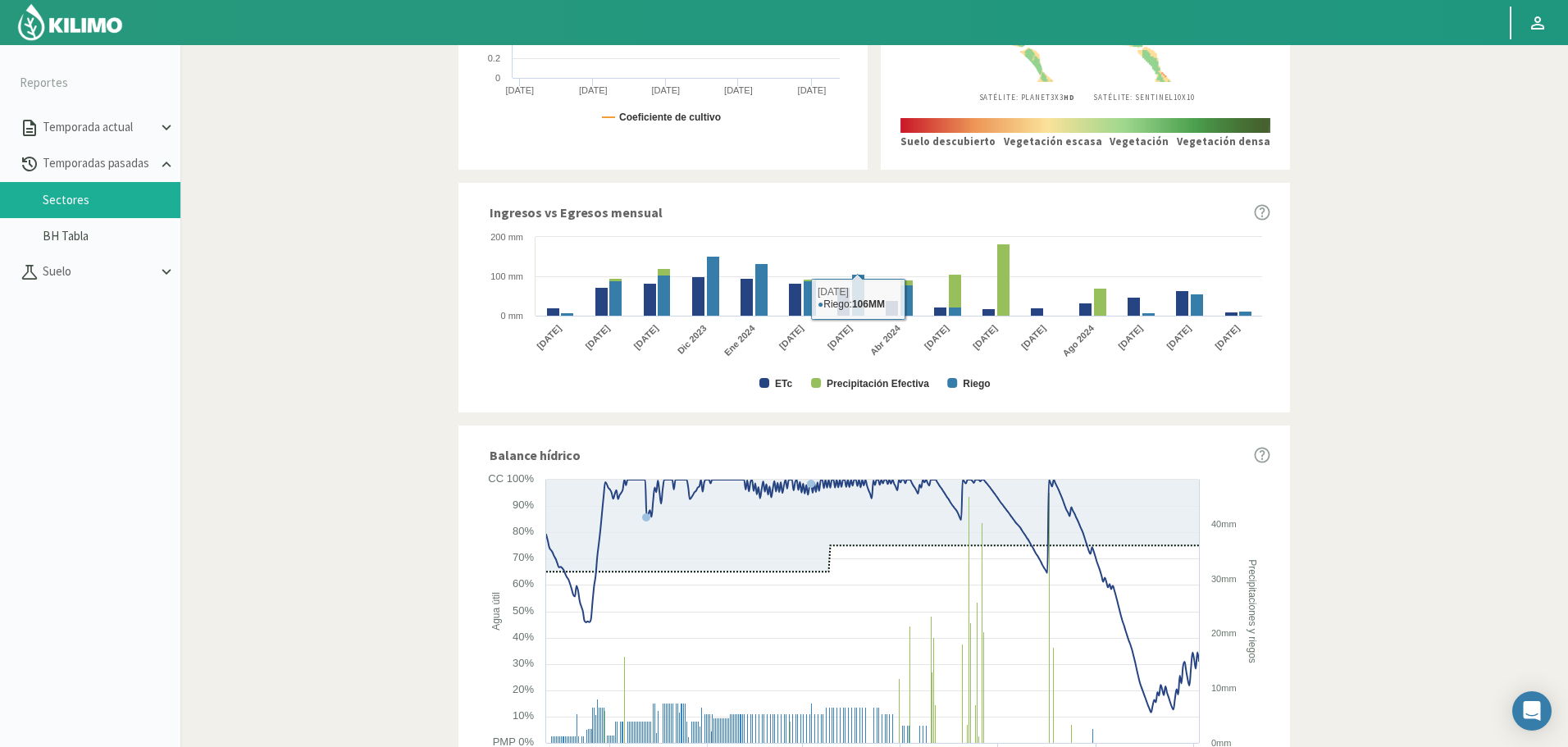
click at [779, 383] on text "ETc" at bounding box center [783, 384] width 17 height 12
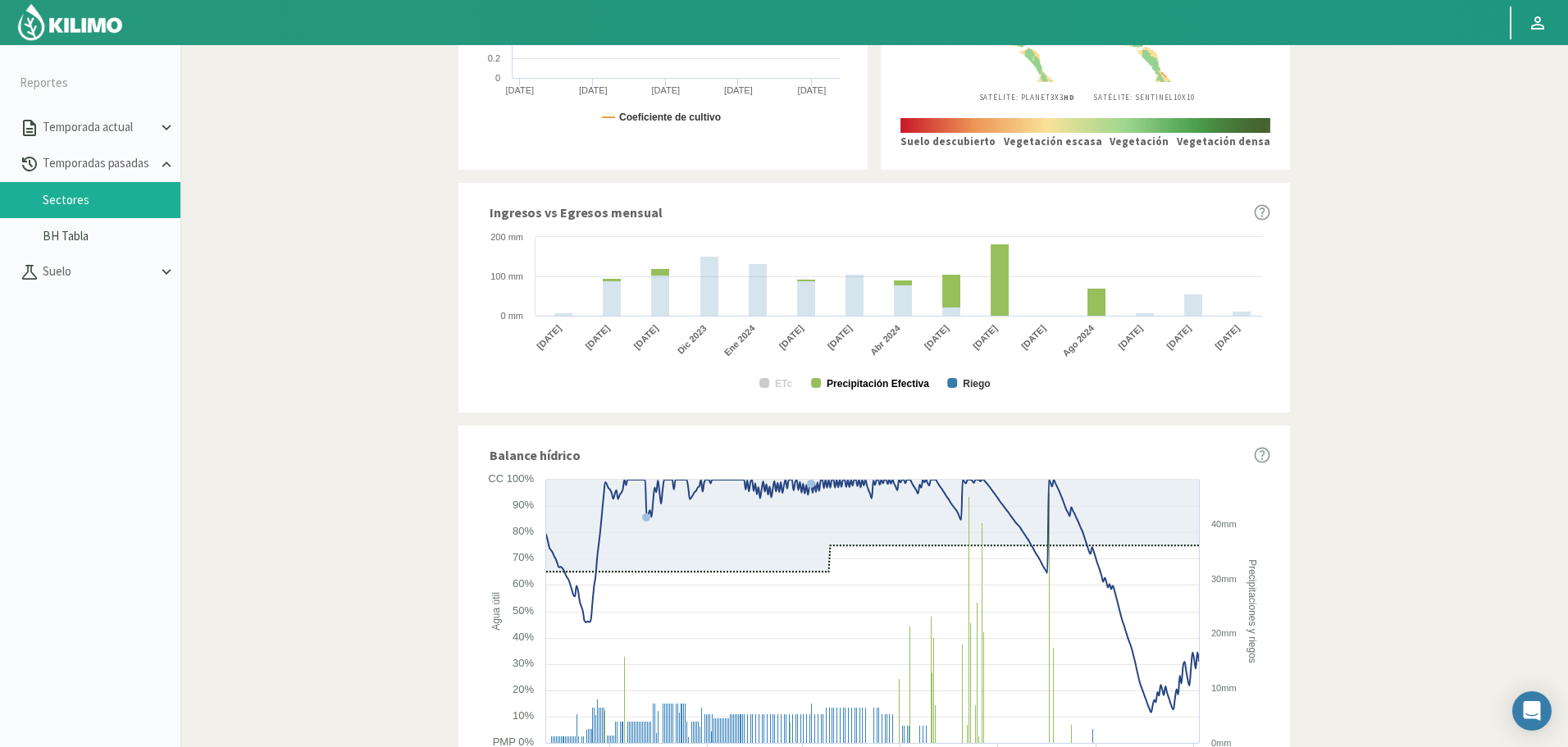
click at [844, 389] on text "Precipitación Efectiva" at bounding box center [877, 384] width 103 height 12
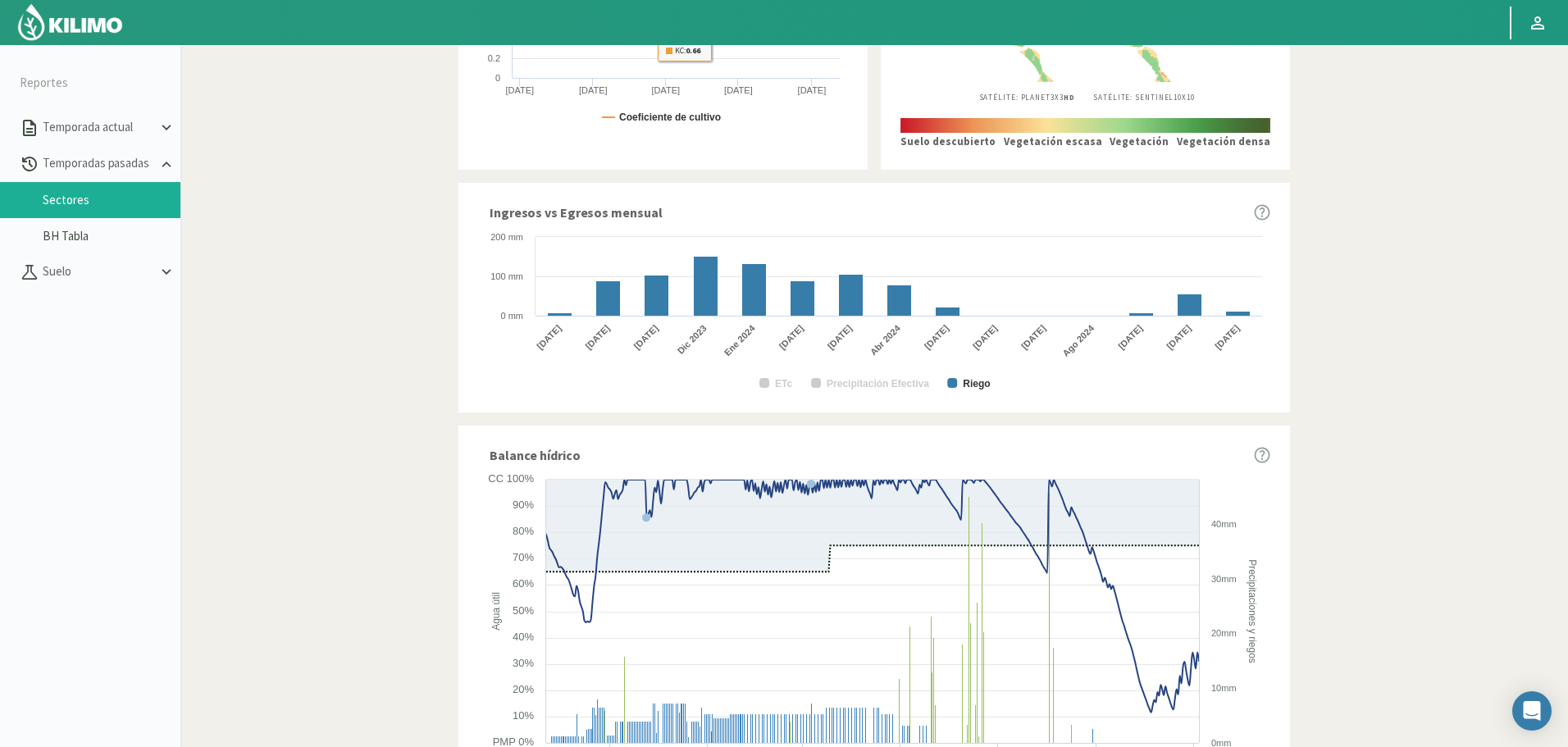
click at [909, 225] on div "Ingresos vs Egresos mensual Created with Highcharts 9.2.2 ETc Precipitación Efe…" at bounding box center [874, 297] width 832 height 230
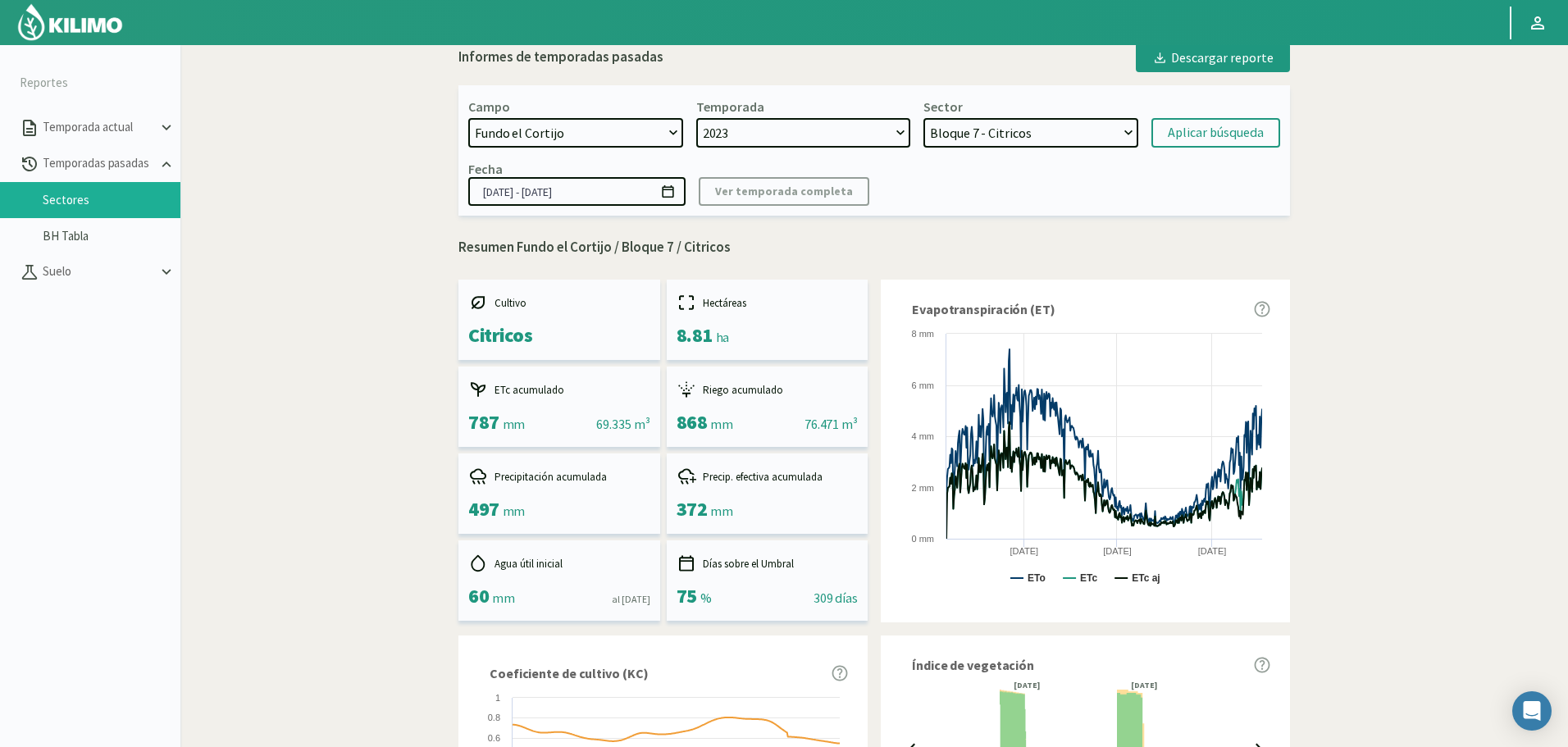
scroll to position [0, 0]
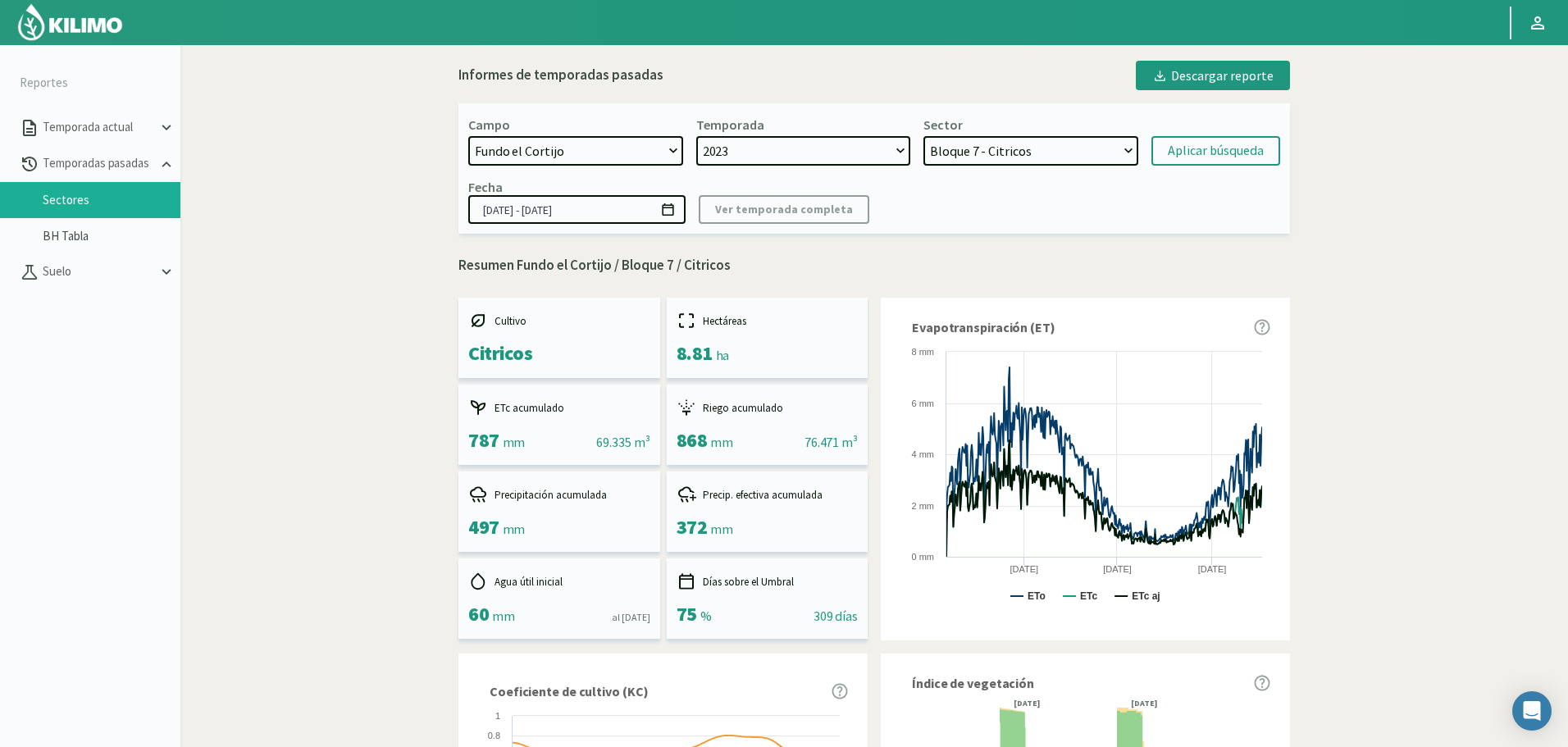
click at [1036, 148] on select "Bloque 8 - Limonero Bloque 7 - Citricos Bloque 6 - Citricos Bloque 5 - Citricos…" at bounding box center [1030, 150] width 215 height 30
click at [923, 136] on select "Bloque 8 - Limonero Bloque 7 - Citricos Bloque 6 - Citricos Bloque 5 - Citricos…" at bounding box center [1030, 150] width 215 height 30
click at [1226, 150] on div "Aplicar búsqueda" at bounding box center [1215, 151] width 96 height 20
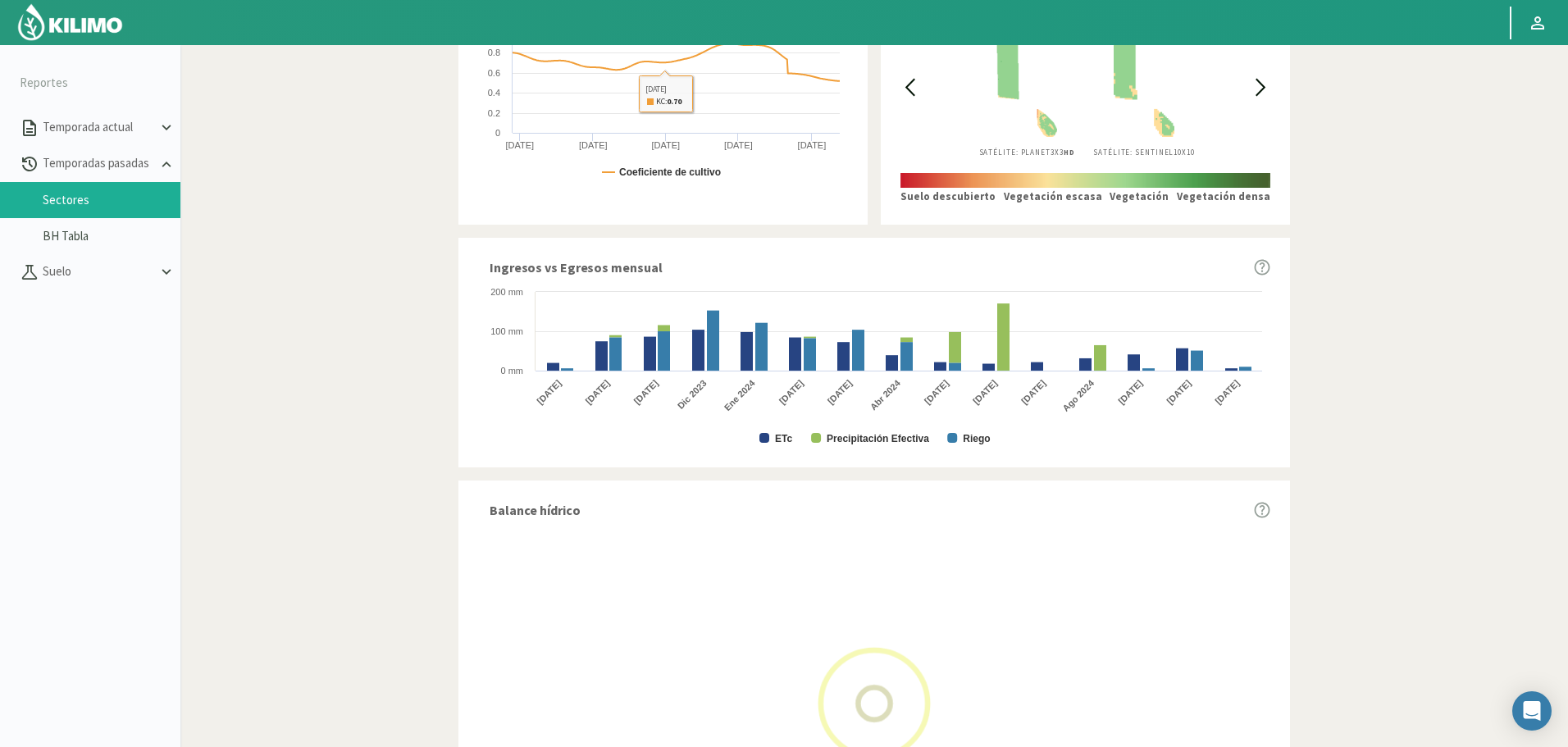
scroll to position [801, 0]
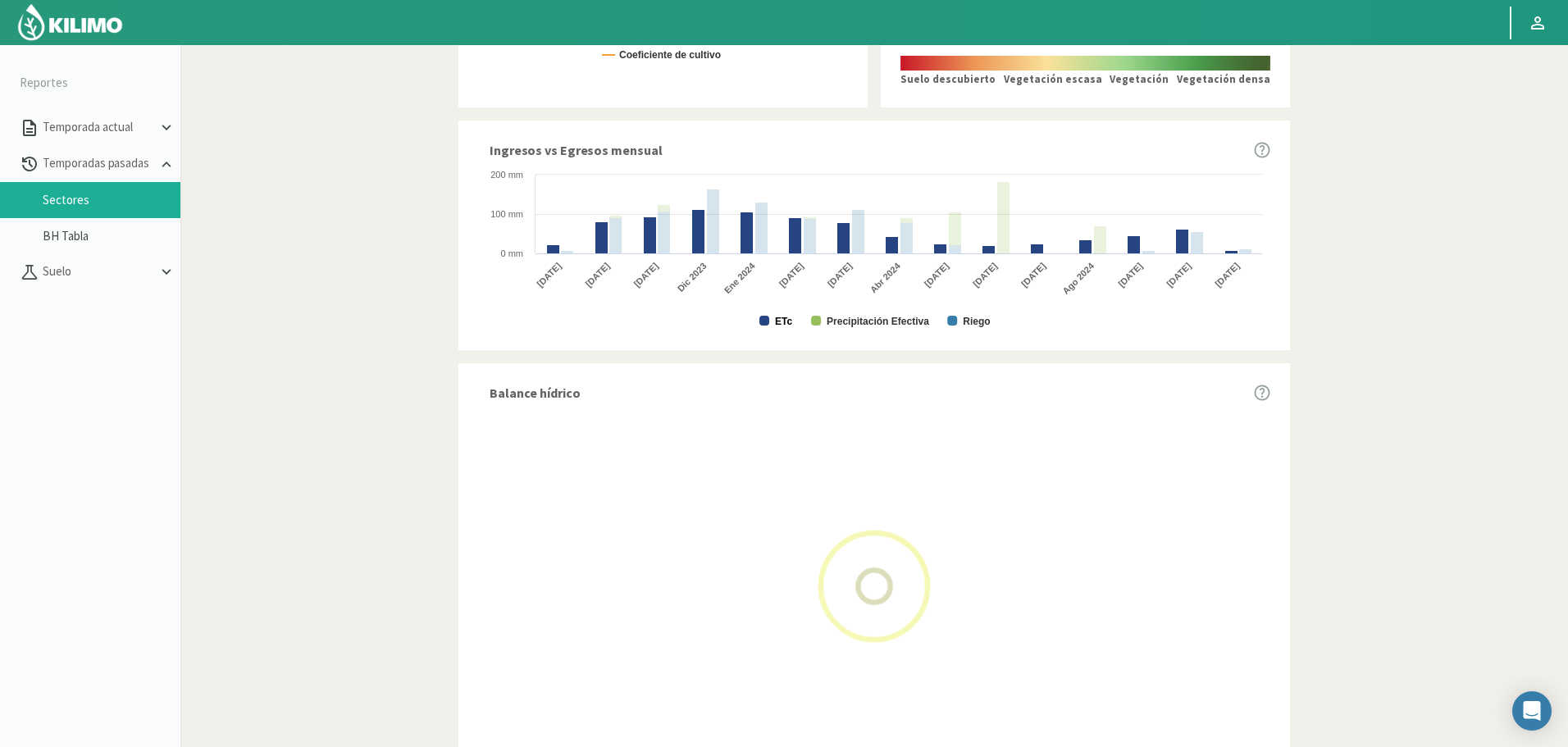
click at [782, 316] on text "ETc" at bounding box center [783, 321] width 17 height 12
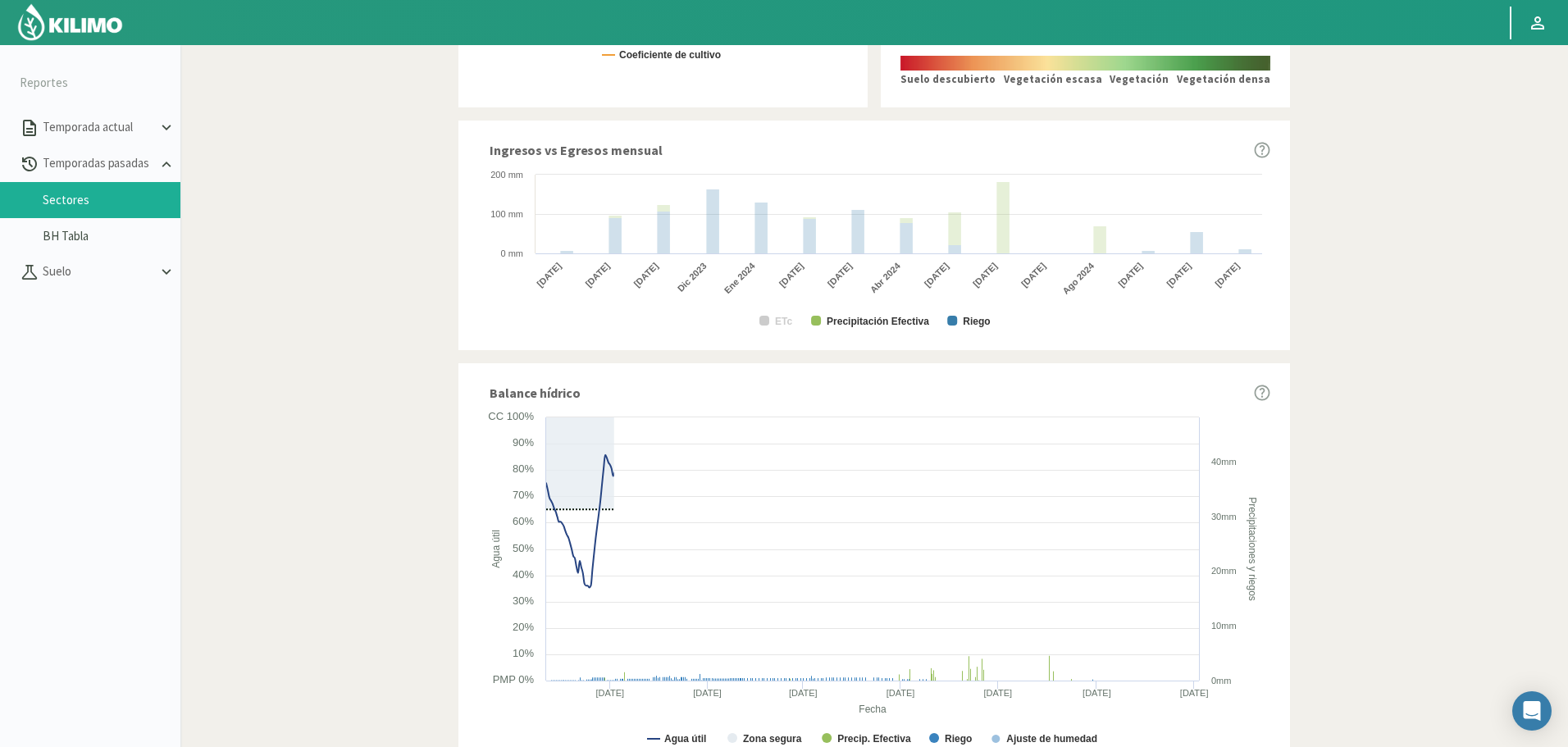
click at [875, 319] on text "Precipitación Efectiva" at bounding box center [877, 321] width 103 height 12
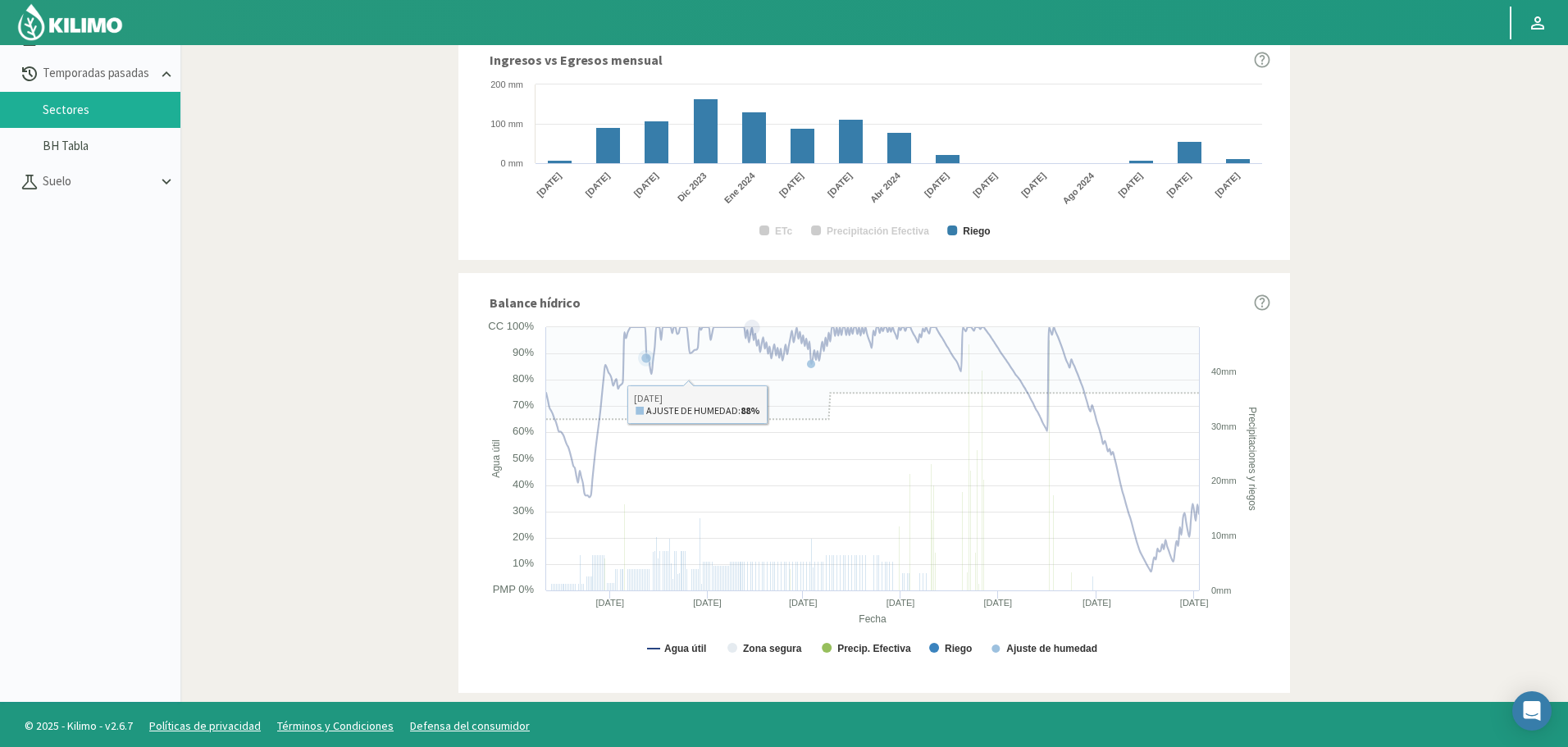
scroll to position [94, 0]
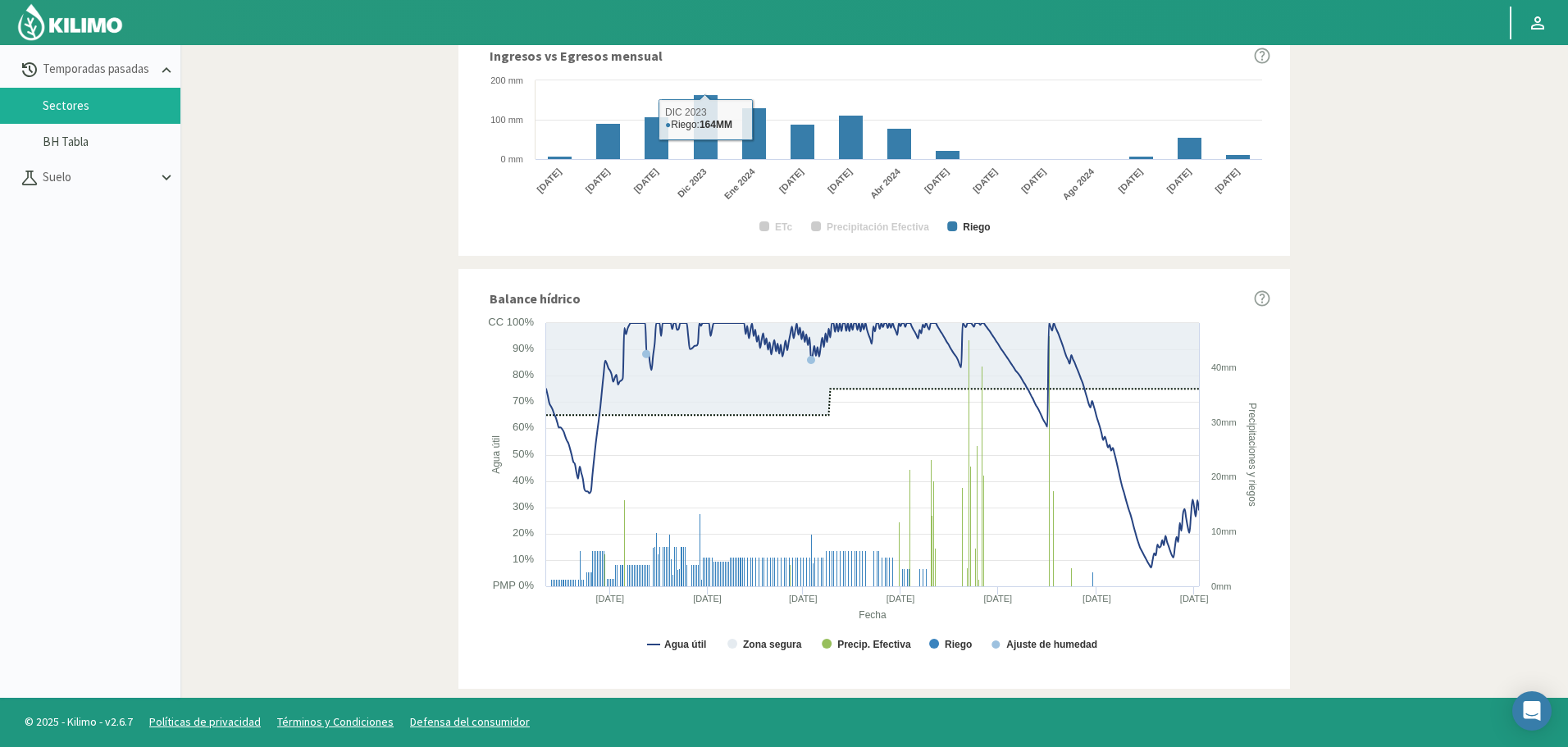
click at [722, 250] on div "Ingresos vs Egresos mensual Created with Highcharts 9.2.2 ETc Precipitación Efe…" at bounding box center [874, 140] width 832 height 230
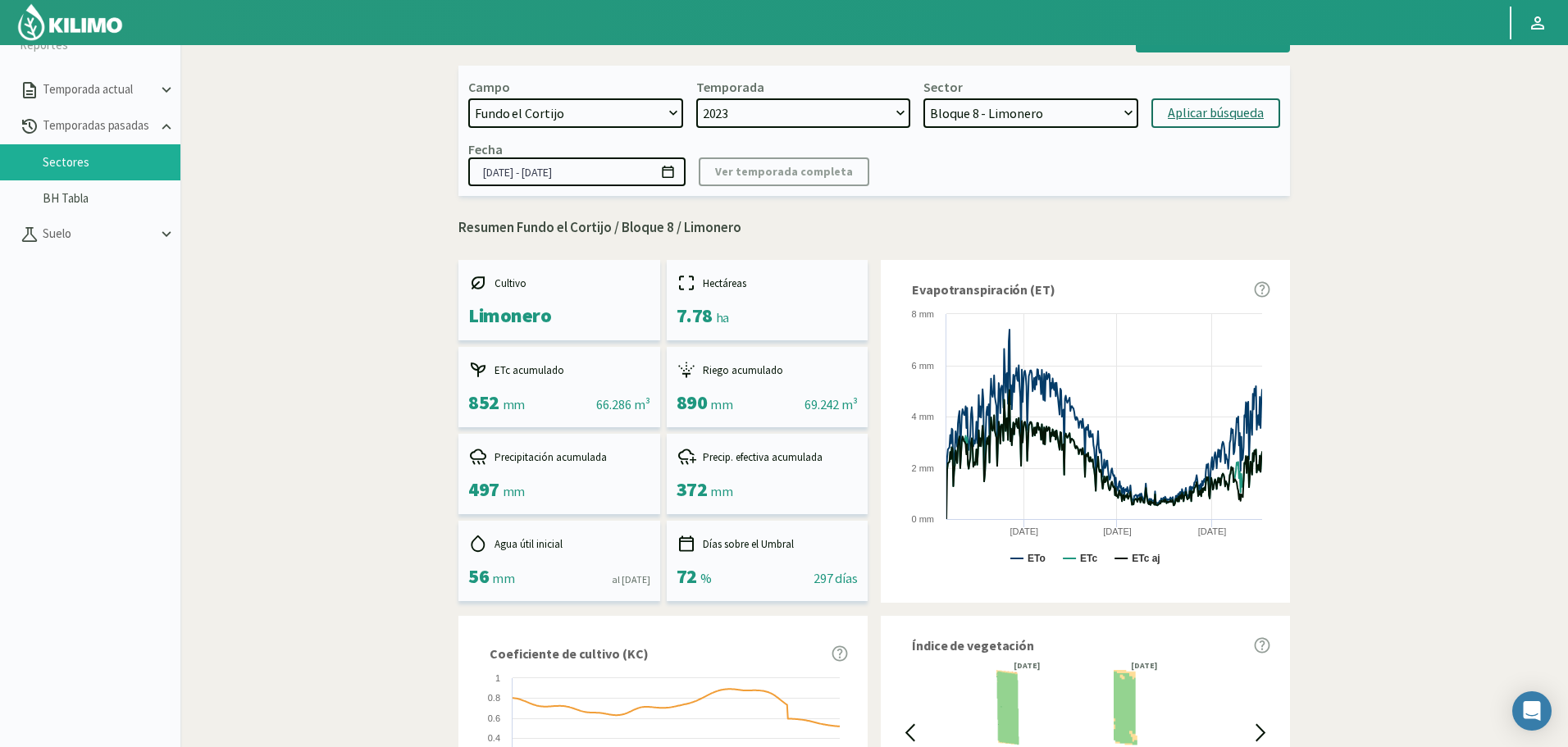
scroll to position [0, 0]
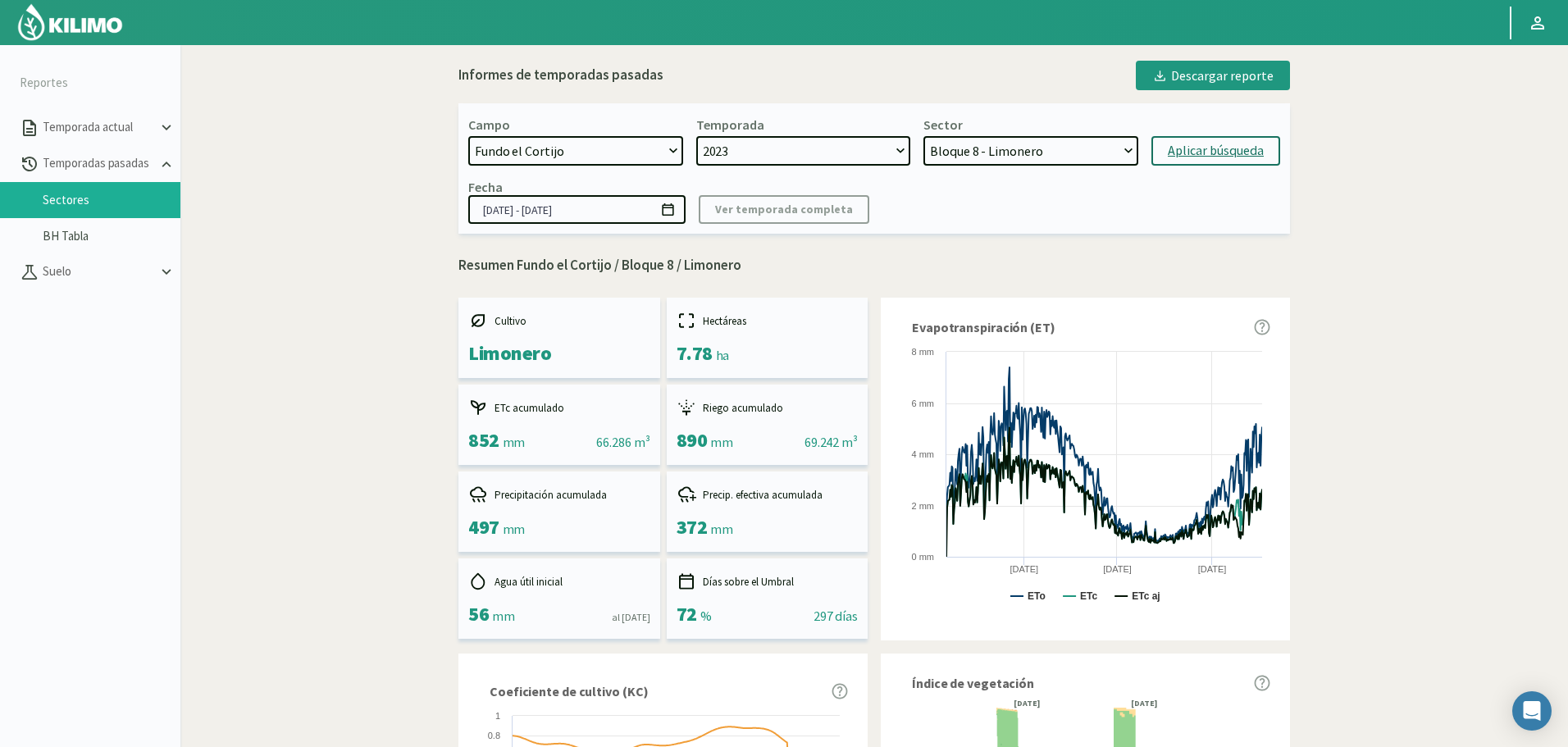
click at [983, 153] on select "Bloque 8 - Limonero Bloque 7 - Citricos Bloque 6 - Citricos Bloque 5 - Citricos…" at bounding box center [1030, 150] width 215 height 30
select select "327: Object"
click at [923, 136] on select "Bloque 8 - Limonero Bloque 7 - Citricos Bloque 6 - Citricos Bloque 5 - Citricos…" at bounding box center [1030, 150] width 215 height 30
click at [1187, 159] on div "Aplicar búsqueda" at bounding box center [1215, 151] width 96 height 20
type input "13/09/2023 - 05/11/2024"
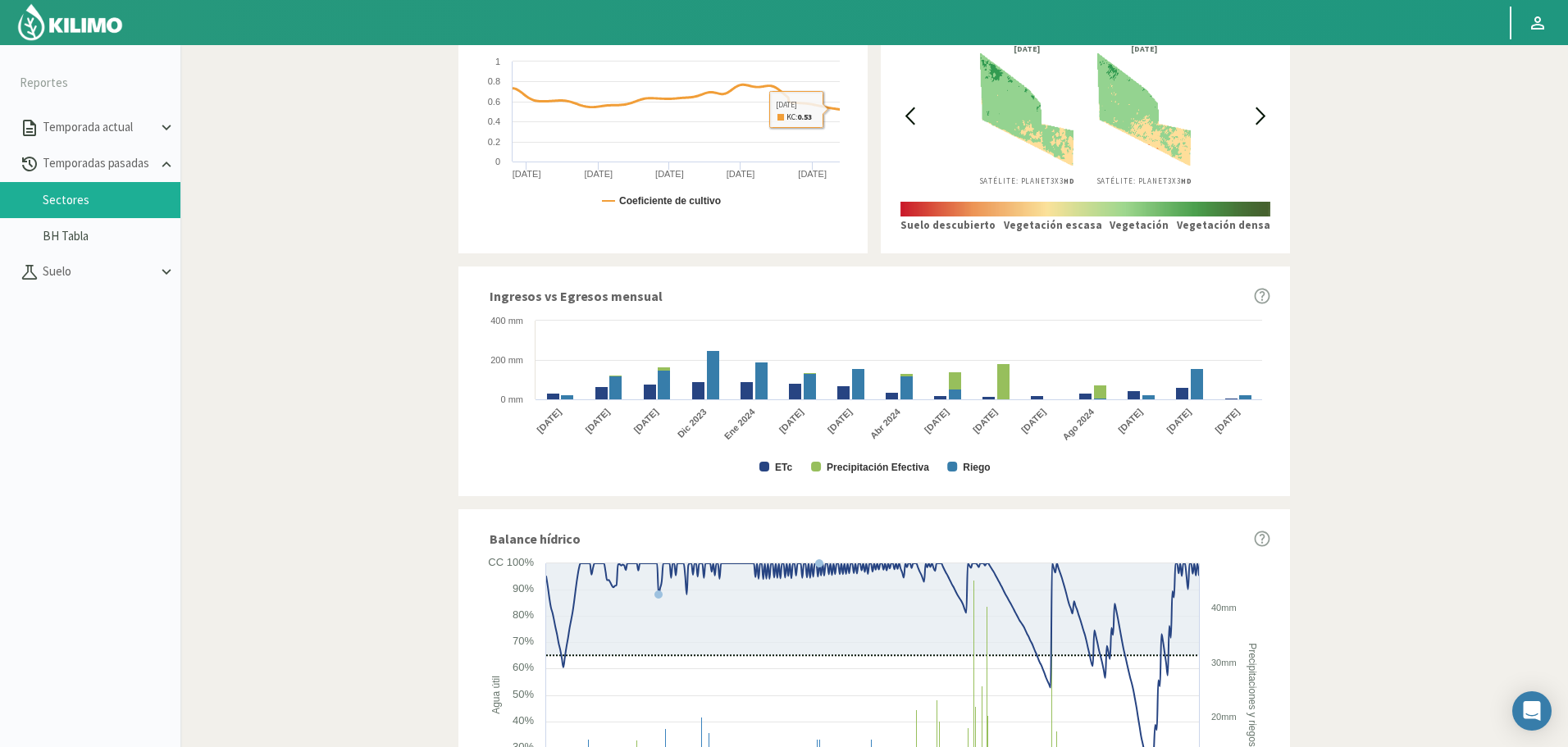
scroll to position [656, 0]
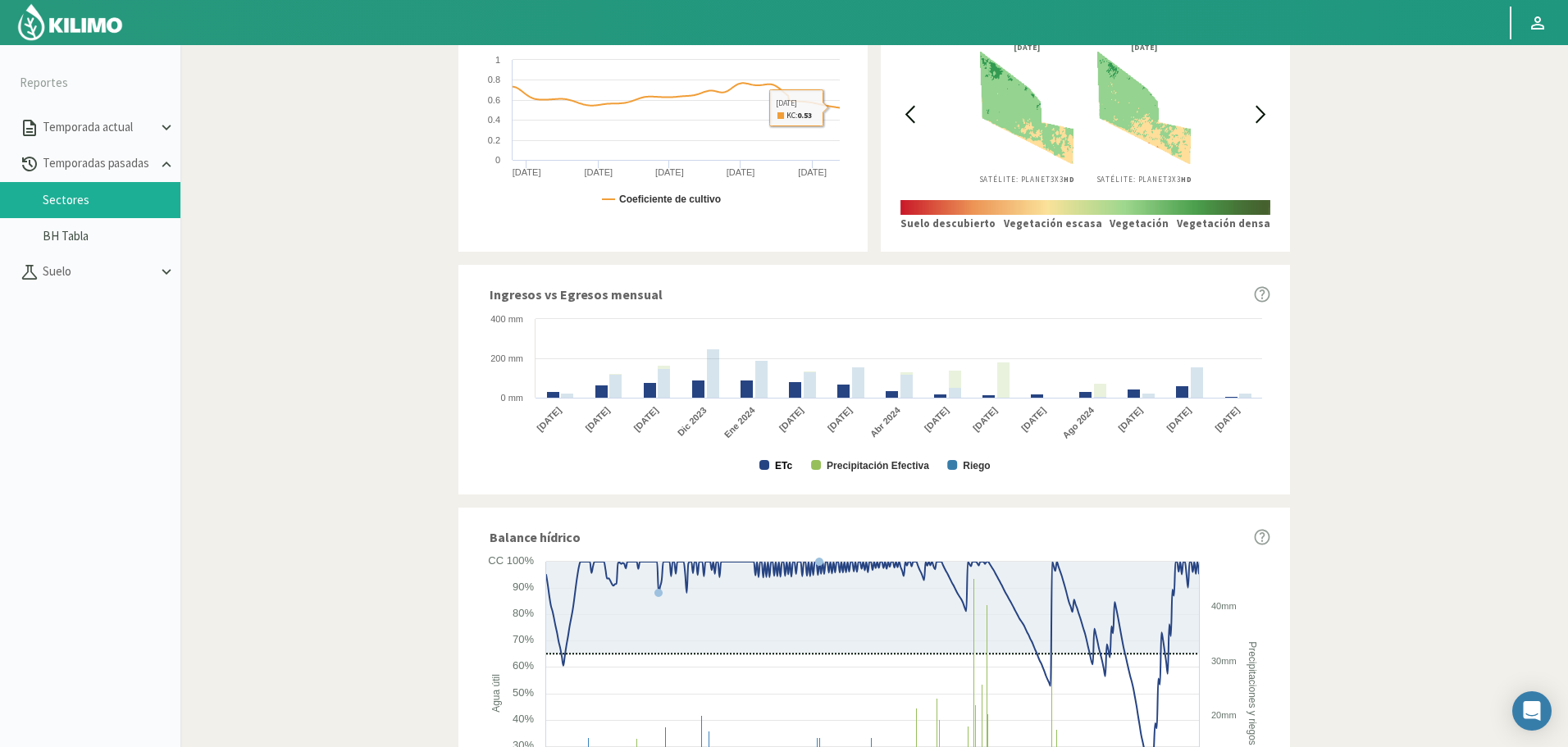
click at [779, 462] on text "ETc" at bounding box center [783, 465] width 17 height 12
click at [848, 468] on text "Precipitación Efectiva" at bounding box center [877, 465] width 103 height 12
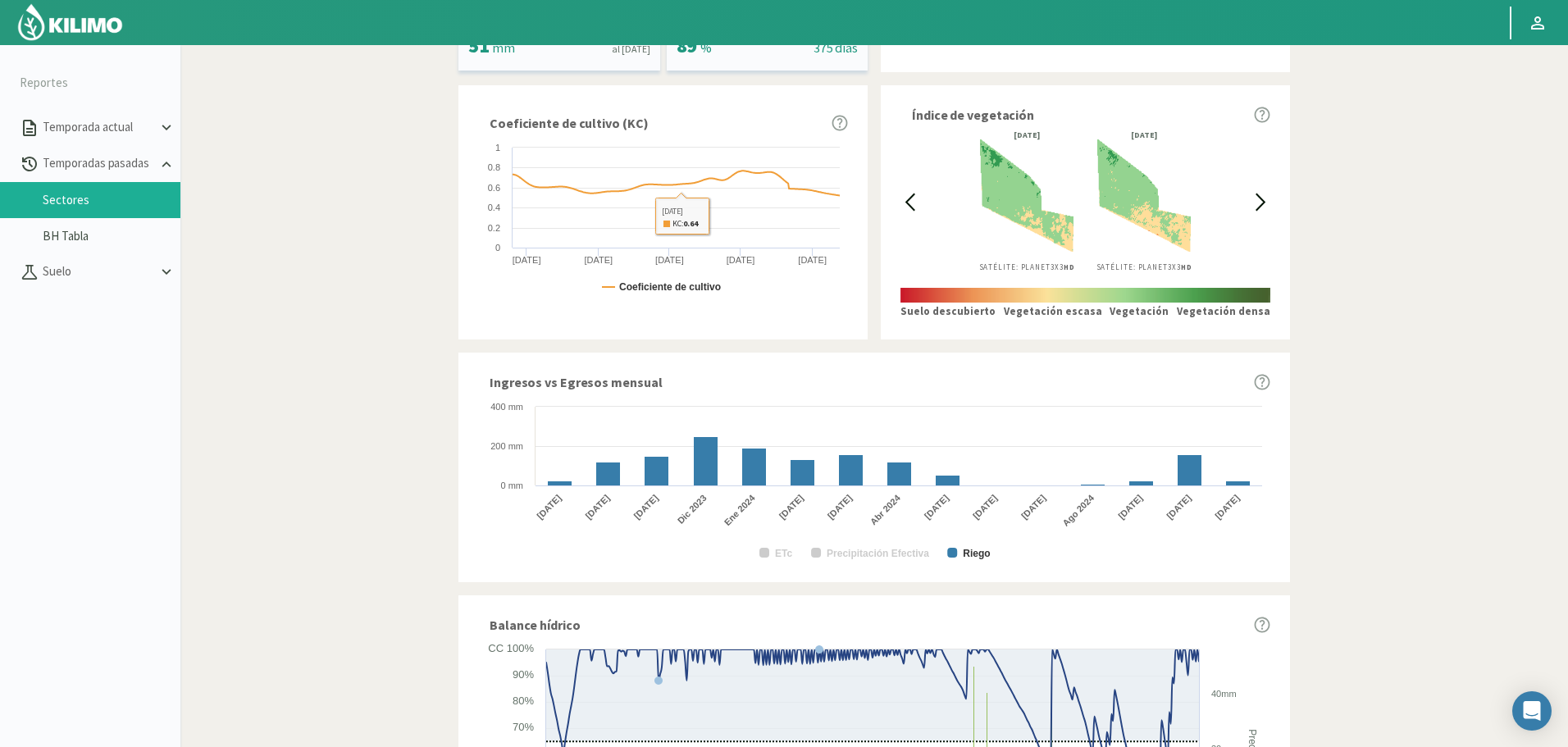
scroll to position [574, 0]
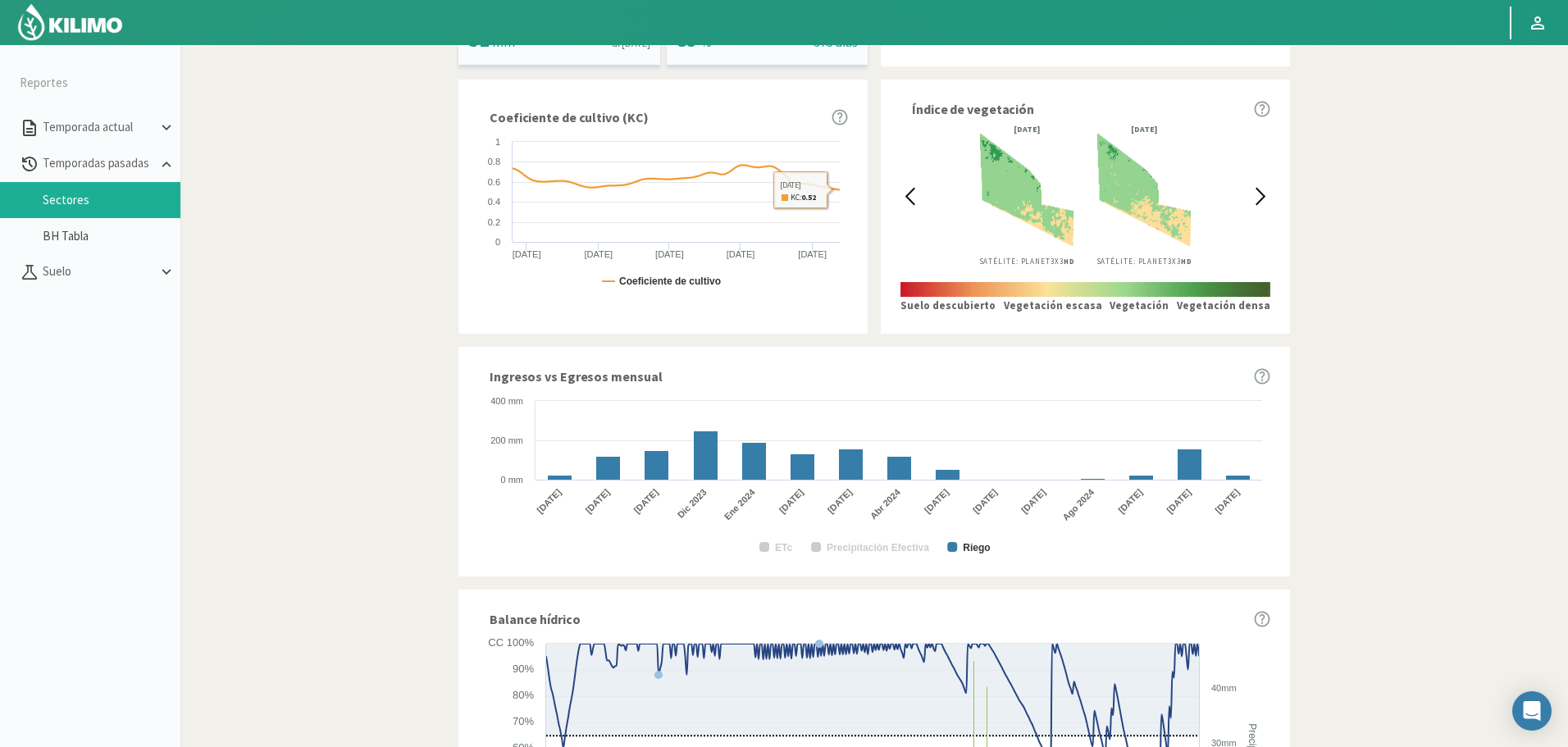
click at [1370, 350] on div "Informes de temporadas pasadas Descargar reporte Campo: Fundo el Cortijo Sector…" at bounding box center [874, 243] width 1098 height 1531
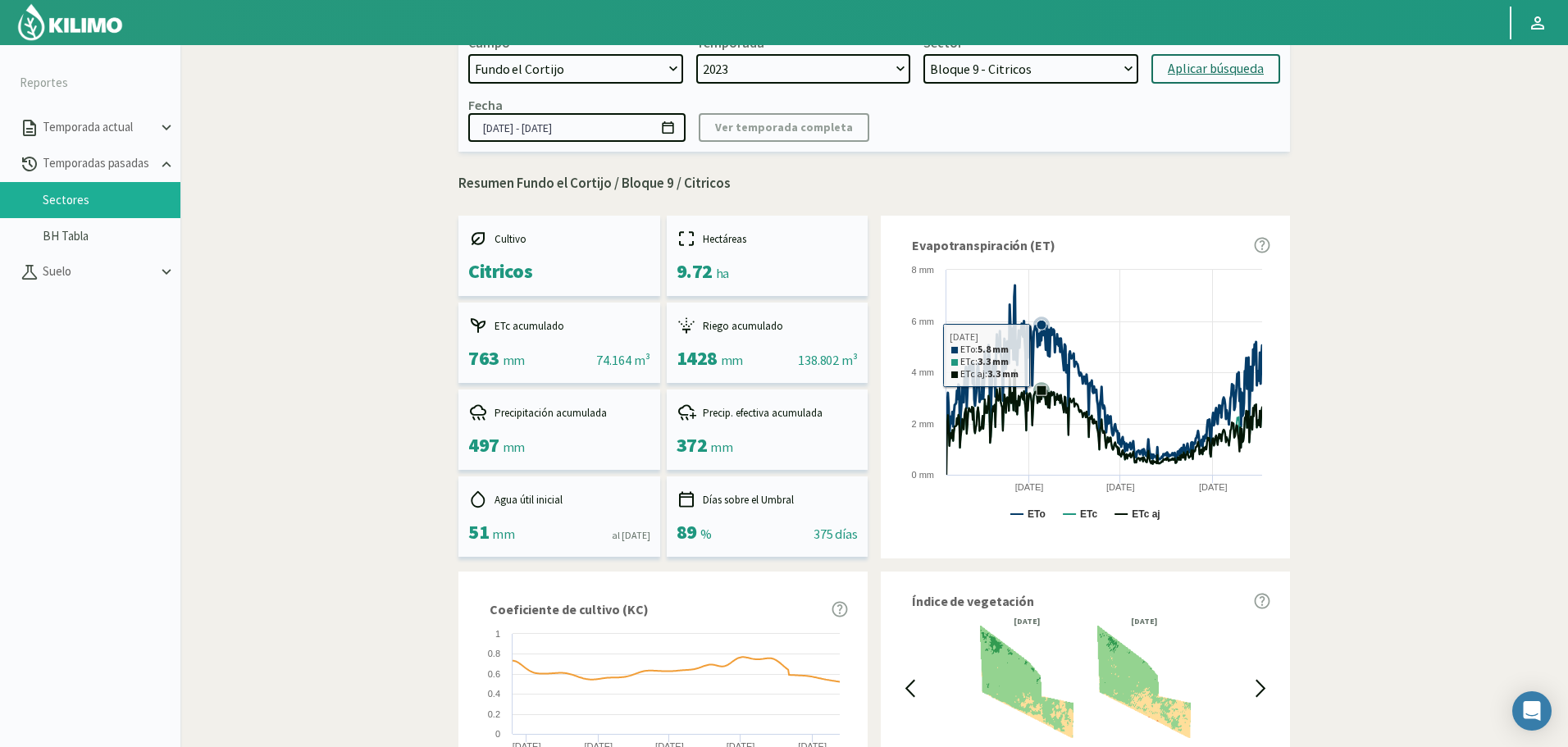
scroll to position [0, 0]
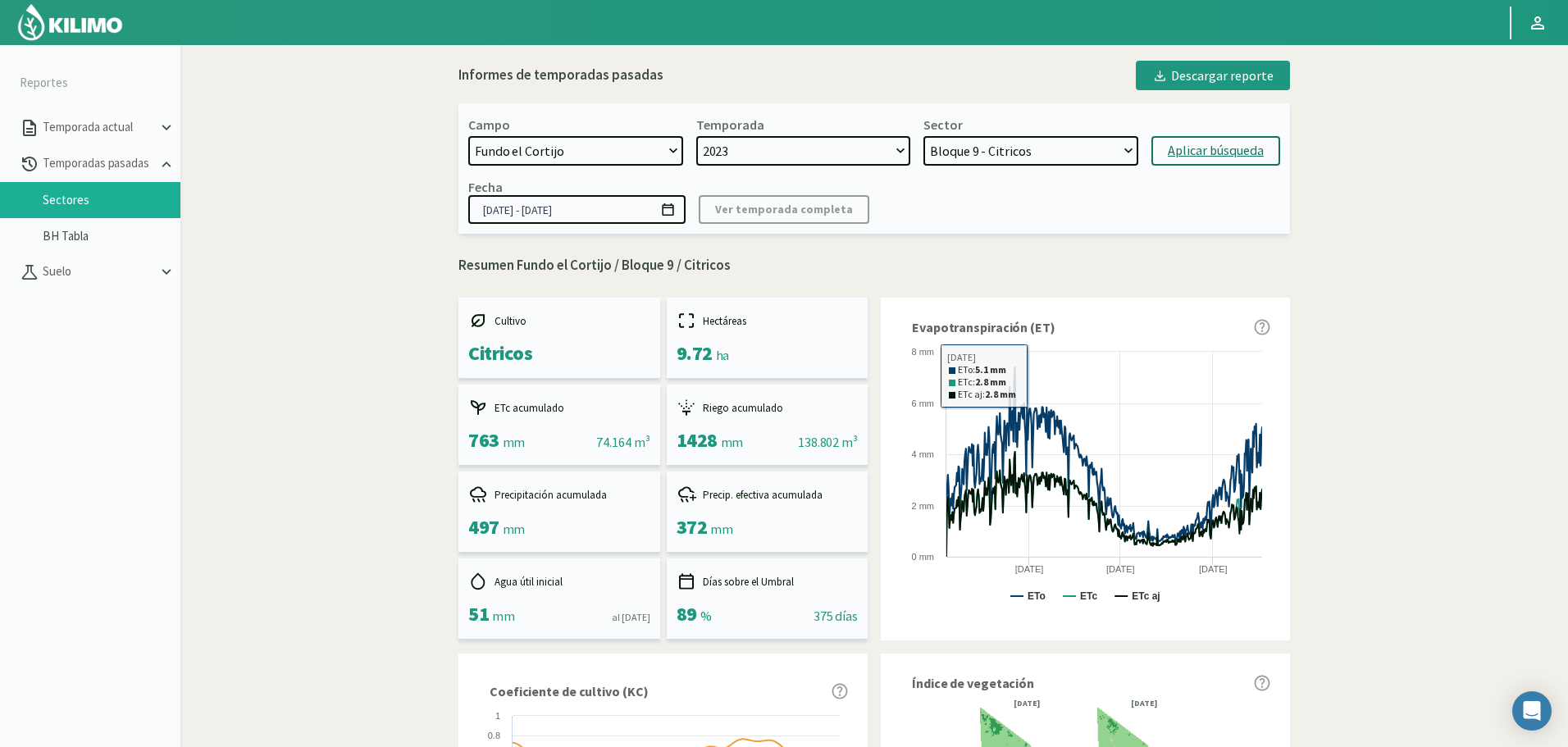
click at [1009, 153] on select "Bloque 8 - Limonero Bloque 7 - Citricos Bloque 6 - Citricos Bloque 5 - Citricos…" at bounding box center [1030, 150] width 215 height 30
click at [923, 136] on select "Bloque 8 - Limonero Bloque 7 - Citricos Bloque 6 - Citricos Bloque 5 - Citricos…" at bounding box center [1030, 150] width 215 height 30
click at [1193, 153] on div "Aplicar búsqueda" at bounding box center [1215, 151] width 96 height 20
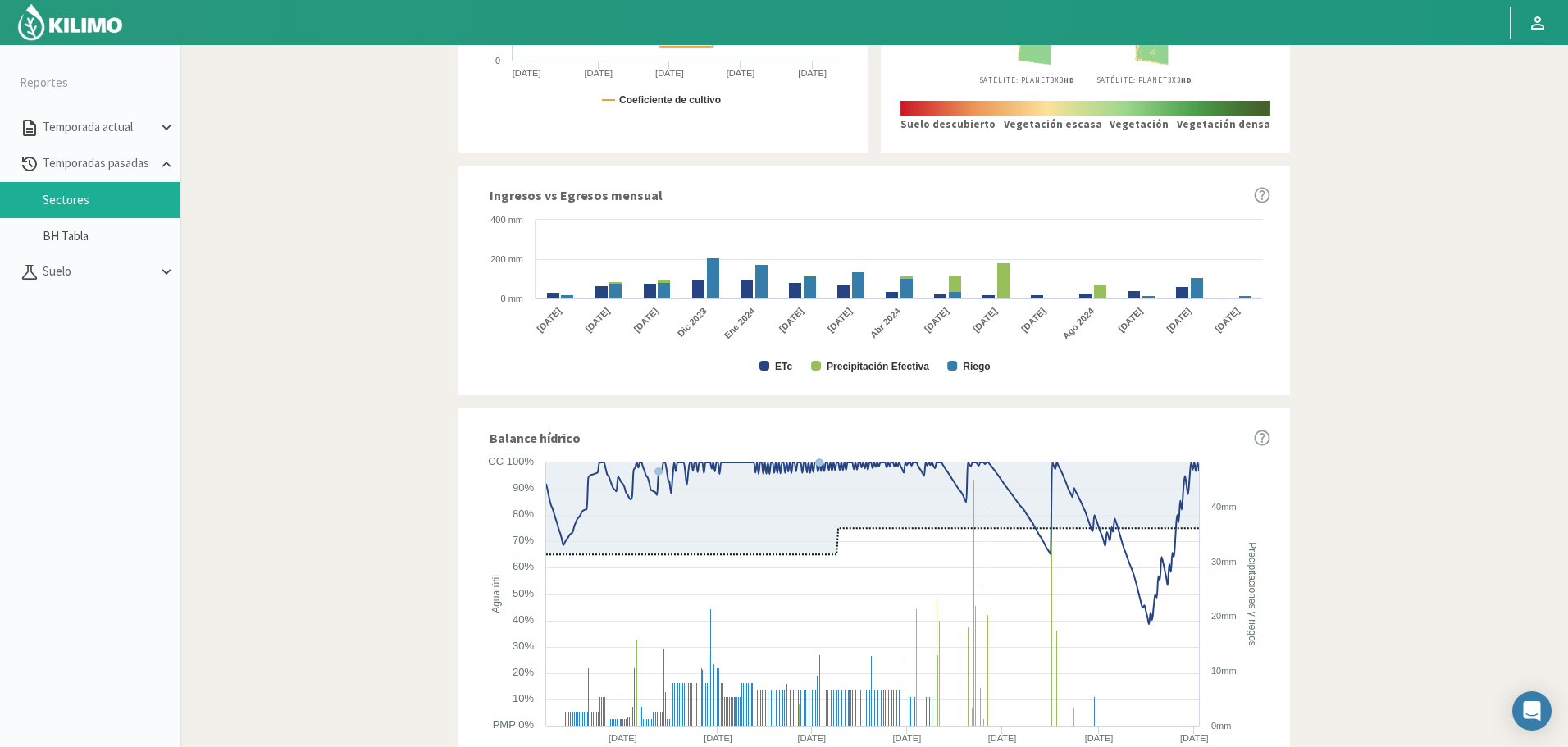
scroll to position [801, 0]
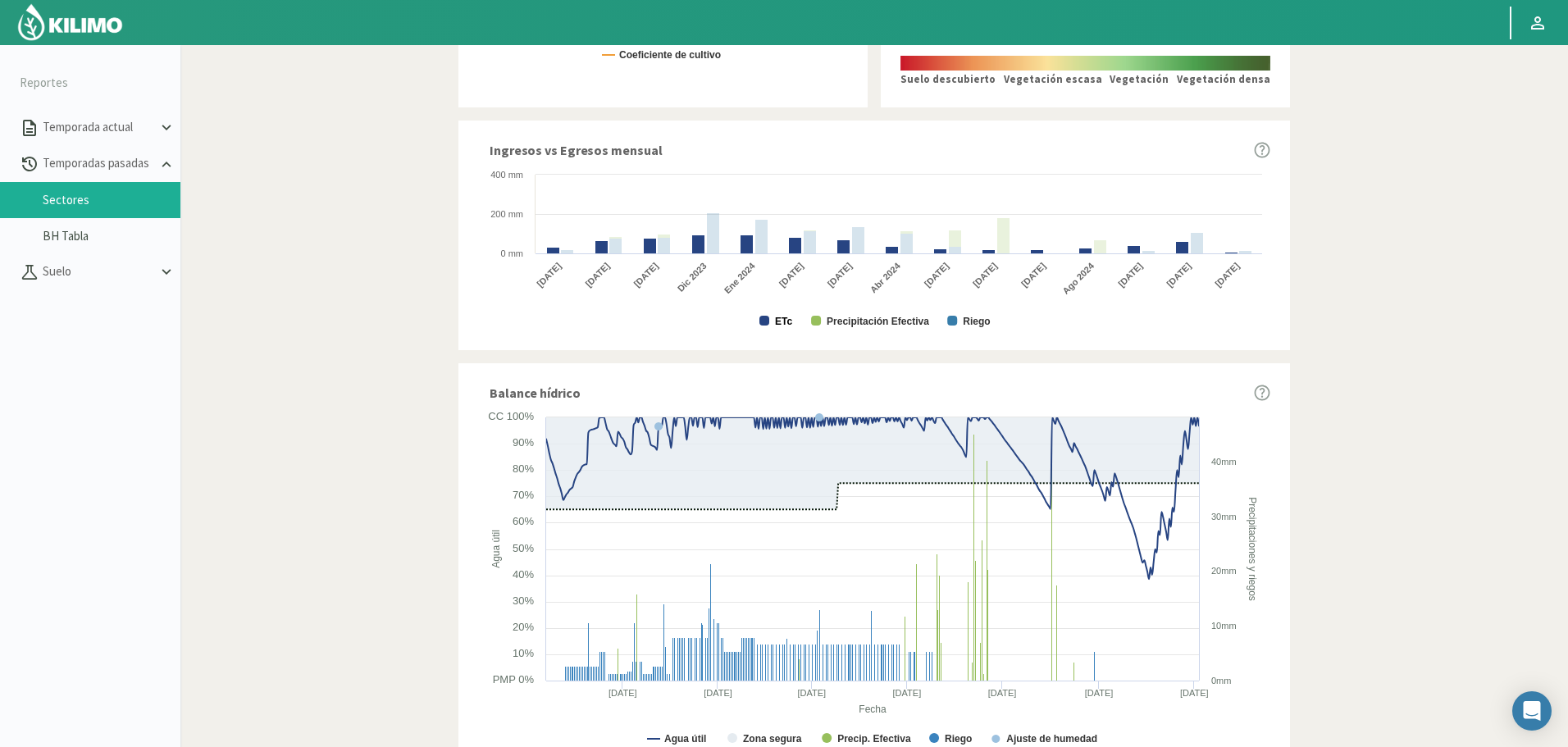
click at [778, 324] on text "ETc" at bounding box center [783, 321] width 17 height 12
click at [881, 320] on text "Precipitación Efectiva" at bounding box center [877, 321] width 103 height 12
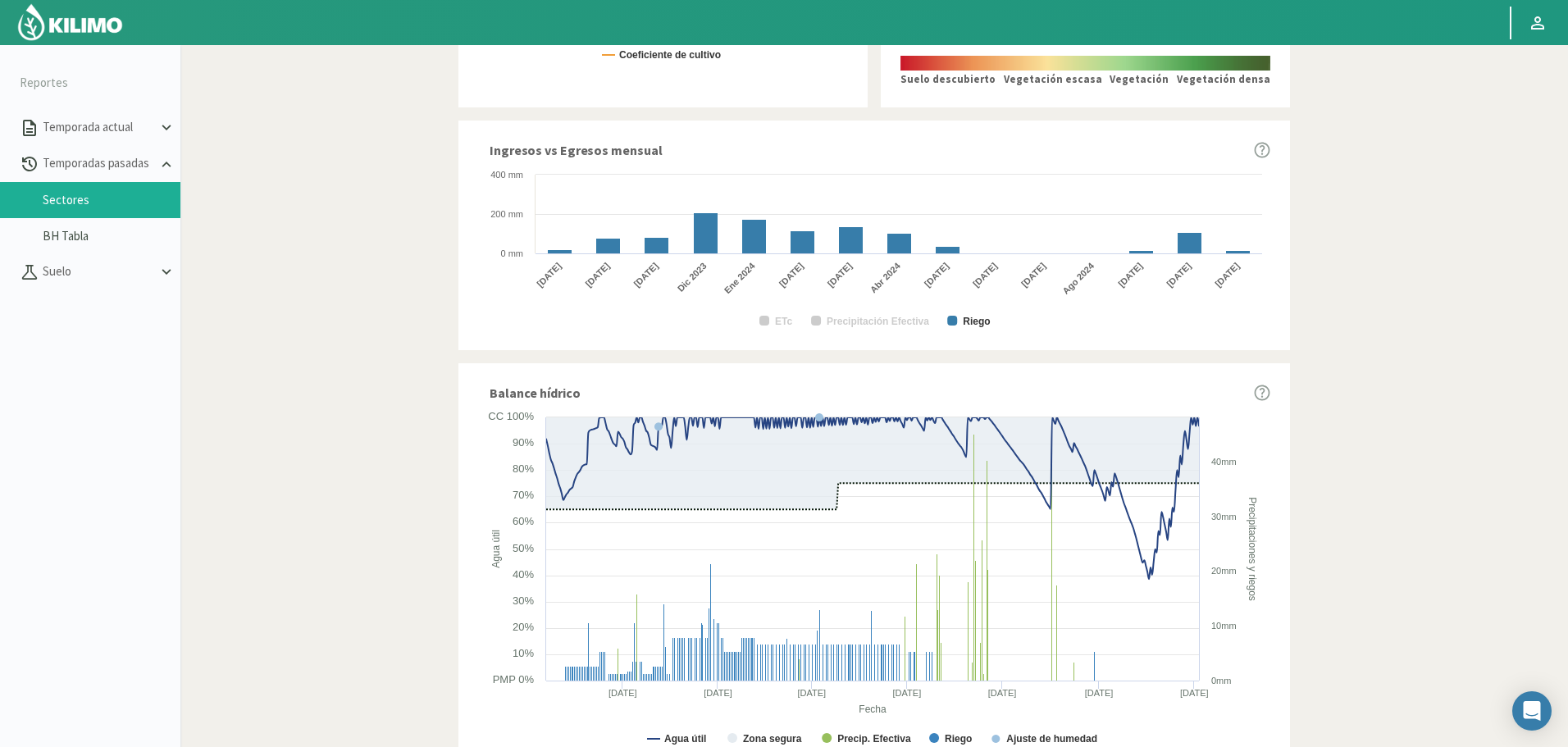
click at [731, 136] on div "Ingresos vs Egresos mensual Created with Highcharts 9.2.2 ETc Precipitación Efe…" at bounding box center [874, 235] width 832 height 230
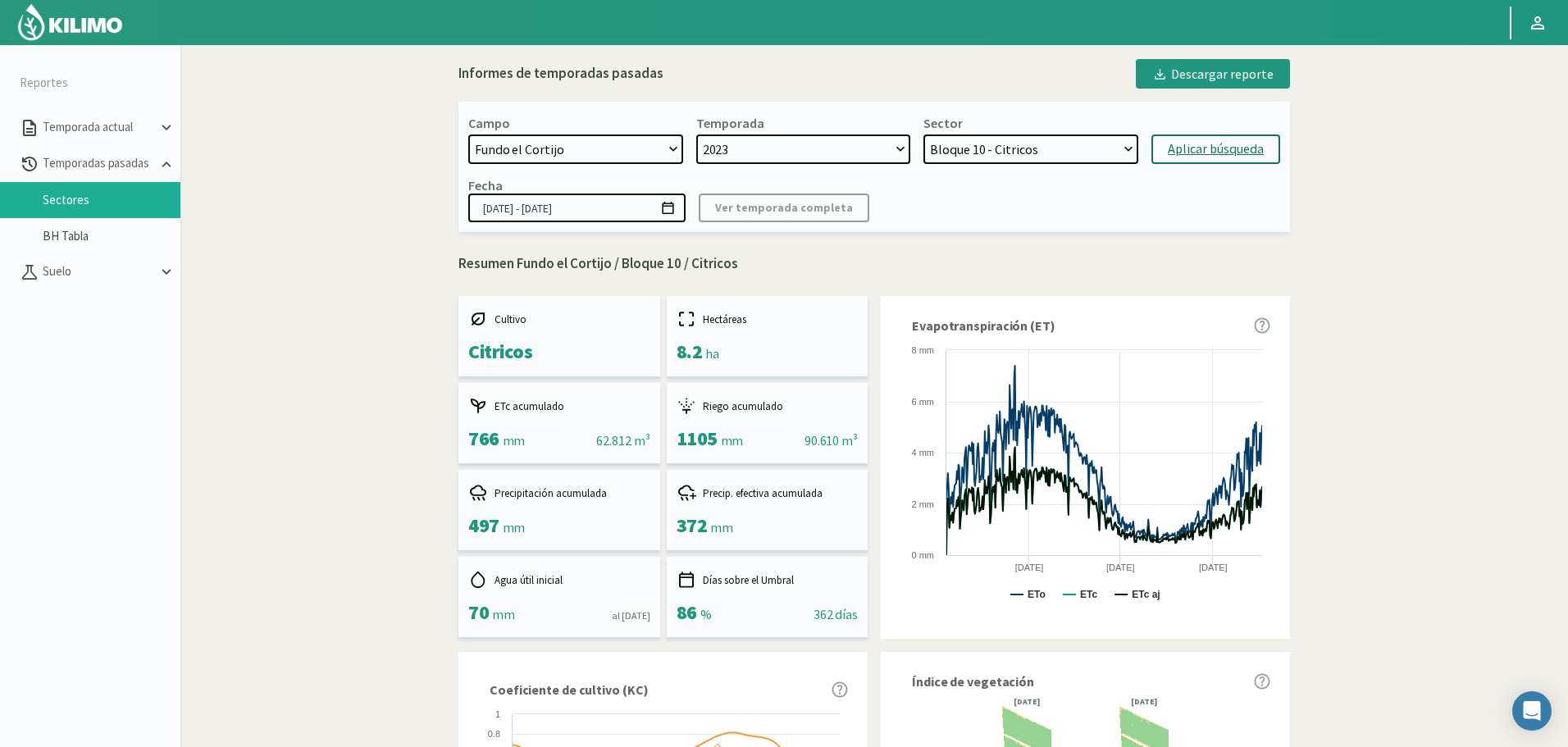
scroll to position [0, 0]
click at [1029, 154] on select "Bloque 8 - Limonero Bloque 7 - Citricos Bloque 6 - Citricos Bloque 5 - Citricos…" at bounding box center [1030, 150] width 215 height 30
click at [923, 136] on select "Bloque 8 - Limonero Bloque 7 - Citricos Bloque 6 - Citricos Bloque 5 - Citricos…" at bounding box center [1030, 150] width 215 height 30
click at [1199, 152] on div "Aplicar búsqueda" at bounding box center [1215, 151] width 96 height 20
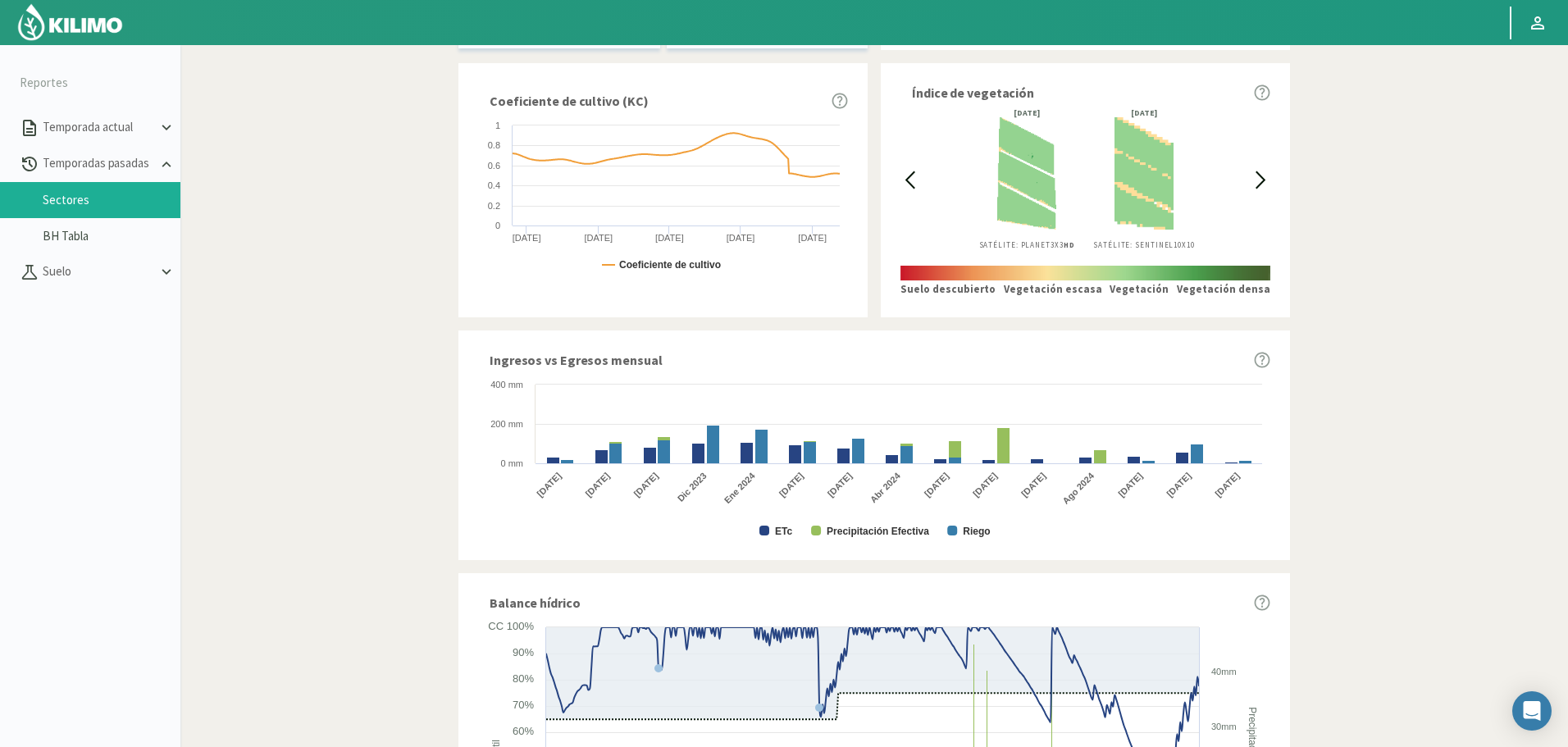
scroll to position [656, 0]
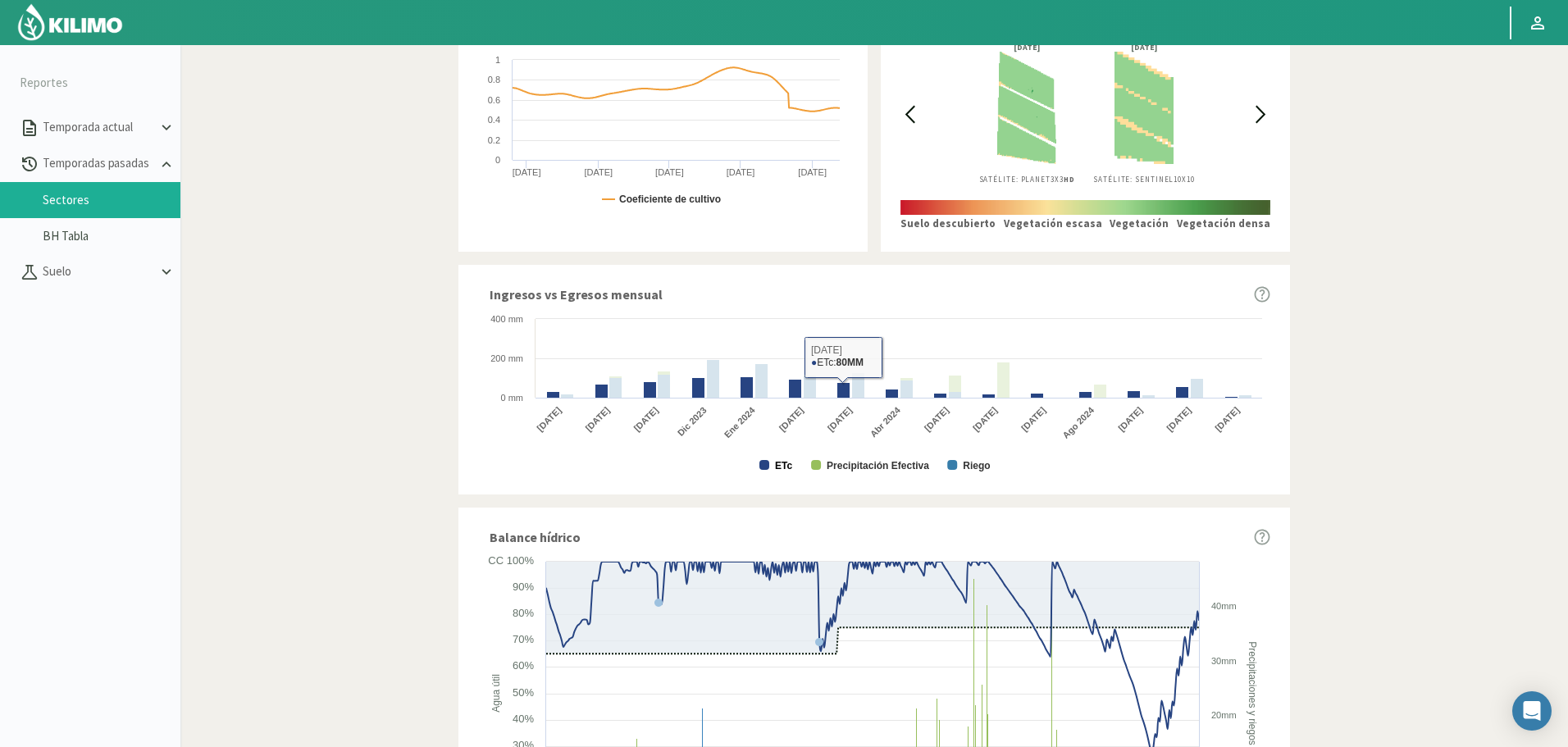
click at [779, 460] on text "ETc" at bounding box center [783, 465] width 17 height 12
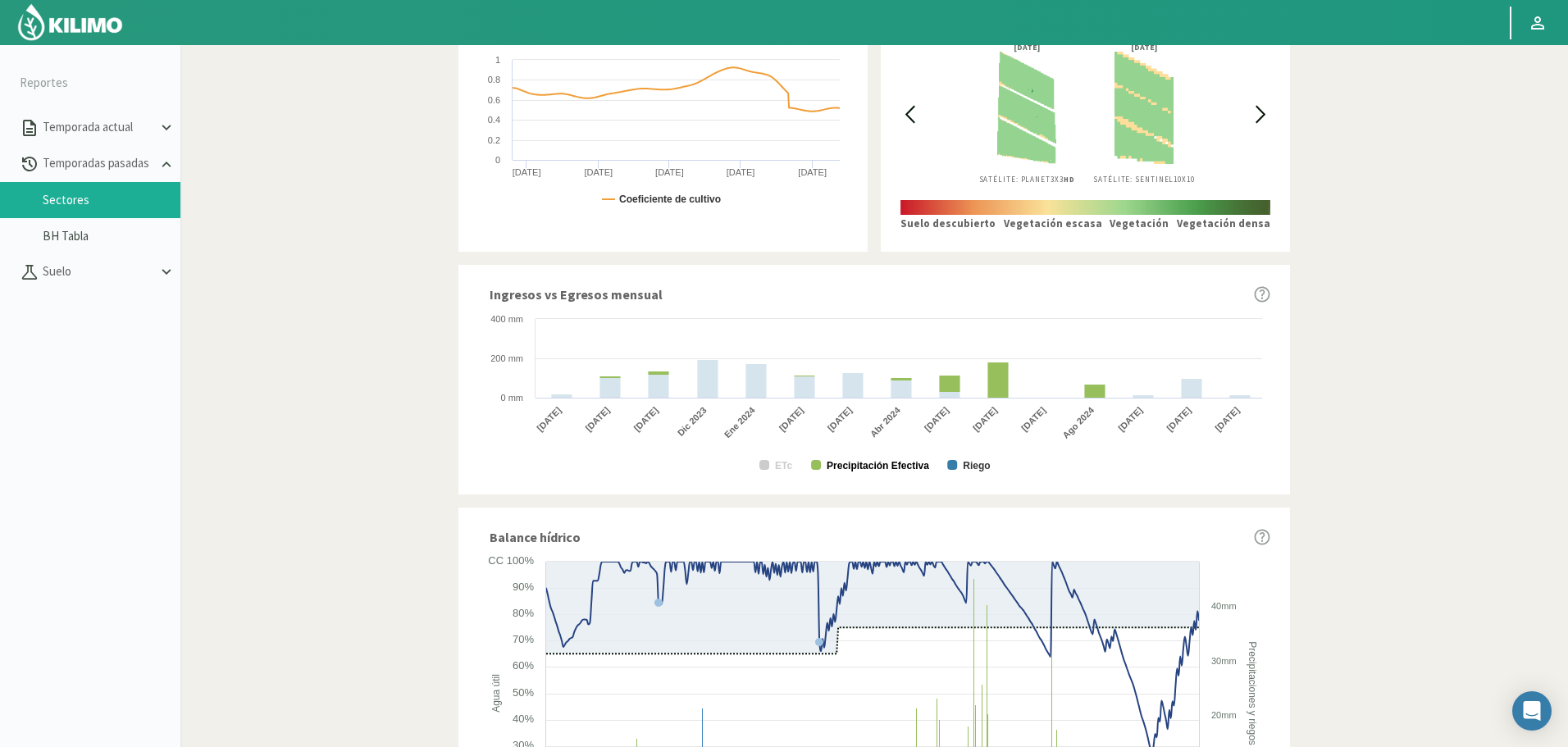
click at [874, 463] on text "Precipitación Efectiva" at bounding box center [877, 465] width 103 height 12
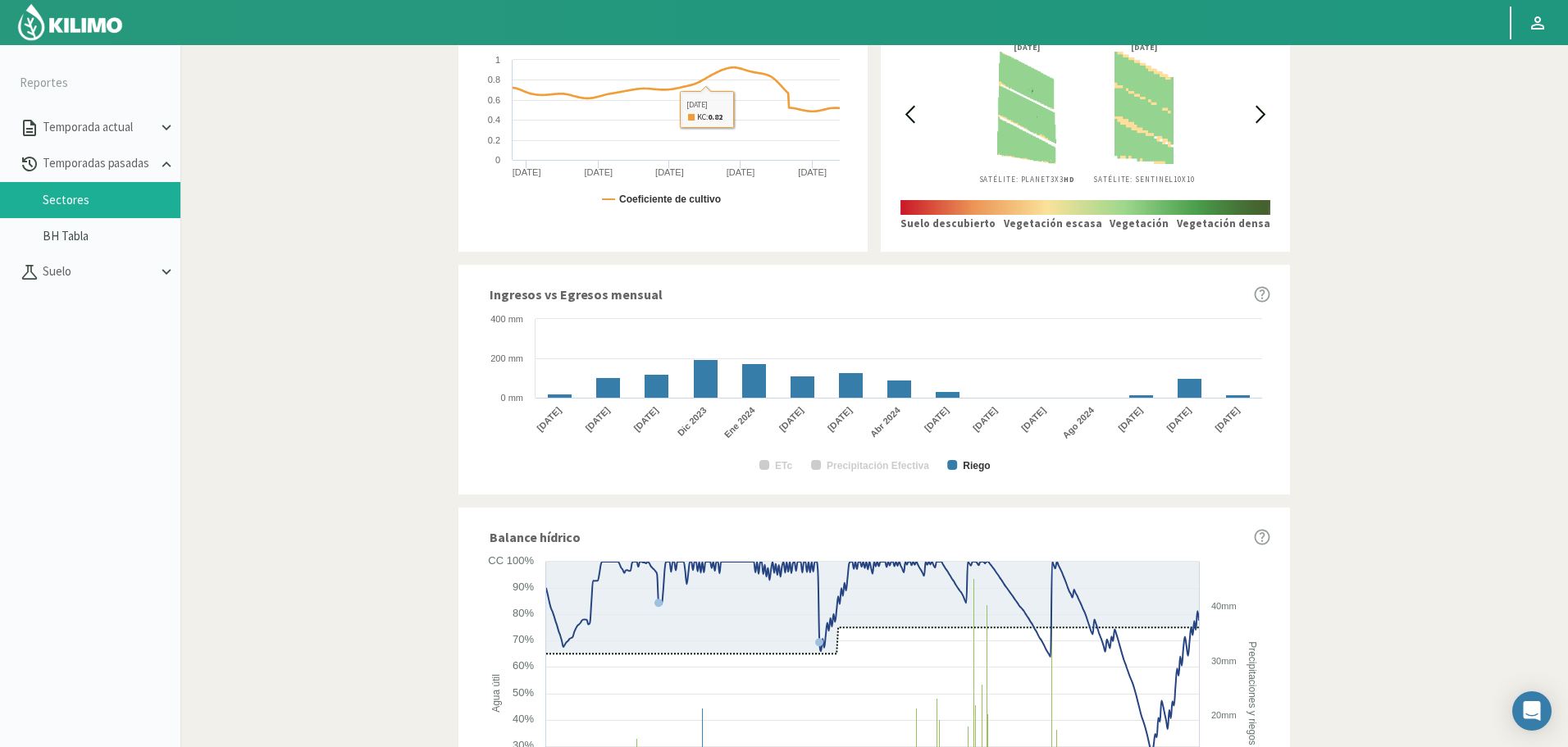
click at [745, 301] on div "Ingresos vs Egresos mensual" at bounding box center [879, 294] width 781 height 20
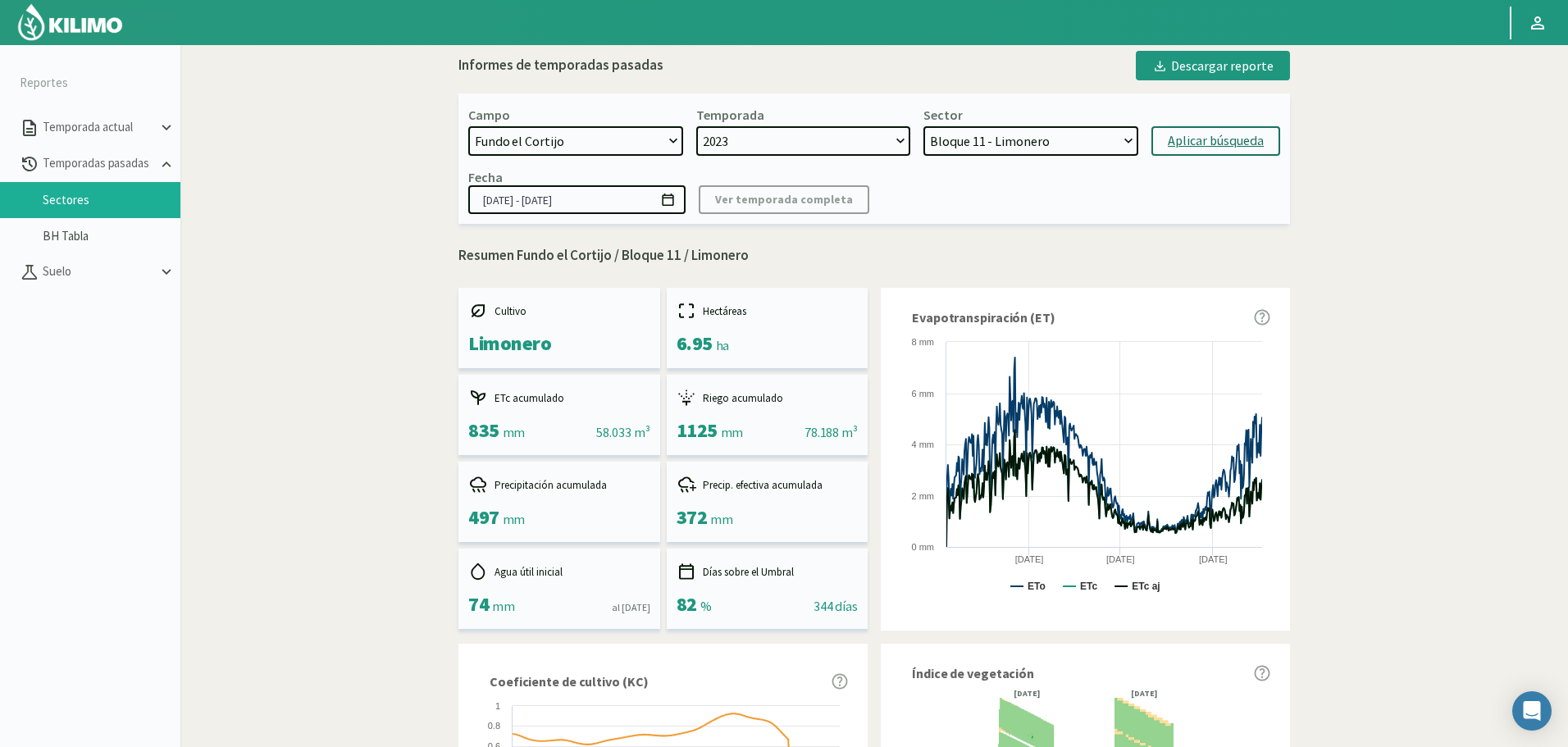
scroll to position [0, 0]
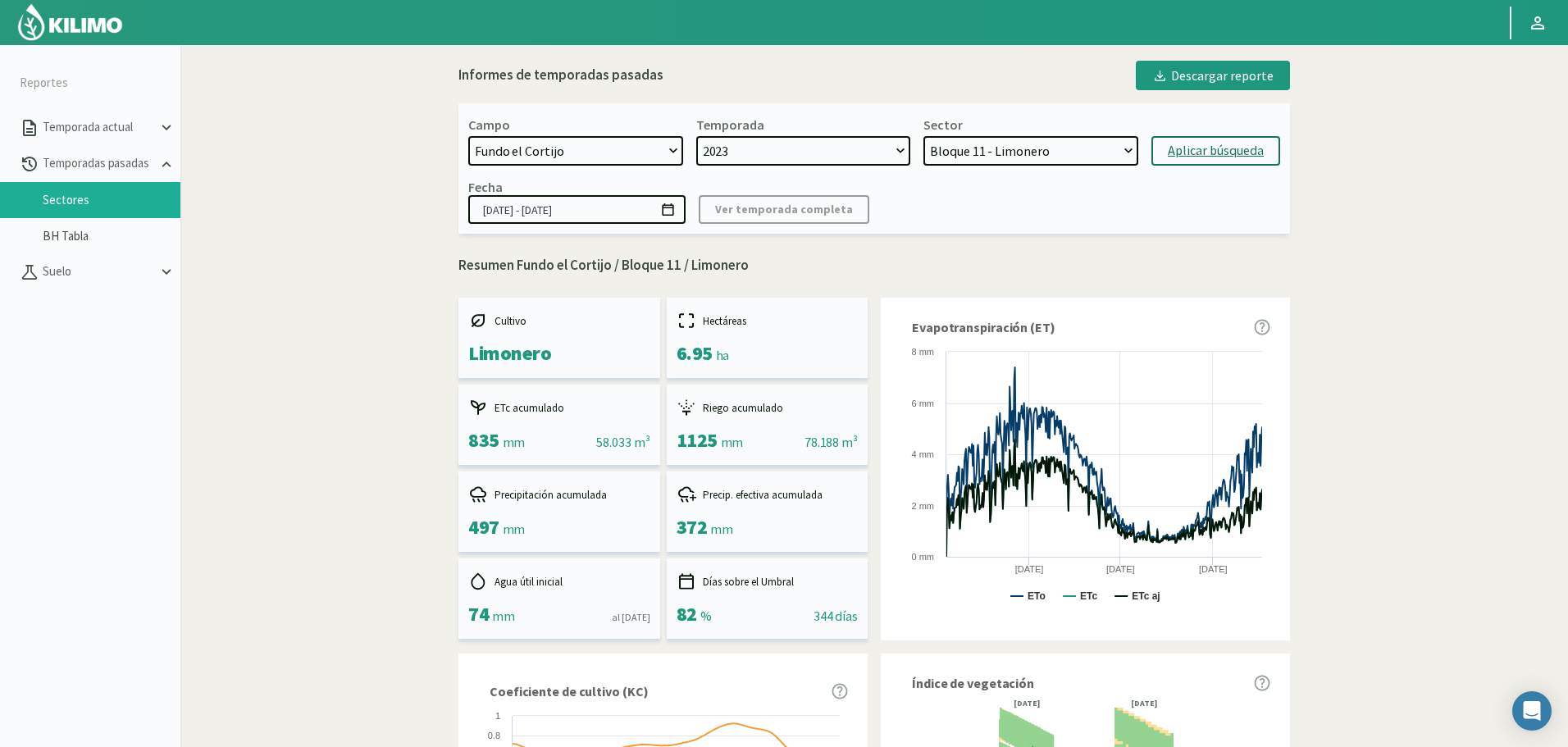
click at [981, 153] on select "Bloque 8 - Limonero Bloque 7 - Citricos Bloque 6 - Citricos Bloque 5 - Citricos…" at bounding box center [1030, 150] width 215 height 30
click at [923, 136] on select "Bloque 8 - Limonero Bloque 7 - Citricos Bloque 6 - Citricos Bloque 5 - Citricos…" at bounding box center [1030, 150] width 215 height 30
click at [1177, 160] on div "Aplicar búsqueda" at bounding box center [1215, 151] width 96 height 20
select select "356: Object"
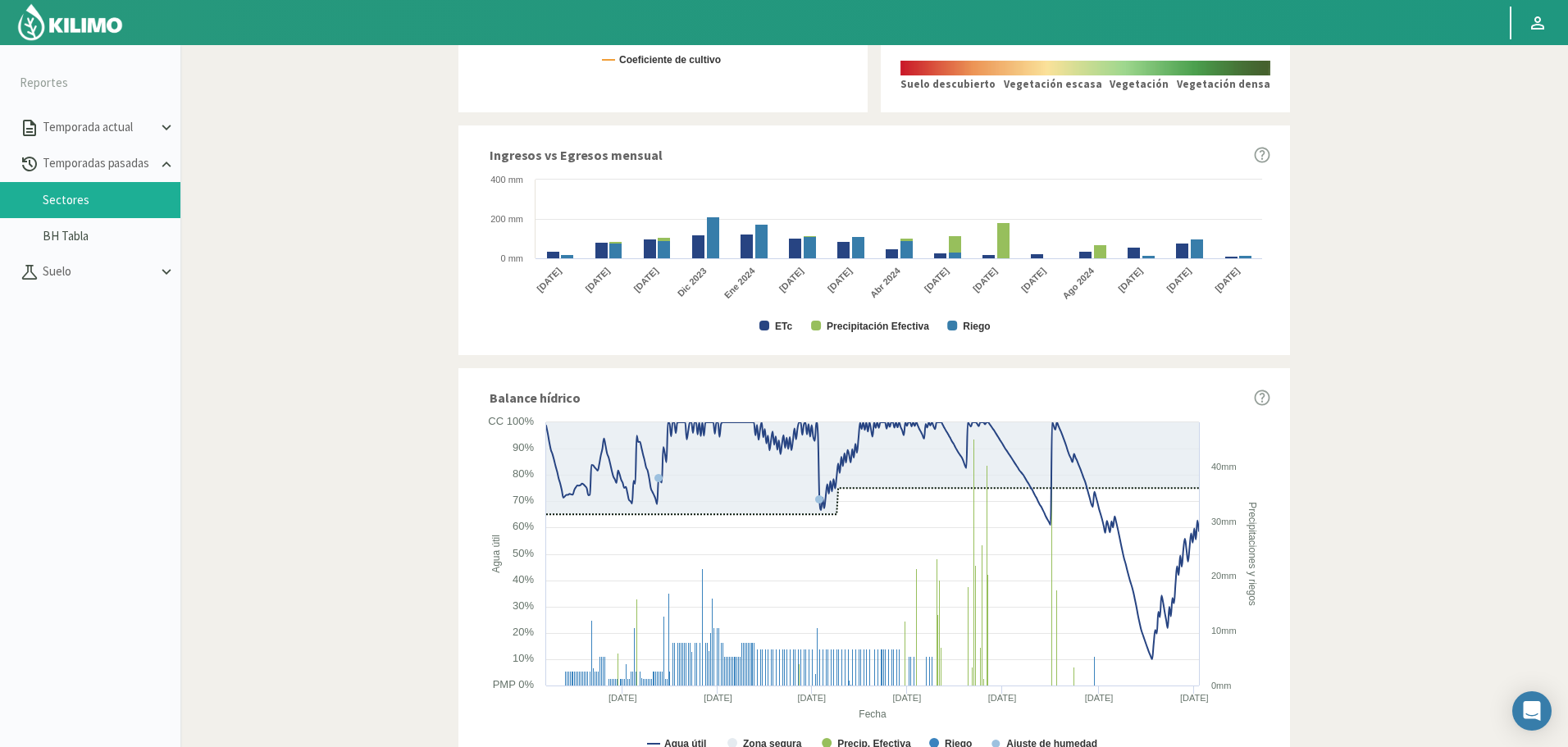
scroll to position [801, 0]
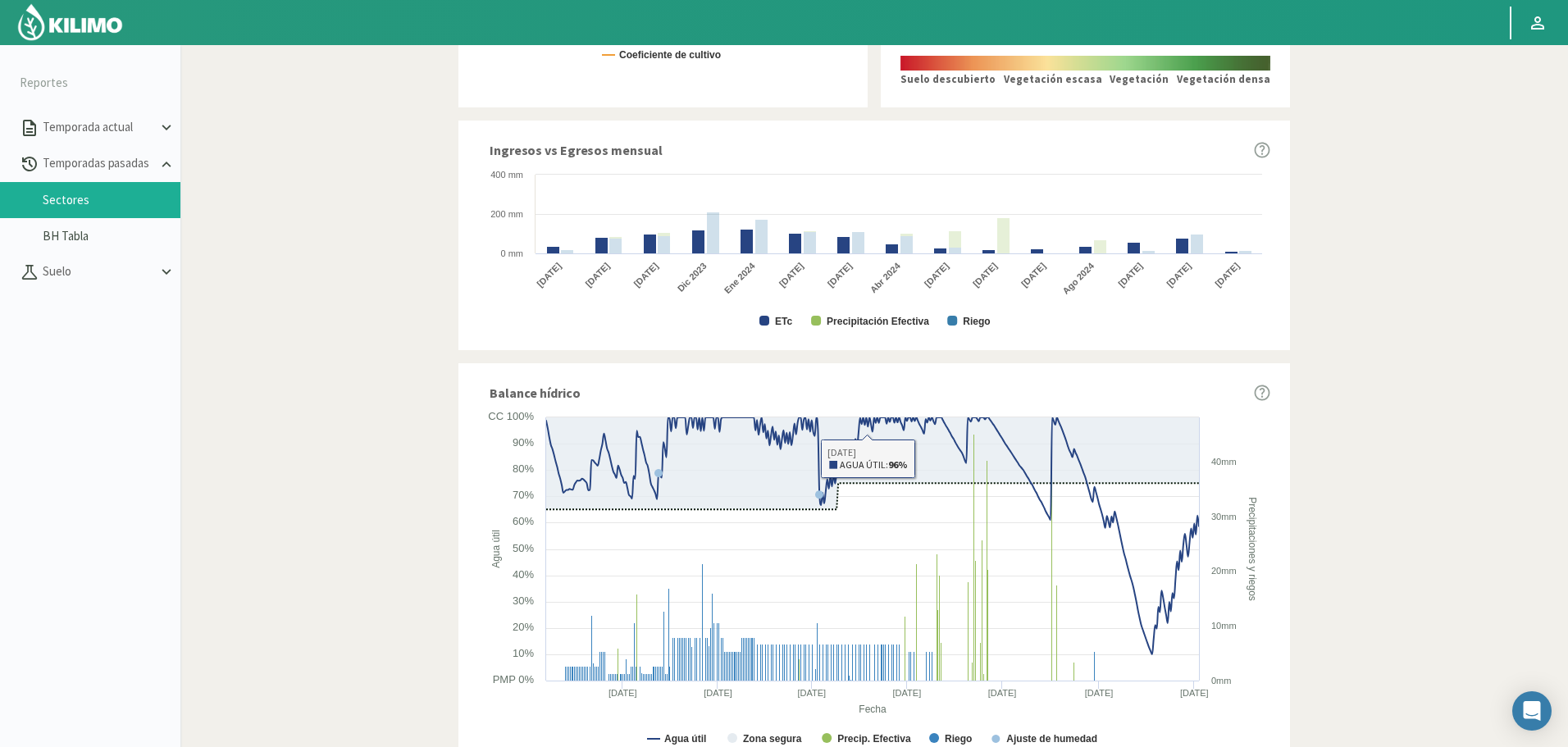
click at [788, 329] on rect at bounding box center [874, 248] width 792 height 164
click at [797, 317] on rect at bounding box center [874, 248] width 792 height 164
click at [785, 318] on text "ETc" at bounding box center [783, 321] width 17 height 12
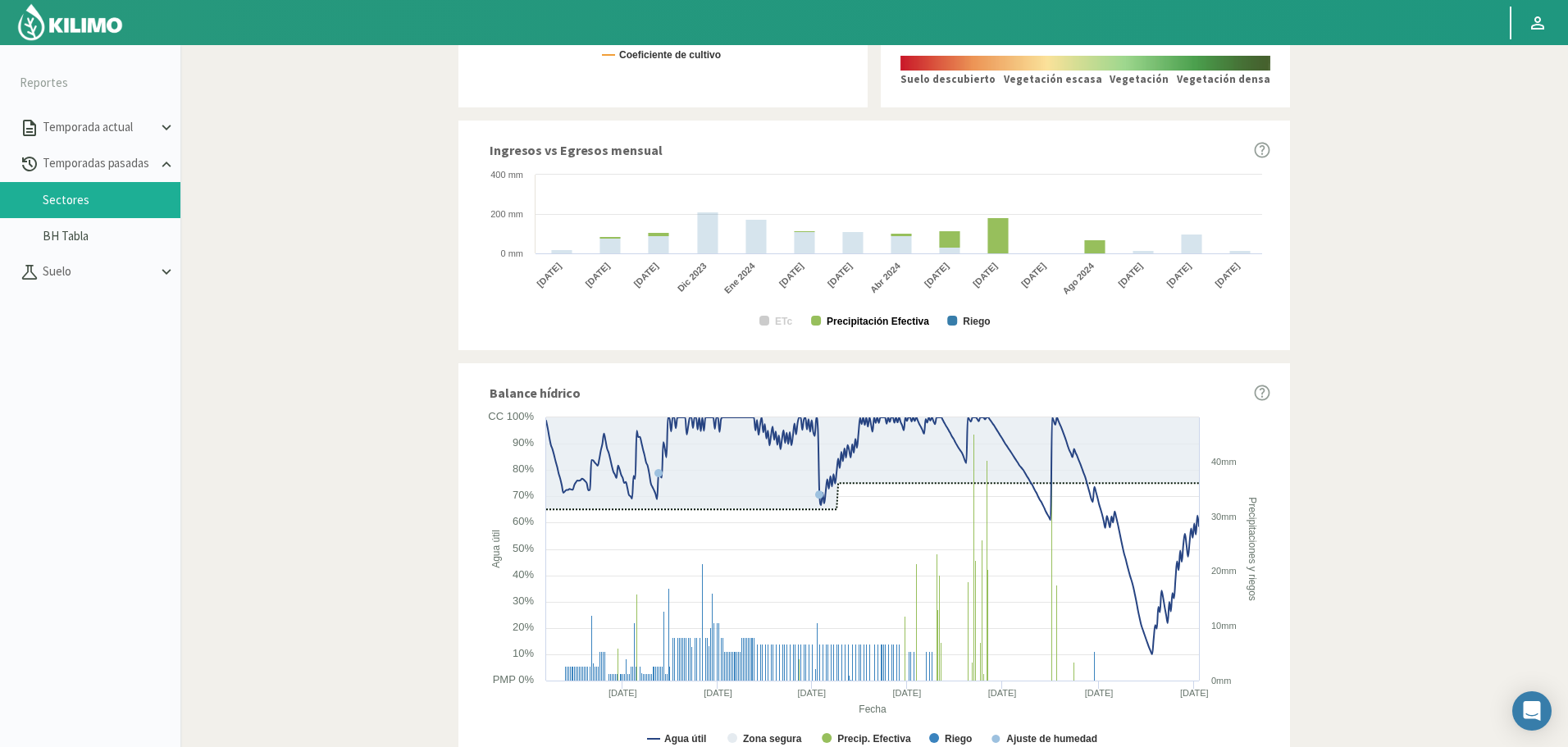
click at [865, 316] on text "Precipitación Efectiva" at bounding box center [877, 321] width 103 height 12
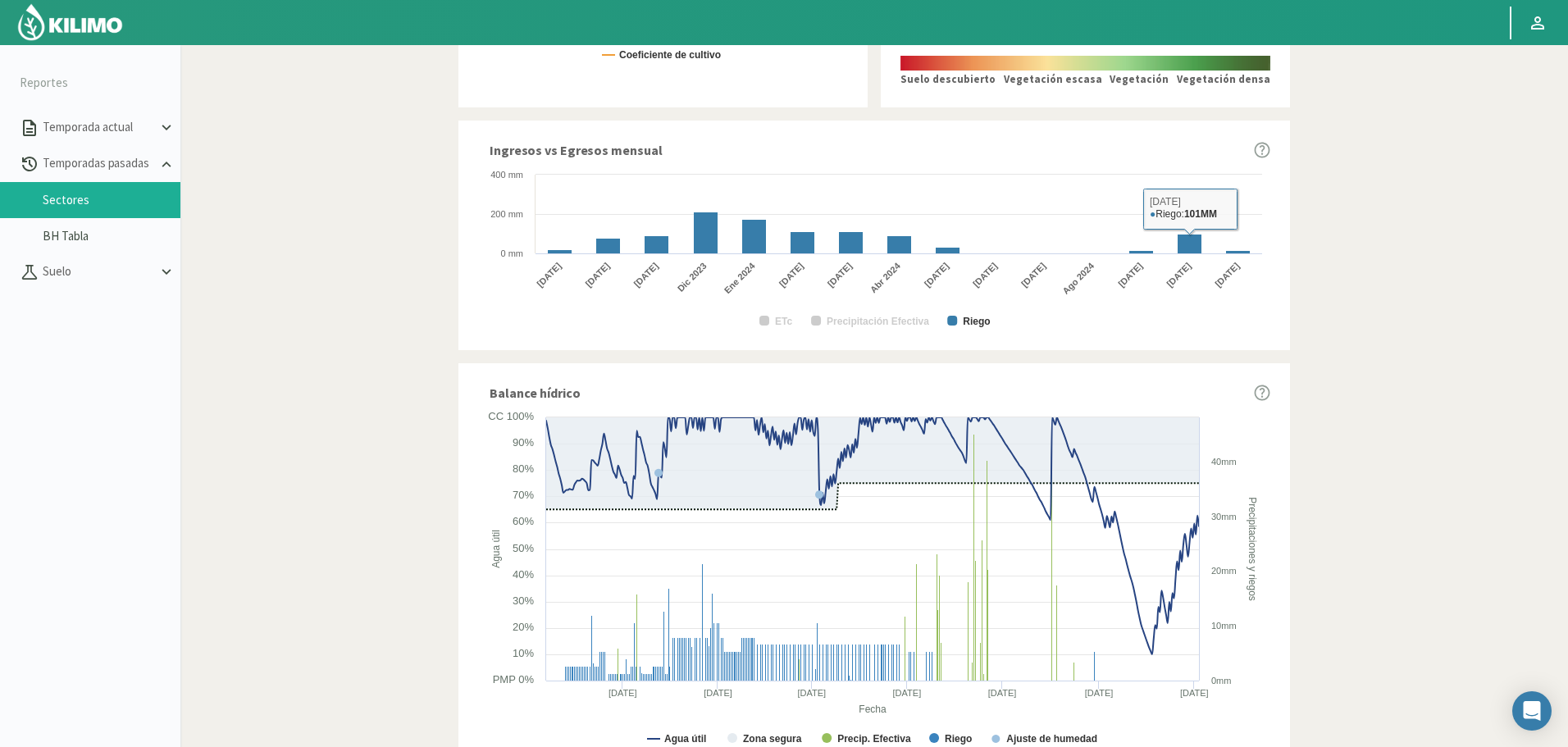
click at [1351, 215] on div "Informes de temporadas pasadas Descargar reporte Campo: Fundo el Cortijo Sector…" at bounding box center [874, 17] width 1098 height 1531
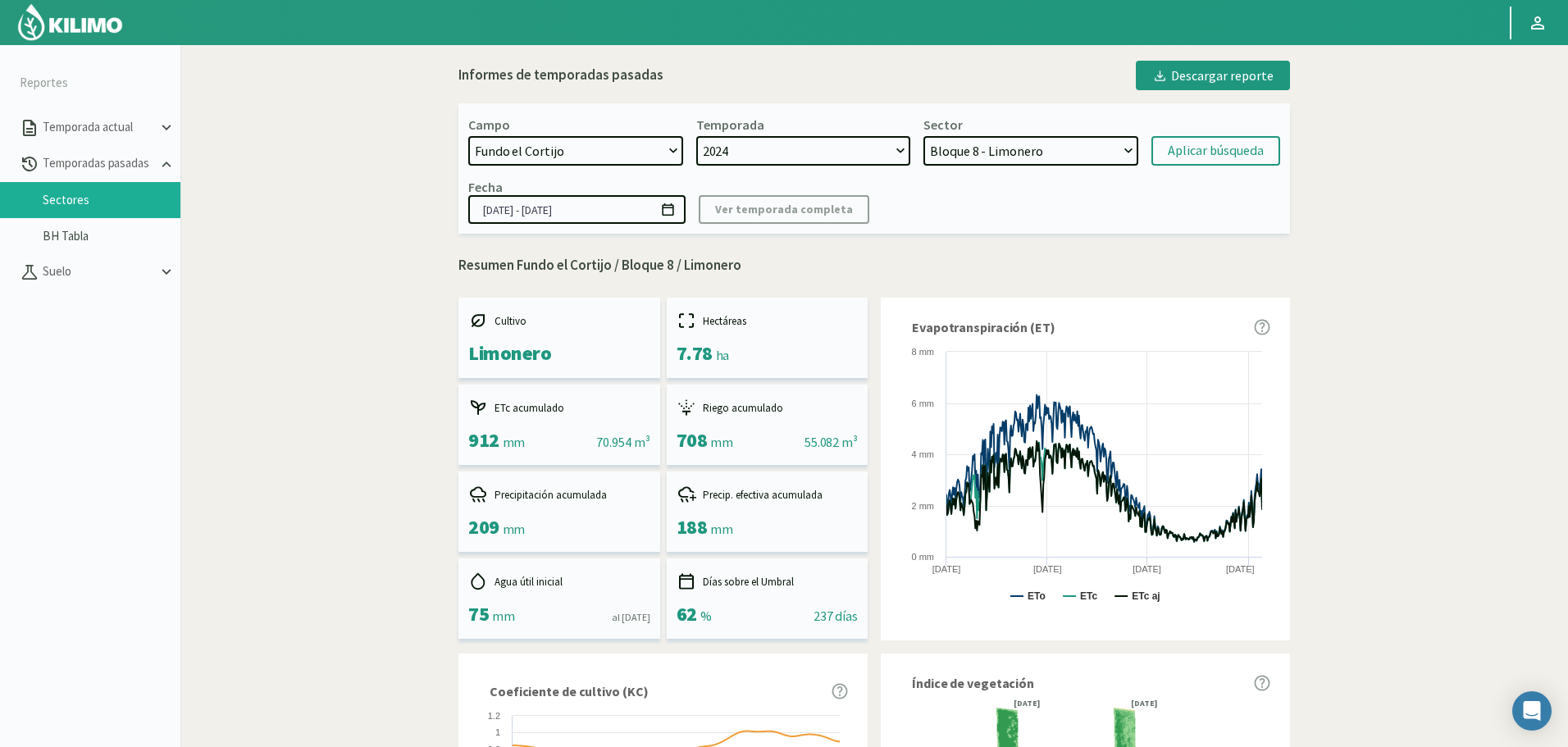
select select "808: Object"
click at [1058, 146] on select "Bloque 11 - Limonero Bloque 10 - Limonero Bloque 12 - Limonero Bloque 6 - Limon…" at bounding box center [1030, 150] width 215 height 30
click at [923, 136] on select "Bloque 11 - Limonero Bloque 10 - Limonero Bloque 12 - Limonero Bloque 6 - Limon…" at bounding box center [1030, 150] width 215 height 30
click at [1191, 140] on button "Aplicar búsqueda" at bounding box center [1216, 150] width 129 height 30
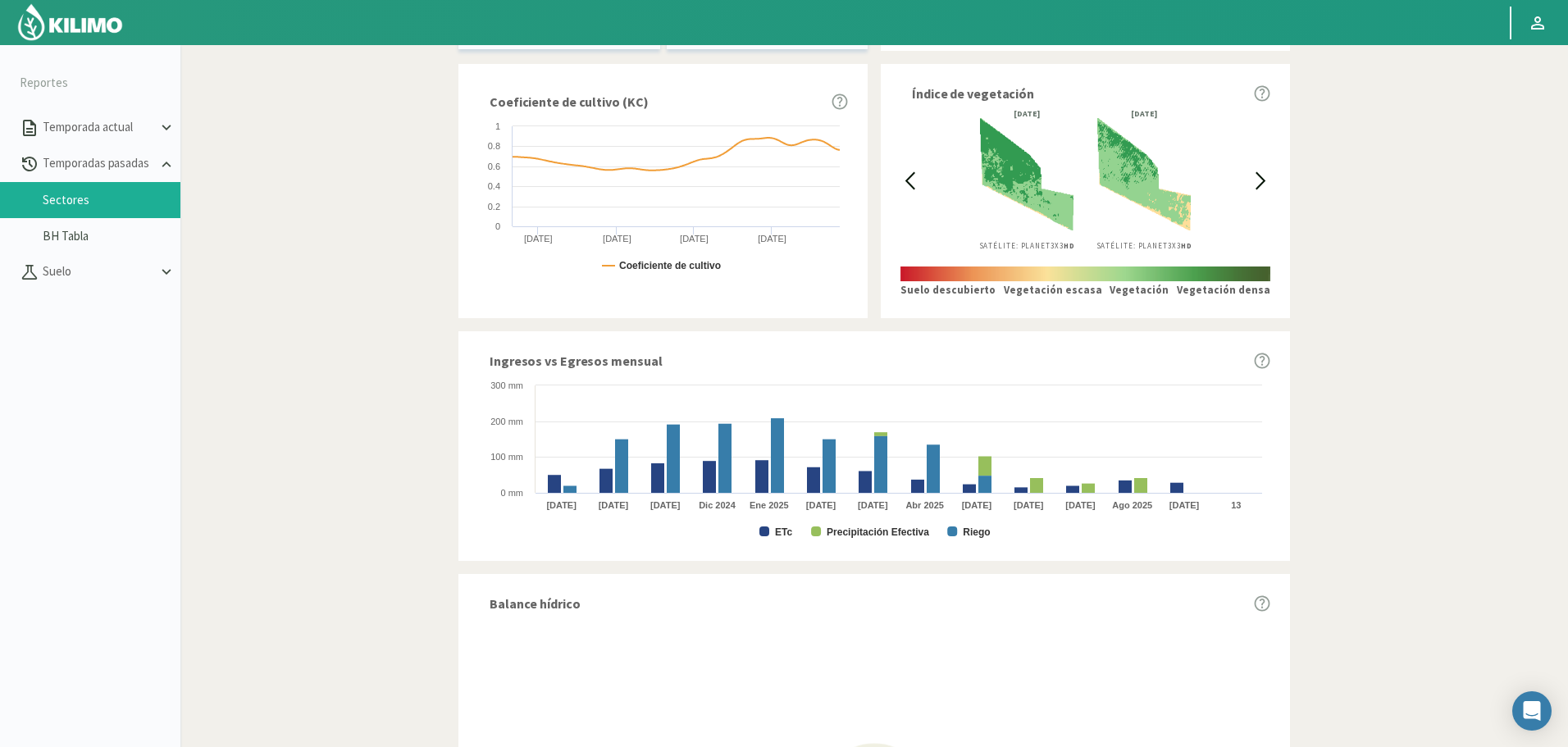
scroll to position [656, 0]
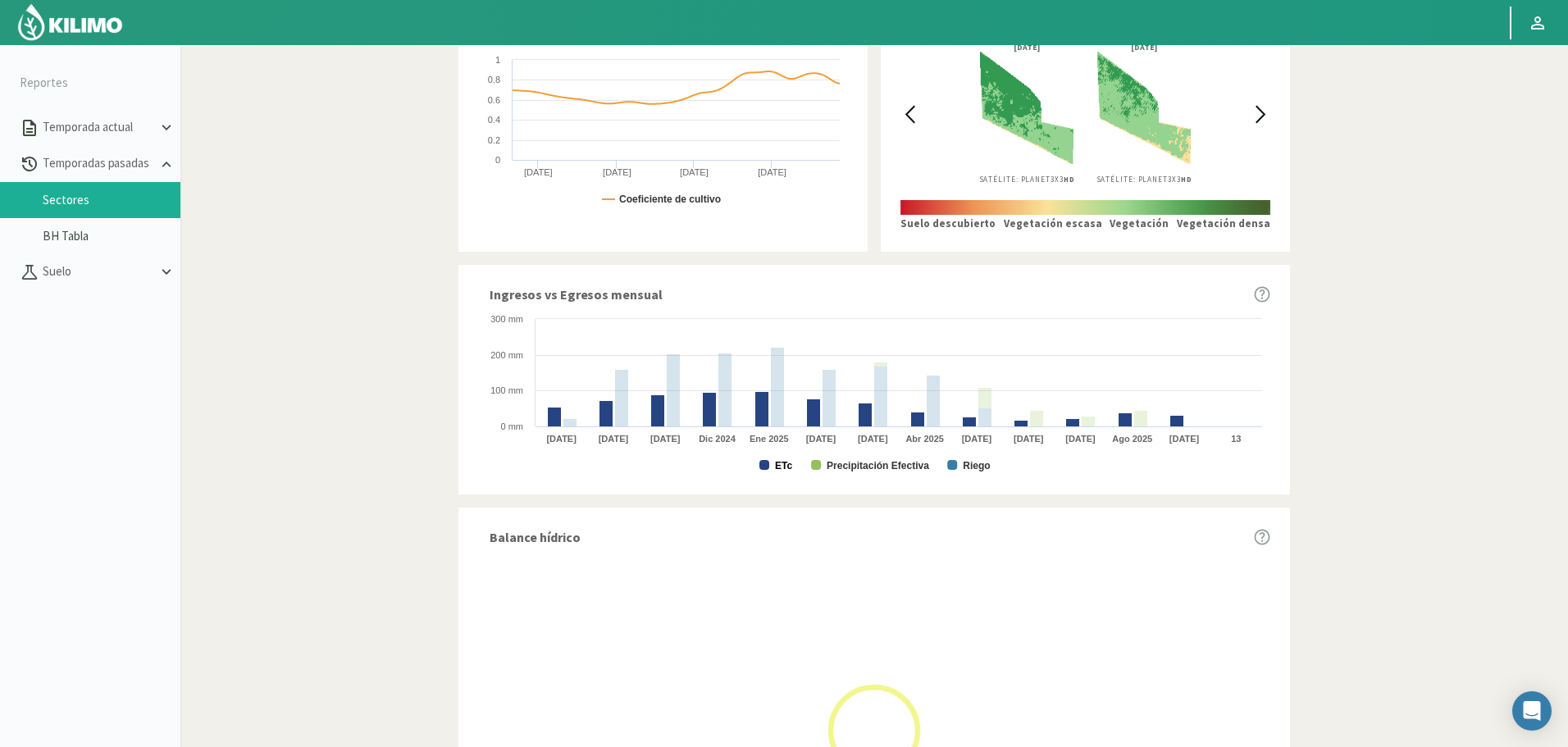
click at [783, 465] on text "ETc" at bounding box center [783, 465] width 17 height 12
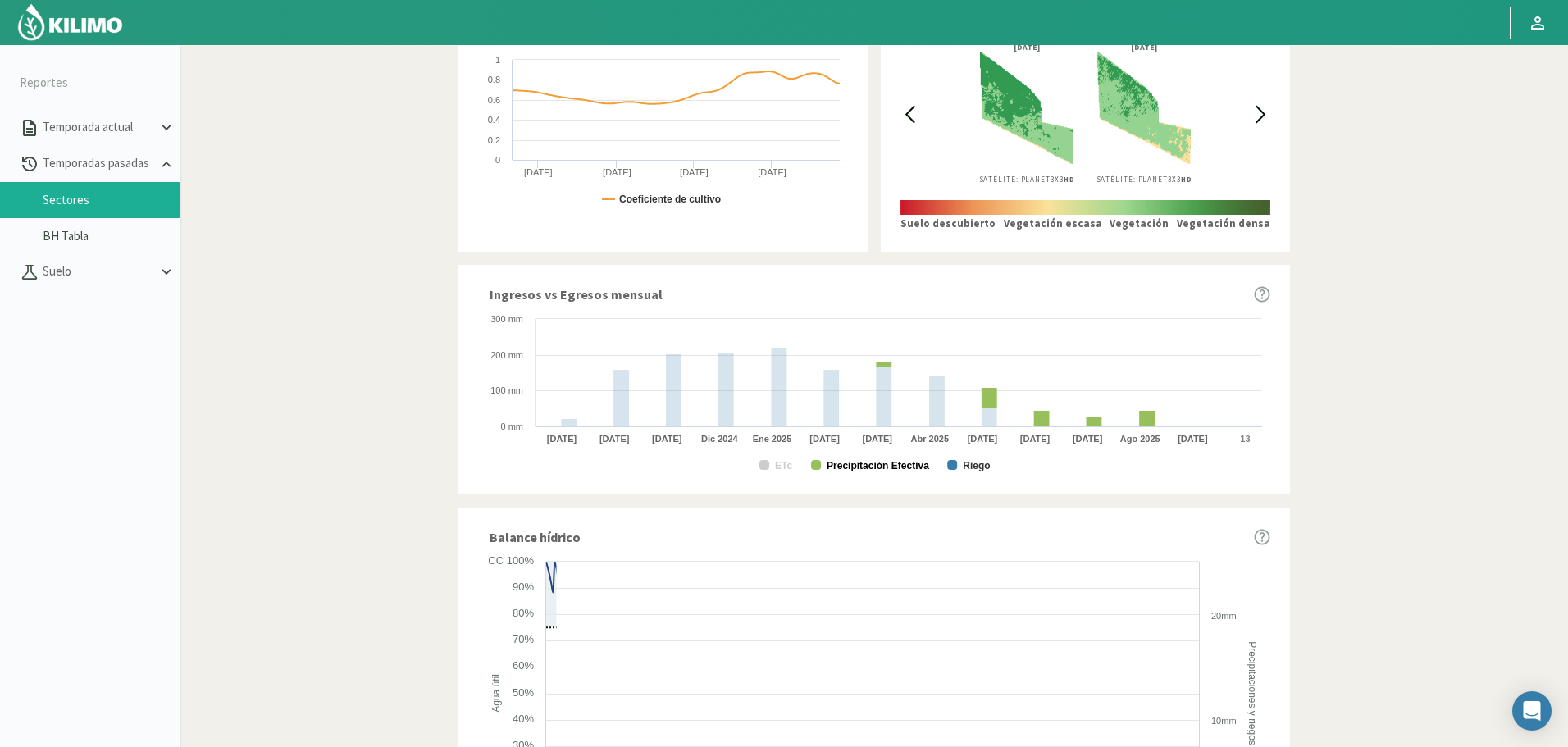
click at [900, 467] on text "Precipitación Efectiva" at bounding box center [877, 465] width 103 height 12
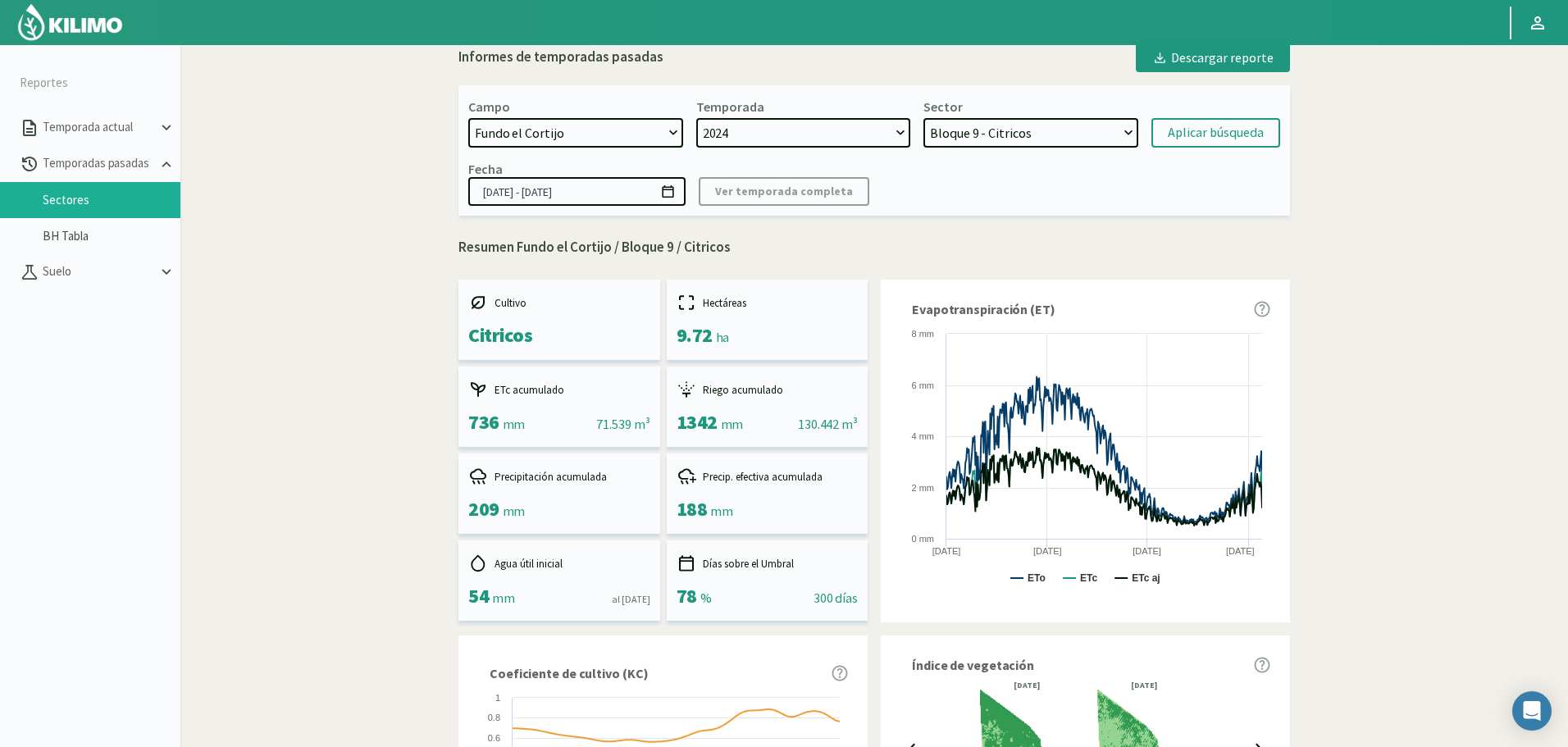
scroll to position [0, 0]
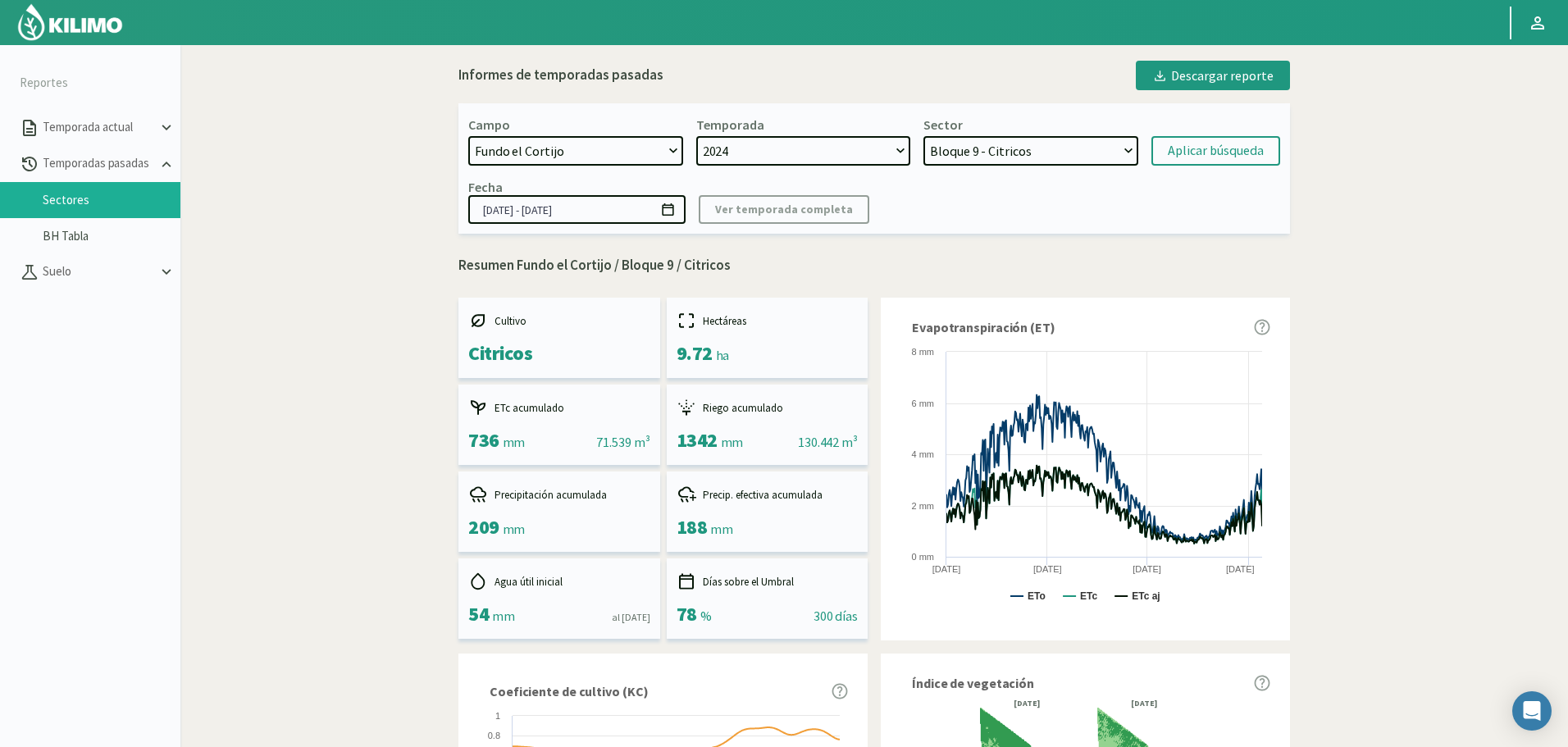
drag, startPoint x: 850, startPoint y: 252, endPoint x: 920, endPoint y: 190, distance: 93.5
drag, startPoint x: 996, startPoint y: 132, endPoint x: 996, endPoint y: 140, distance: 8.0
click at [996, 133] on div "Sector Bloque 11 - Limonero Bloque 10 - Limonero Bloque 12 - Limonero Bloque 6 …" at bounding box center [1030, 140] width 215 height 49
click at [999, 139] on select "Bloque 11 - Limonero Bloque 10 - Limonero Bloque 12 - Limonero Bloque 6 - Limon…" at bounding box center [1030, 150] width 215 height 30
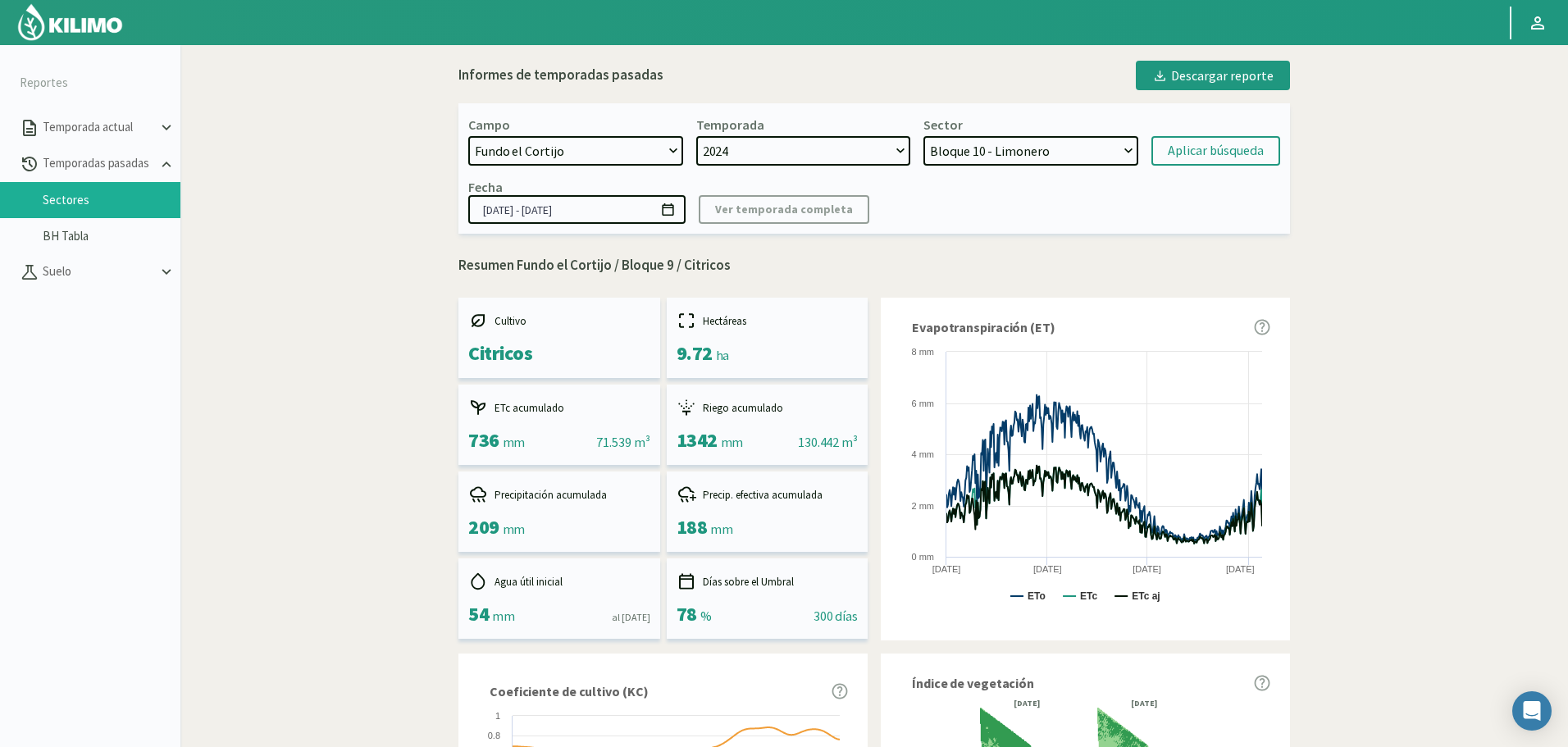
click at [923, 136] on select "Bloque 11 - Limonero Bloque 10 - Limonero Bloque 12 - Limonero Bloque 6 - Limon…" at bounding box center [1030, 150] width 215 height 30
click at [1239, 141] on div "Aplicar búsqueda" at bounding box center [1215, 151] width 96 height 20
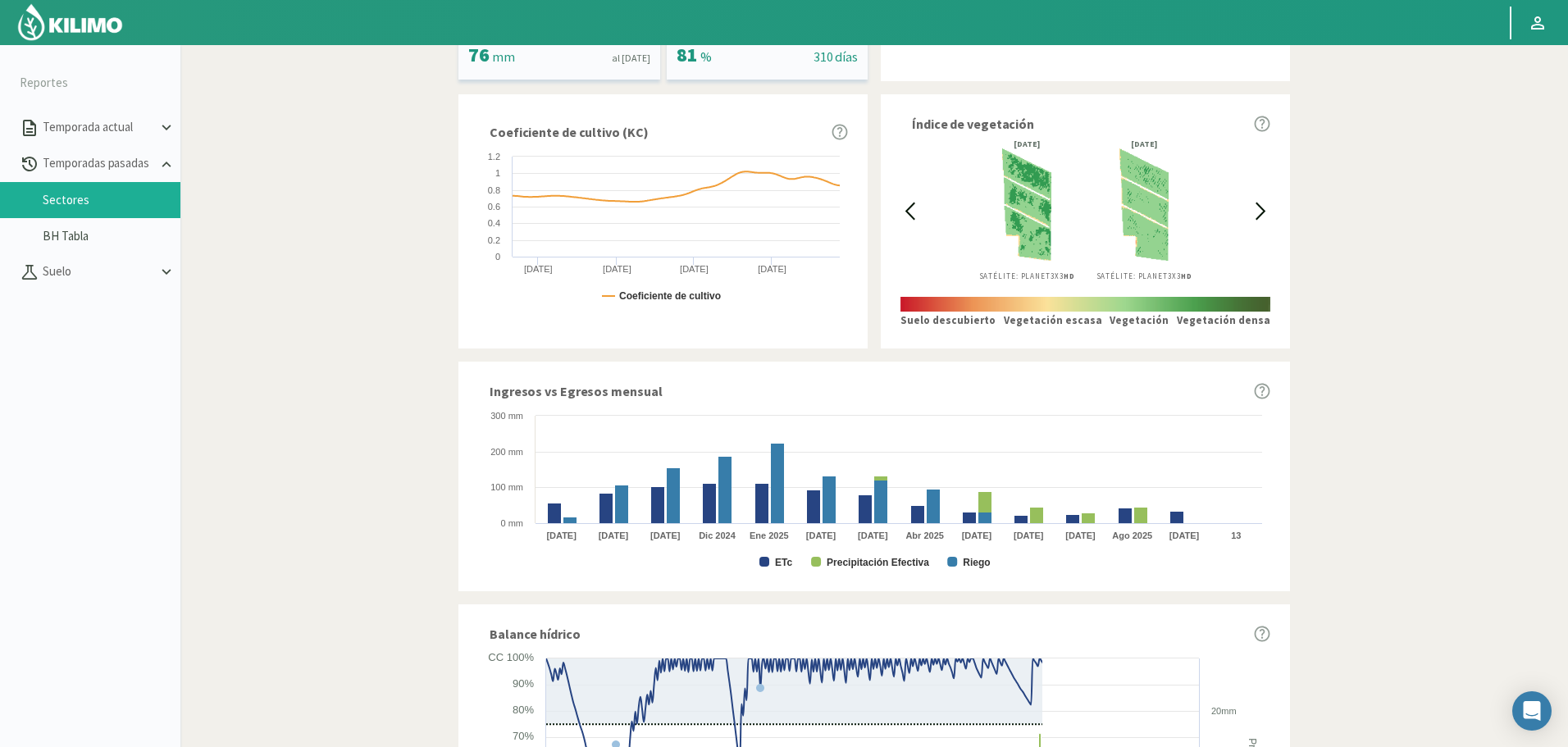
scroll to position [574, 0]
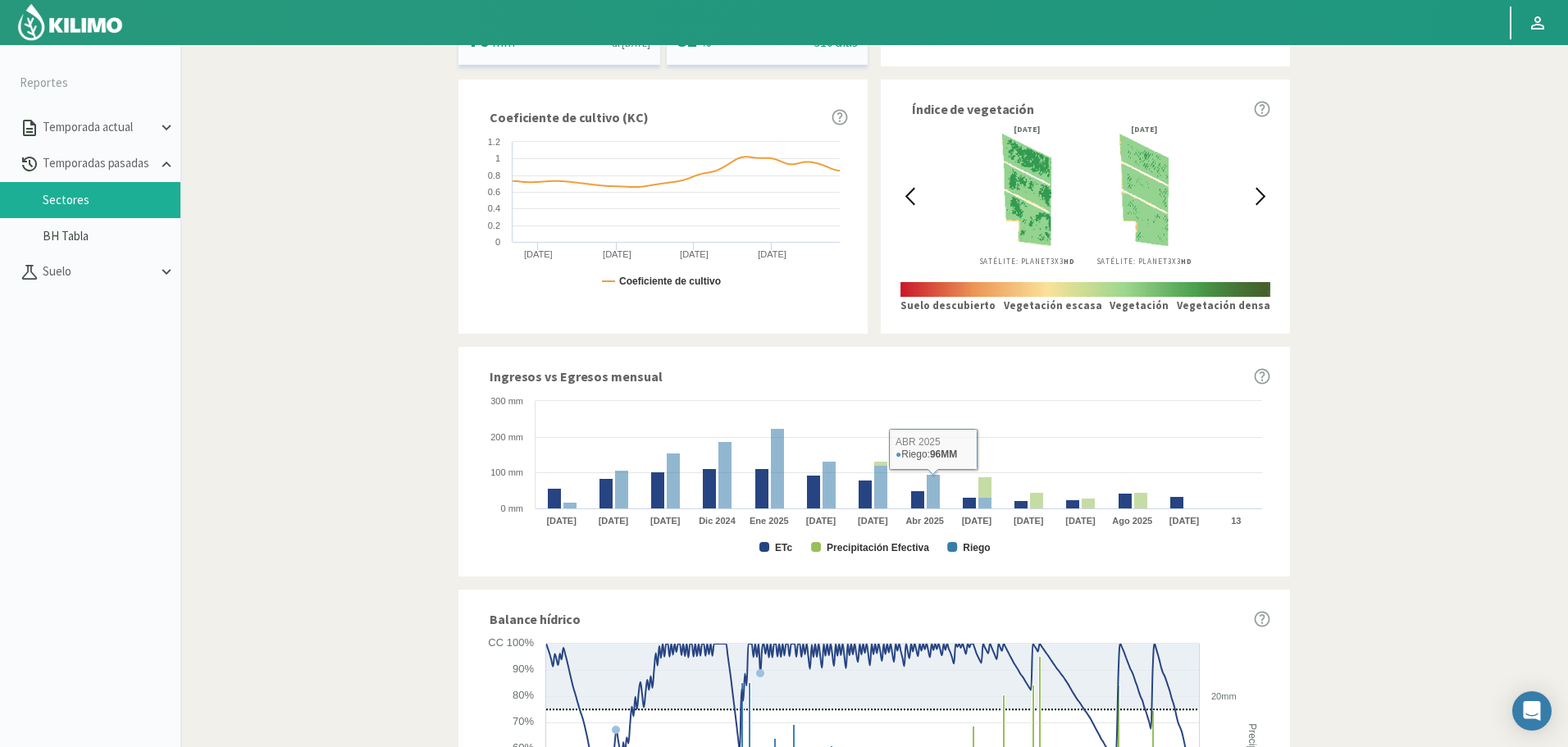
click at [773, 546] on rect at bounding box center [874, 474] width 792 height 164
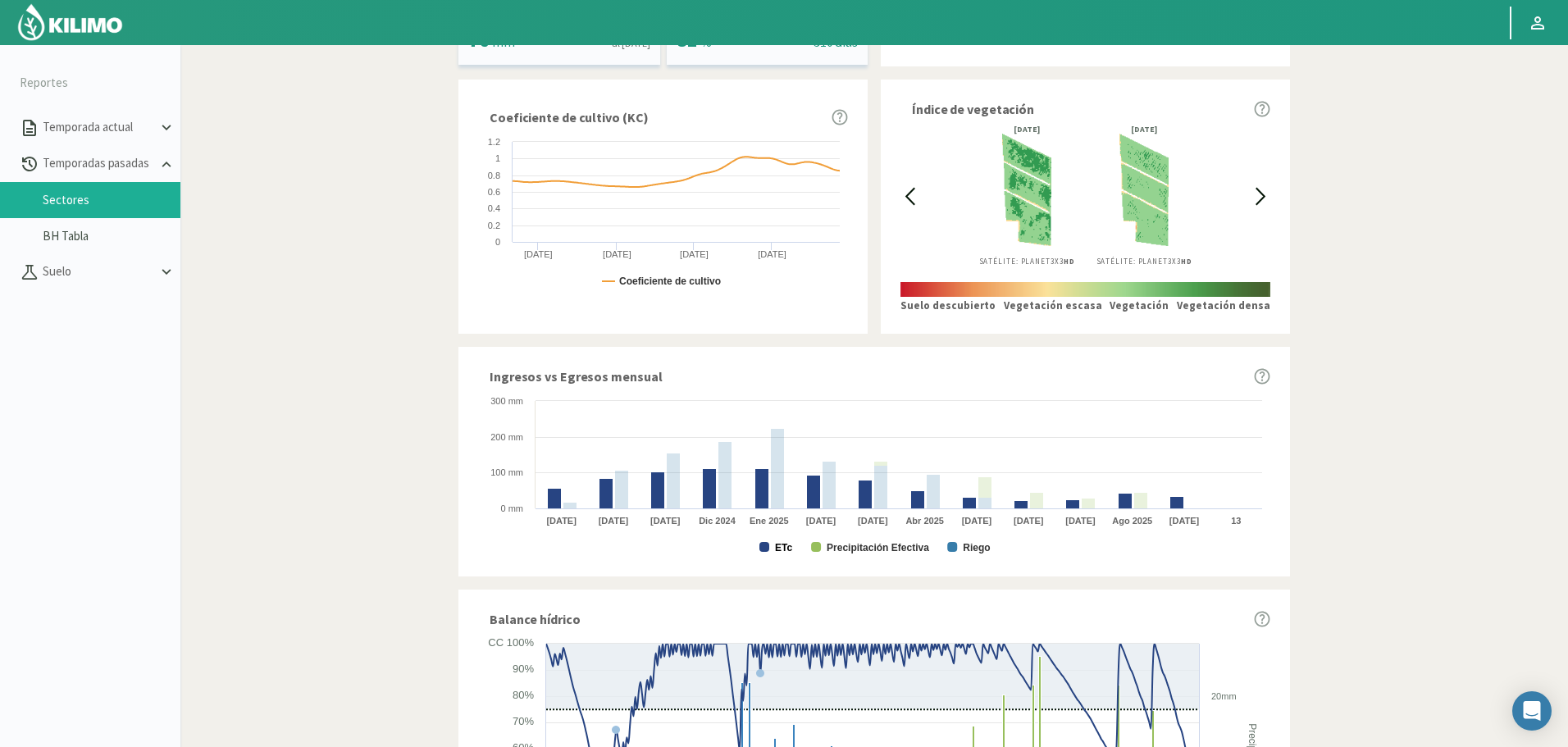
click at [786, 547] on text "ETc" at bounding box center [783, 548] width 17 height 12
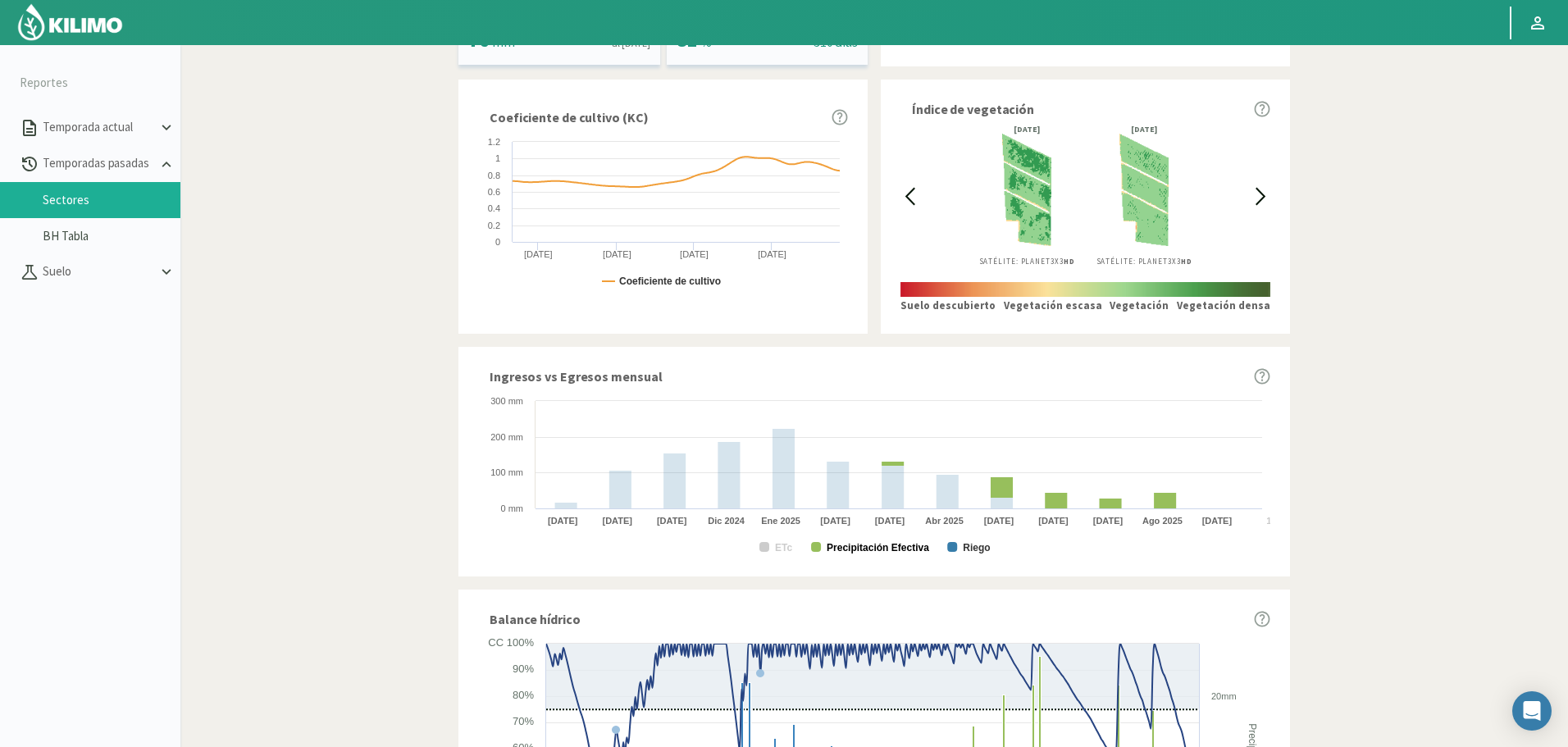
click at [852, 547] on text "Precipitación Efectiva" at bounding box center [877, 548] width 103 height 12
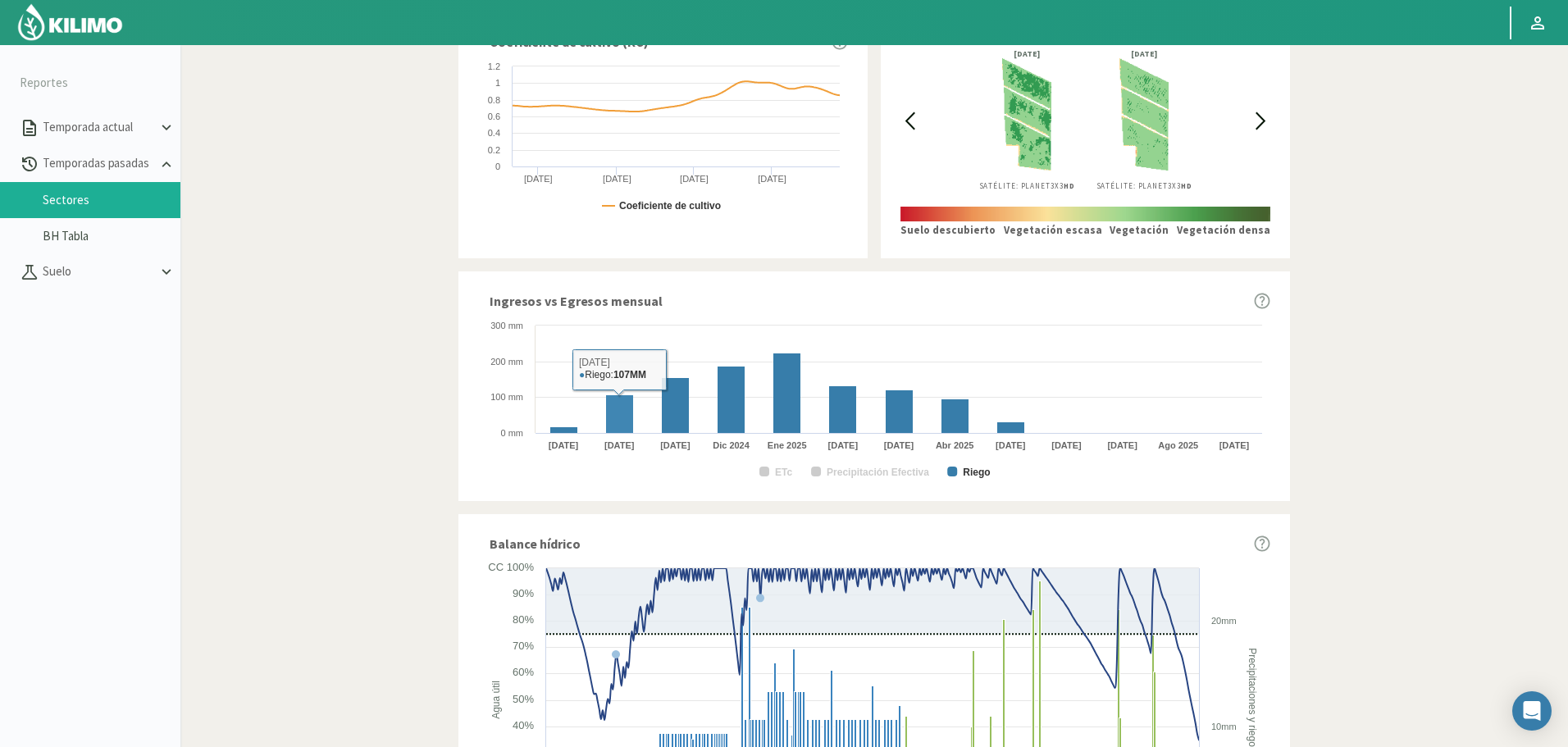
scroll to position [656, 0]
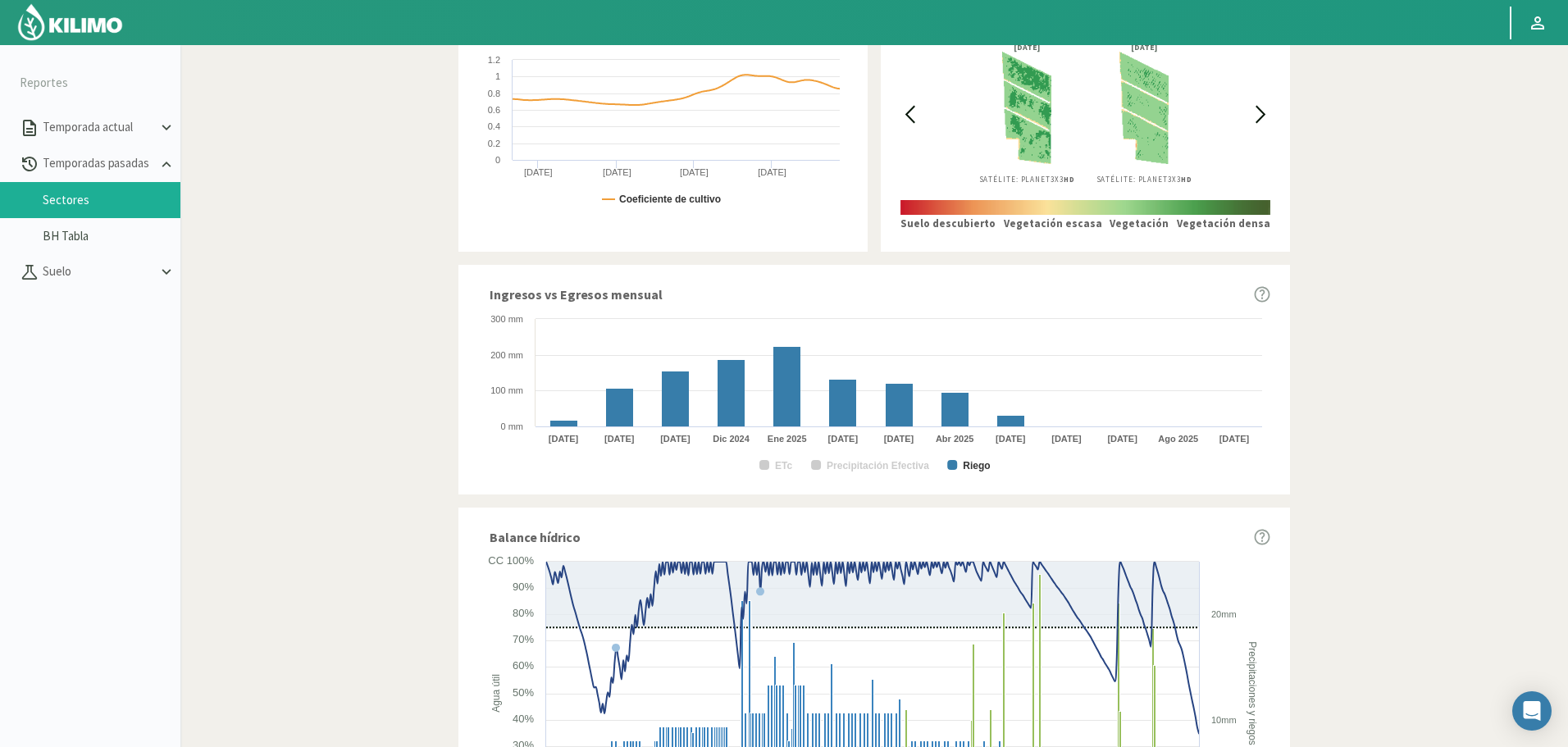
drag, startPoint x: 1358, startPoint y: 223, endPoint x: 1326, endPoint y: 208, distance: 35.3
click at [1358, 222] on div "Informes de temporadas pasadas Descargar reporte Campo: Fundo el Cortijo Sector…" at bounding box center [874, 161] width 1098 height 1531
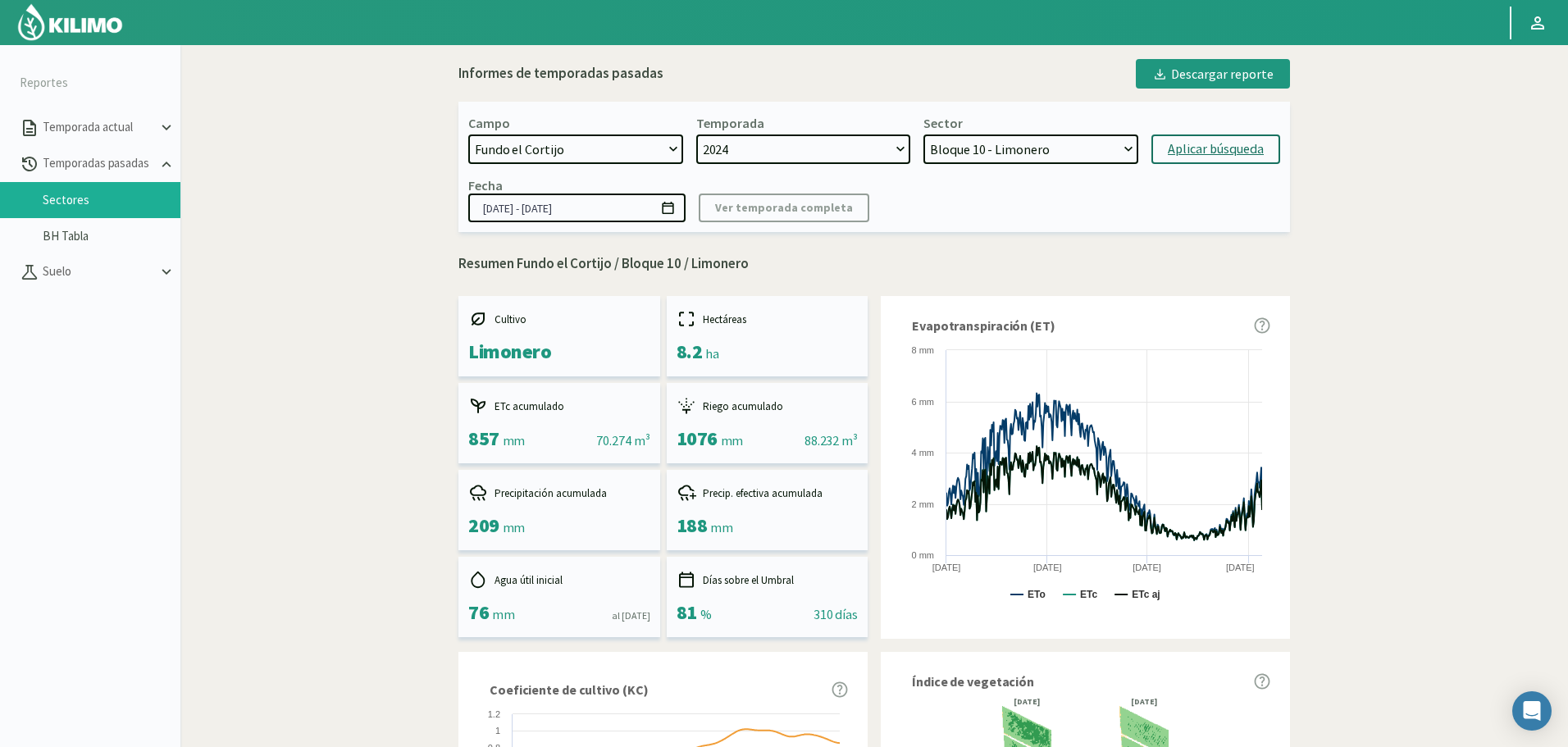
scroll to position [0, 0]
click at [992, 159] on select "Bloque 11 - Limonero Bloque 10 - Limonero Bloque 12 - Limonero Bloque 6 - Limon…" at bounding box center [1030, 150] width 215 height 30
click at [988, 166] on div "Campo [DATE] 8 Fuegos Acograpes - Ag. [PERSON_NAME] - Ag. [GEOGRAPHIC_DATA] Aco…" at bounding box center [874, 169] width 832 height 131
click at [987, 157] on select "Bloque 11 - Limonero Bloque 10 - Limonero Bloque 12 - Limonero Bloque 6 - Limon…" at bounding box center [1030, 150] width 215 height 30
click at [923, 136] on select "Bloque 11 - Limonero Bloque 10 - Limonero Bloque 12 - Limonero Bloque 6 - Limon…" at bounding box center [1030, 150] width 215 height 30
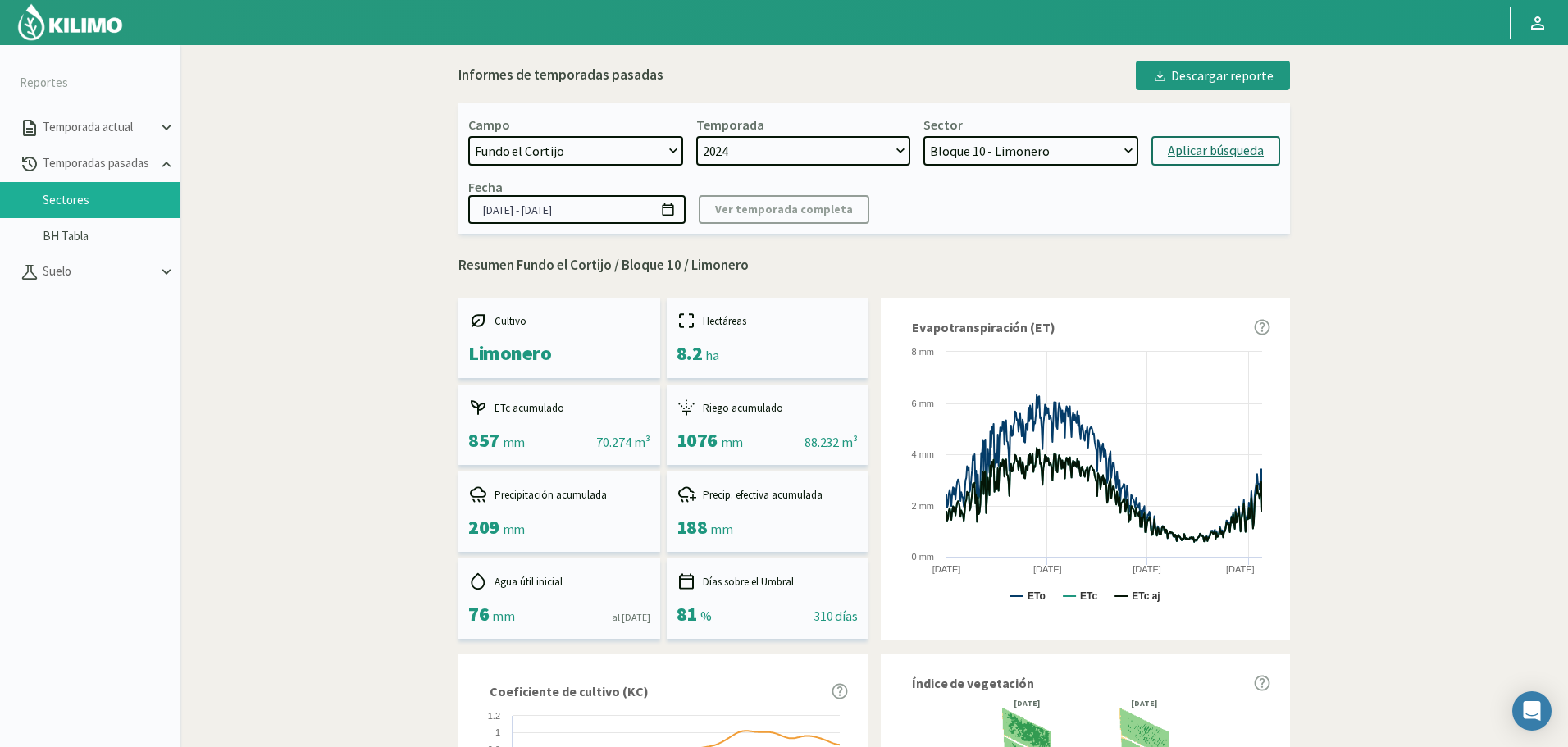
click at [986, 145] on select "Bloque 11 - Limonero Bloque 10 - Limonero Bloque 12 - Limonero Bloque 6 - Limon…" at bounding box center [1030, 150] width 215 height 30
click at [923, 136] on select "Bloque 11 - Limonero Bloque 10 - Limonero Bloque 12 - Limonero Bloque 6 - Limon…" at bounding box center [1030, 150] width 215 height 30
click at [1202, 156] on div "Aplicar búsqueda" at bounding box center [1215, 151] width 96 height 20
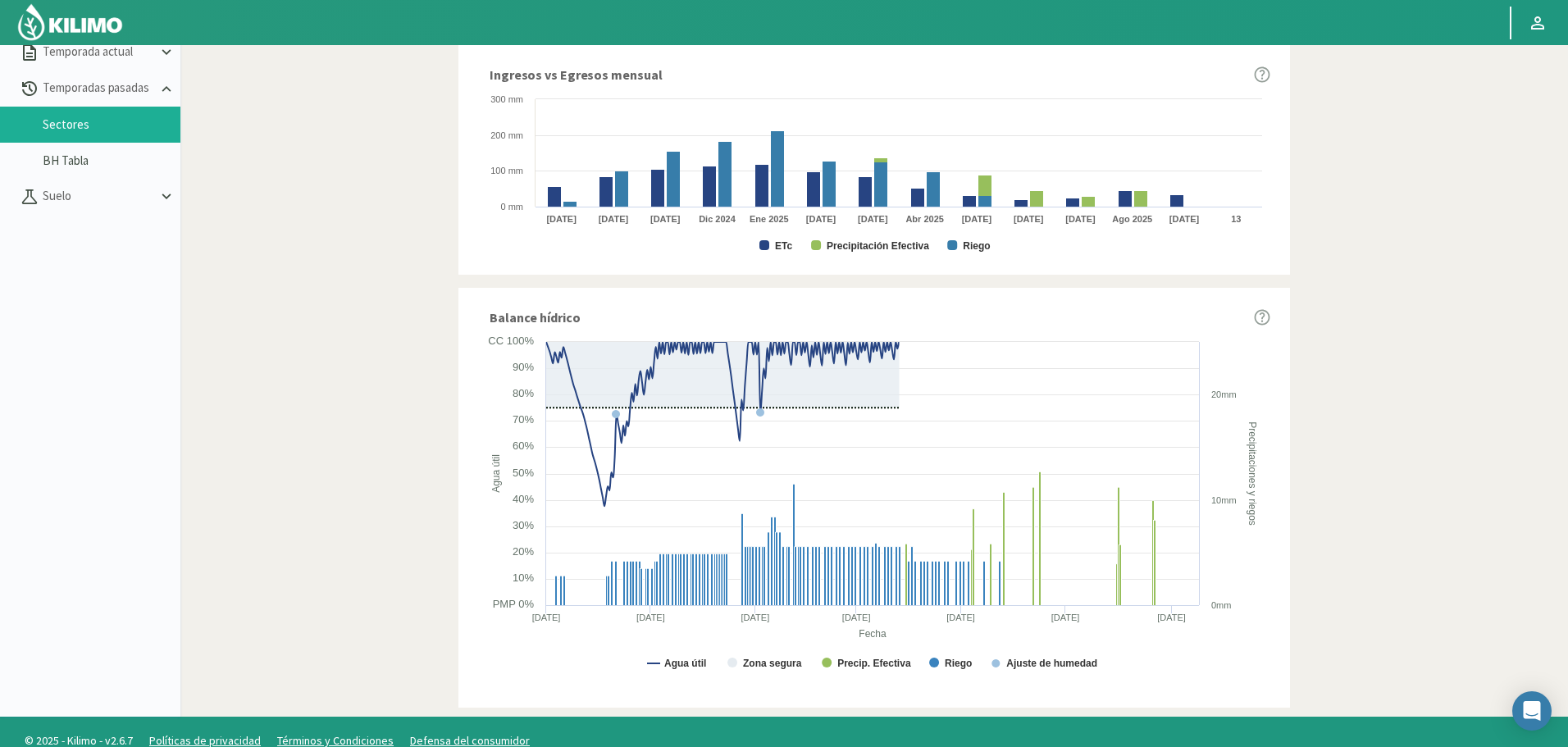
scroll to position [82, 0]
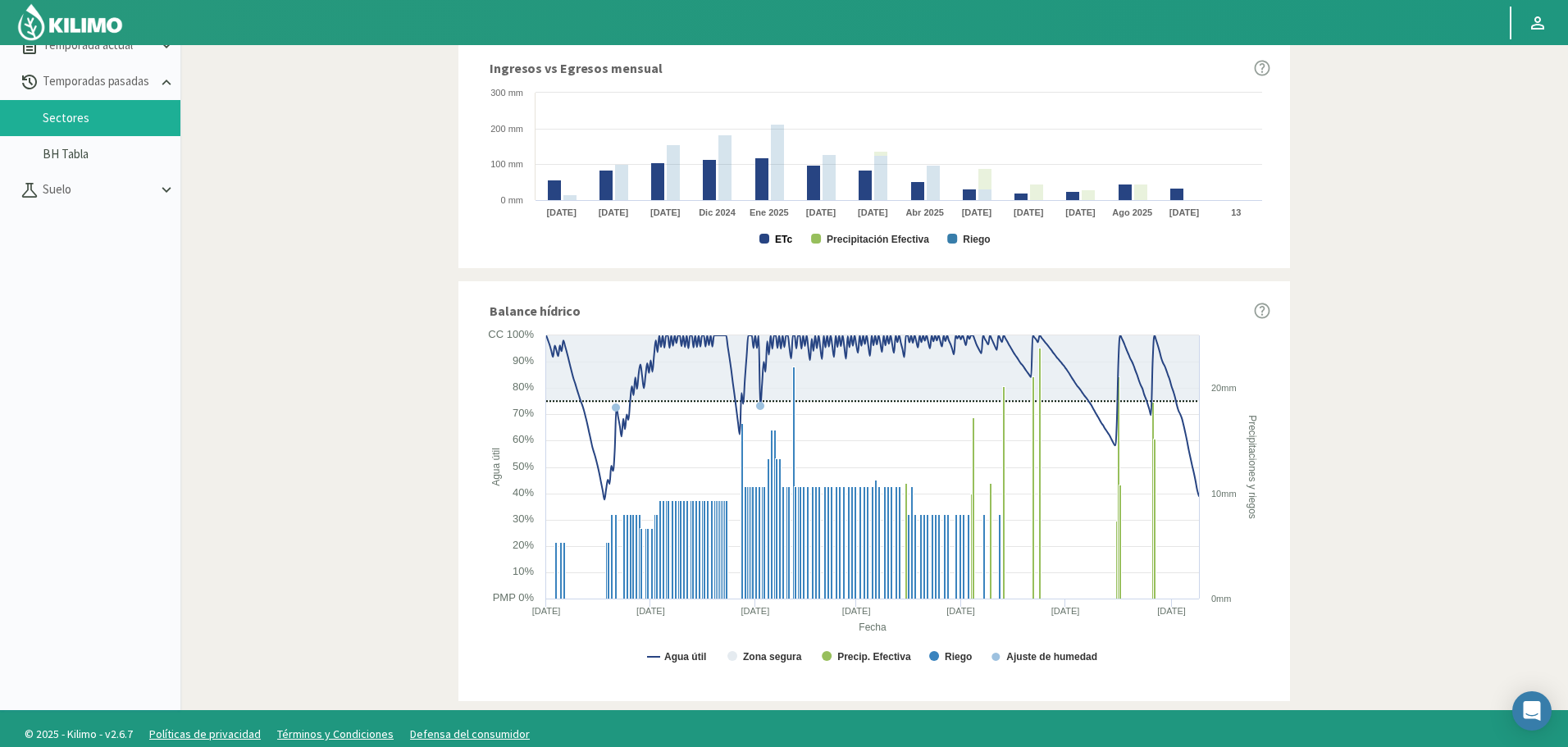
click at [768, 242] on rect at bounding box center [764, 238] width 10 height 10
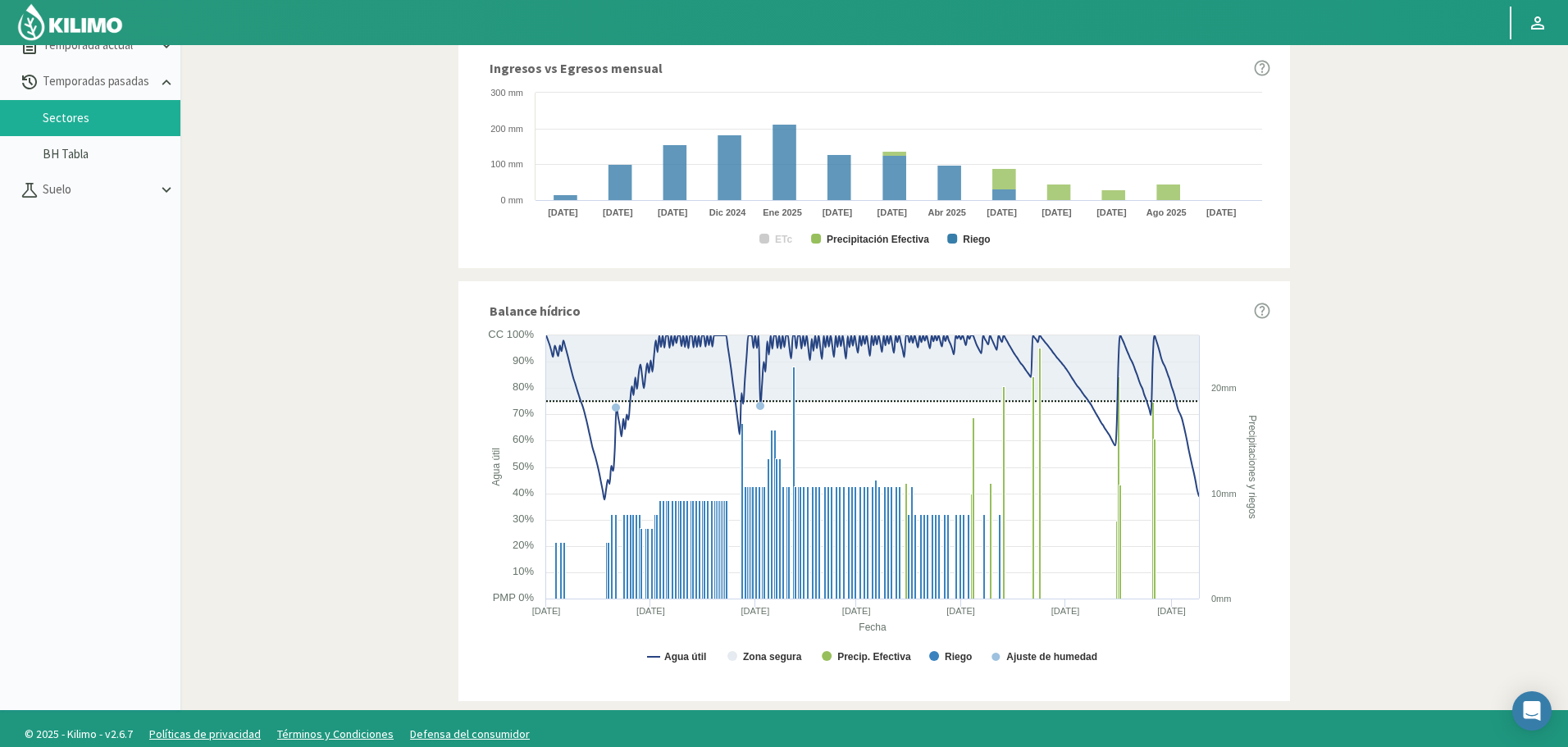
click at [773, 240] on rect at bounding box center [874, 166] width 792 height 164
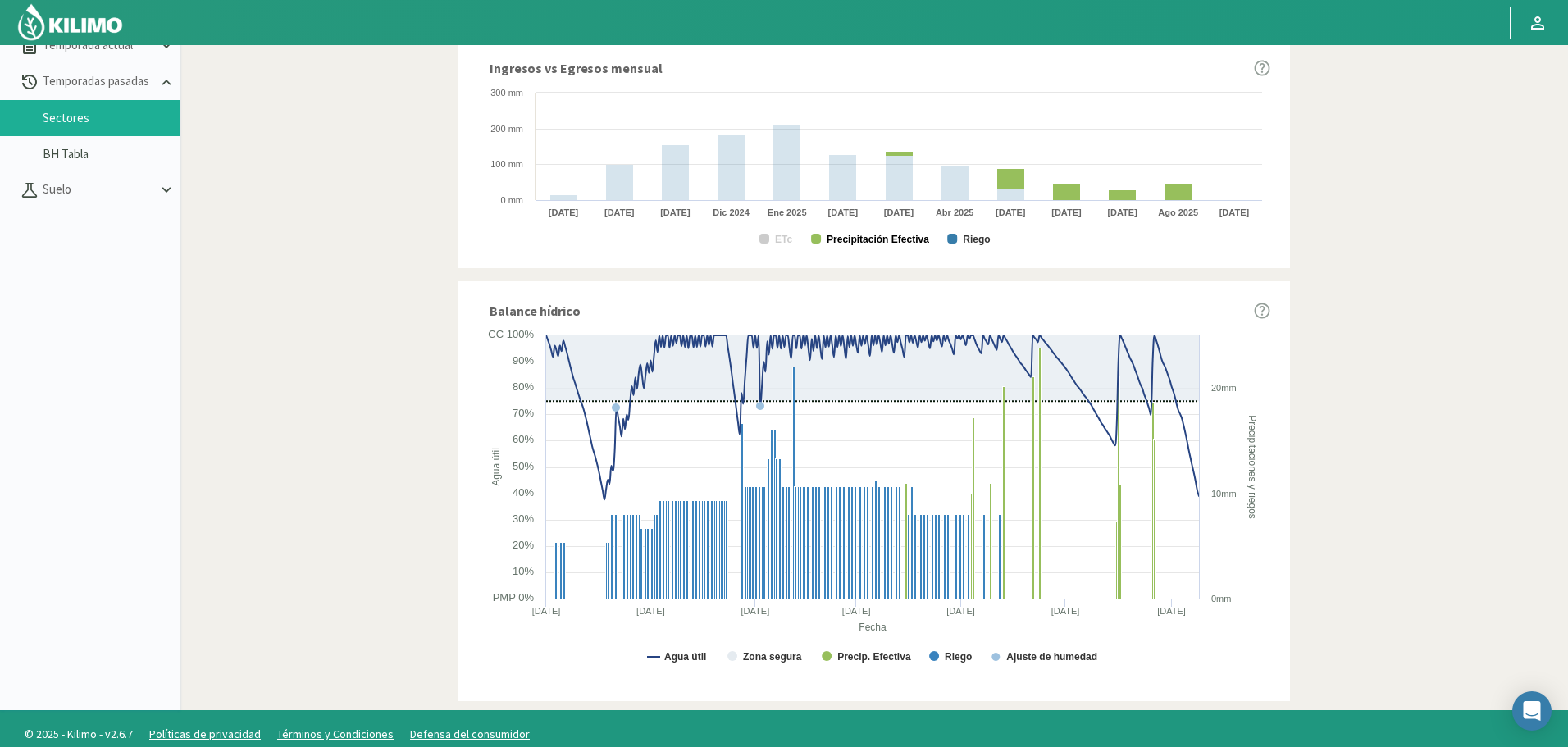
click at [877, 241] on text "Precipitación Efectiva" at bounding box center [877, 239] width 103 height 12
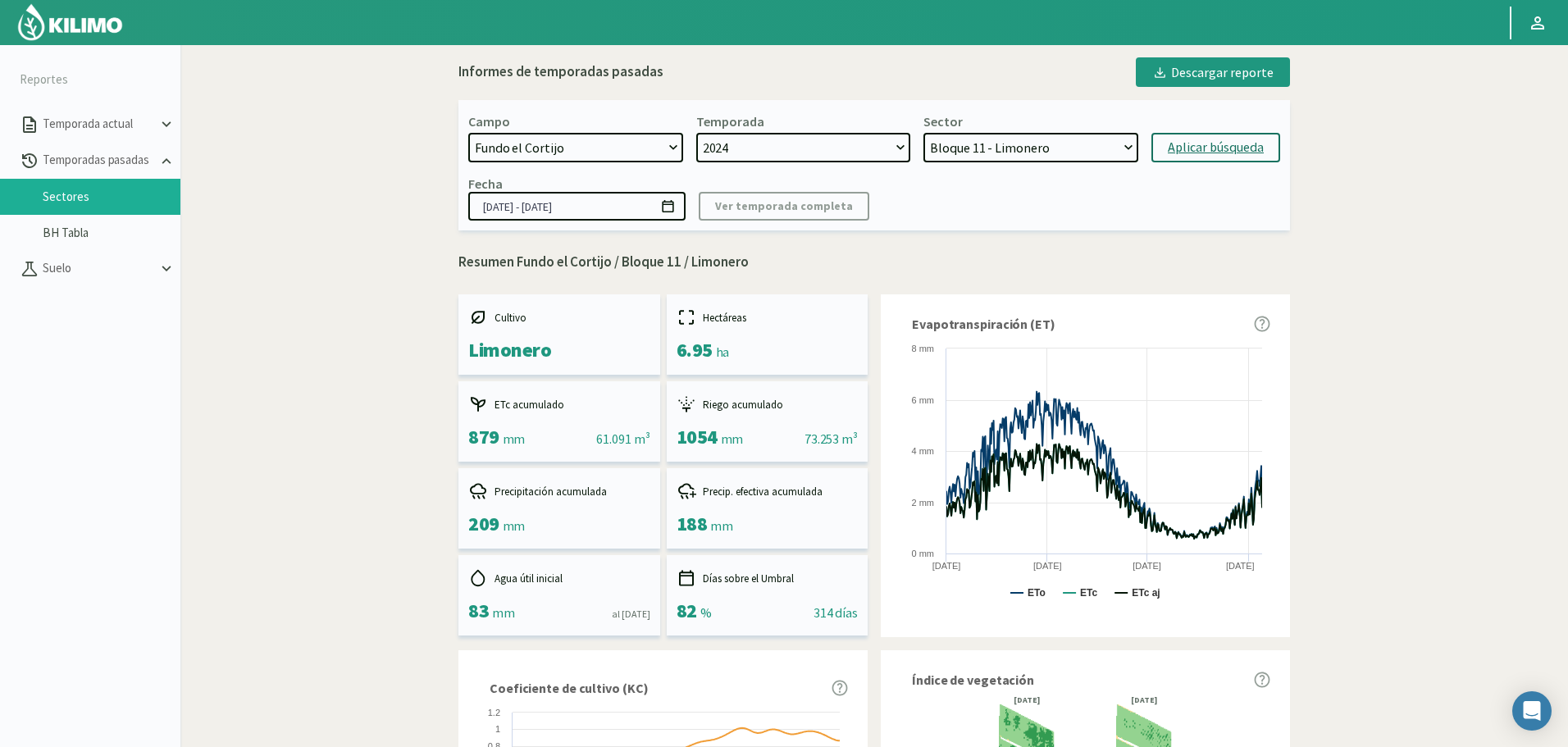
scroll to position [0, 0]
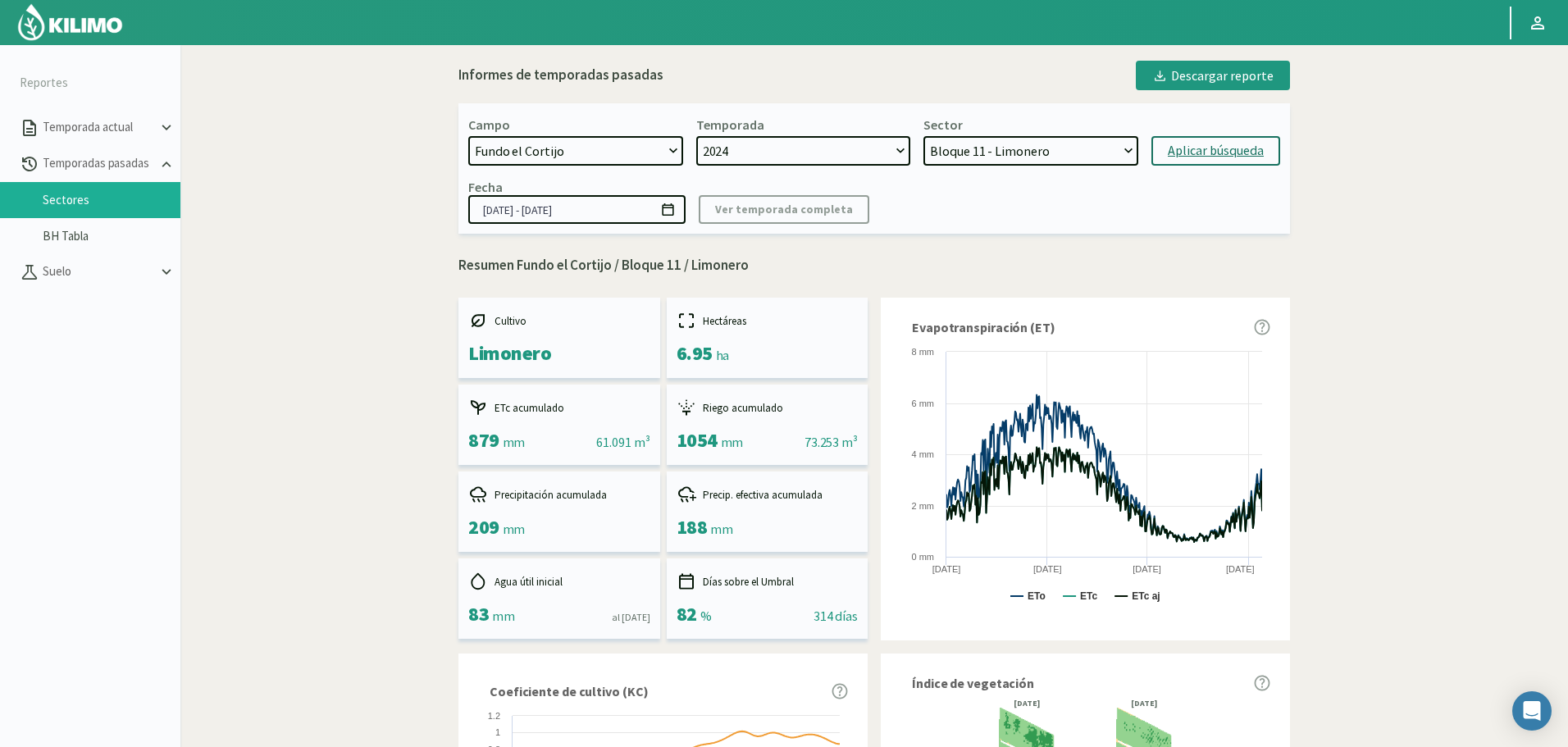
click at [1068, 132] on div "Sector Bloque 11 - Limonero Bloque 10 - Limonero Bloque 12 - Limonero Bloque 6 …" at bounding box center [1030, 140] width 215 height 49
click at [1061, 149] on select "Bloque 11 - Limonero Bloque 10 - Limonero Bloque 12 - Limonero Bloque 6 - Limon…" at bounding box center [1030, 150] width 215 height 30
click at [923, 136] on select "Bloque 11 - Limonero Bloque 10 - Limonero Bloque 12 - Limonero Bloque 6 - Limon…" at bounding box center [1030, 150] width 215 height 30
click at [1196, 156] on div "Aplicar búsqueda" at bounding box center [1215, 151] width 96 height 20
select select "302: Object"
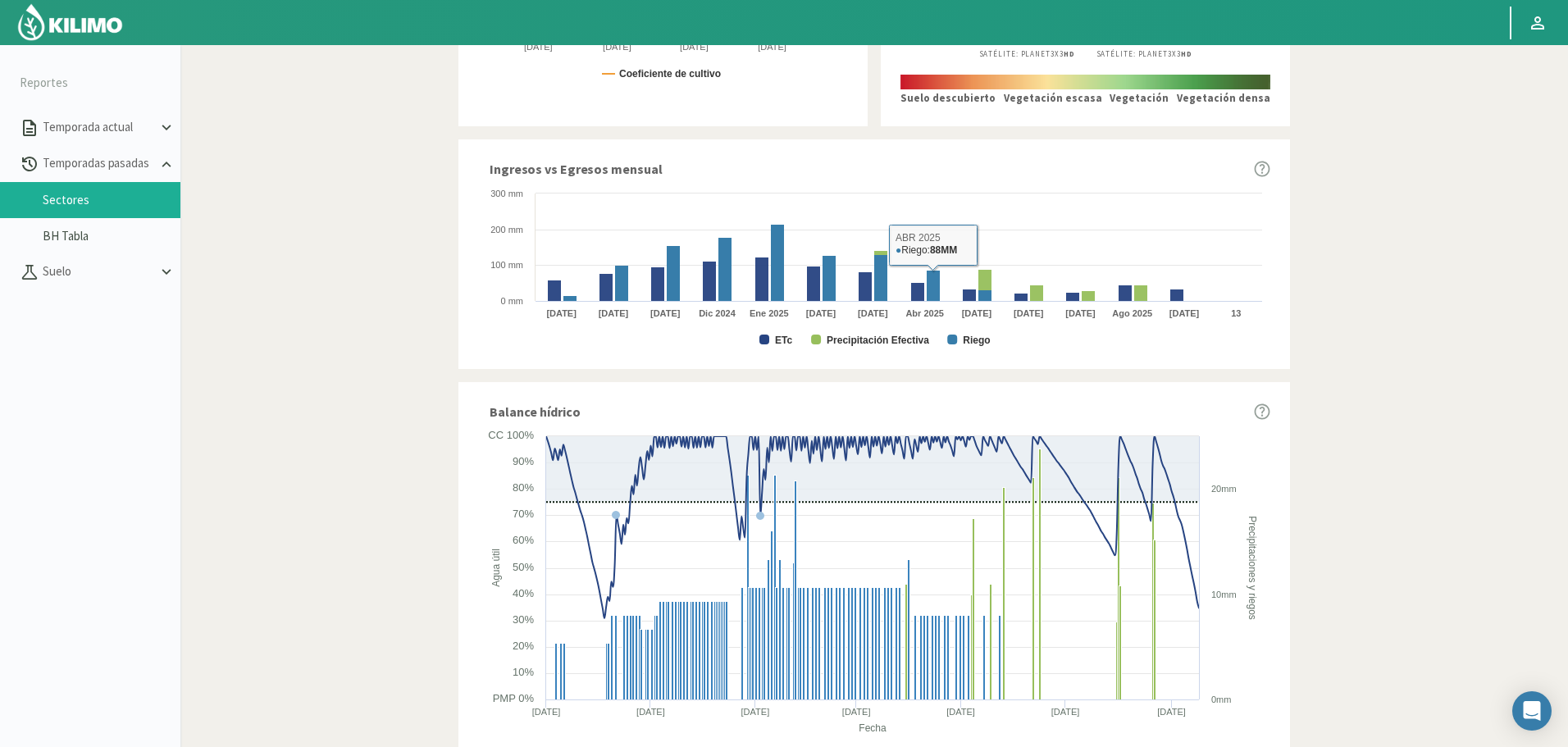
scroll to position [801, 0]
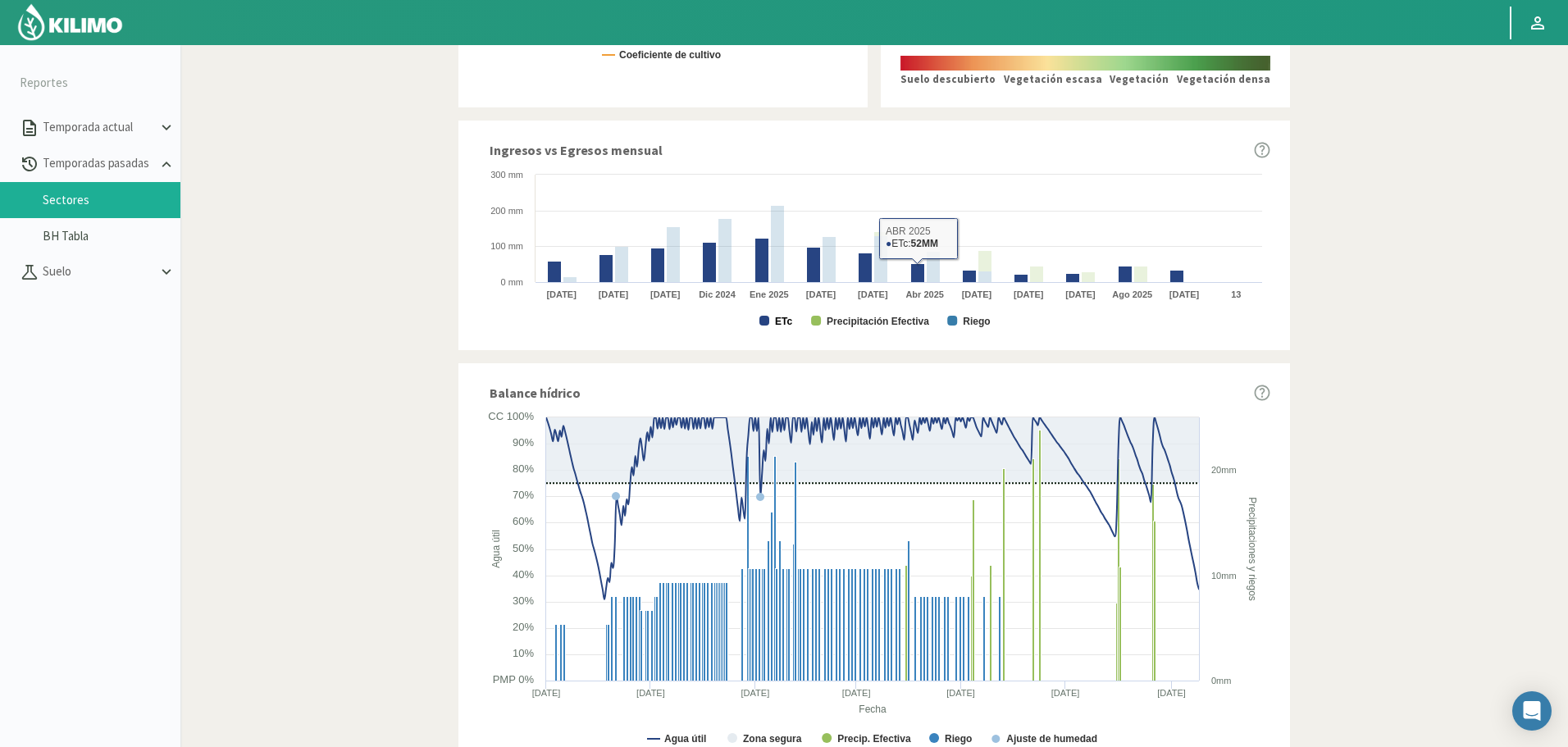
click at [791, 318] on text "ETc" at bounding box center [783, 321] width 17 height 12
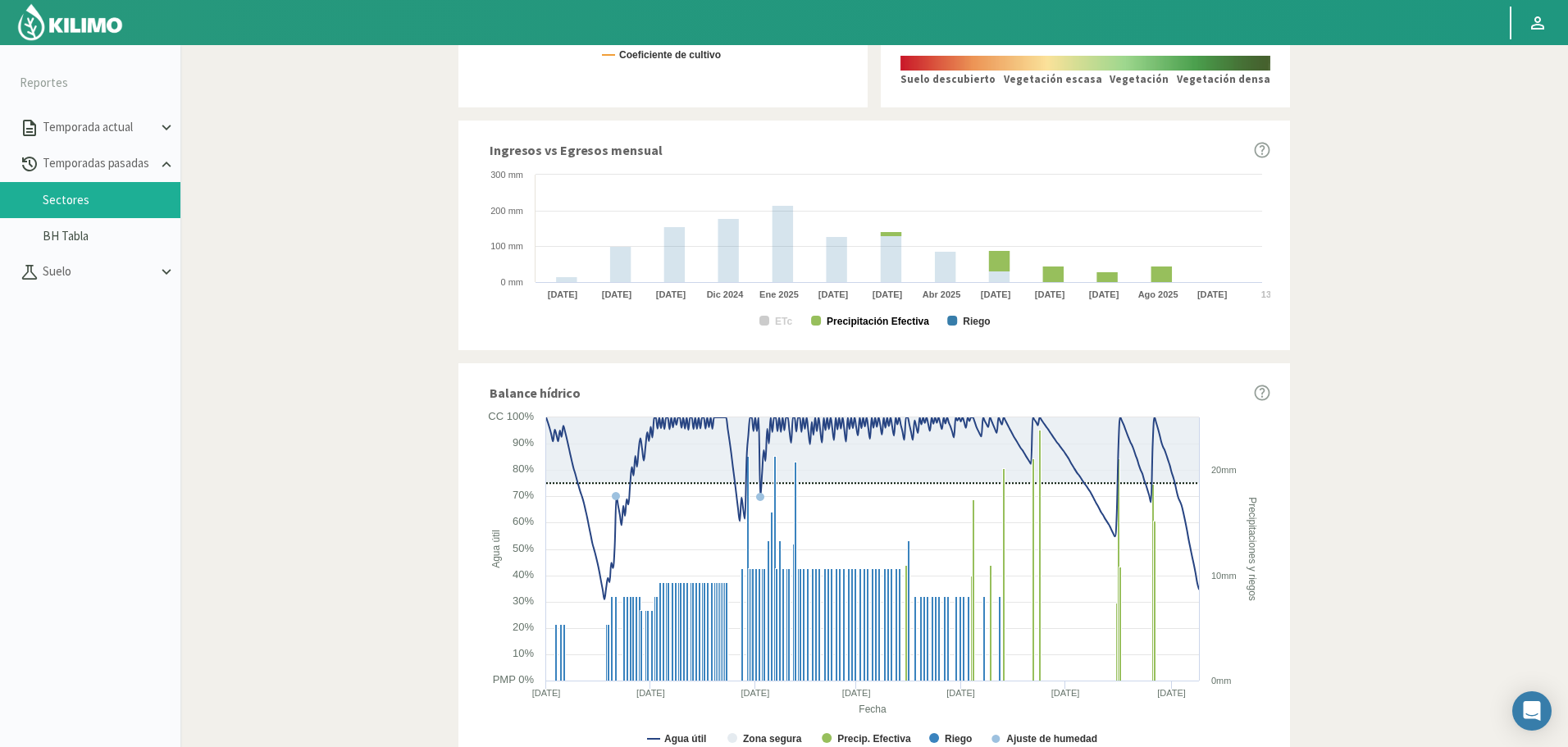
click at [859, 319] on text "Precipitación Efectiva" at bounding box center [877, 321] width 103 height 12
